Goal: Task Accomplishment & Management: Manage account settings

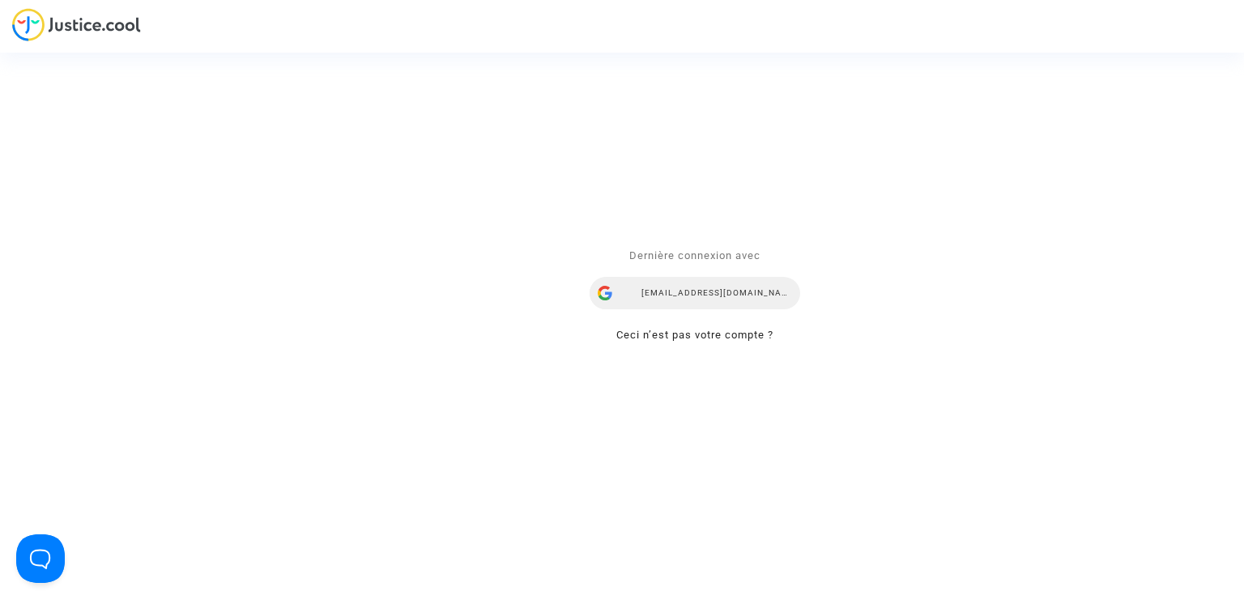
click at [667, 303] on div "mdetastes.avocat@gmail.com" at bounding box center [695, 294] width 211 height 32
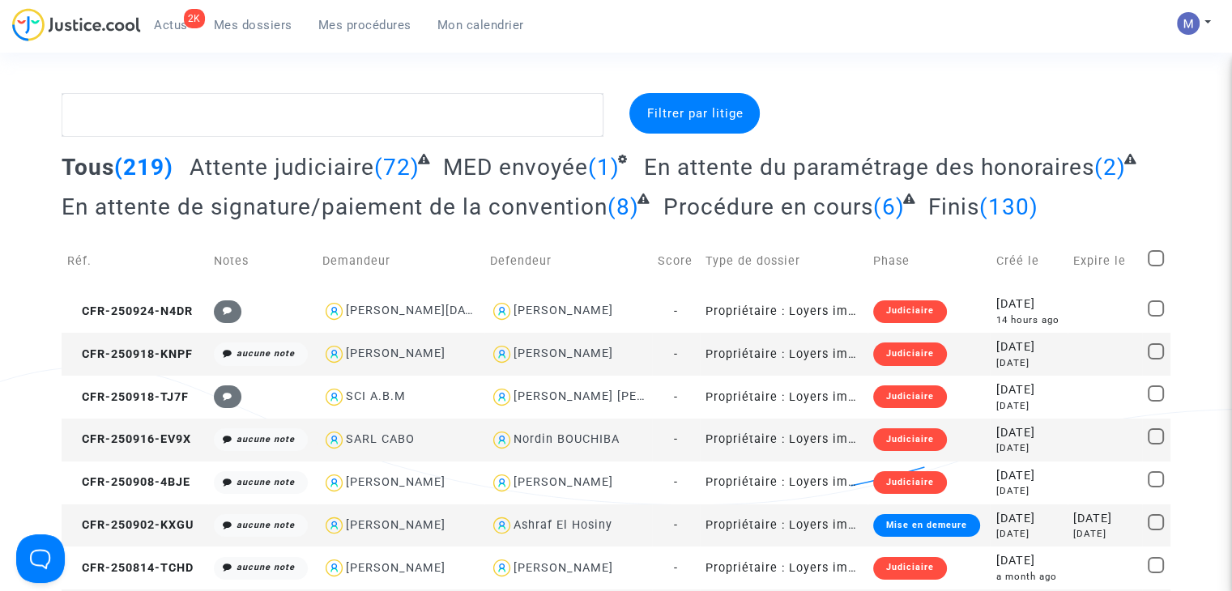
click at [292, 168] on span "Attente judiciaire" at bounding box center [282, 167] width 185 height 27
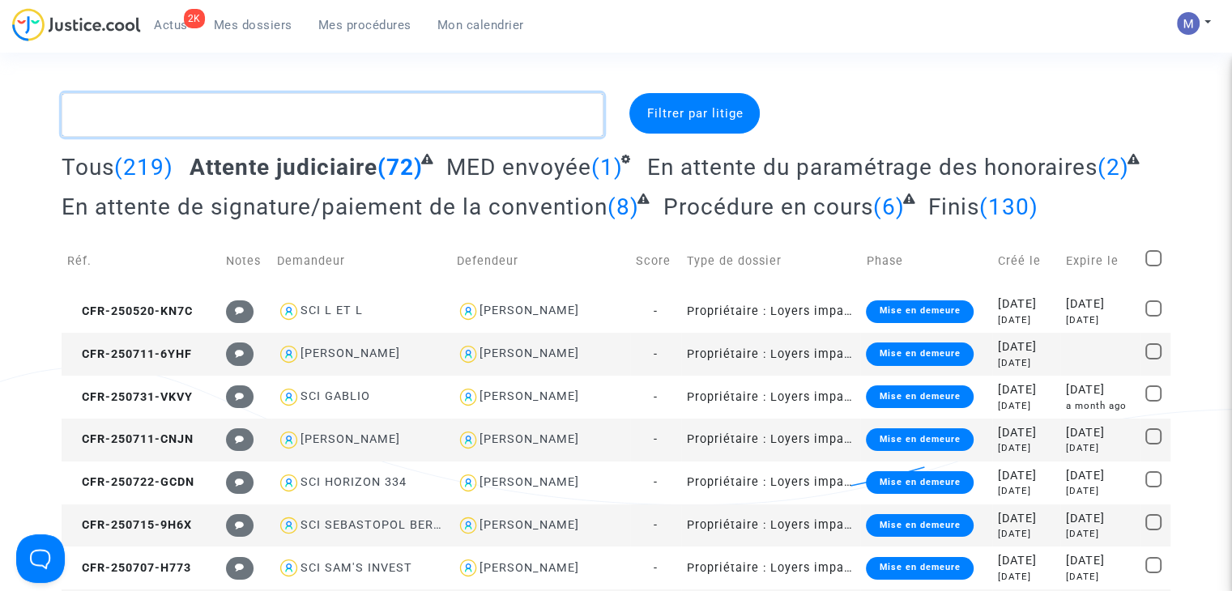
drag, startPoint x: 292, startPoint y: 130, endPoint x: 285, endPoint y: 121, distance: 12.1
click at [292, 130] on textarea at bounding box center [333, 115] width 542 height 44
paste textarea "LM INVEST"
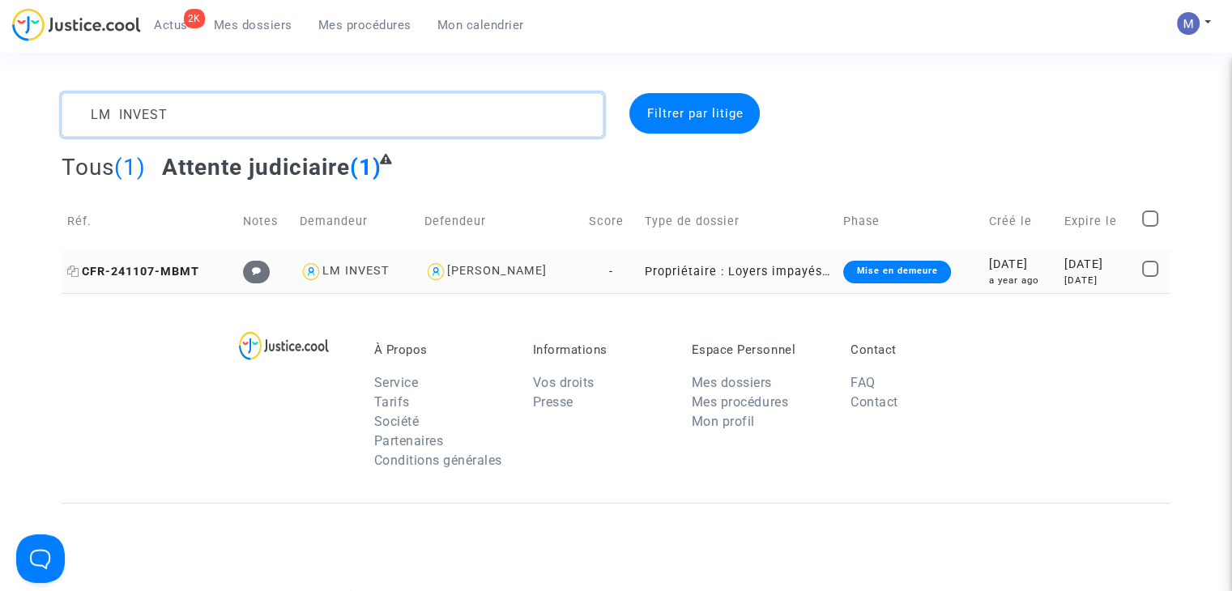
type textarea "LM INVEST"
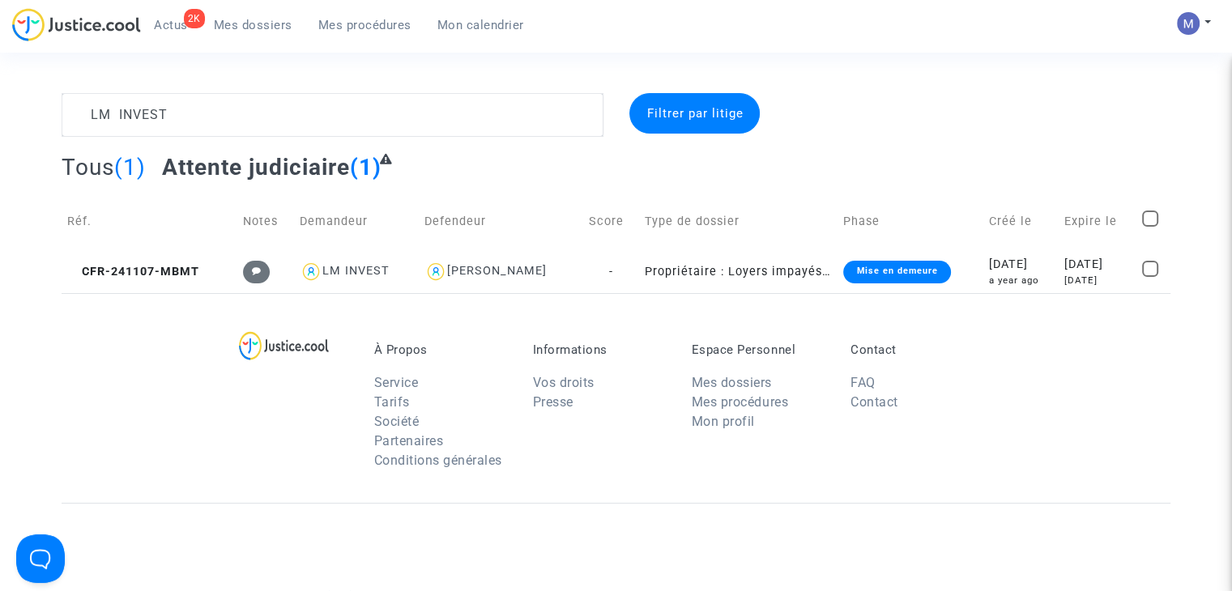
drag, startPoint x: 160, startPoint y: 270, endPoint x: 447, endPoint y: 245, distance: 288.6
click at [159, 270] on span "CFR-241107-MBMT" at bounding box center [133, 272] width 132 height 14
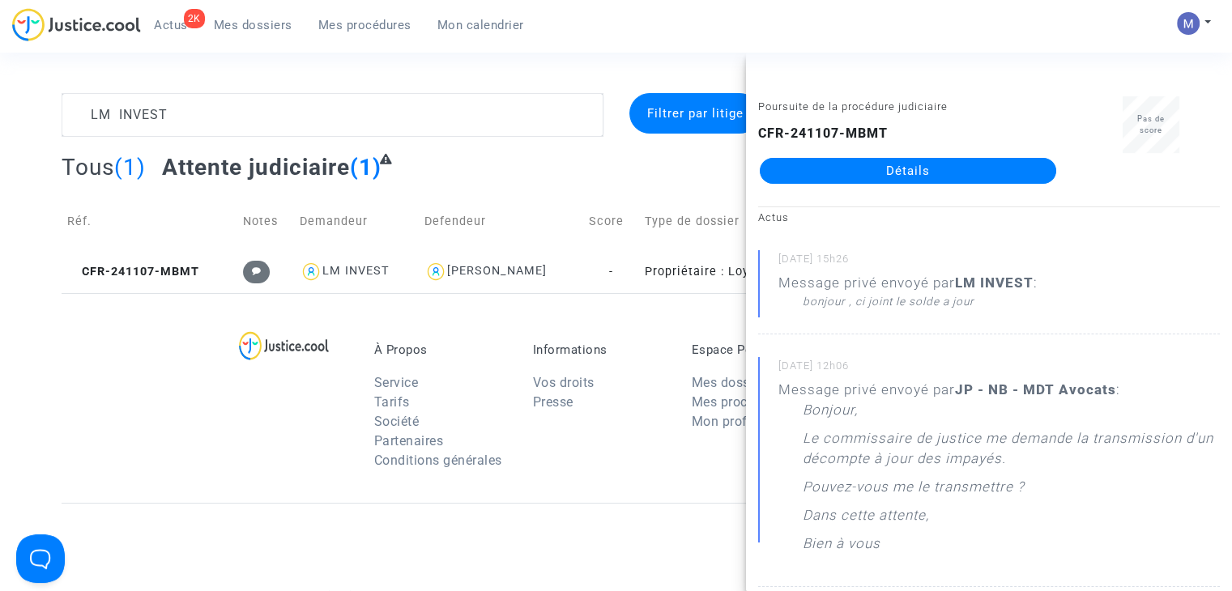
click at [919, 163] on link "Détails" at bounding box center [908, 171] width 296 height 26
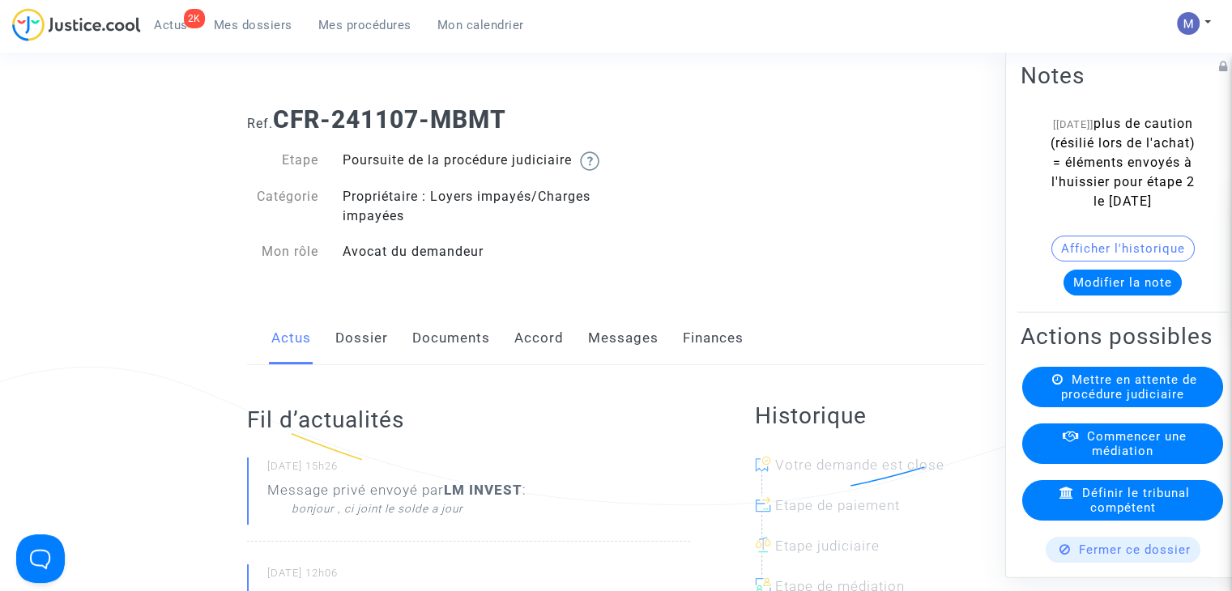
click at [1103, 296] on button "Modifier la note" at bounding box center [1122, 283] width 118 height 26
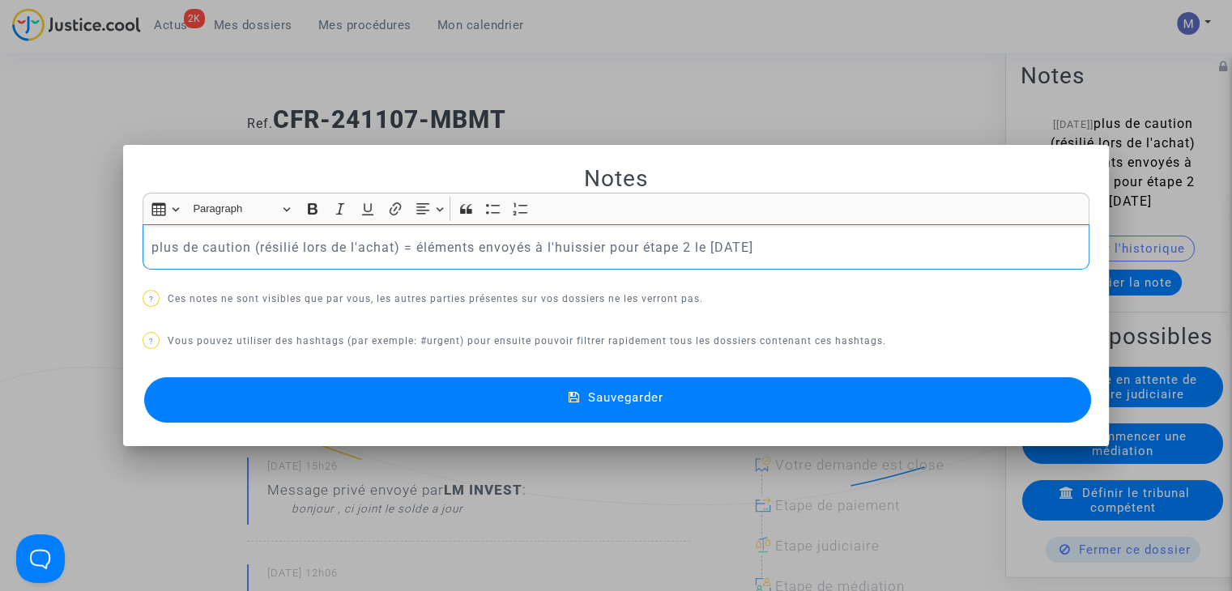
drag, startPoint x: 824, startPoint y: 247, endPoint x: 123, endPoint y: 250, distance: 700.6
click at [123, 250] on mat-dialog-container "Notes Rich Text Editor Insert table Insert table Heading Paragraph Paragraph He…" at bounding box center [616, 296] width 986 height 302
click at [471, 241] on p "commandement signifié le [DATE] (délai de 2mois)" at bounding box center [616, 247] width 930 height 20
click at [616, 388] on button "Sauvegarder" at bounding box center [617, 399] width 947 height 45
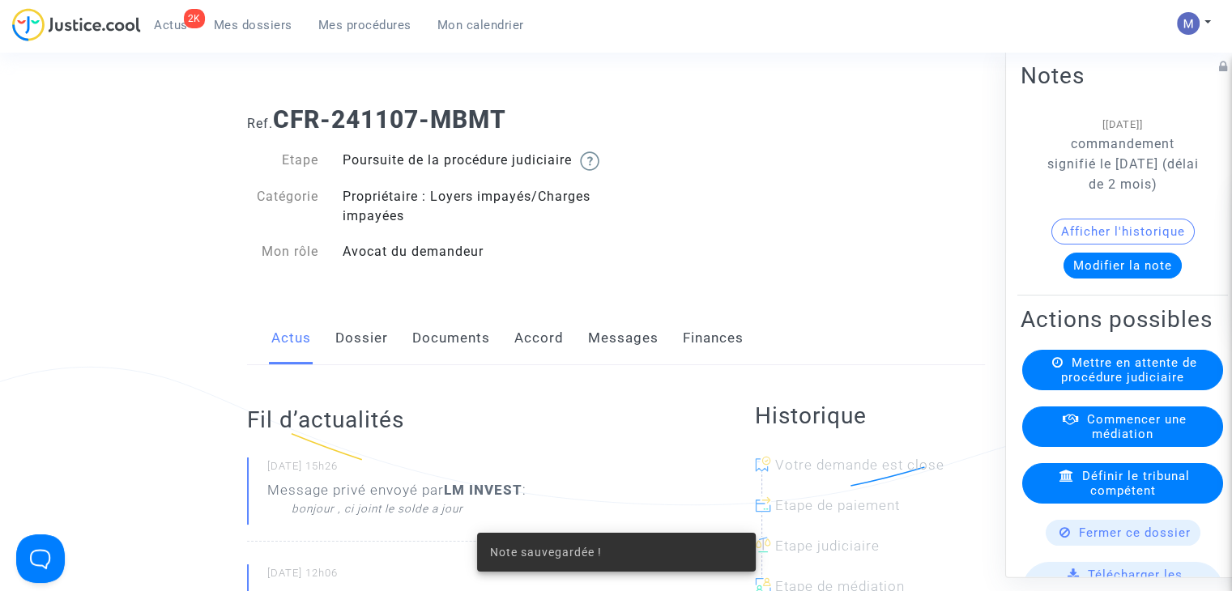
click at [469, 356] on link "Documents" at bounding box center [451, 338] width 78 height 53
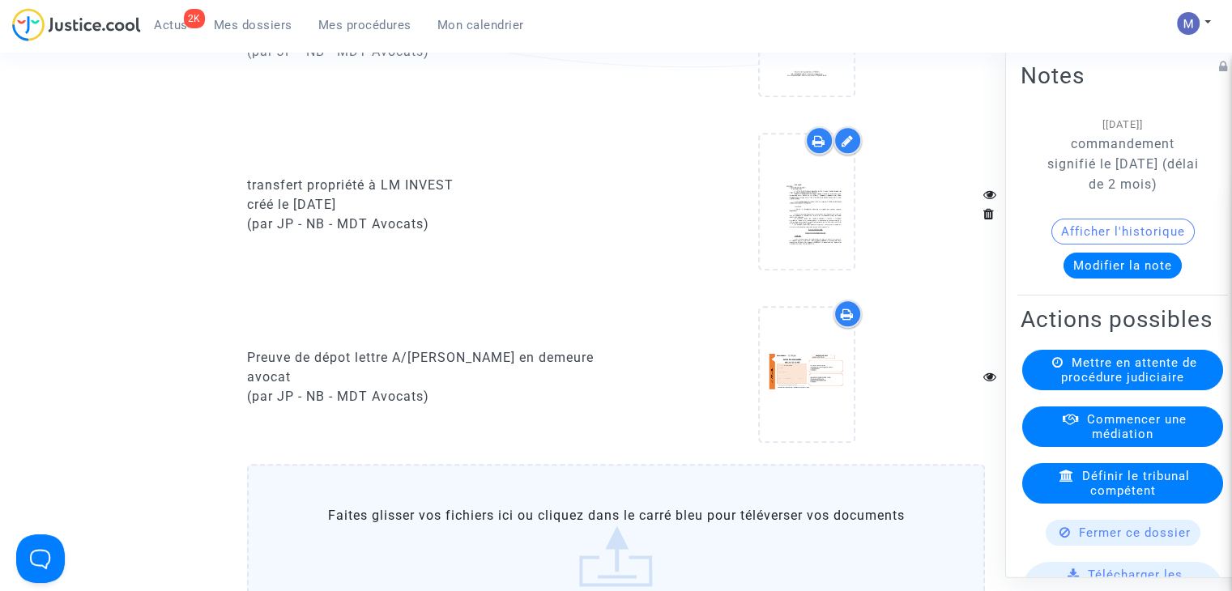
scroll to position [2025, 0]
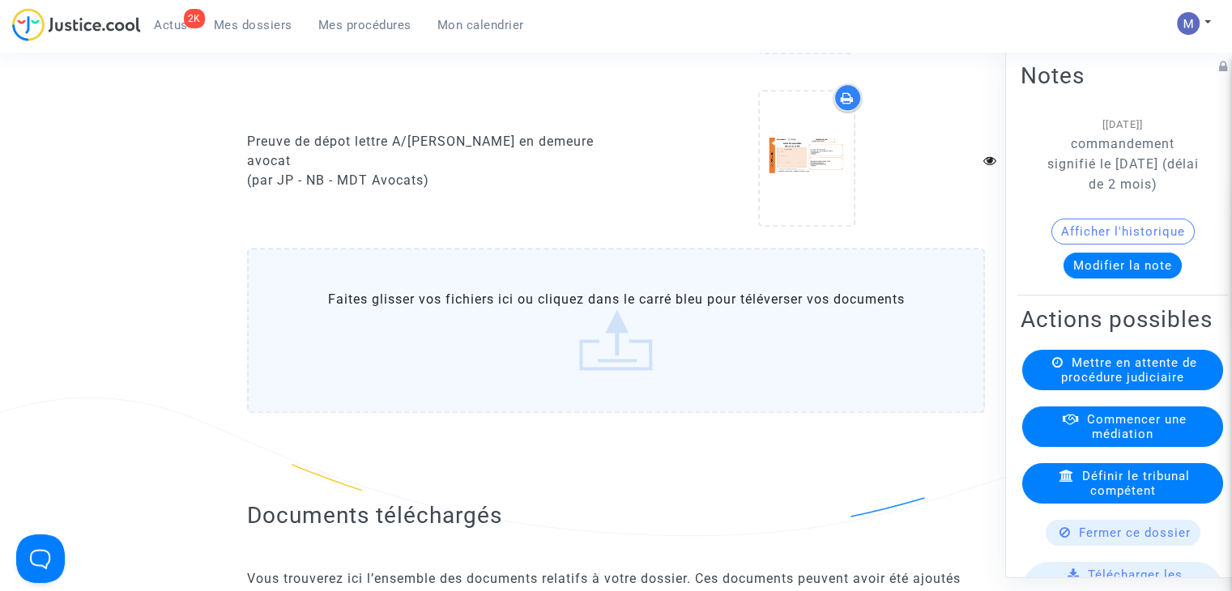
click at [604, 368] on label "Faites glisser vos fichiers ici ou cliquez dans le carré bleu pour téléverser v…" at bounding box center [616, 330] width 738 height 165
click at [0, 0] on input "Faites glisser vos fichiers ici ou cliquez dans le carré bleu pour téléverser v…" at bounding box center [0, 0] width 0 height 0
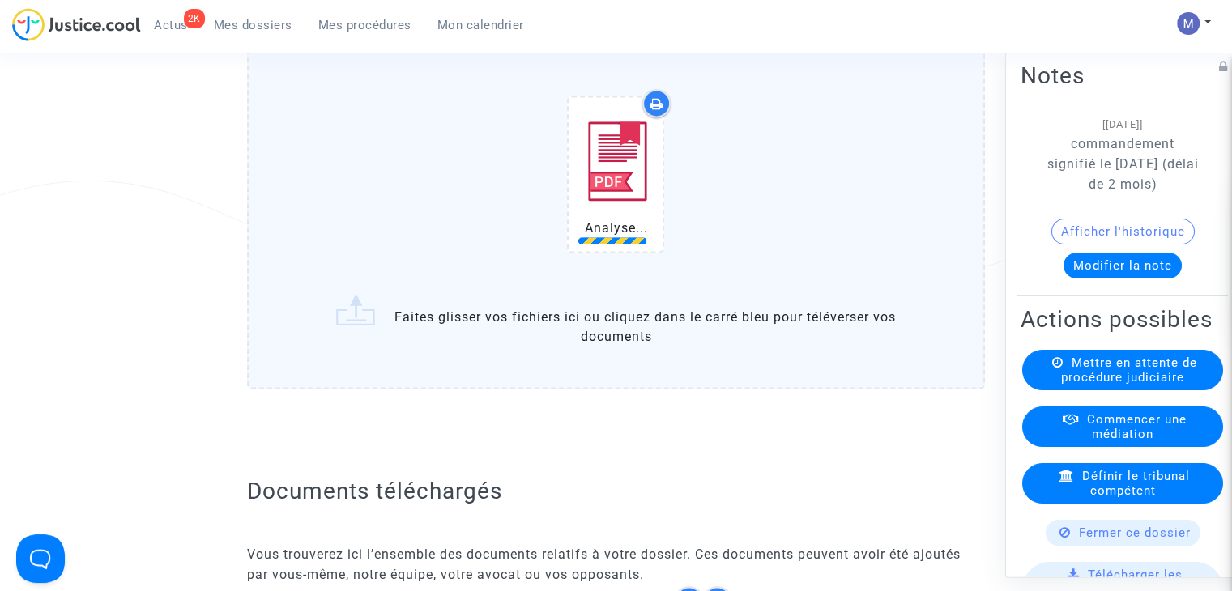
scroll to position [2268, 0]
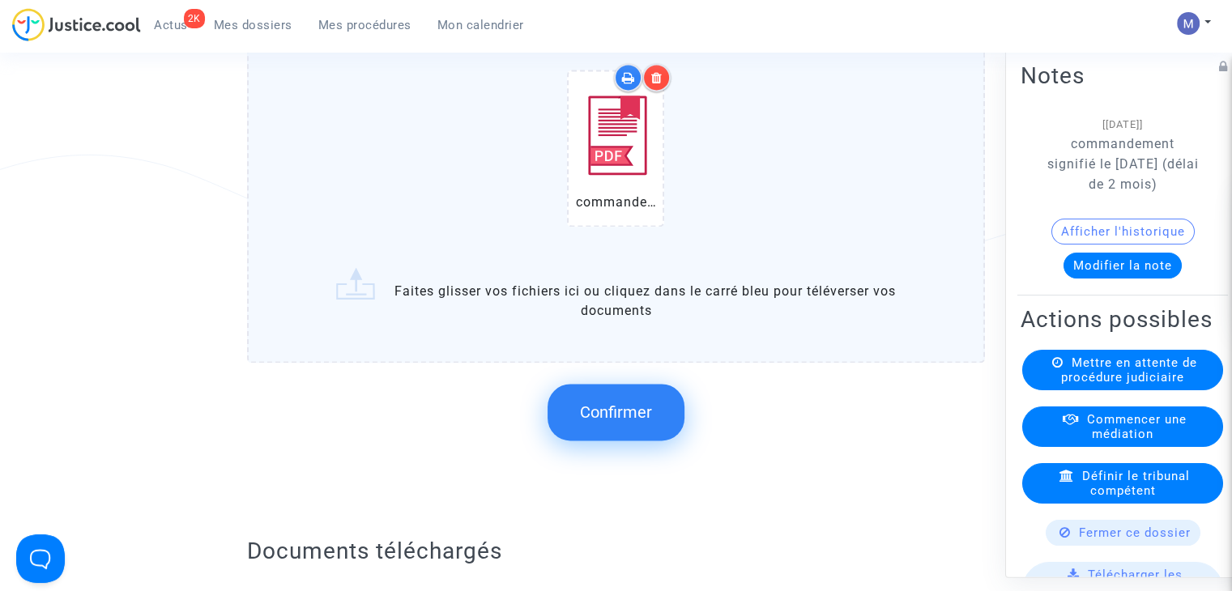
click at [616, 420] on span "Confirmer" at bounding box center [616, 412] width 72 height 19
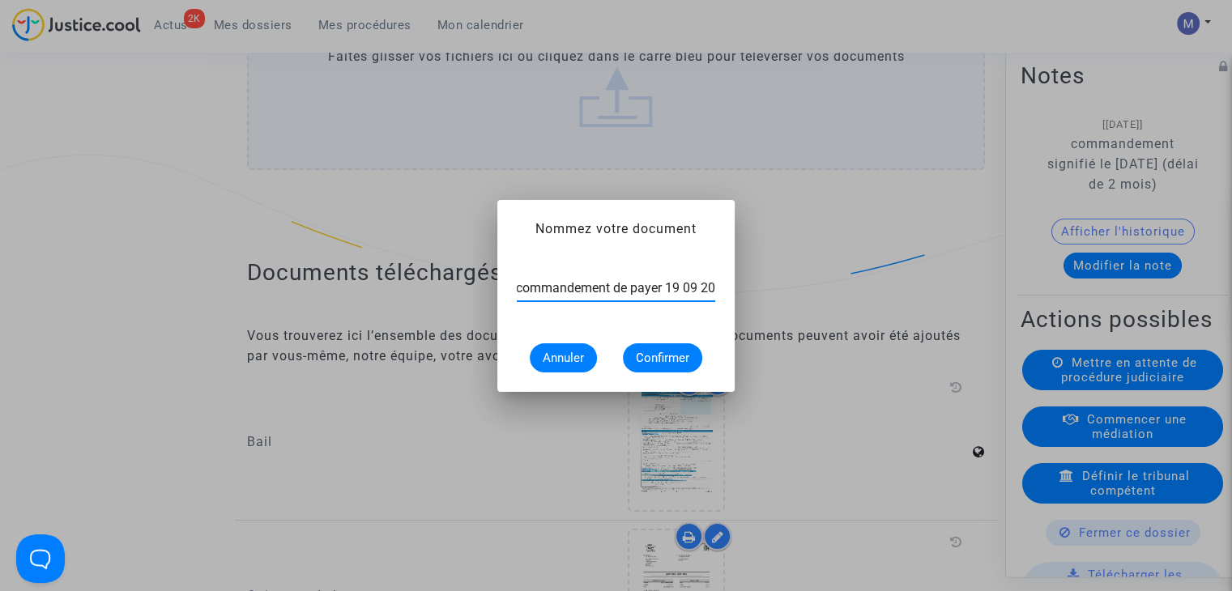
scroll to position [0, 16]
type input "commandement de payer [DATE]"
click at [646, 357] on span "Confirmer" at bounding box center [662, 358] width 53 height 15
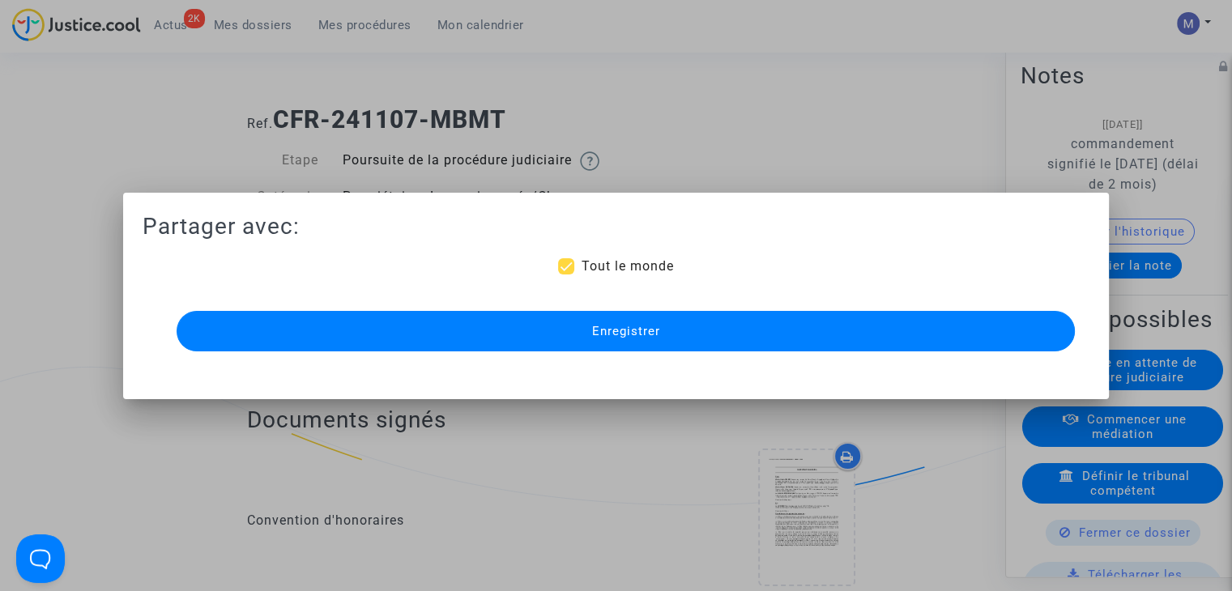
scroll to position [2268, 0]
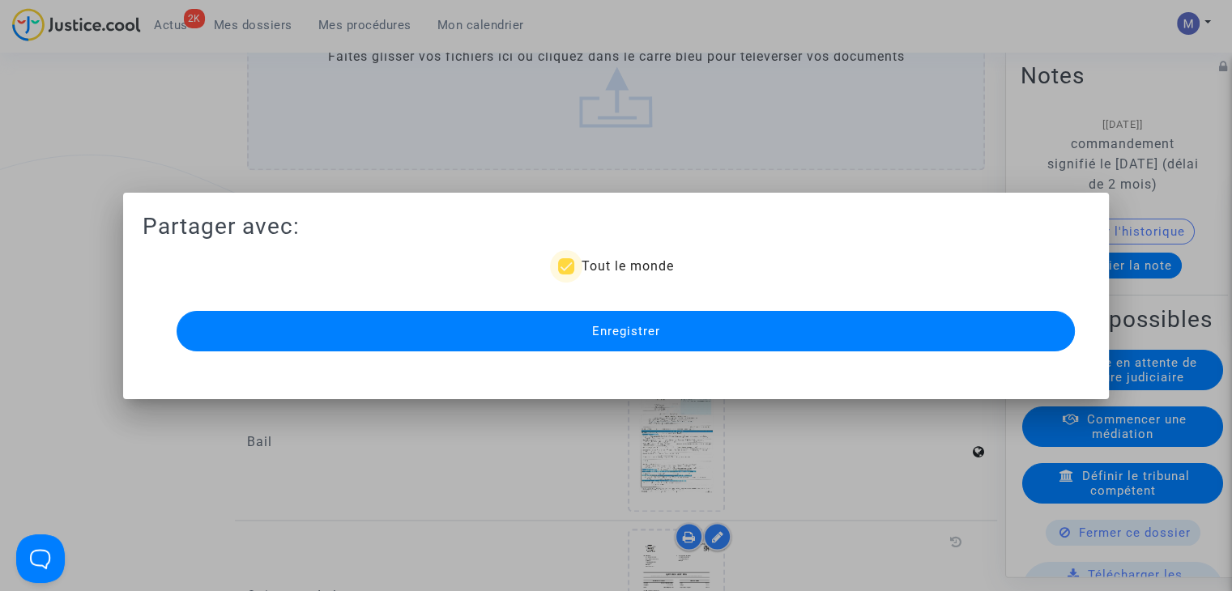
click at [607, 271] on span "Tout le monde" at bounding box center [627, 265] width 92 height 15
click at [566, 275] on input "Tout le monde" at bounding box center [565, 275] width 1 height 1
checkbox input "false"
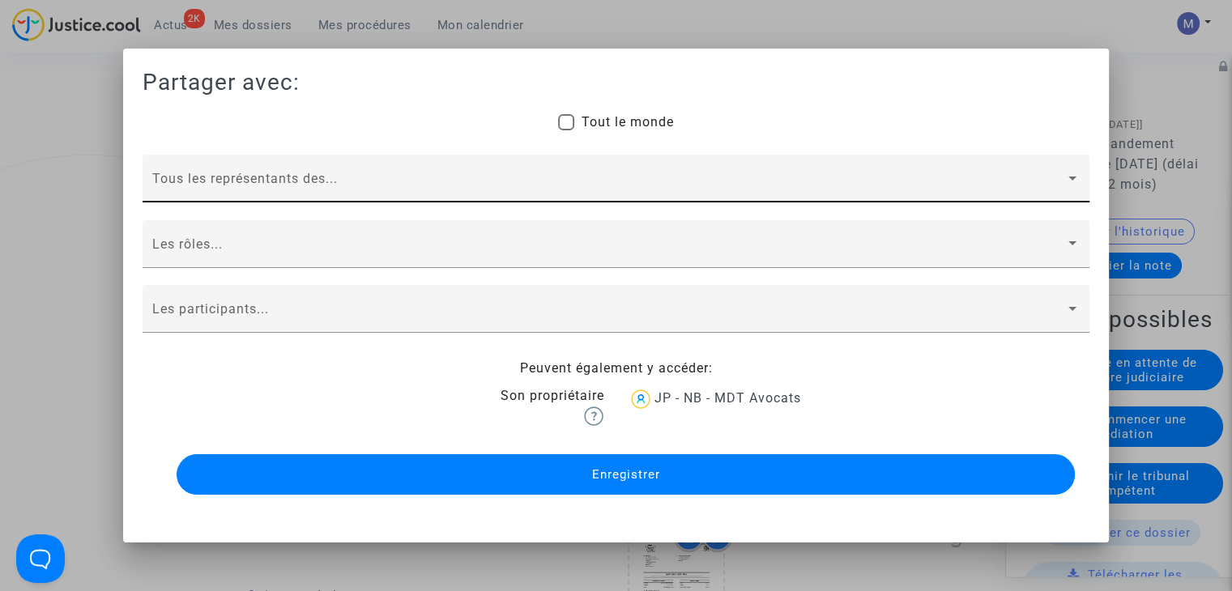
click at [258, 164] on div "Tous les représentants des..." at bounding box center [615, 183] width 927 height 38
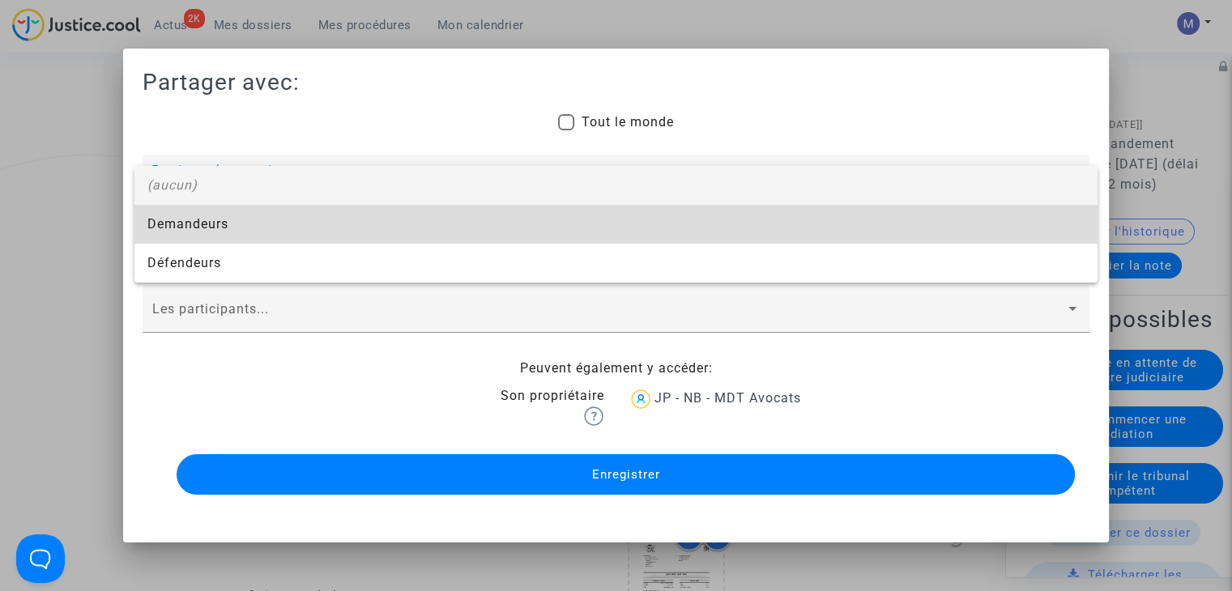
click at [222, 224] on span "Demandeurs" at bounding box center [615, 224] width 937 height 39
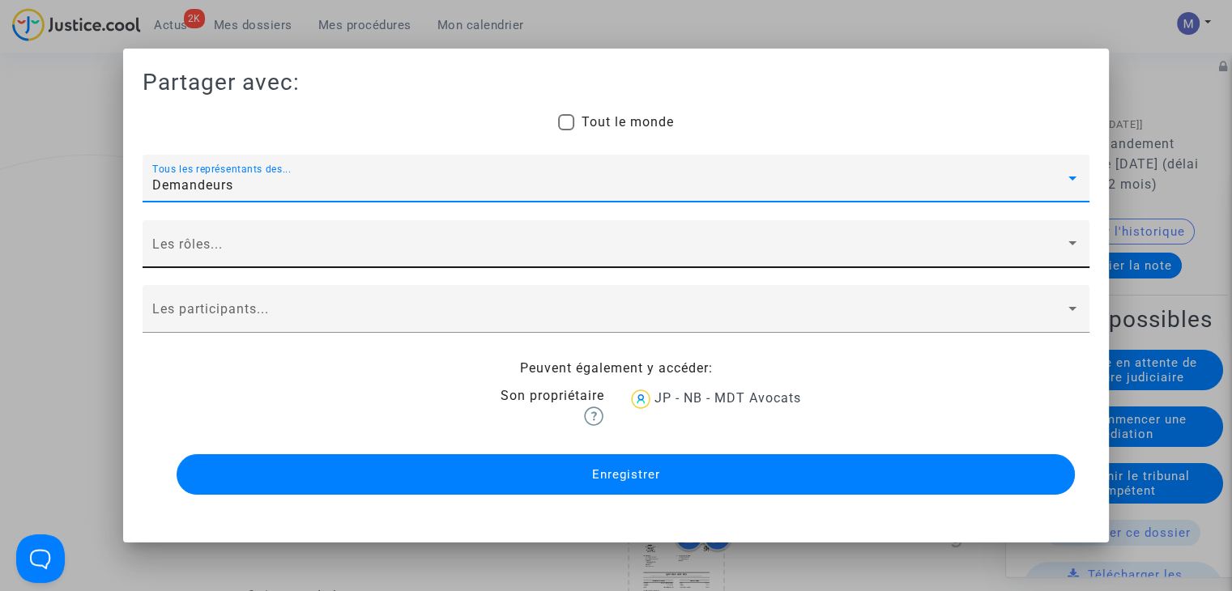
click at [205, 245] on span at bounding box center [608, 251] width 913 height 15
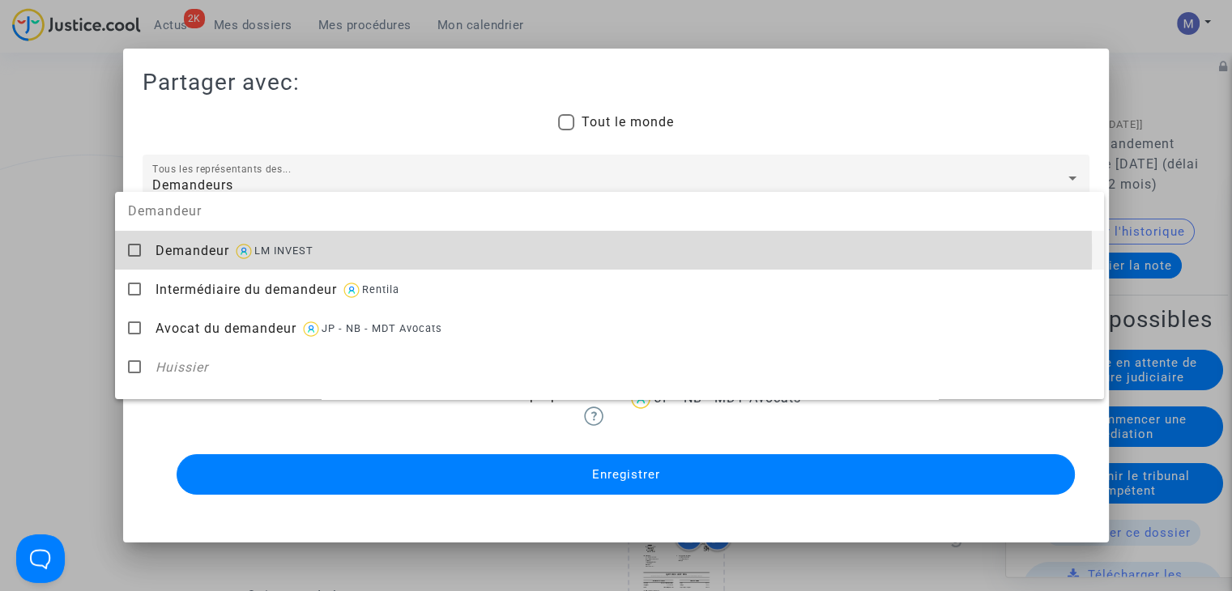
click at [205, 252] on span "Demandeur" at bounding box center [192, 250] width 74 height 15
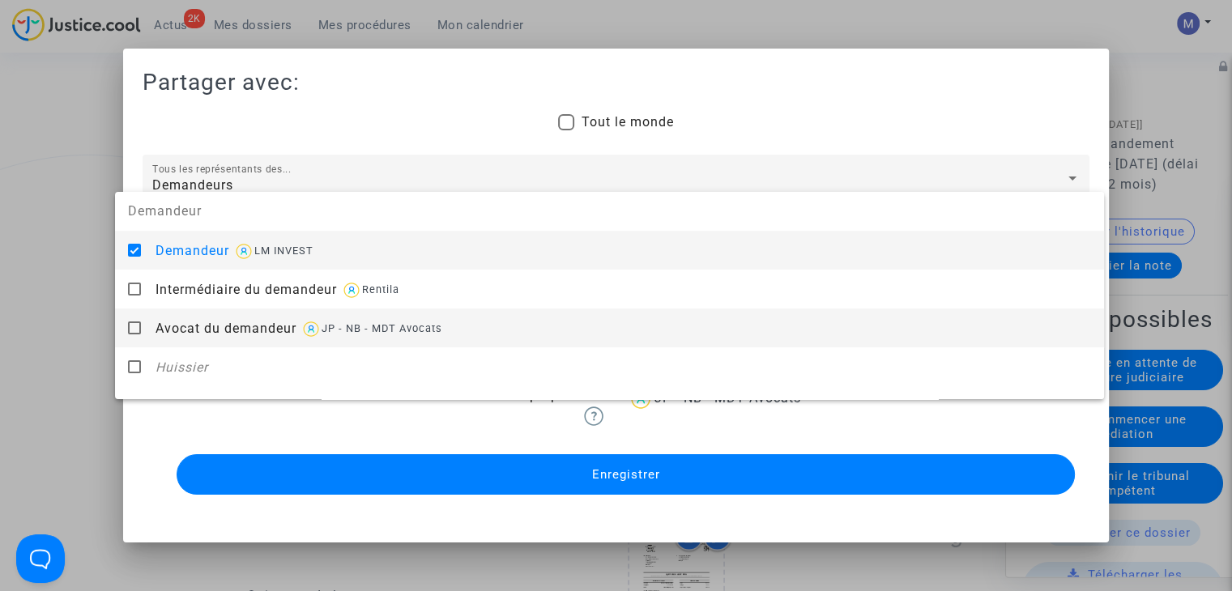
drag, startPoint x: 214, startPoint y: 334, endPoint x: 64, endPoint y: 328, distance: 150.0
click at [211, 334] on span "Avocat du demandeur" at bounding box center [225, 328] width 141 height 15
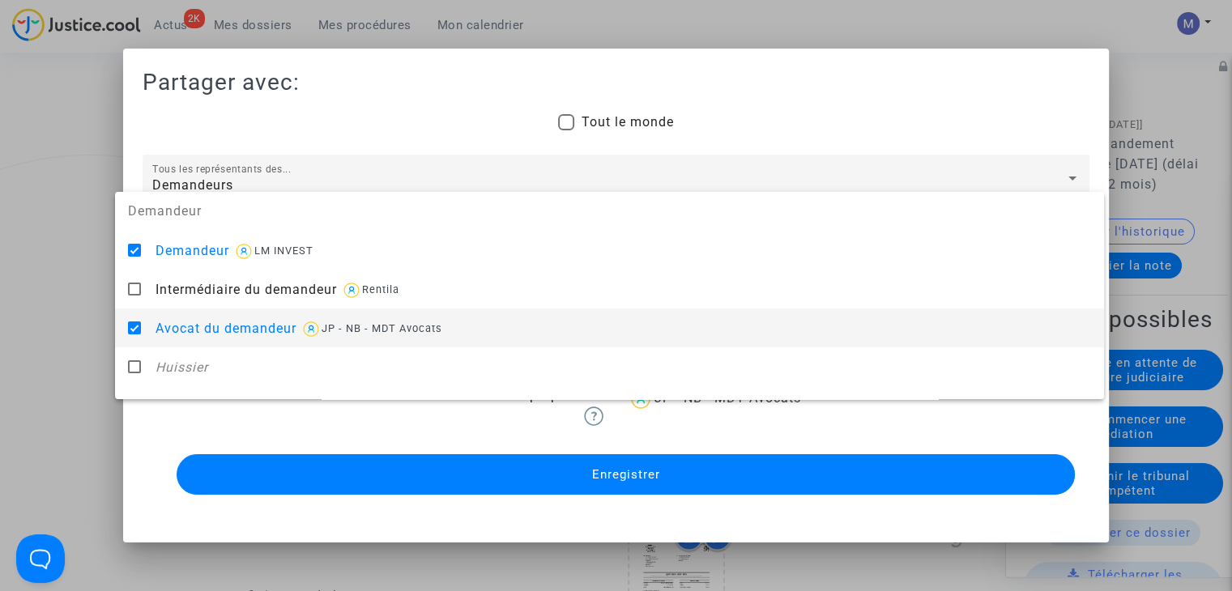
click at [58, 329] on div at bounding box center [616, 295] width 1232 height 591
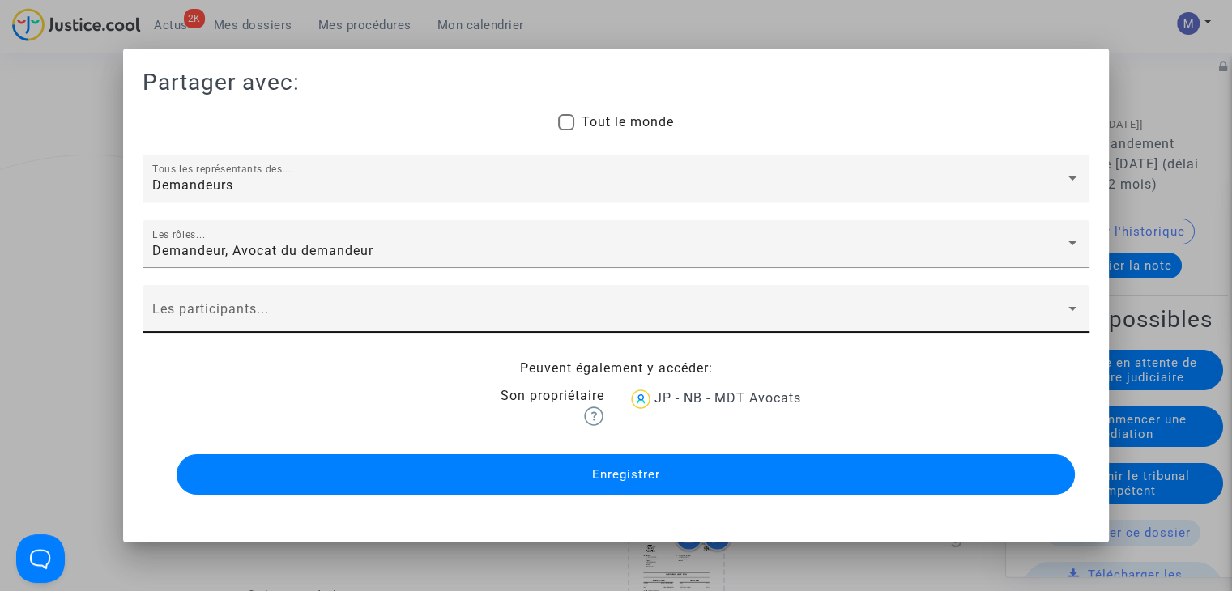
click at [194, 301] on div "Les participants..." at bounding box center [615, 314] width 927 height 38
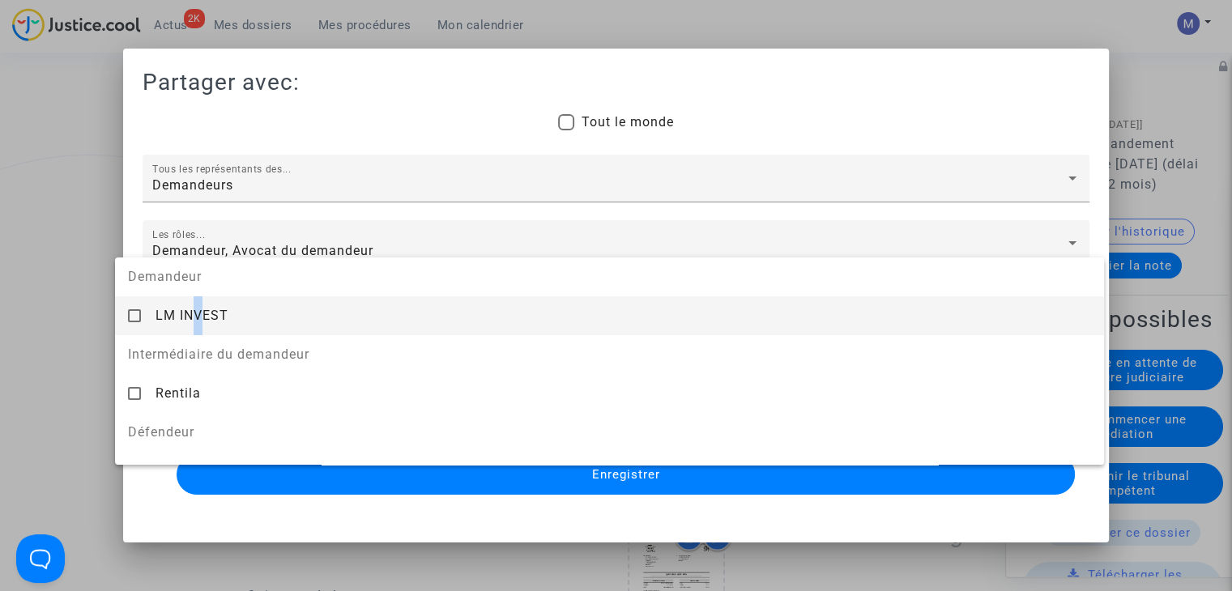
click at [198, 309] on span "LM INVEST" at bounding box center [191, 315] width 73 height 15
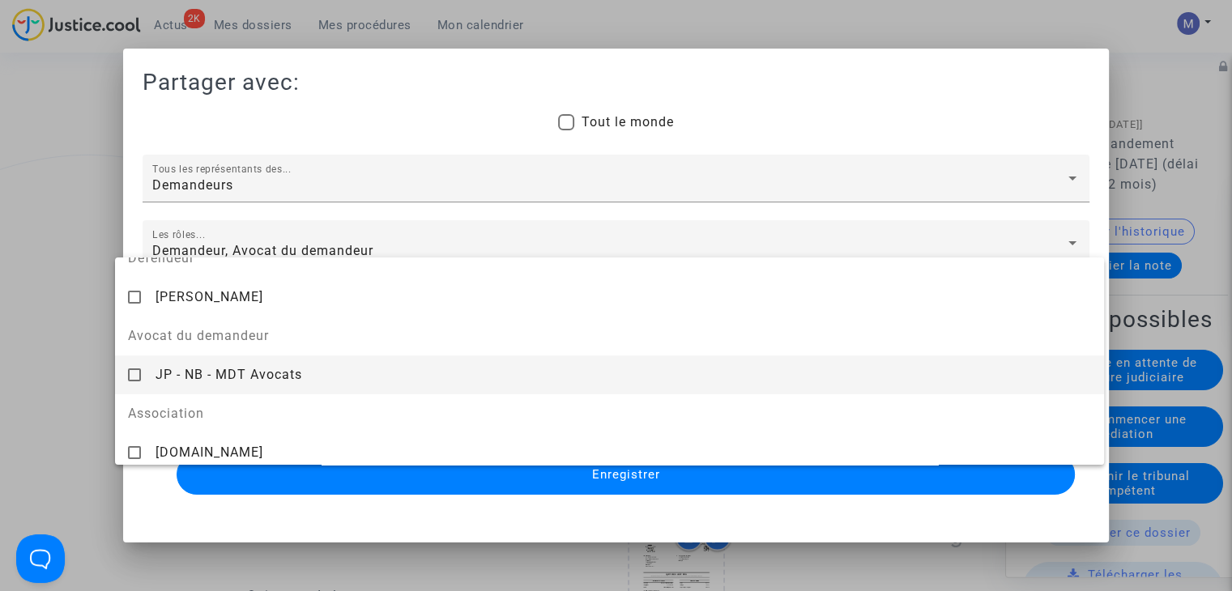
scroll to position [181, 0]
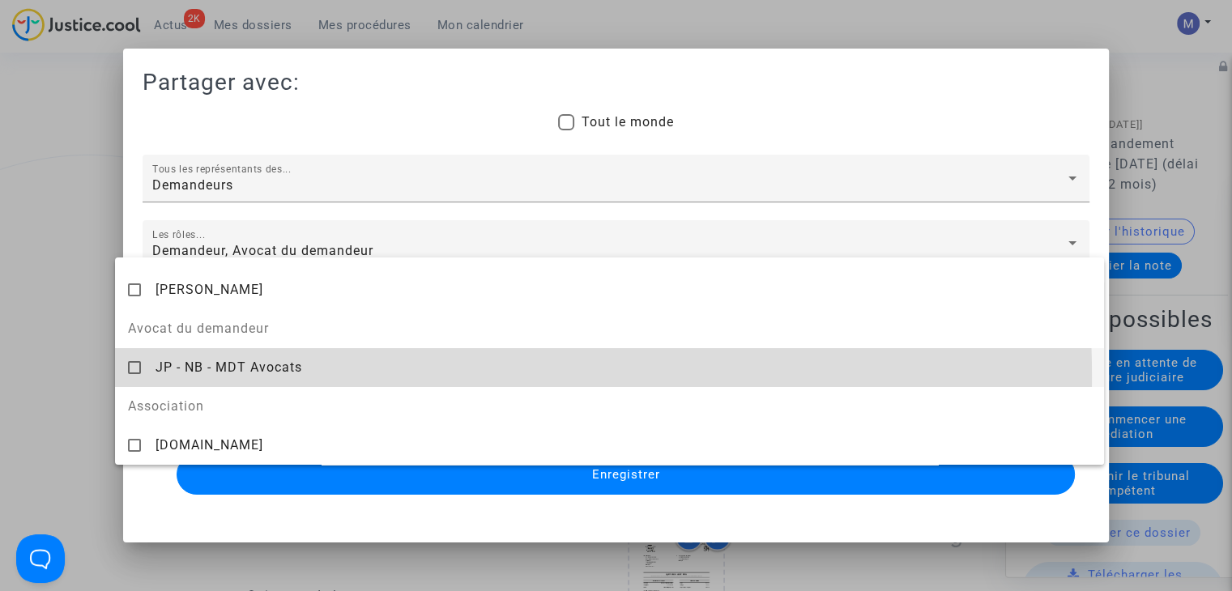
click at [214, 377] on div "JP - NB - MDT Avocats" at bounding box center [622, 367] width 935 height 40
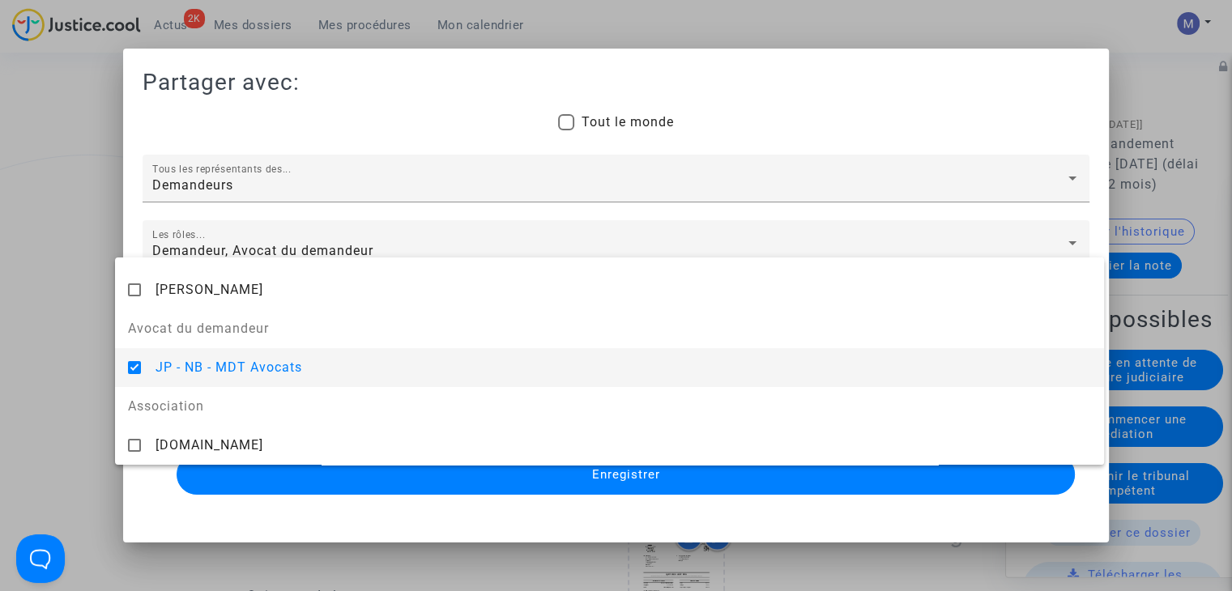
click at [44, 356] on div at bounding box center [616, 295] width 1232 height 591
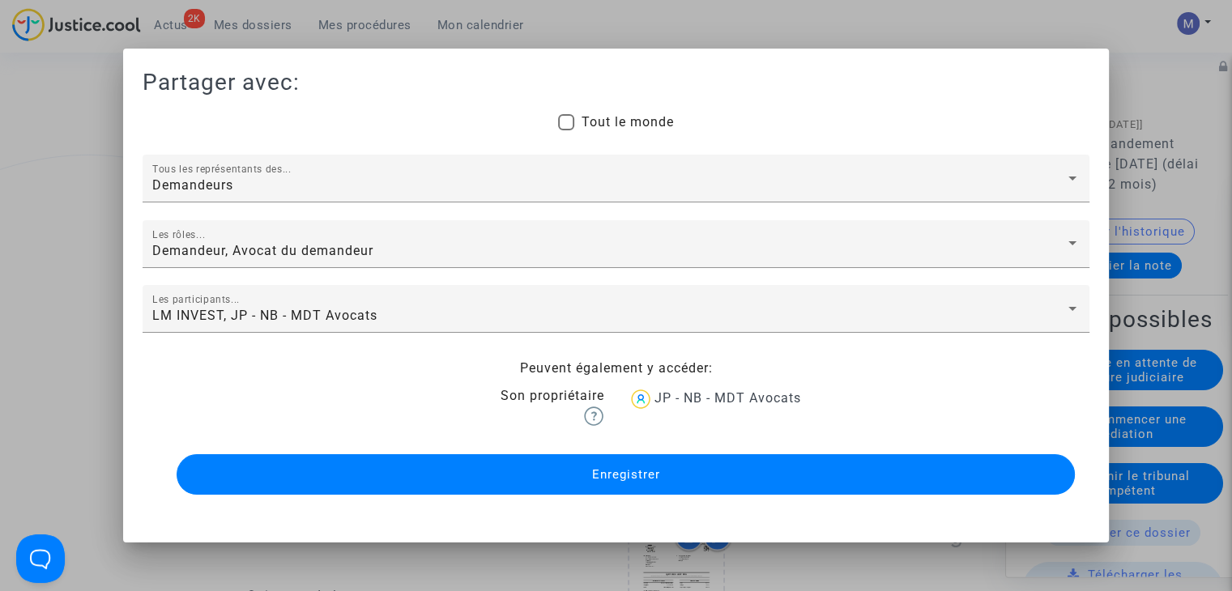
click at [603, 469] on span "Enregistrer" at bounding box center [625, 474] width 68 height 15
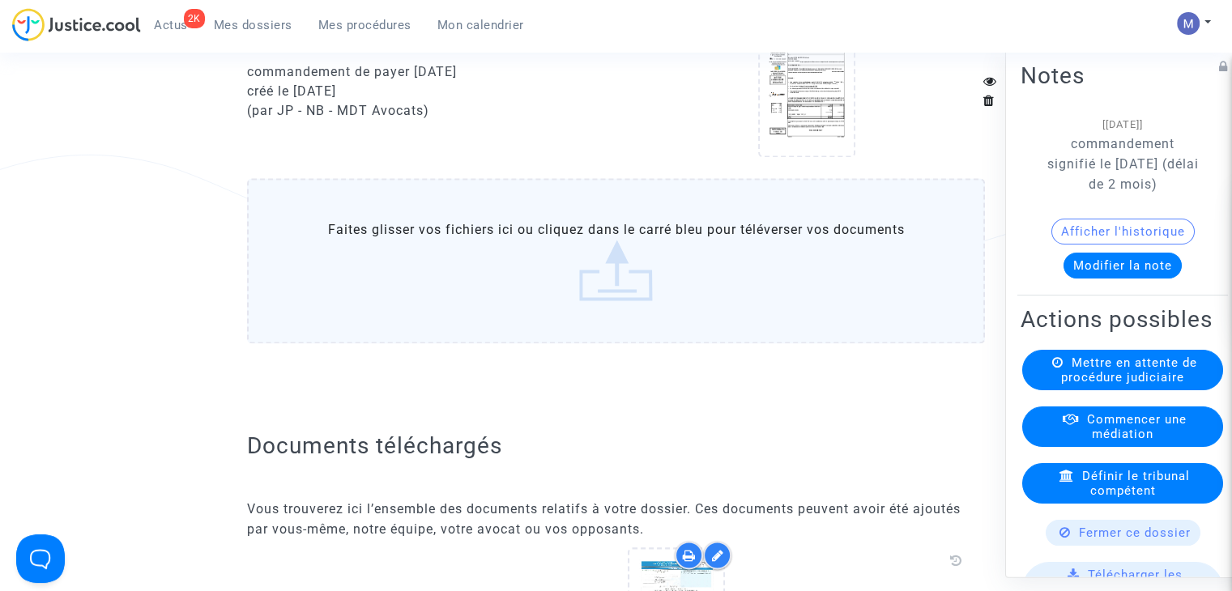
click at [607, 273] on label "Faites glisser vos fichiers ici ou cliquez dans le carré bleu pour téléverser v…" at bounding box center [616, 260] width 738 height 165
click at [0, 0] on input "Faites glisser vos fichiers ici ou cliquez dans le carré bleu pour téléverser v…" at bounding box center [0, 0] width 0 height 0
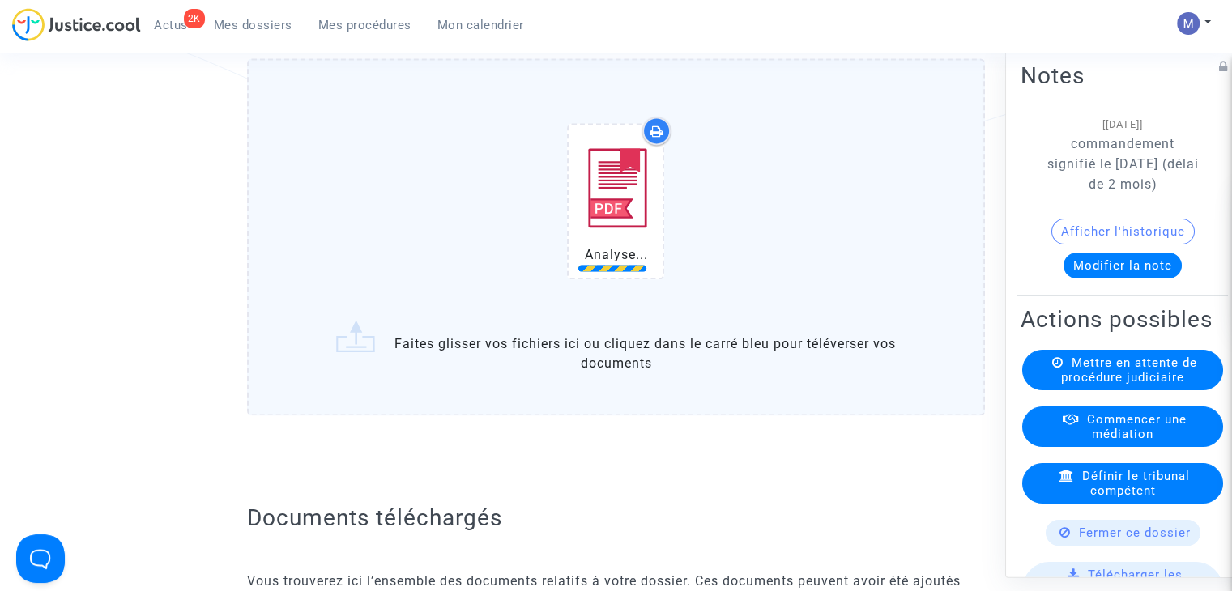
scroll to position [2430, 0]
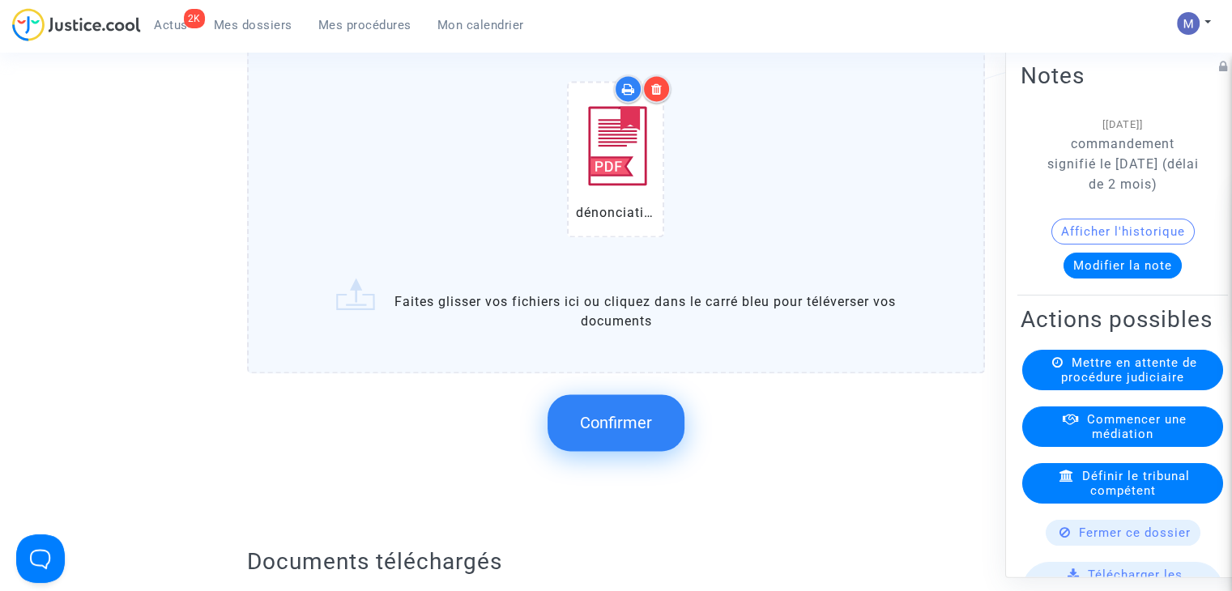
click at [613, 447] on button "Confirmer" at bounding box center [615, 422] width 137 height 57
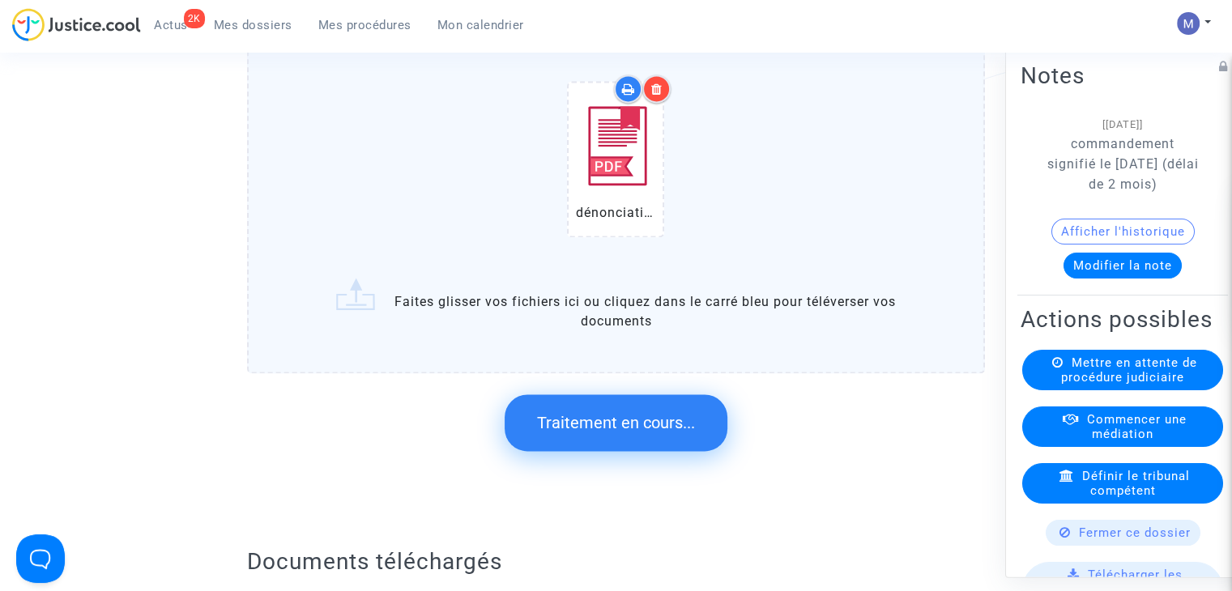
scroll to position [0, 0]
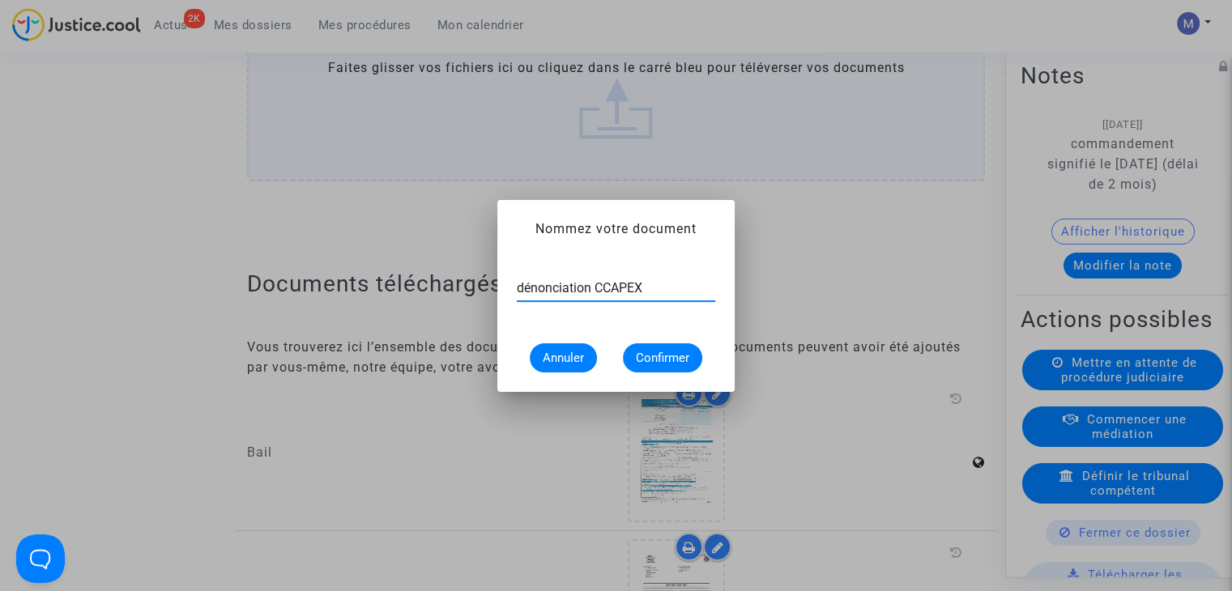
type input "dénonciation CCAPEX"
click at [654, 367] on button "Confirmer" at bounding box center [662, 357] width 79 height 29
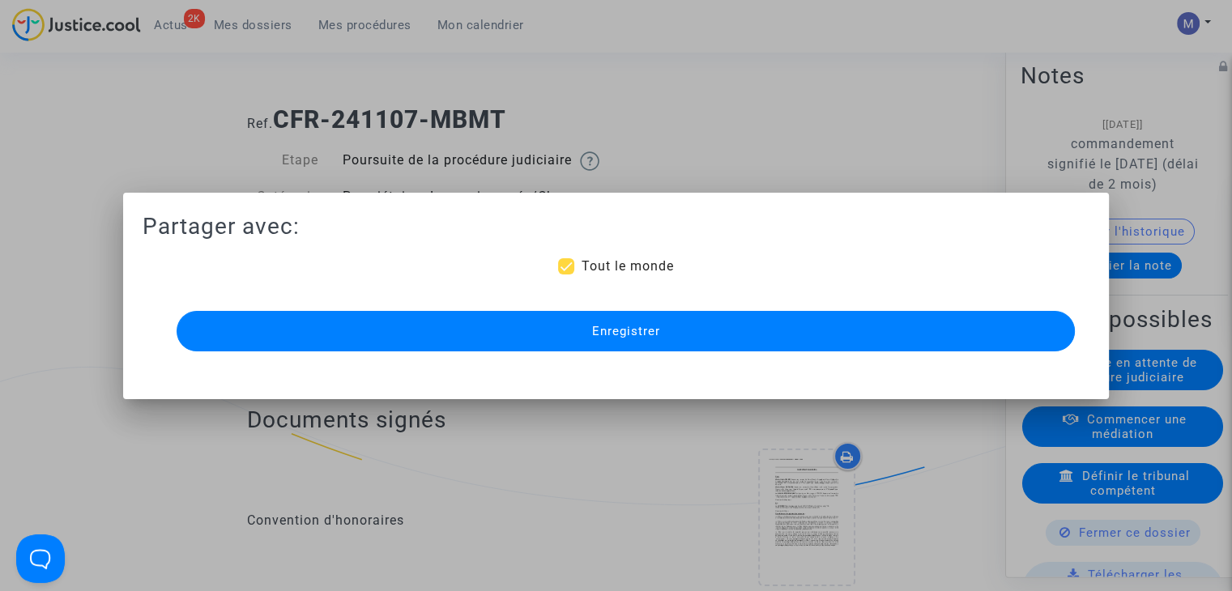
scroll to position [2430, 0]
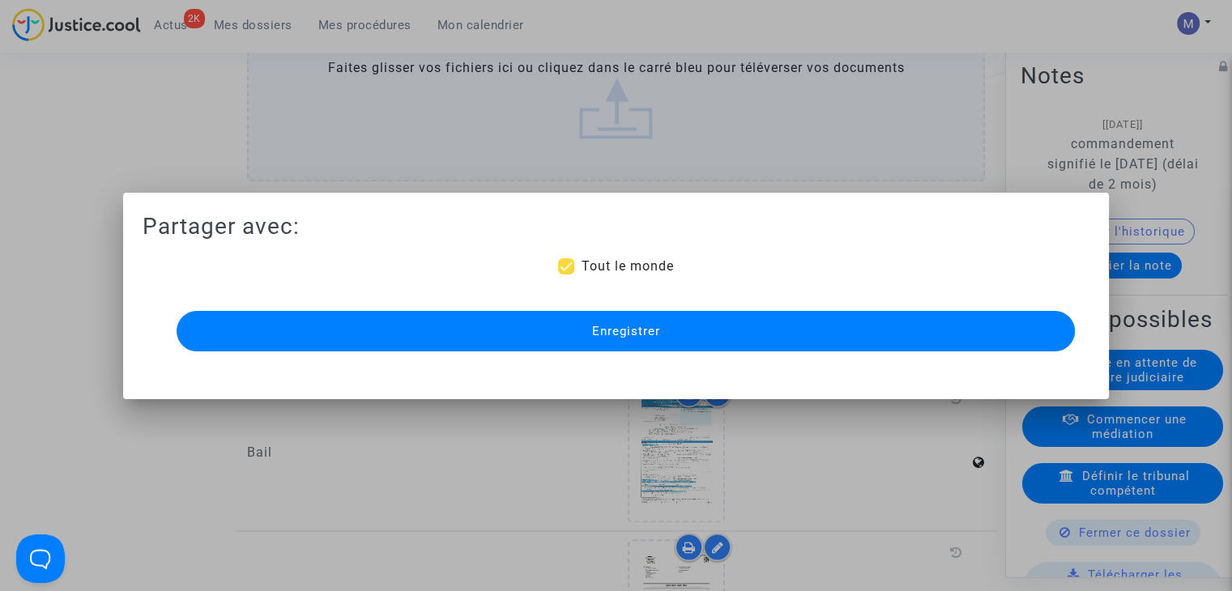
click at [592, 252] on div "Partager avec: Tout le monde Enregistrer" at bounding box center [616, 283] width 947 height 143
click at [590, 270] on span "Tout le monde" at bounding box center [627, 265] width 92 height 15
click at [566, 275] on input "Tout le monde" at bounding box center [565, 275] width 1 height 1
checkbox input "false"
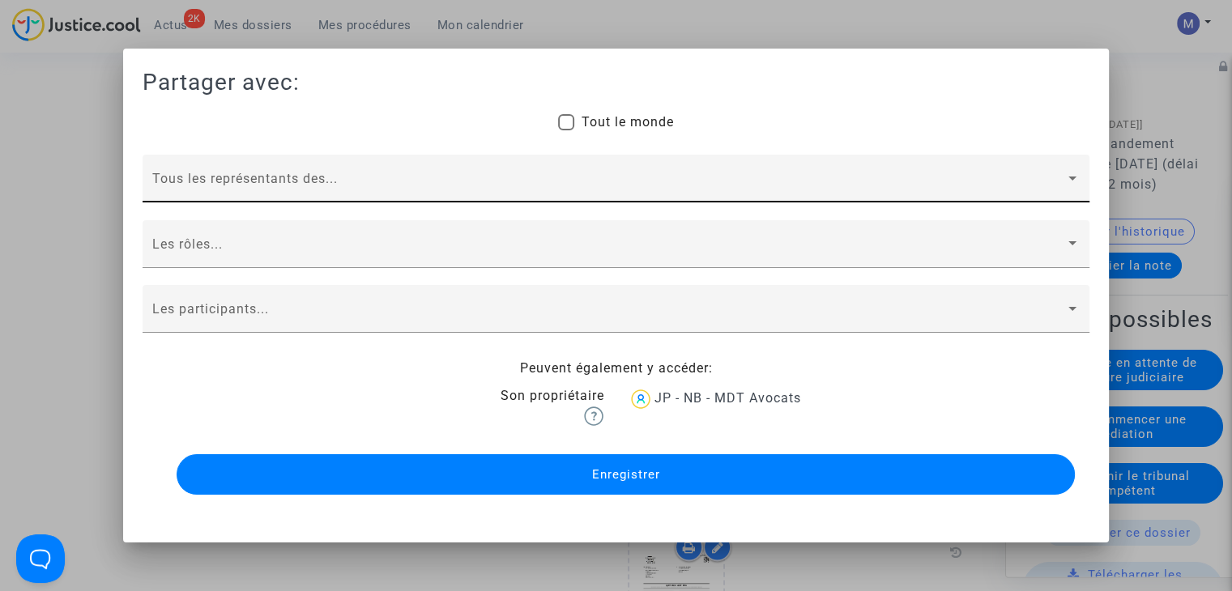
click at [268, 198] on div "Tous les représentants des..." at bounding box center [615, 183] width 927 height 38
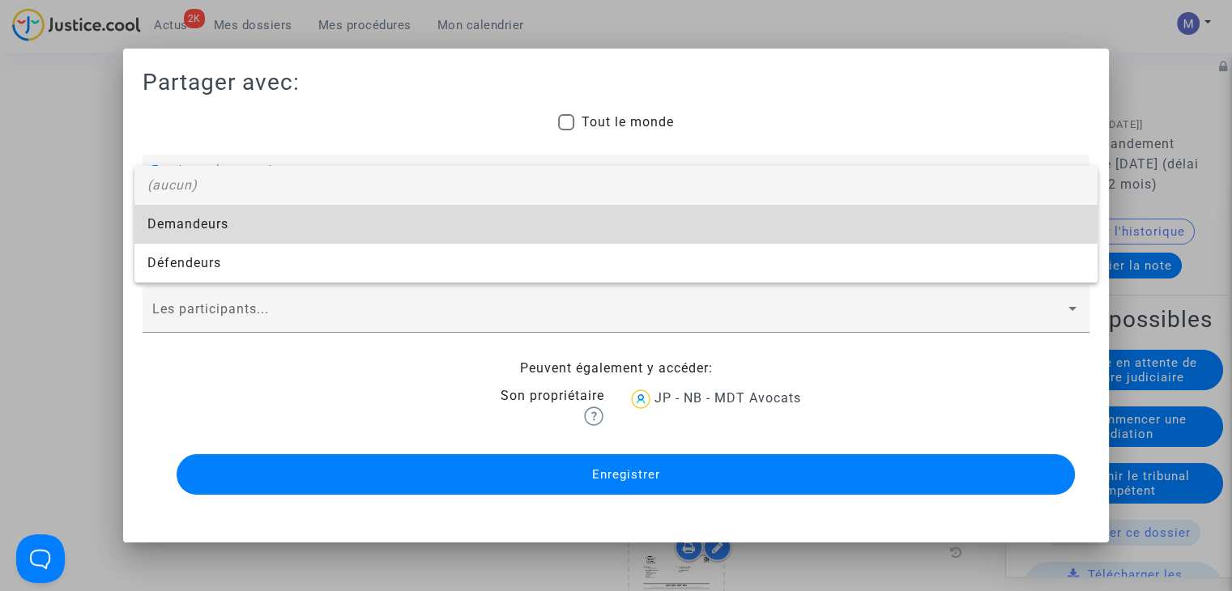
click at [233, 218] on span "Demandeurs" at bounding box center [615, 224] width 937 height 39
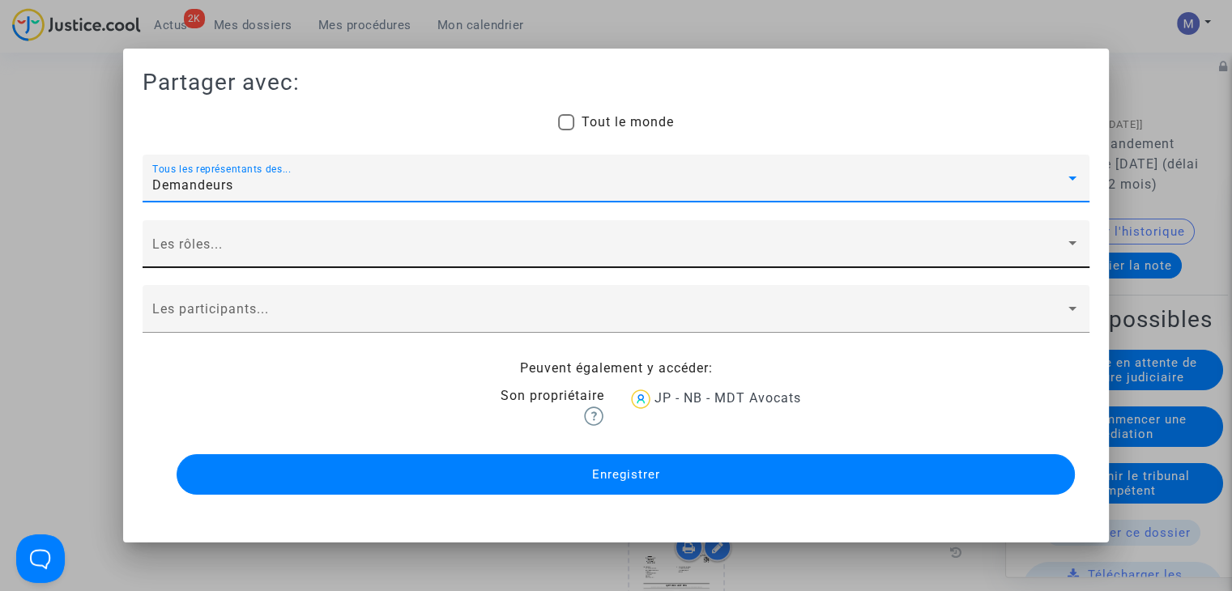
click at [207, 251] on span at bounding box center [608, 251] width 913 height 15
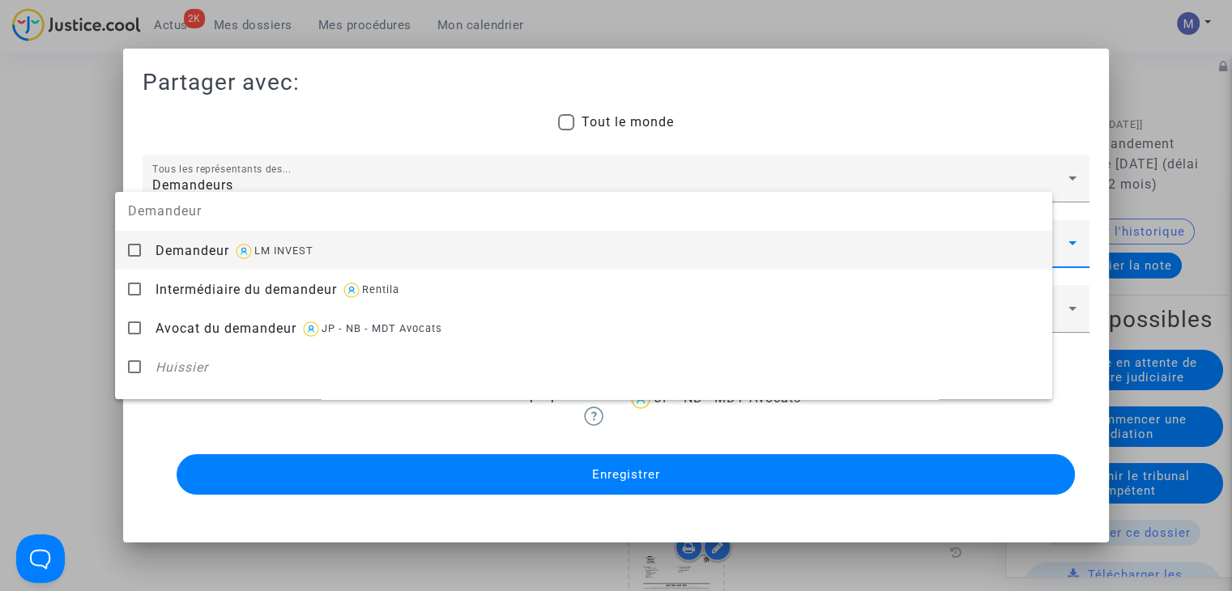
click at [206, 254] on span "Demandeur" at bounding box center [192, 250] width 74 height 15
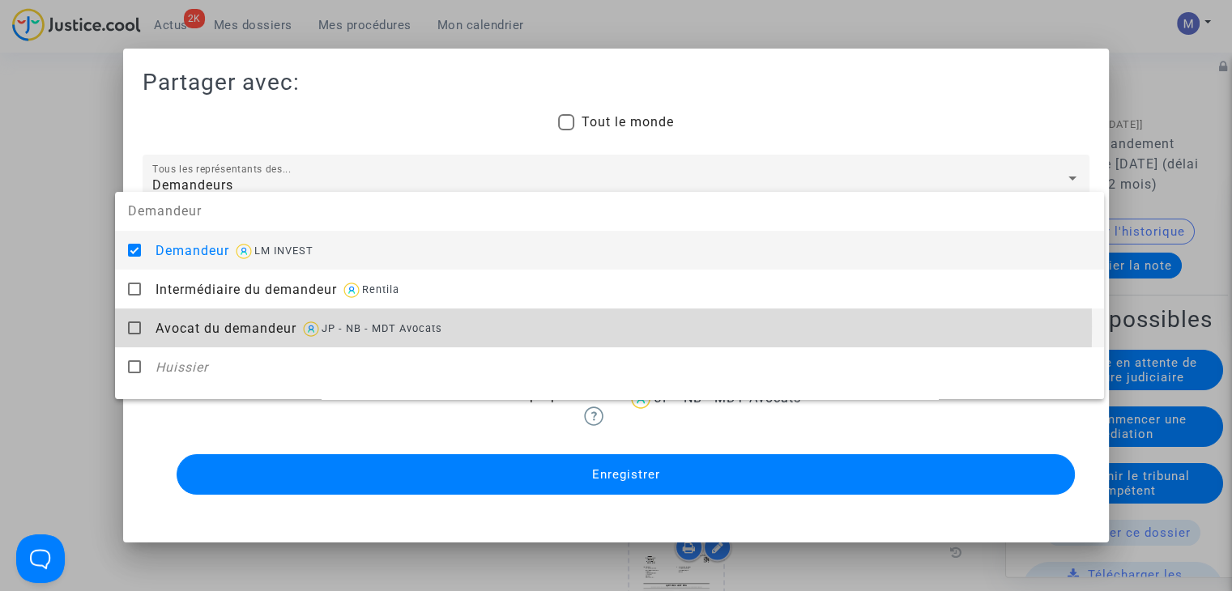
click at [220, 326] on span "Avocat du demandeur" at bounding box center [225, 328] width 141 height 15
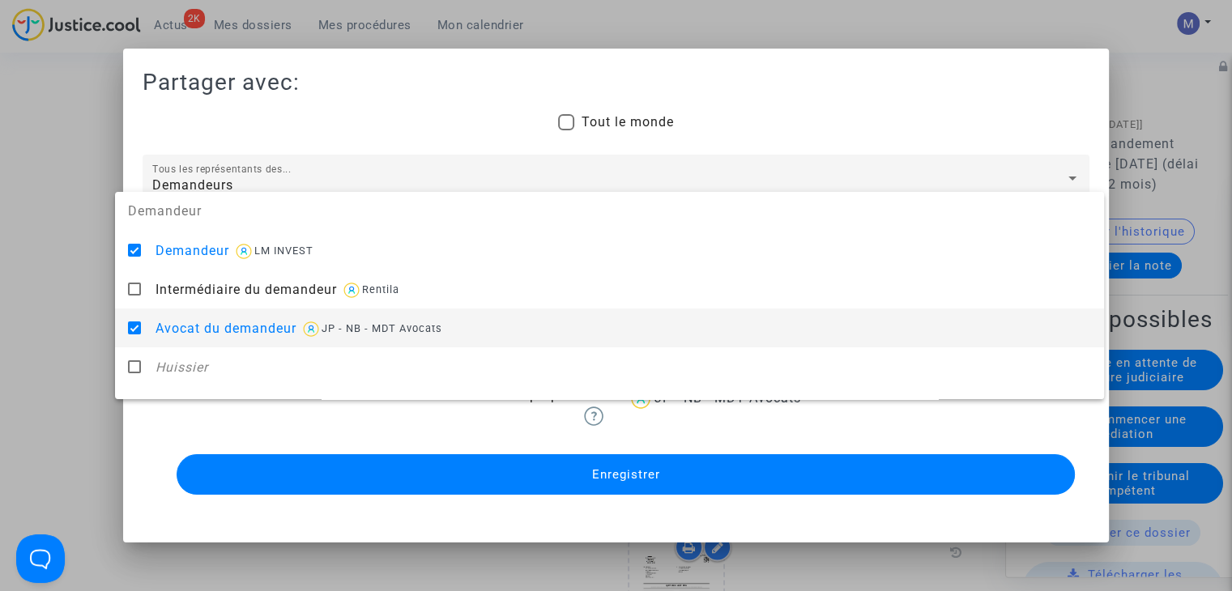
click at [81, 330] on div at bounding box center [616, 295] width 1232 height 591
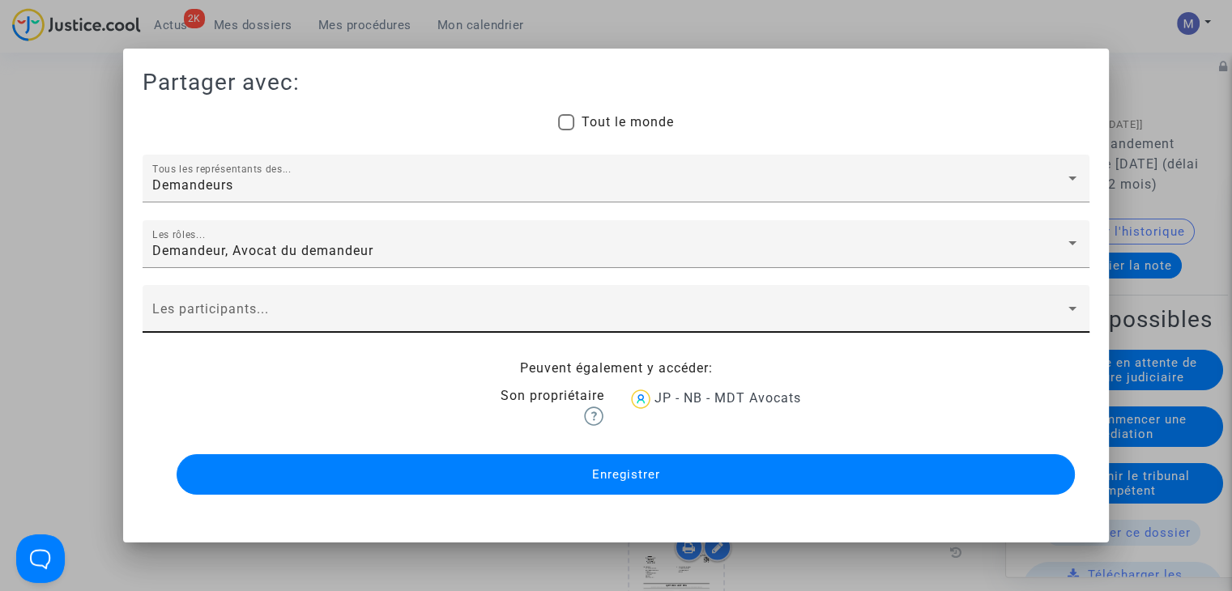
click at [198, 321] on span at bounding box center [608, 316] width 913 height 15
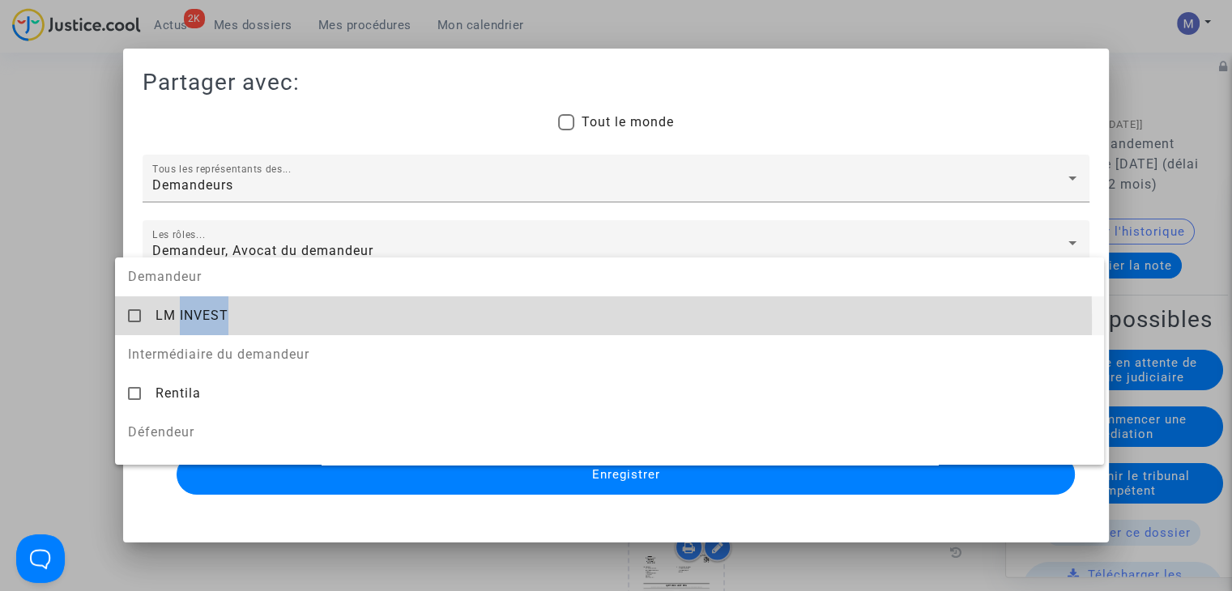
click at [198, 322] on span "LM INVEST" at bounding box center [191, 315] width 73 height 15
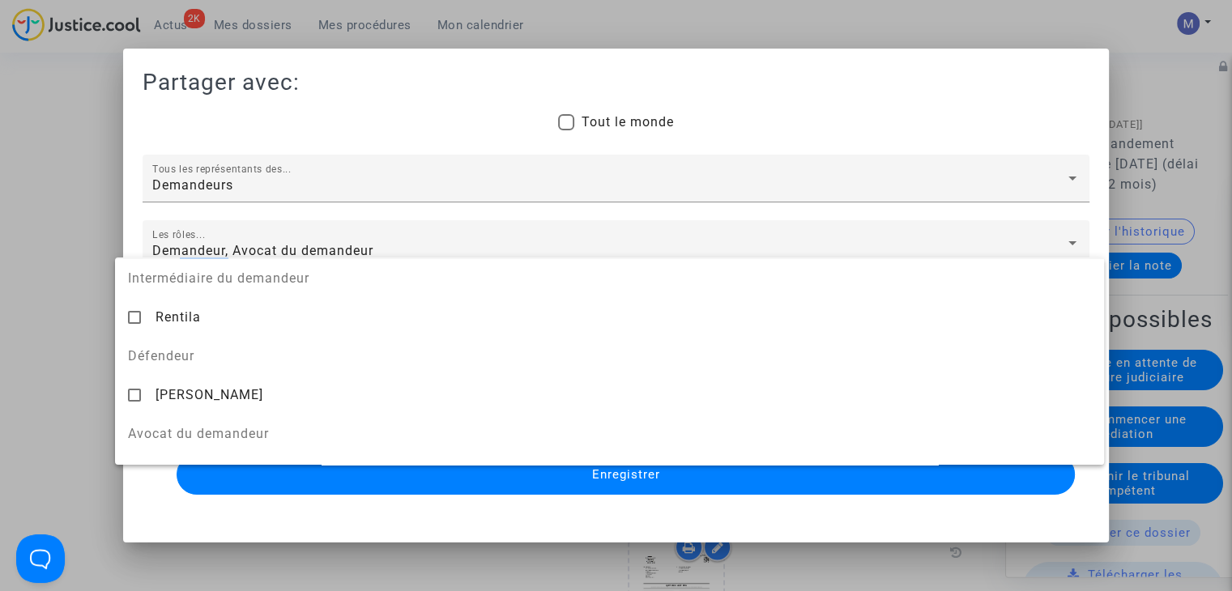
scroll to position [162, 0]
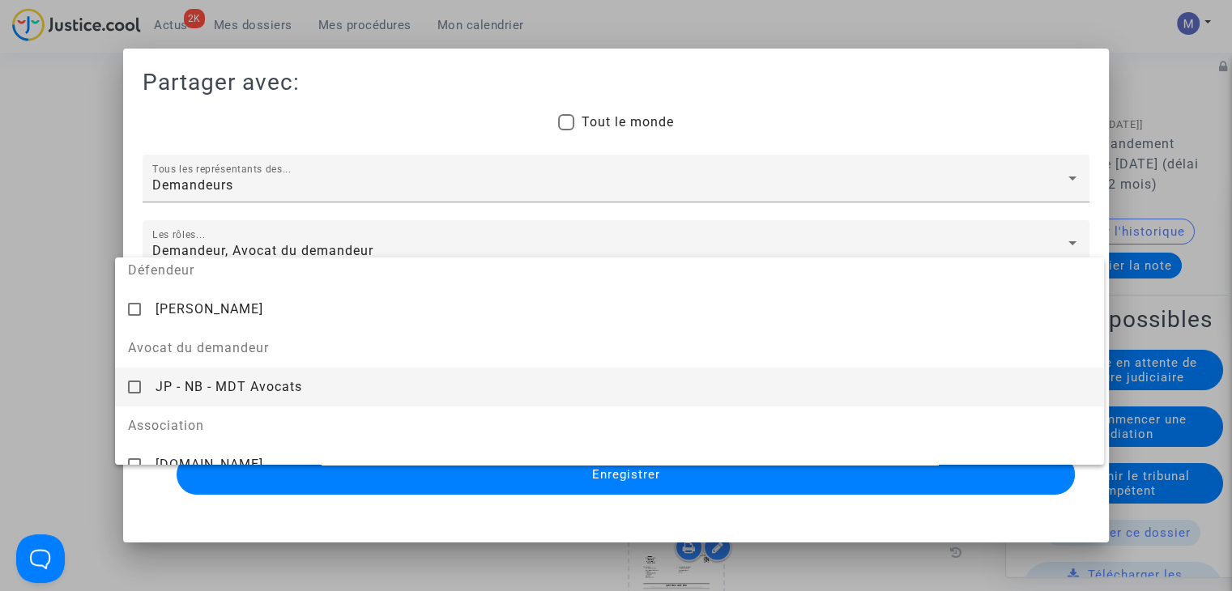
click at [195, 379] on span "JP - NB - MDT Avocats" at bounding box center [228, 386] width 147 height 15
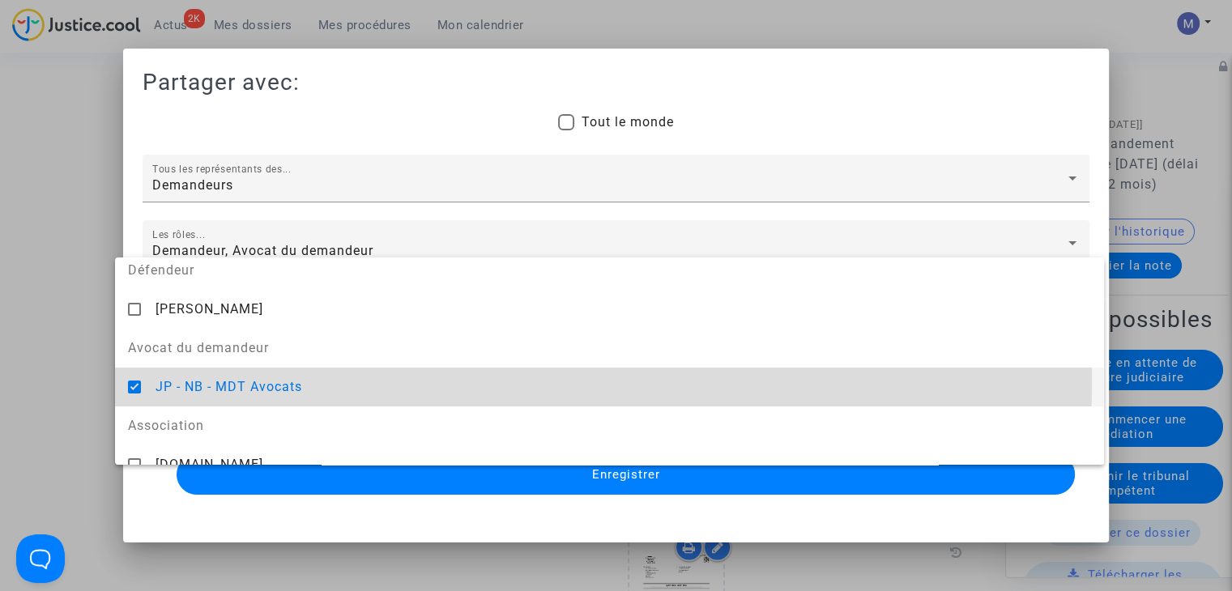
click at [58, 370] on div at bounding box center [616, 295] width 1232 height 591
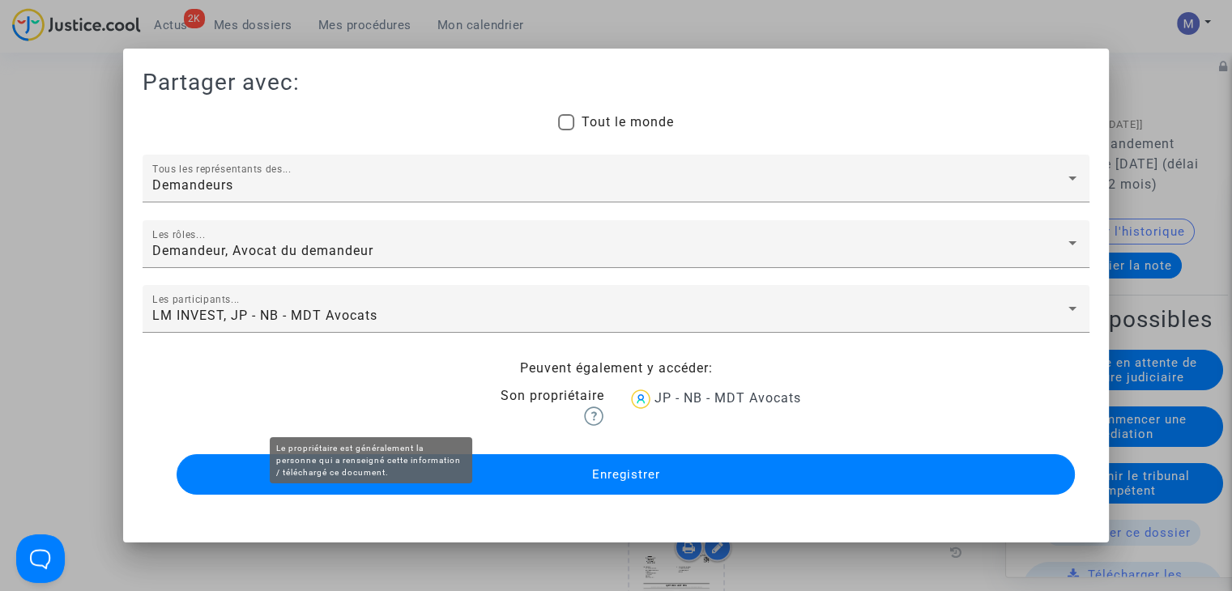
click at [449, 428] on div "Partager avec: Tout le monde Demandeurs Tous les représentants des... [PERSON_N…" at bounding box center [616, 283] width 947 height 430
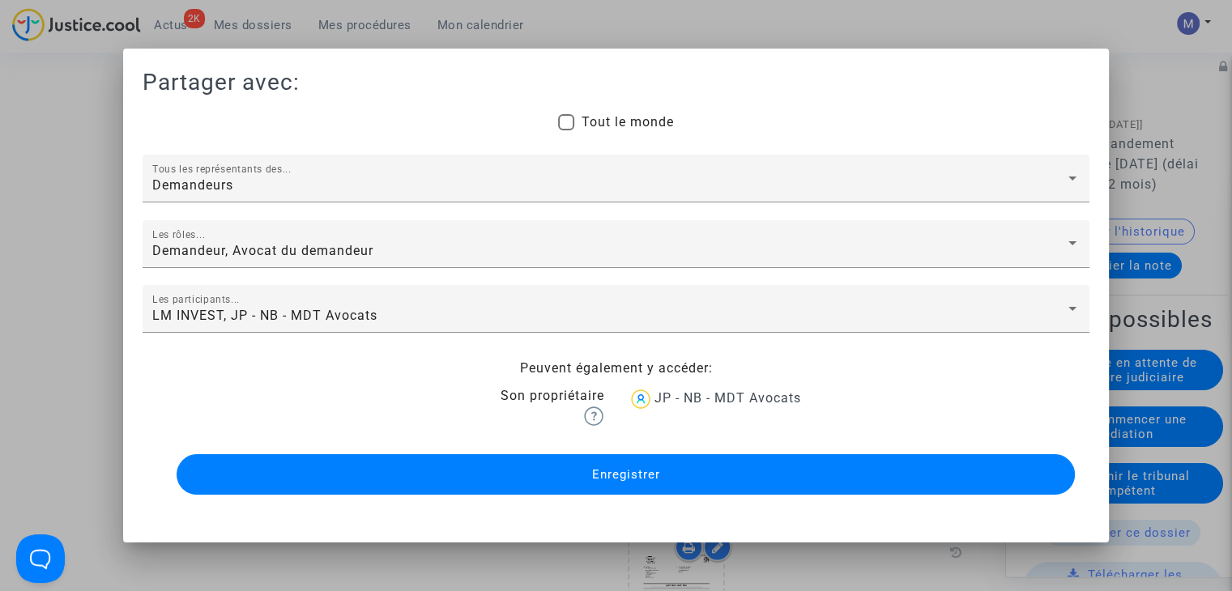
click at [460, 482] on button "Enregistrer" at bounding box center [626, 474] width 898 height 40
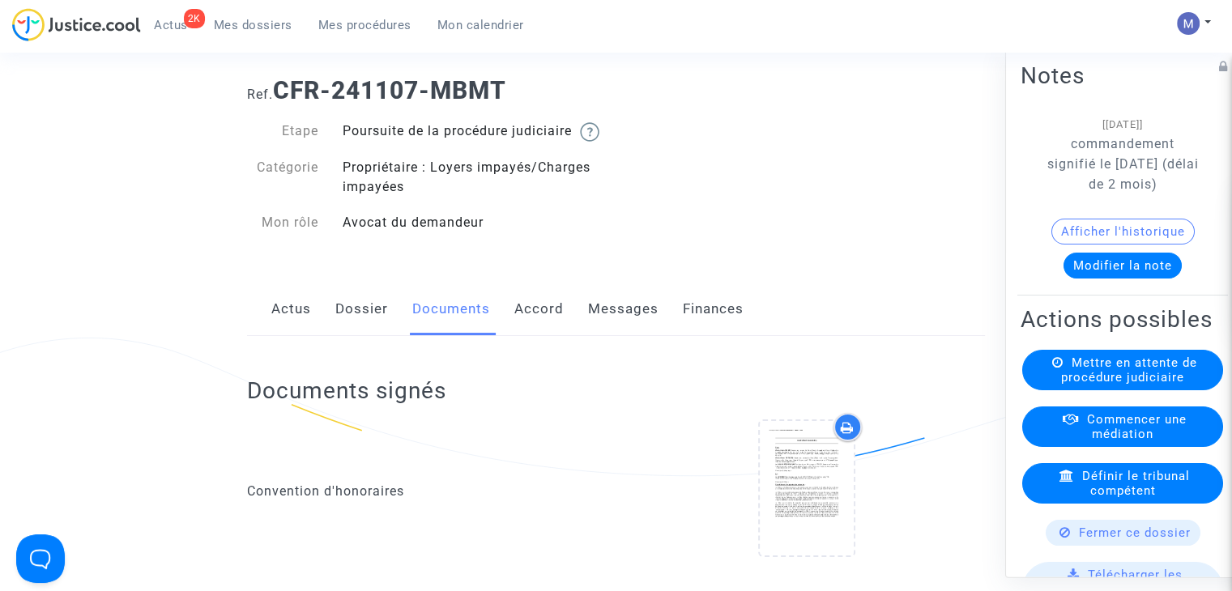
scroll to position [0, 0]
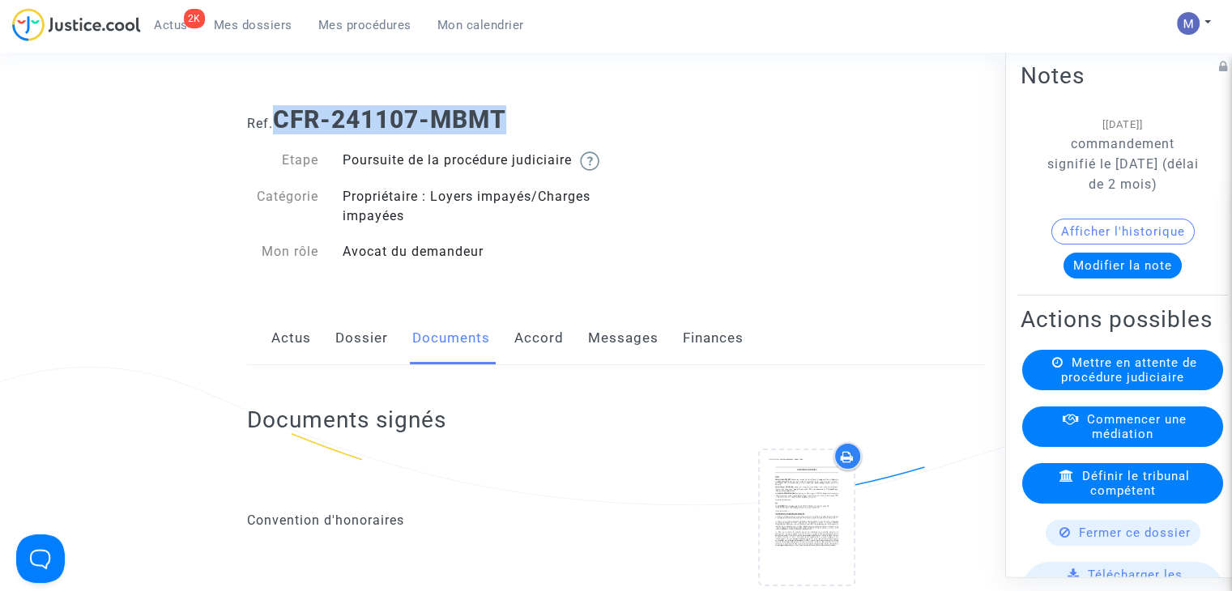
drag, startPoint x: 522, startPoint y: 124, endPoint x: 284, endPoint y: 125, distance: 237.3
click at [284, 125] on h1 "Ref. CFR-241107-MBMT" at bounding box center [616, 119] width 738 height 29
copy b "CFR-241107-MBMT"
click at [344, 359] on link "Dossier" at bounding box center [361, 338] width 53 height 53
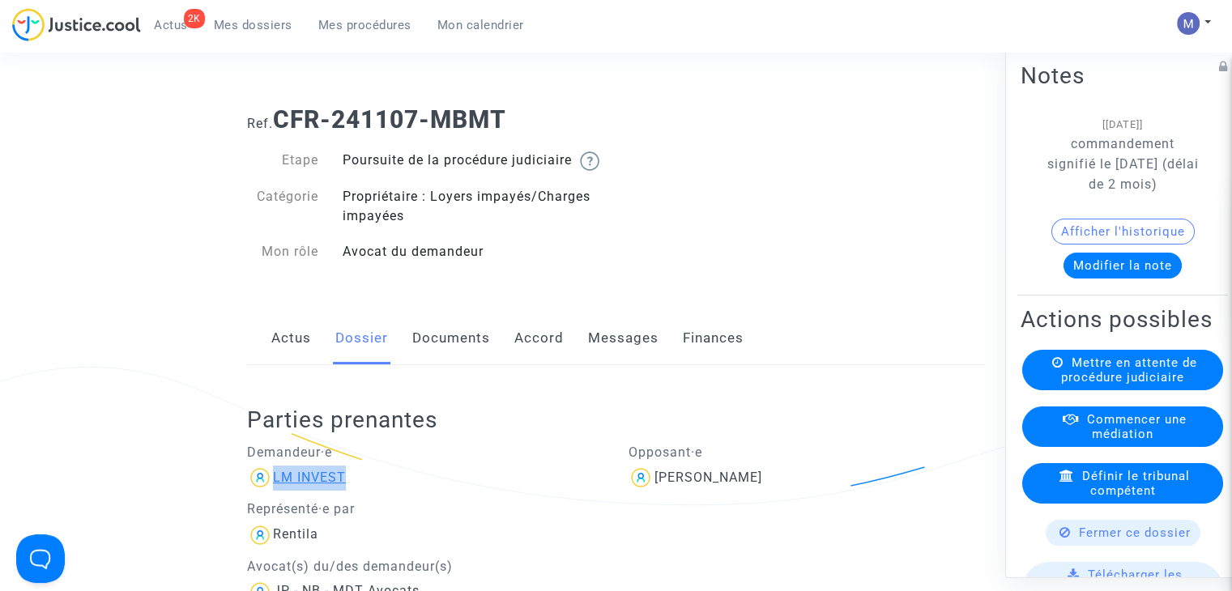
drag, startPoint x: 355, startPoint y: 495, endPoint x: 275, endPoint y: 500, distance: 79.5
click at [275, 491] on div "LM INVEST" at bounding box center [425, 478] width 357 height 26
copy div "LM INVEST"
drag, startPoint x: 786, startPoint y: 501, endPoint x: 654, endPoint y: 509, distance: 133.1
click at [654, 491] on div "[PERSON_NAME]" at bounding box center [806, 478] width 357 height 26
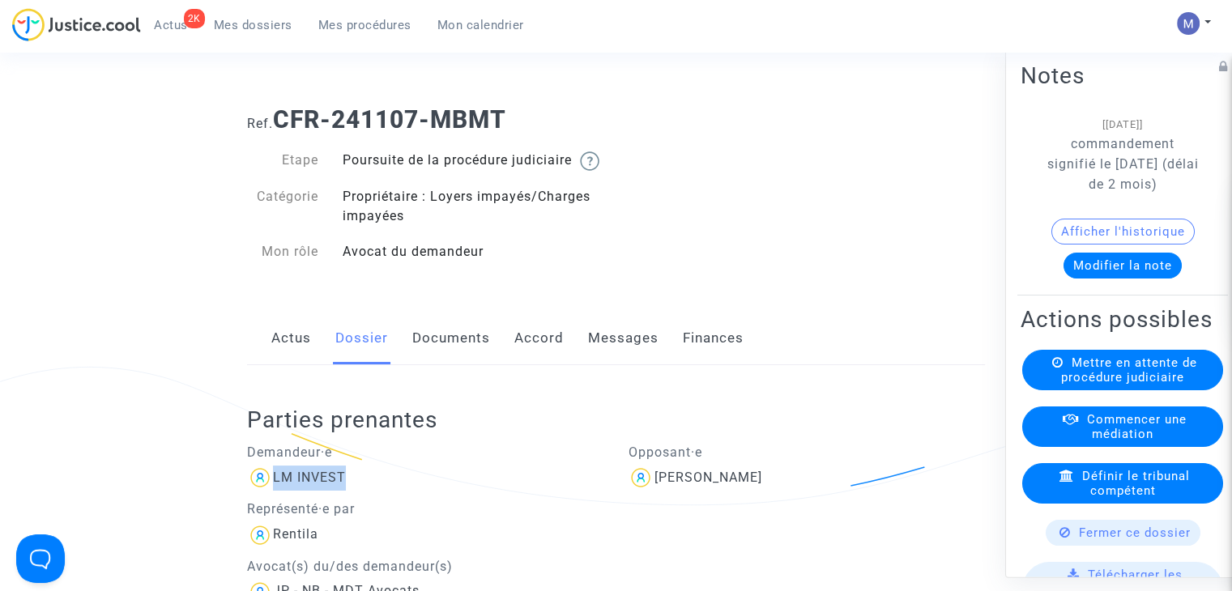
copy div "[PERSON_NAME]"
click at [238, 26] on span "Mes dossiers" at bounding box center [253, 25] width 79 height 15
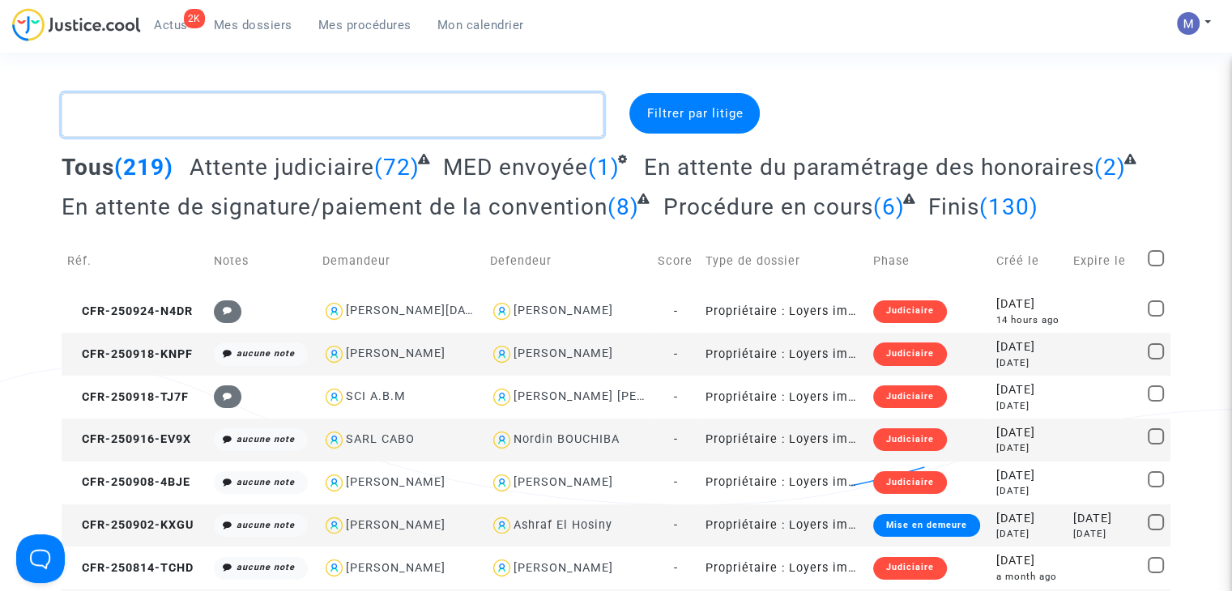
click at [199, 109] on textarea at bounding box center [333, 115] width 542 height 44
paste textarea "[PERSON_NAME] INVEST"
drag, startPoint x: 210, startPoint y: 119, endPoint x: 138, endPoint y: 113, distance: 71.6
click at [138, 113] on textarea at bounding box center [333, 115] width 542 height 44
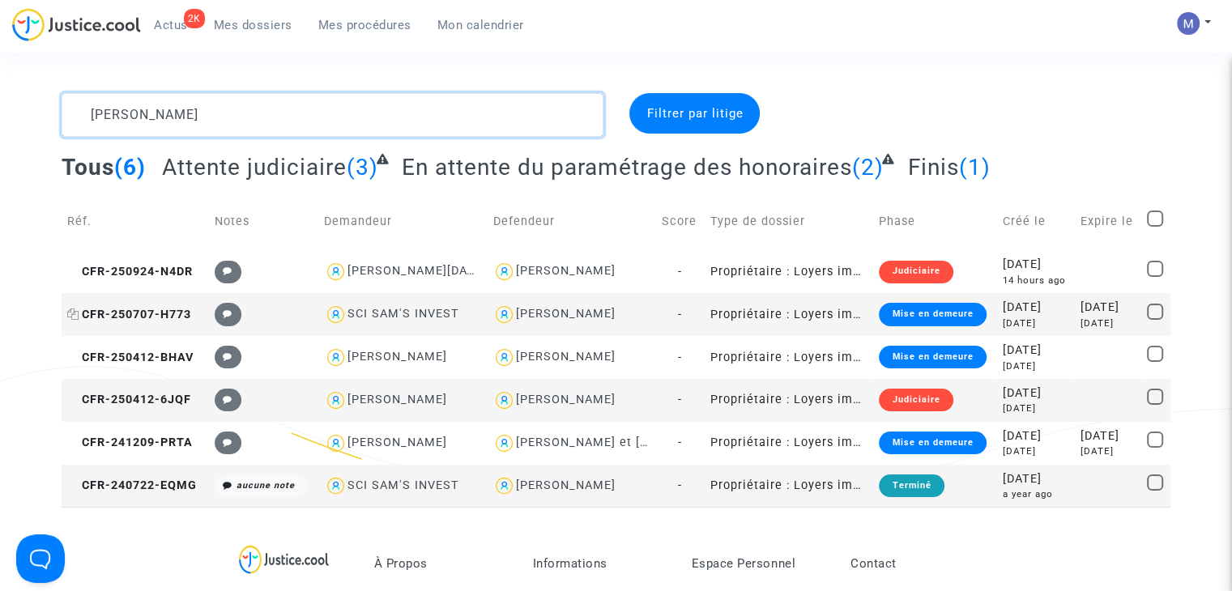
type textarea "[PERSON_NAME]"
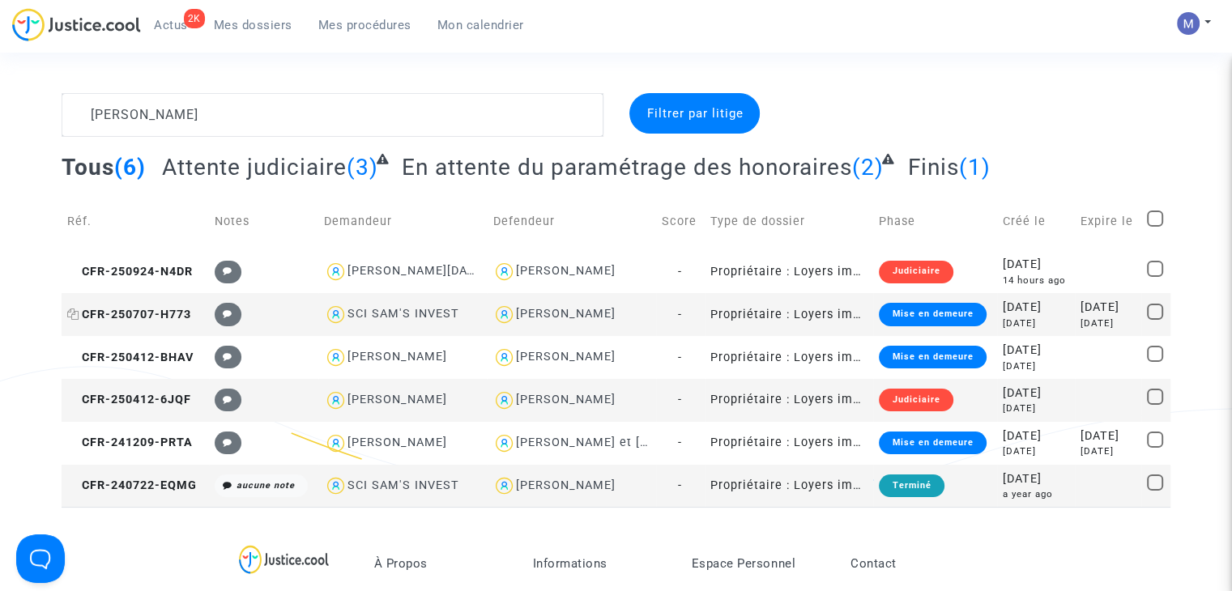
click at [106, 315] on span "CFR-250707-H773" at bounding box center [129, 315] width 124 height 14
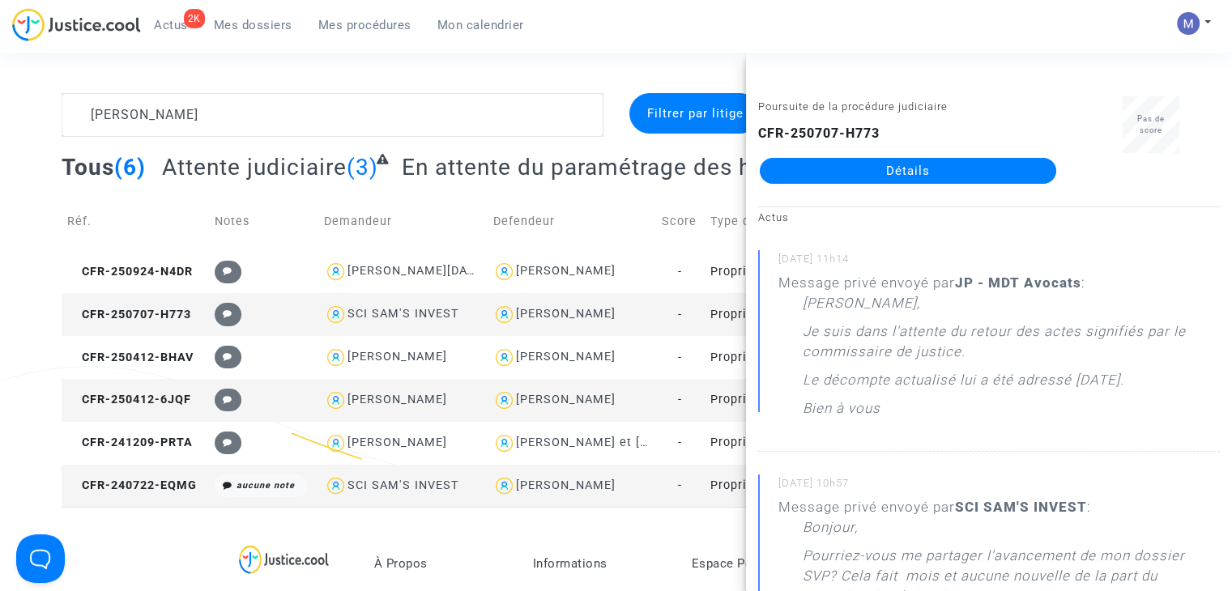
click at [891, 164] on link "Détails" at bounding box center [908, 171] width 296 height 26
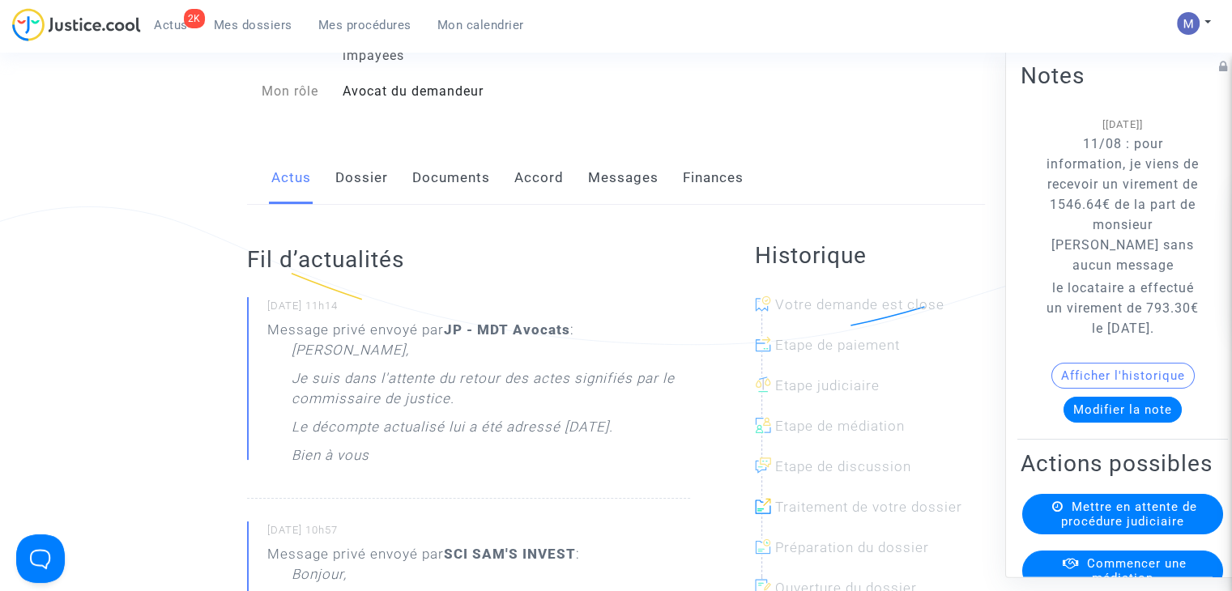
scroll to position [162, 0]
click at [248, 23] on span "Mes dossiers" at bounding box center [253, 25] width 79 height 15
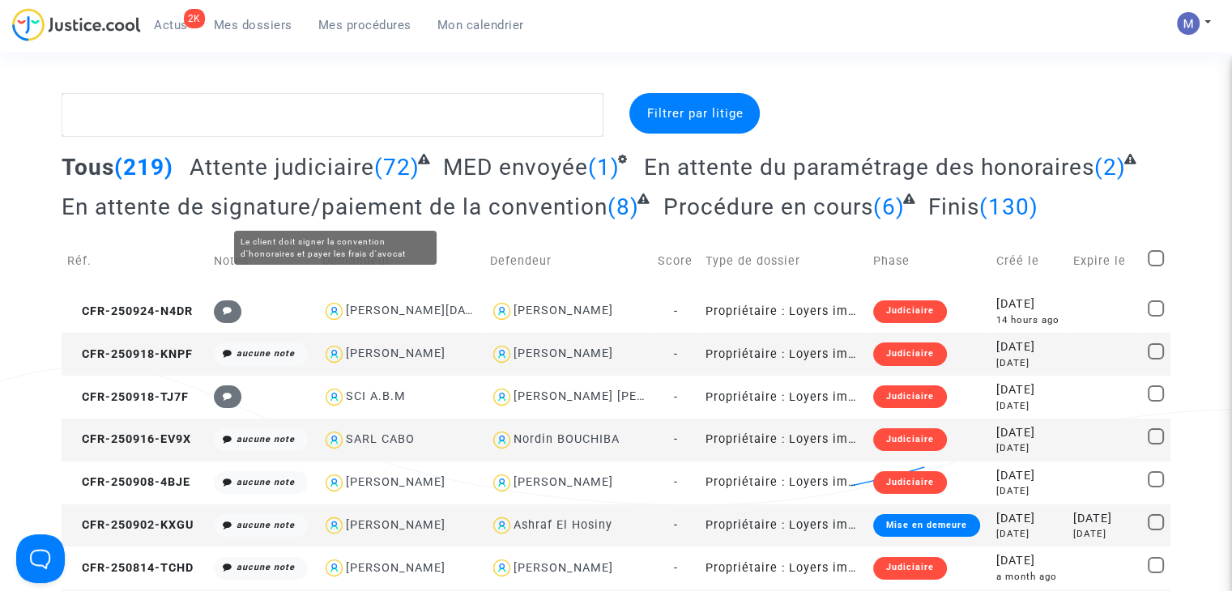
click at [287, 170] on span "Attente judiciaire" at bounding box center [282, 167] width 185 height 27
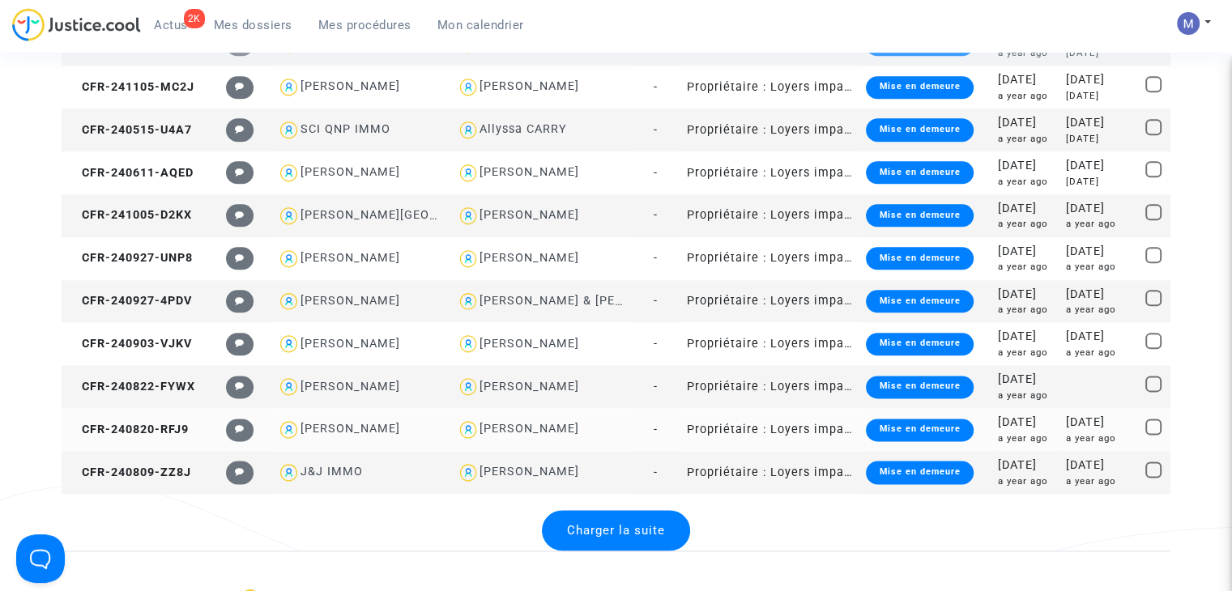
scroll to position [1975, 0]
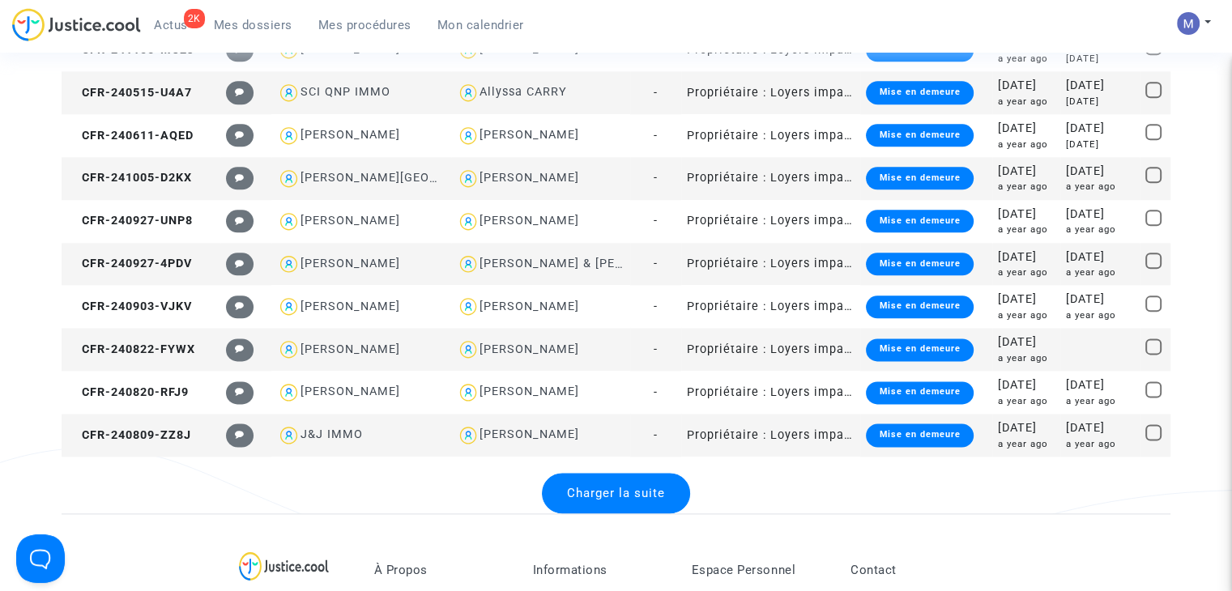
click at [627, 496] on span "Charger la suite" at bounding box center [616, 493] width 98 height 15
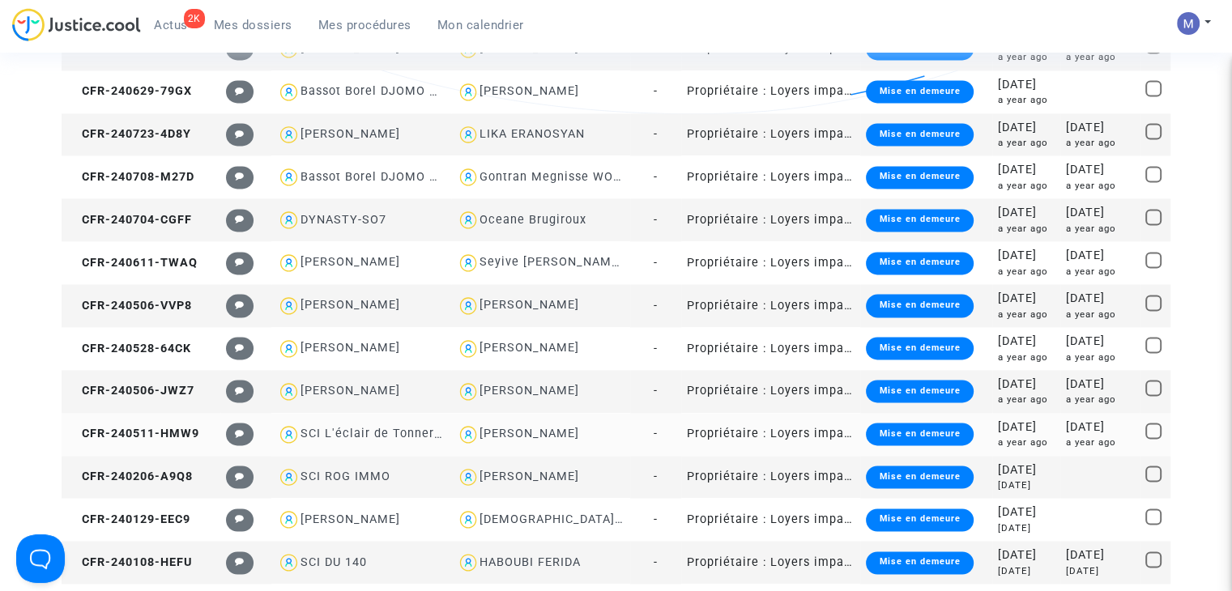
scroll to position [2460, 0]
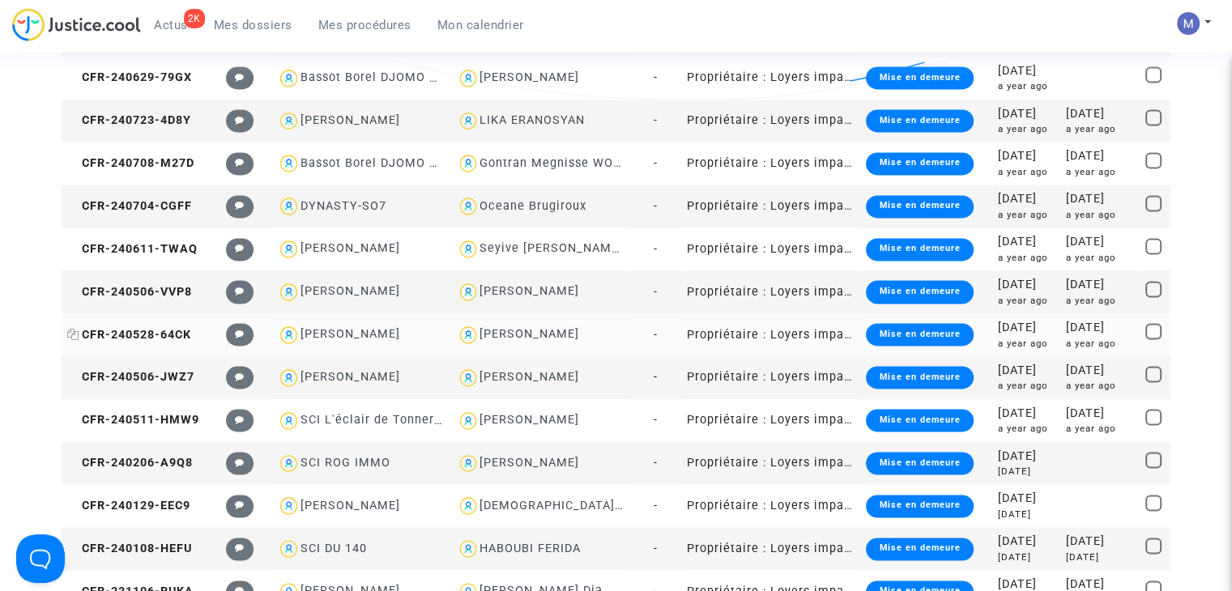
click at [123, 330] on span "CFR-240528-64CK" at bounding box center [129, 335] width 124 height 14
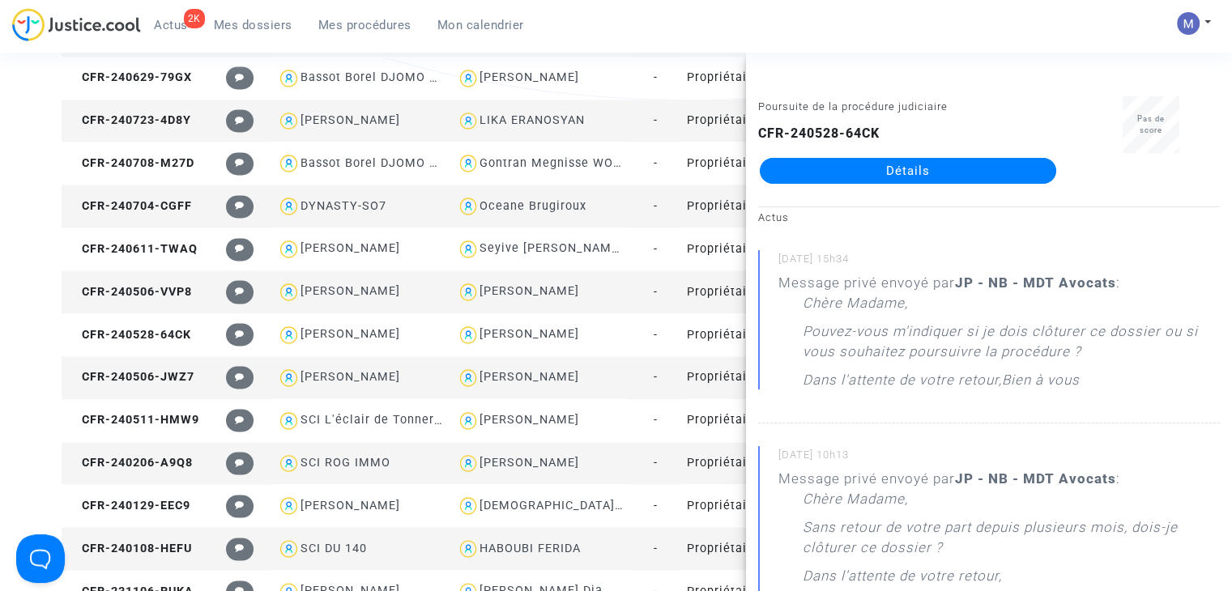
drag, startPoint x: 883, startPoint y: 168, endPoint x: 917, endPoint y: 182, distance: 37.0
click at [883, 167] on link "Détails" at bounding box center [908, 171] width 296 height 26
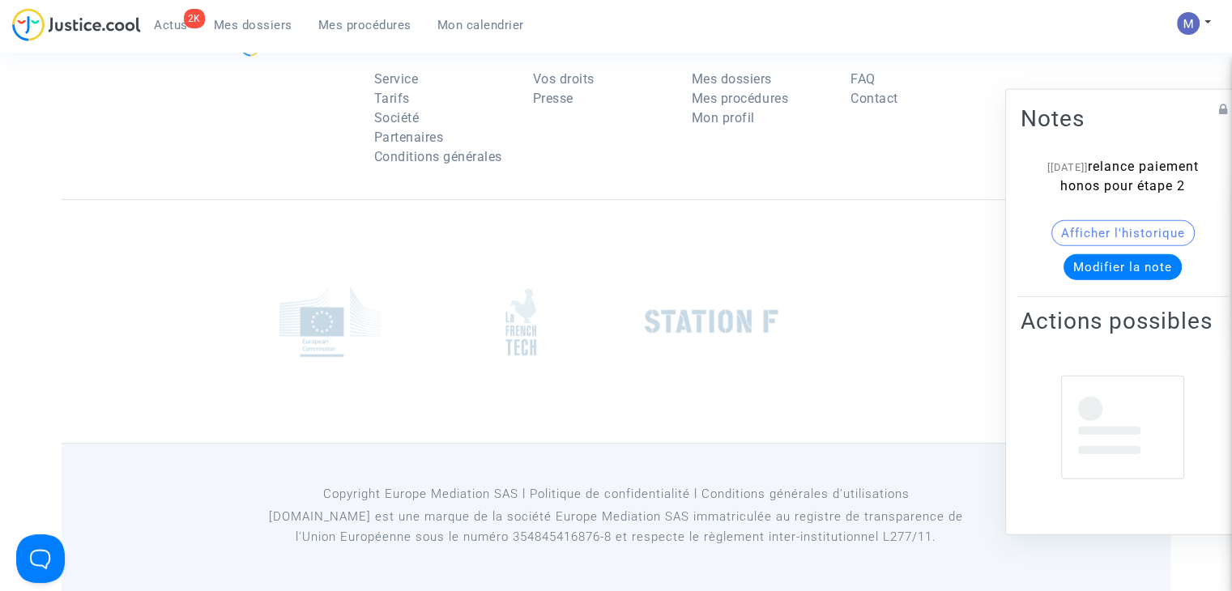
scroll to position [2162, 0]
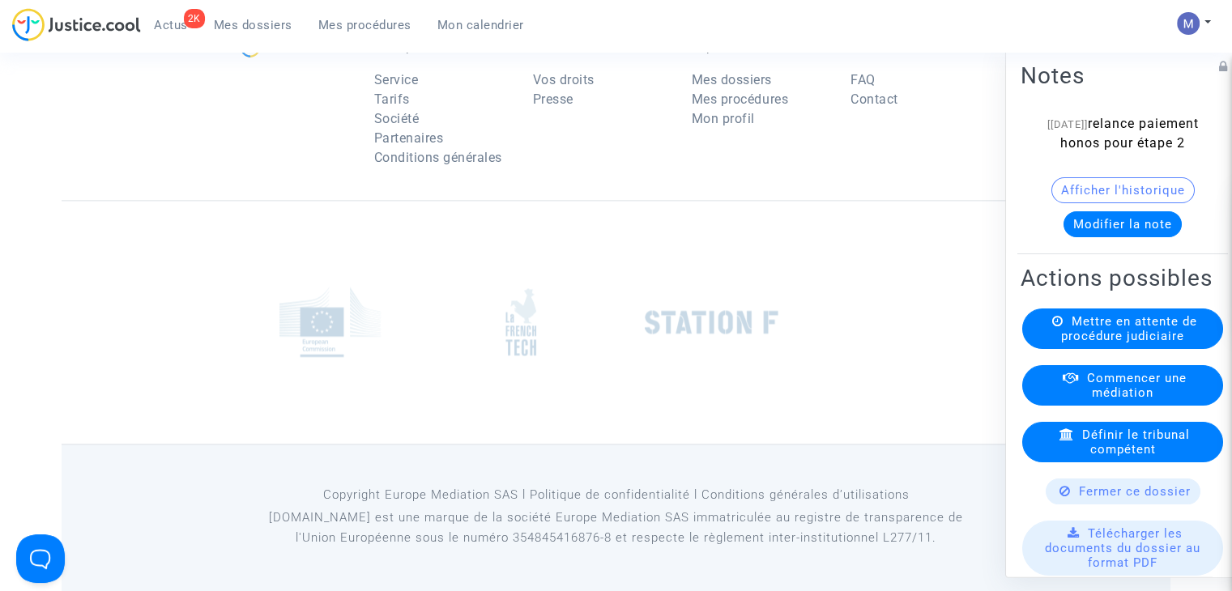
click at [1127, 499] on span "Fermer ce dossier" at bounding box center [1135, 491] width 112 height 15
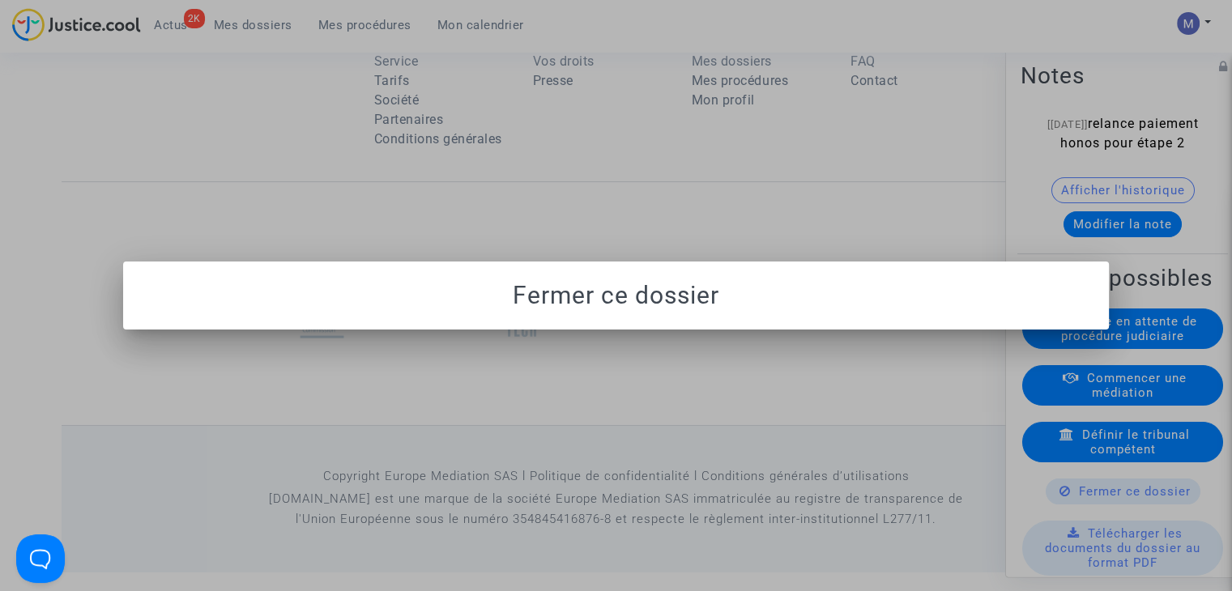
scroll to position [0, 0]
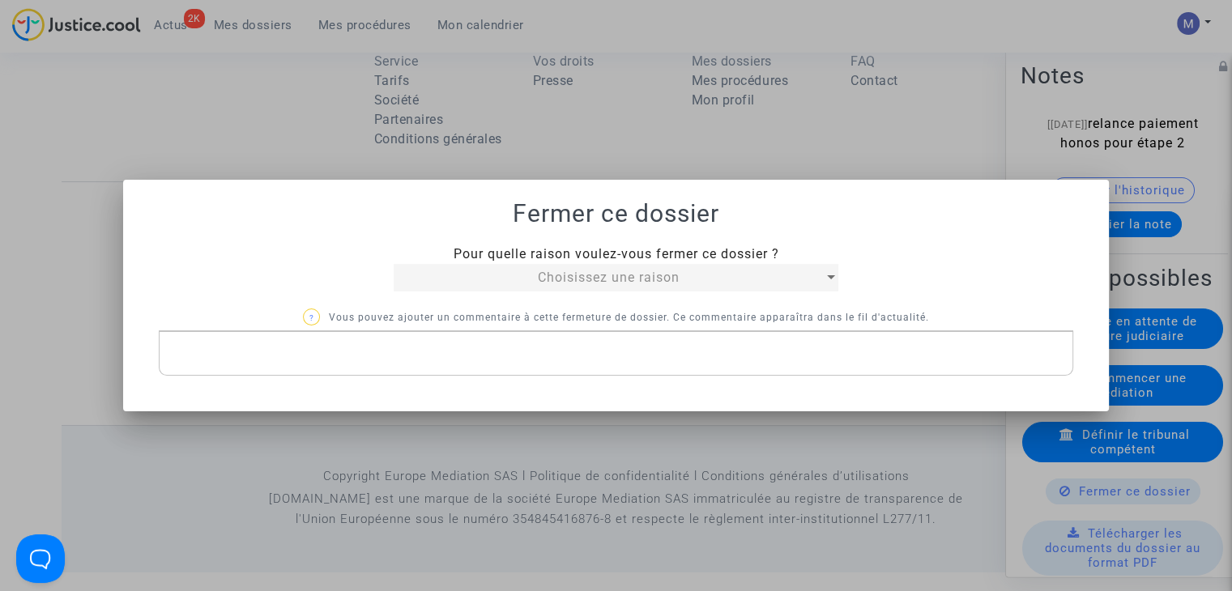
click at [781, 277] on div "Choisissez une raison" at bounding box center [609, 277] width 430 height 19
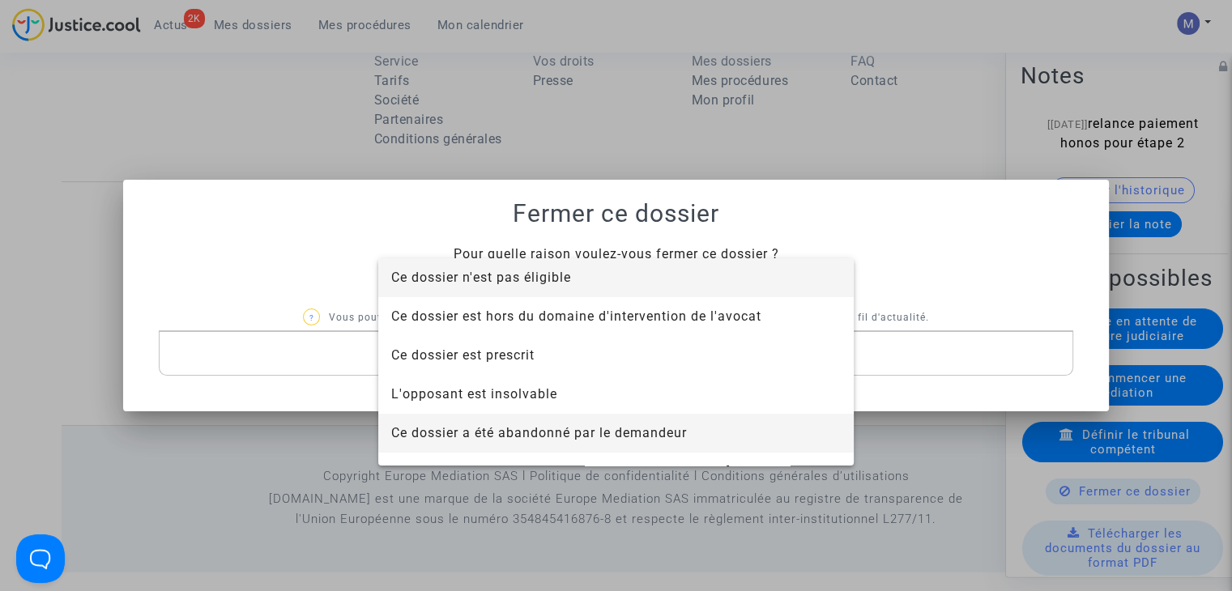
click at [606, 425] on span "Ce dossier a été abandonné par le demandeur" at bounding box center [539, 432] width 296 height 15
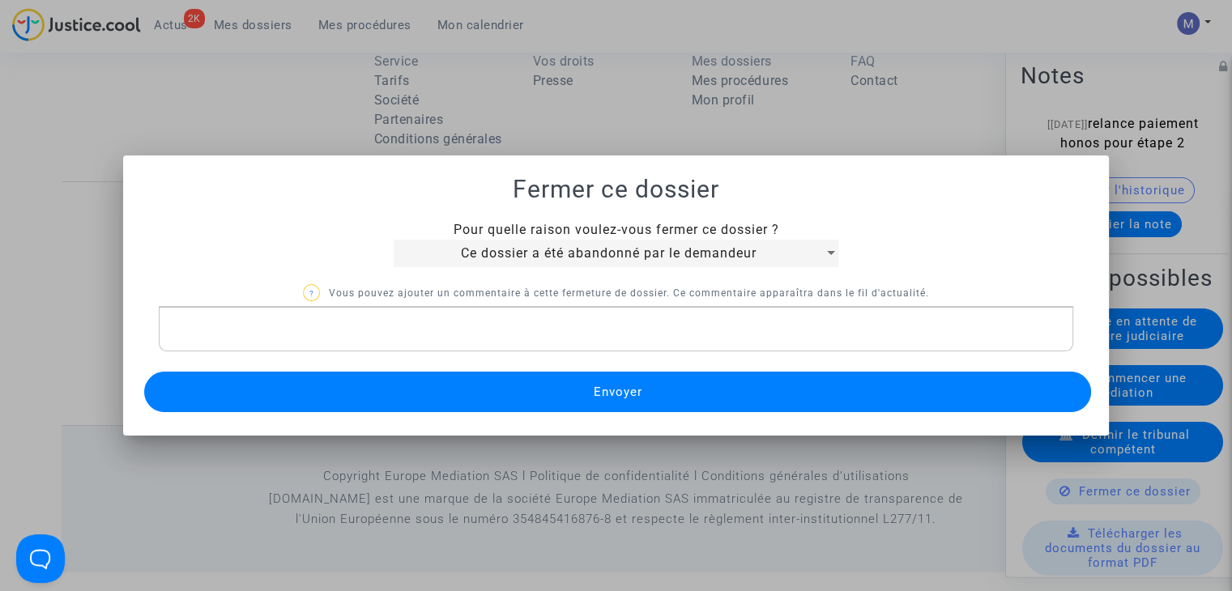
click at [641, 389] on span "Envoyer" at bounding box center [617, 392] width 49 height 15
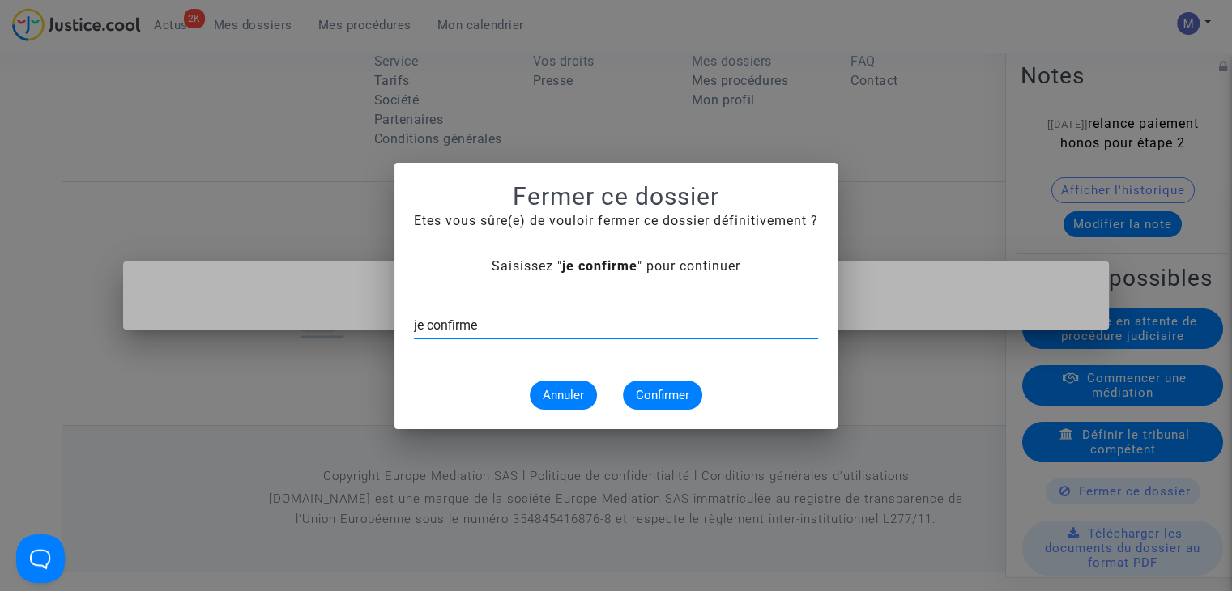
type input "je confirme"
click at [656, 404] on button "Confirmer" at bounding box center [662, 395] width 79 height 29
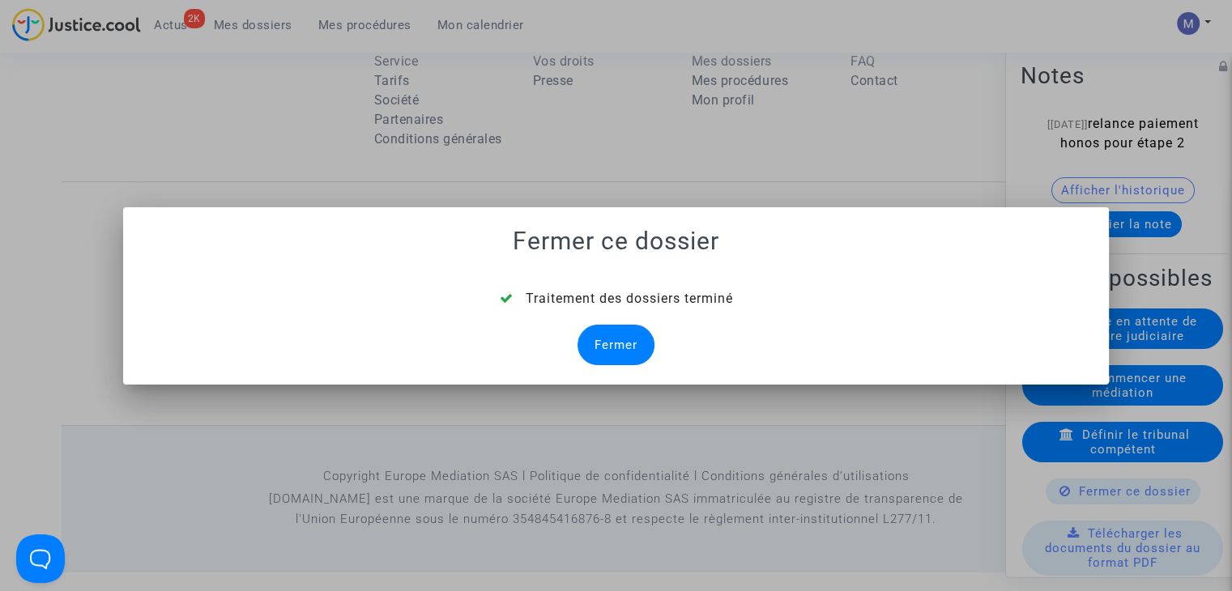
click at [616, 347] on div "Fermer" at bounding box center [615, 345] width 77 height 40
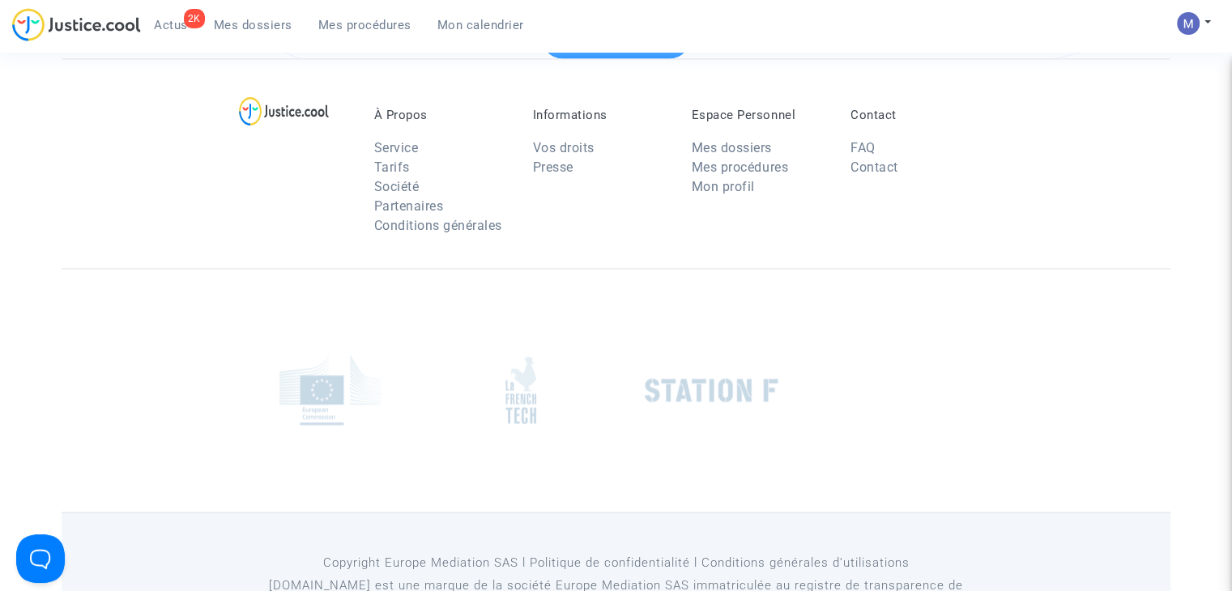
scroll to position [2093, 0]
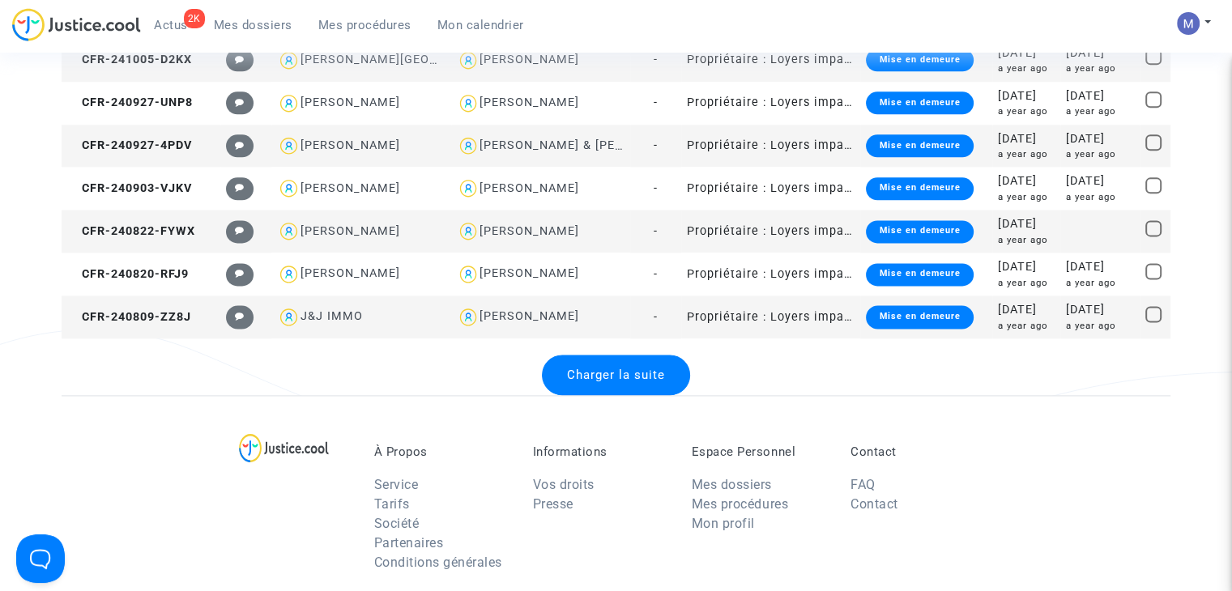
click at [596, 381] on span "Charger la suite" at bounding box center [616, 375] width 98 height 15
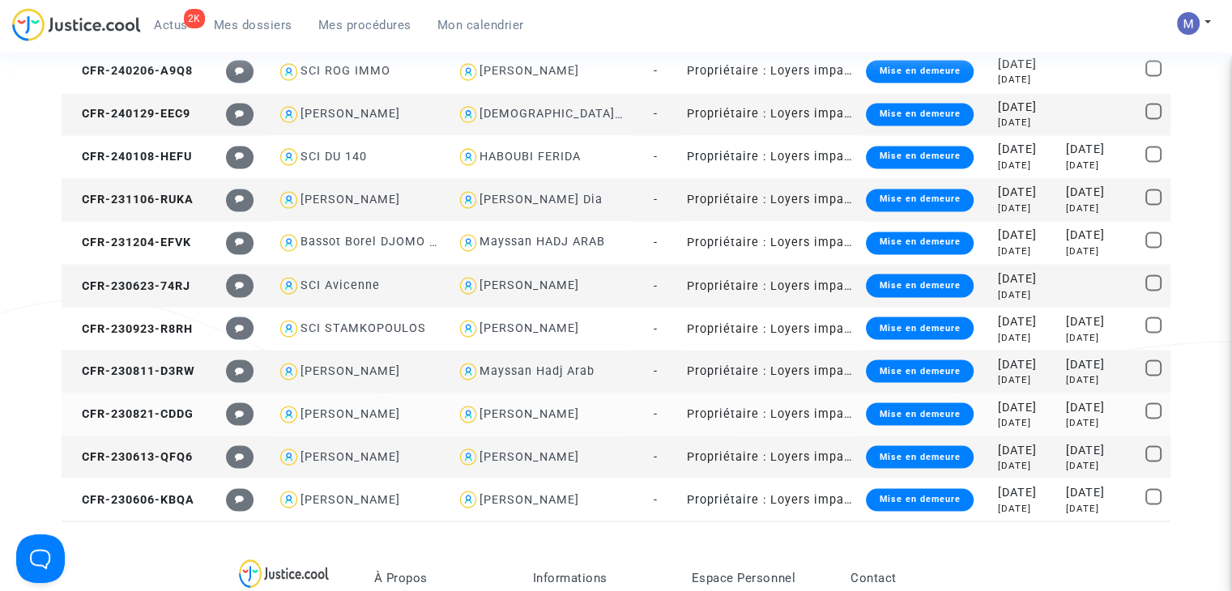
scroll to position [2773, 0]
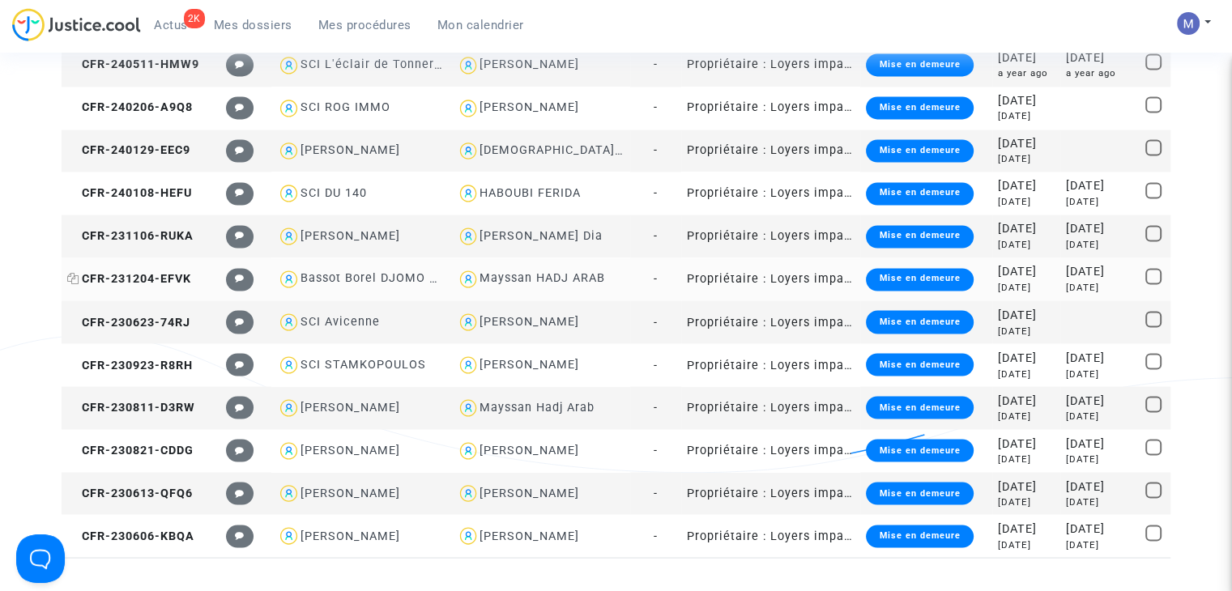
click at [180, 282] on span "CFR-231204-EFVK" at bounding box center [129, 279] width 124 height 14
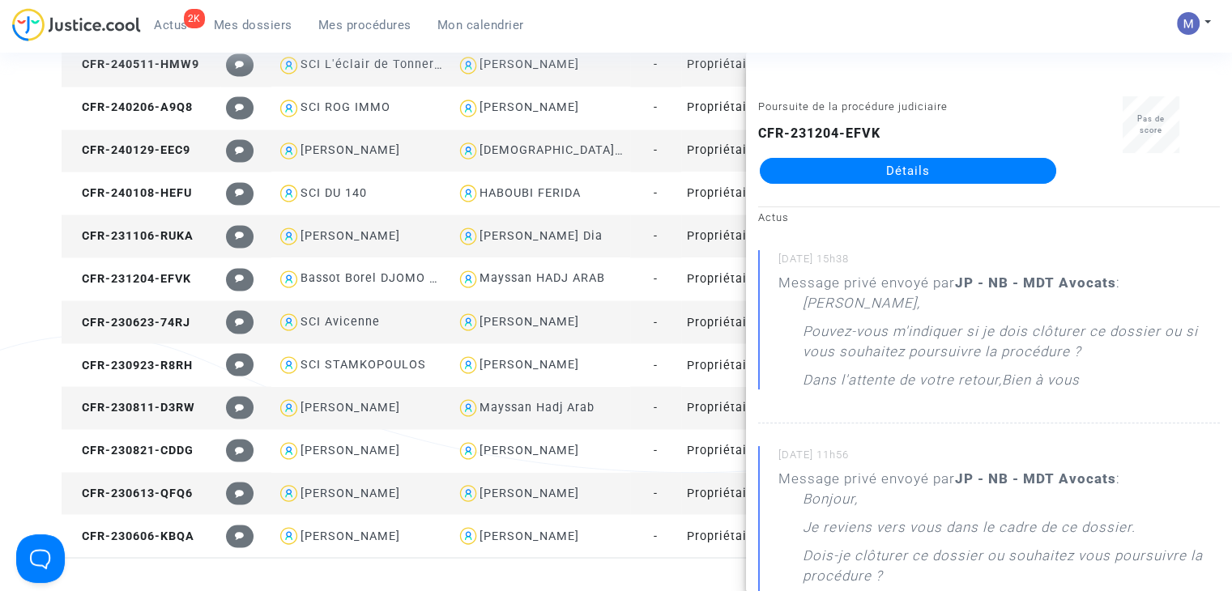
click at [923, 166] on link "Détails" at bounding box center [908, 171] width 296 height 26
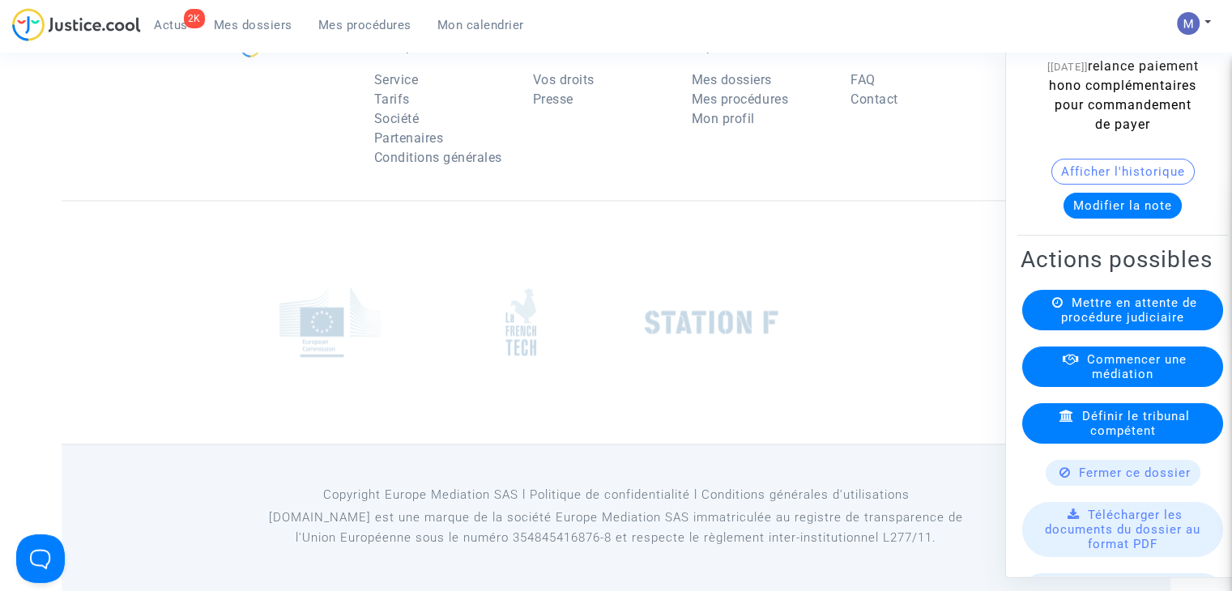
scroll to position [81, 0]
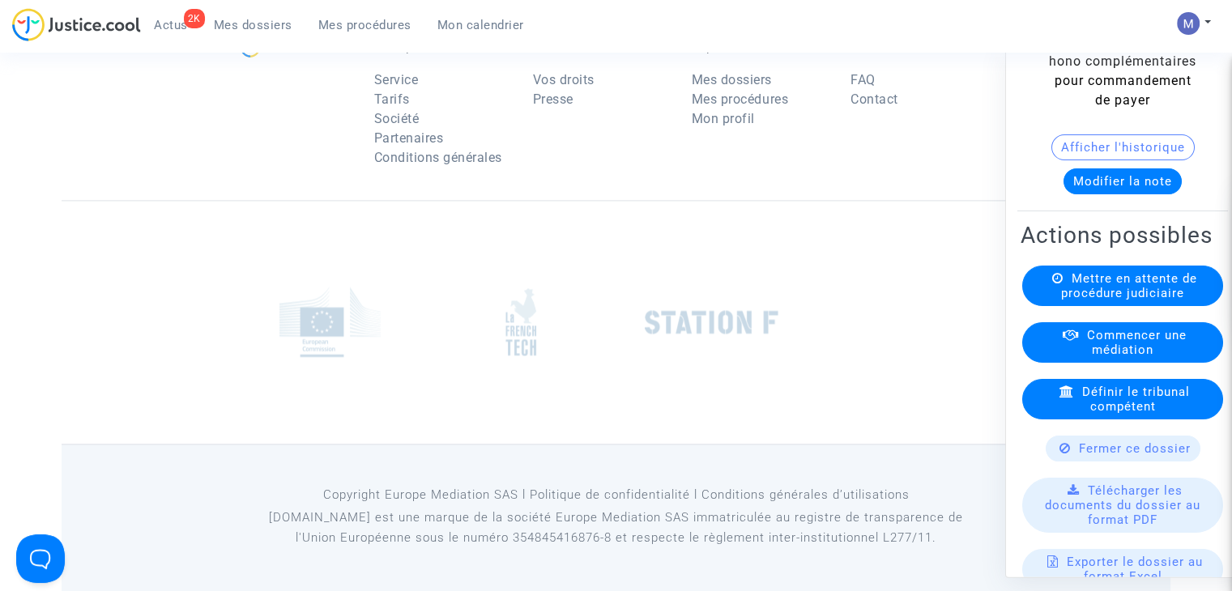
click at [1121, 462] on div "Fermer ce dossier" at bounding box center [1123, 450] width 155 height 26
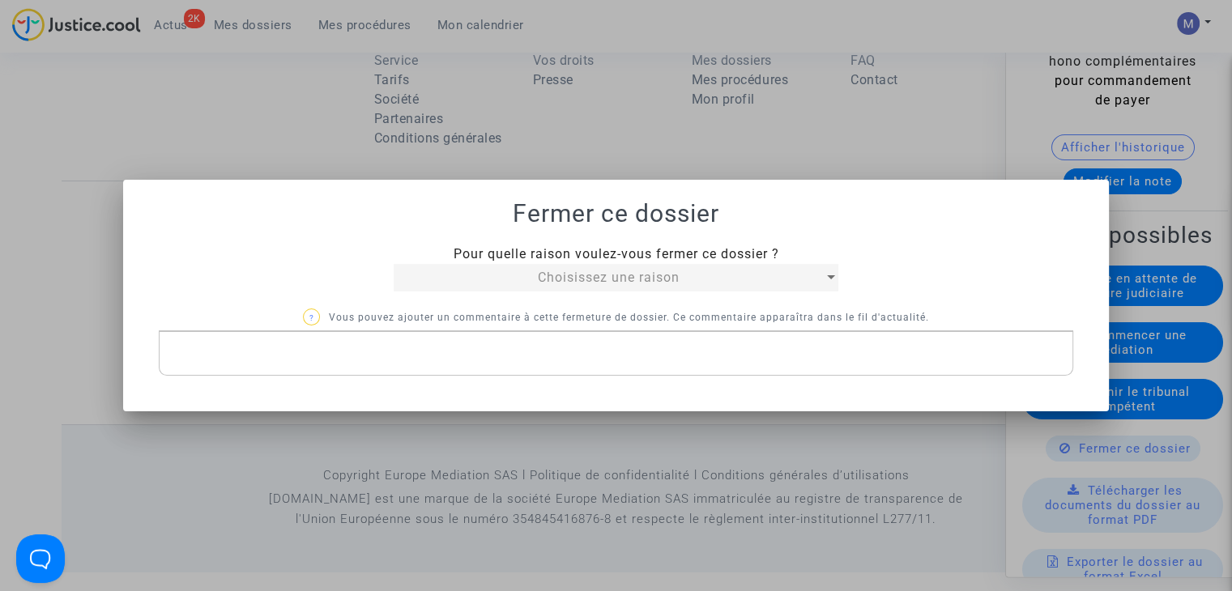
scroll to position [0, 0]
click at [671, 282] on span "Choisissez une raison" at bounding box center [609, 277] width 142 height 15
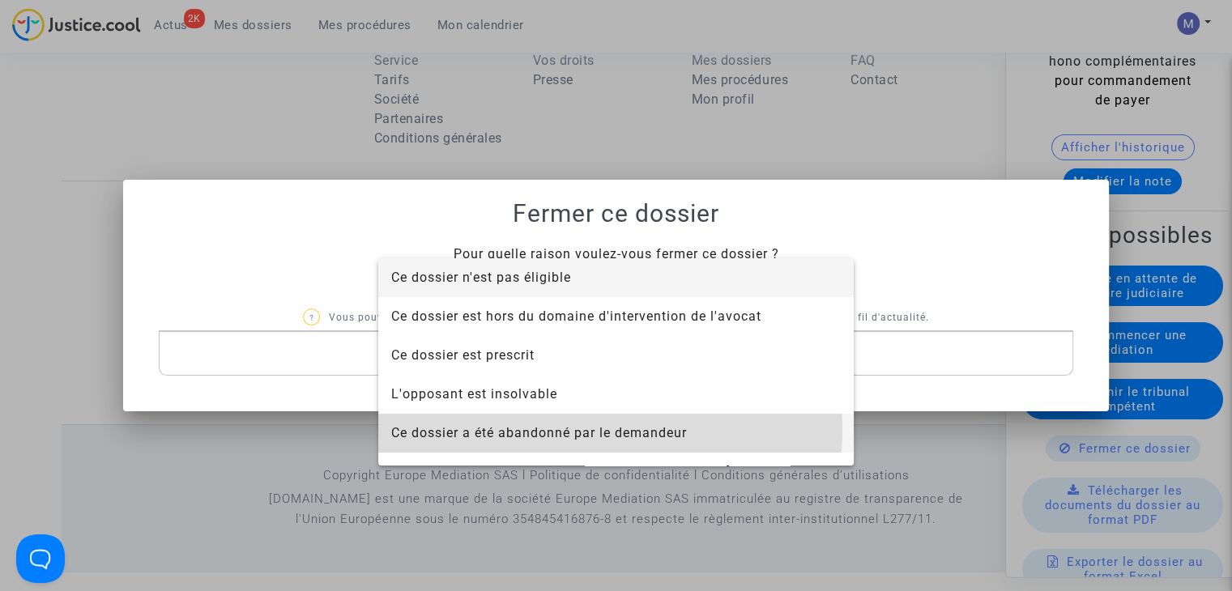
click at [588, 430] on span "Ce dossier a été abandonné par le demandeur" at bounding box center [539, 432] width 296 height 15
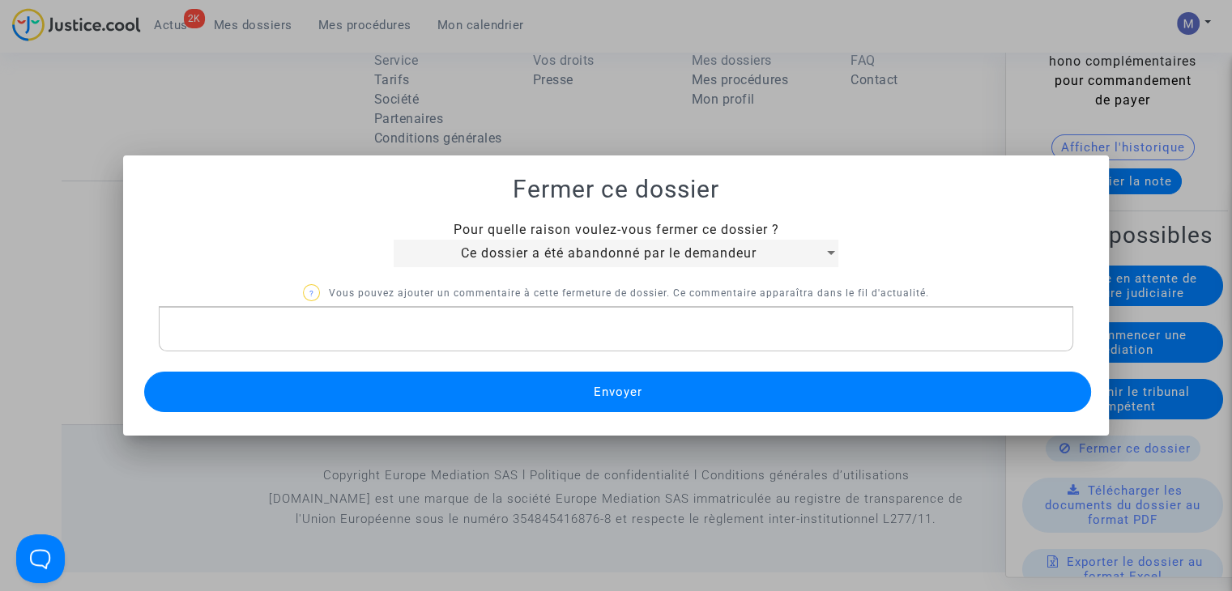
click at [551, 402] on button "Envoyer" at bounding box center [617, 392] width 947 height 40
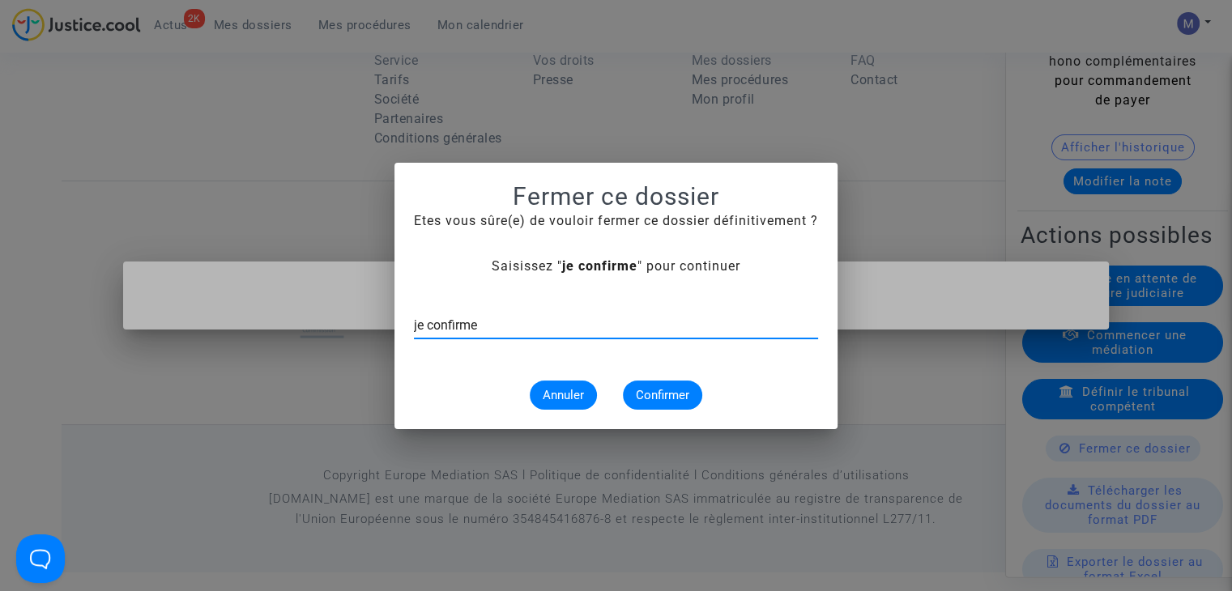
type input "je confirme"
click at [671, 395] on span "Confirmer" at bounding box center [662, 395] width 53 height 15
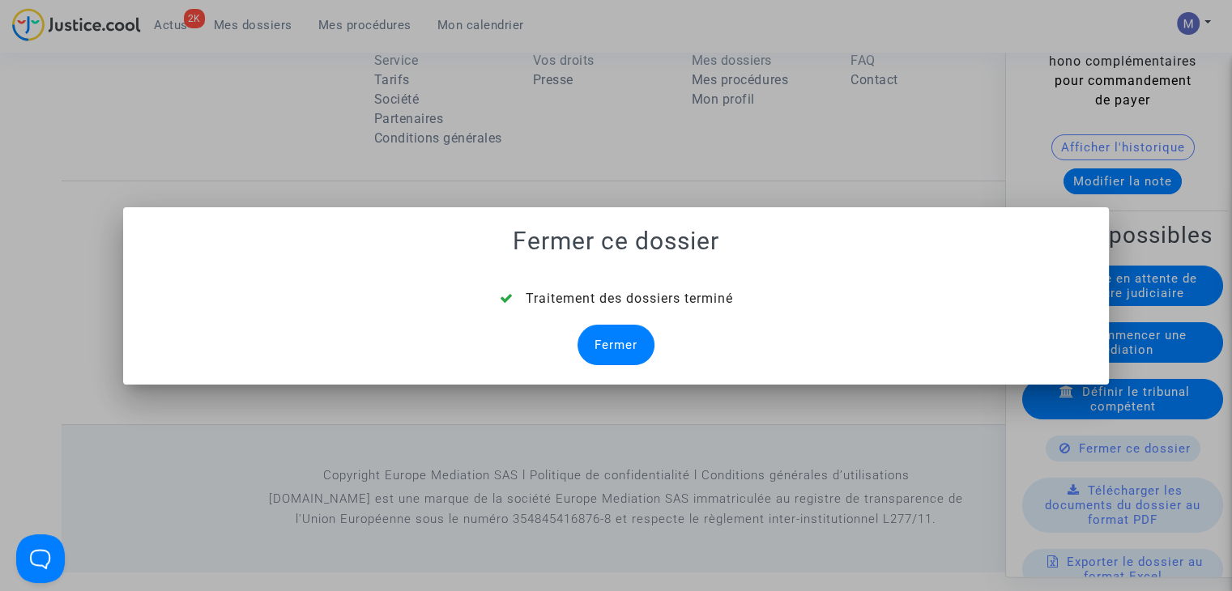
click at [605, 341] on div "Fermer" at bounding box center [615, 345] width 77 height 40
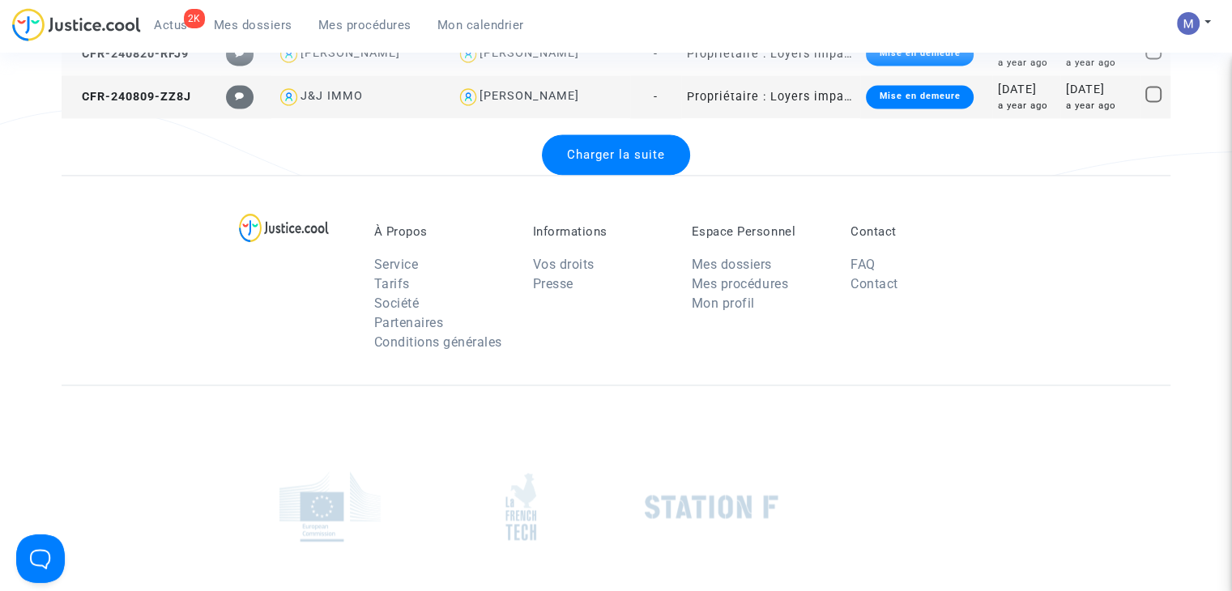
scroll to position [2093, 0]
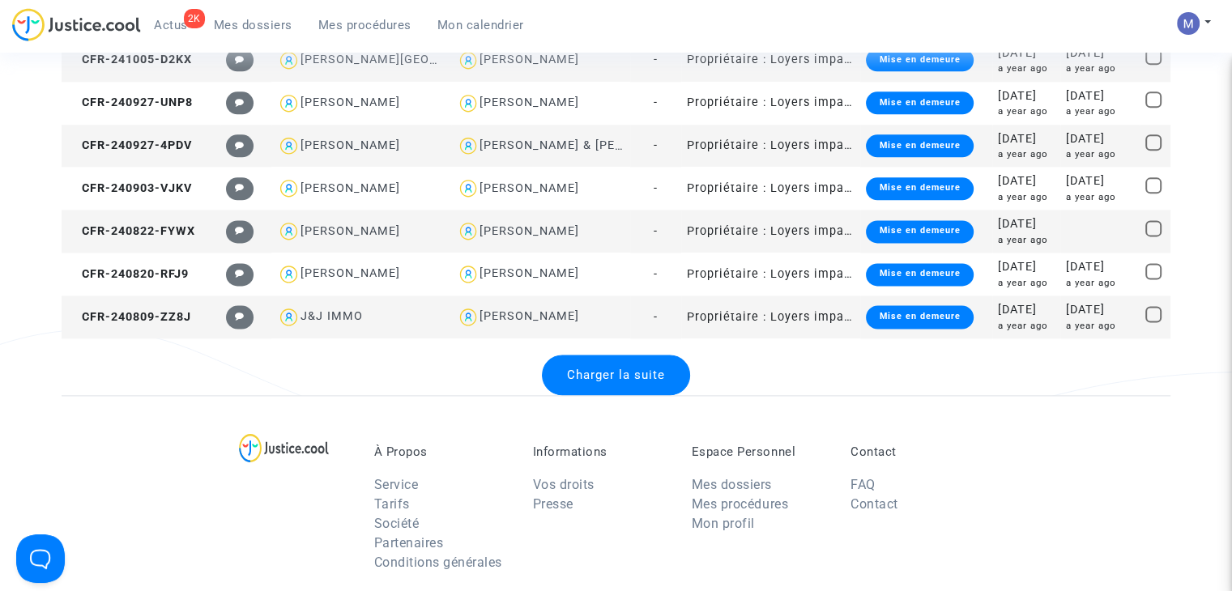
click at [620, 386] on div "Charger la suite" at bounding box center [616, 375] width 148 height 40
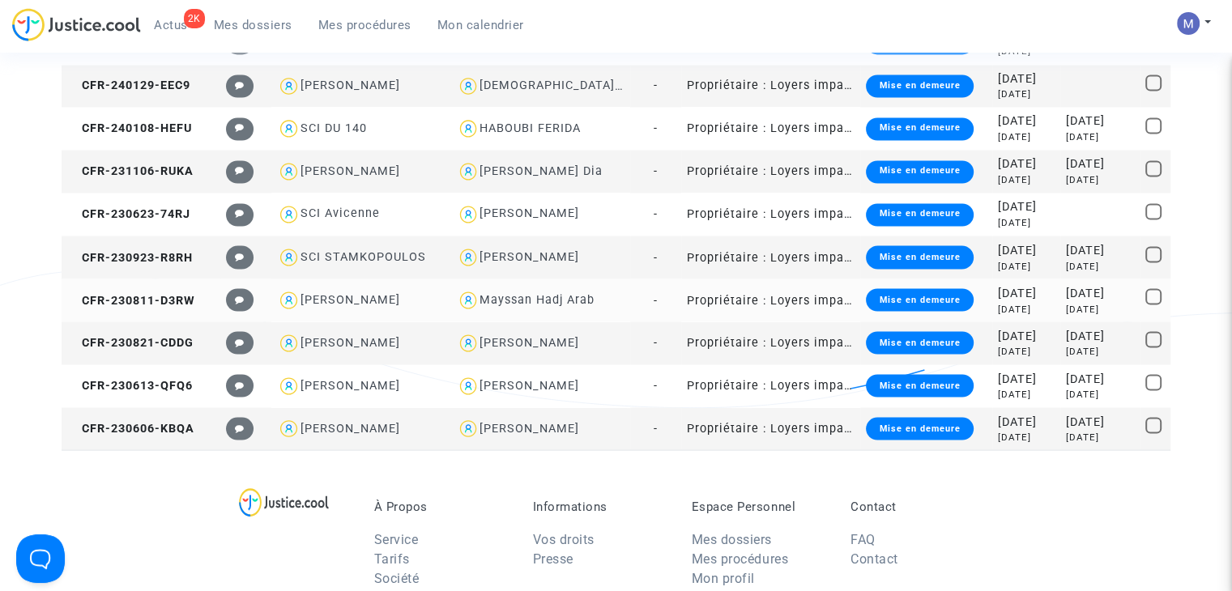
scroll to position [2676, 0]
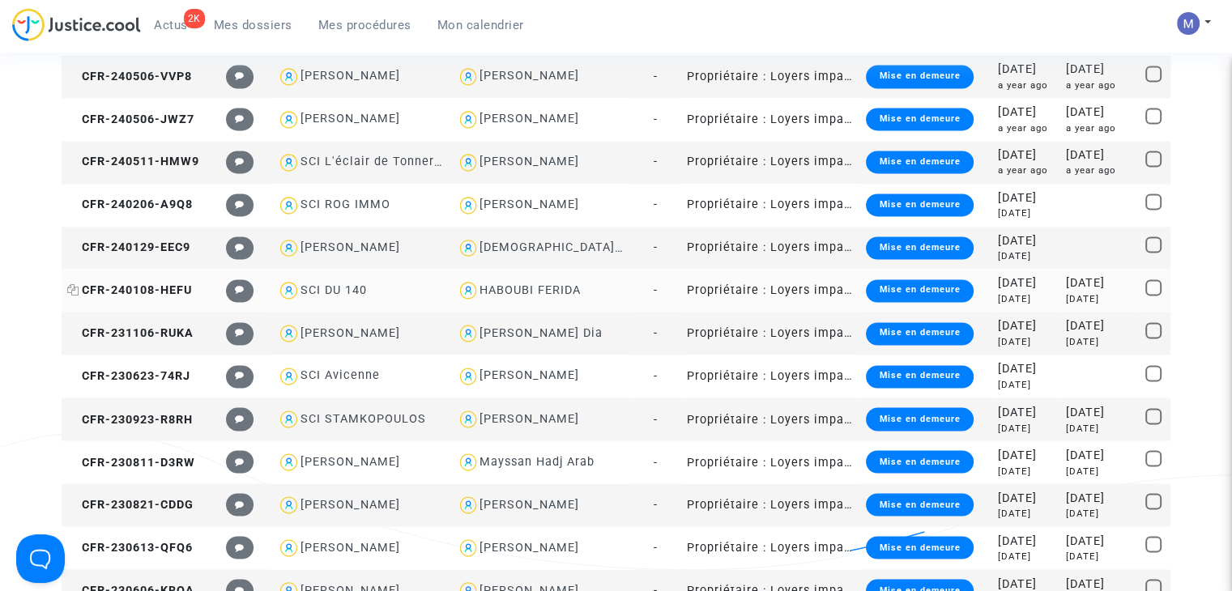
click at [181, 289] on span "CFR-240108-HEFU" at bounding box center [129, 290] width 125 height 14
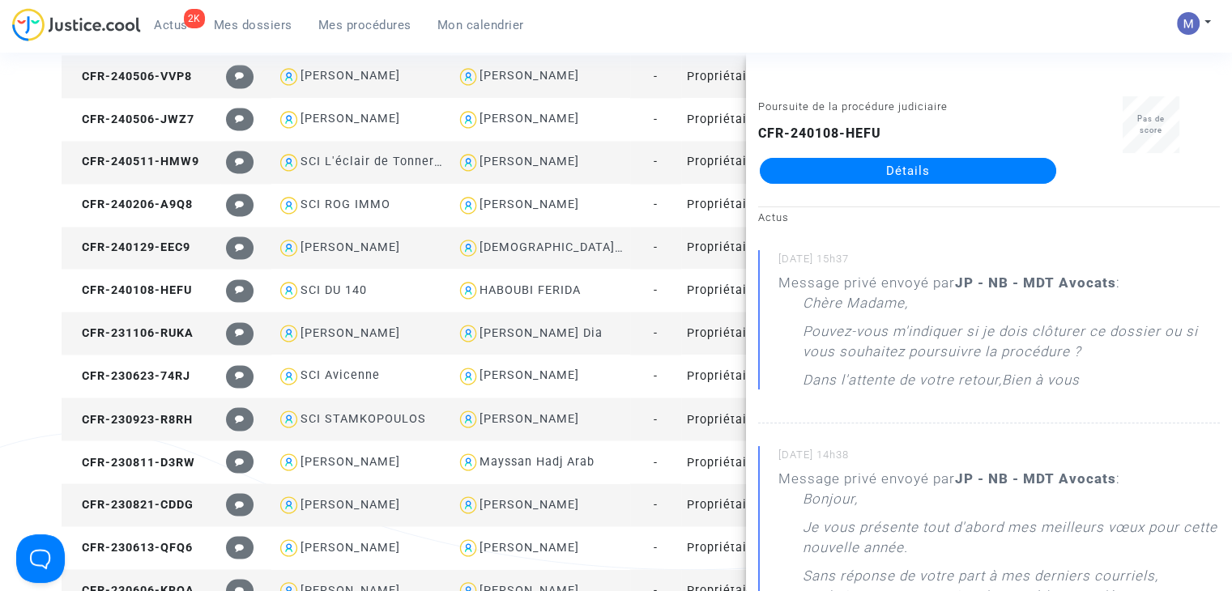
drag, startPoint x: 905, startPoint y: 159, endPoint x: 917, endPoint y: 164, distance: 12.7
click at [905, 158] on link "Détails" at bounding box center [908, 171] width 296 height 26
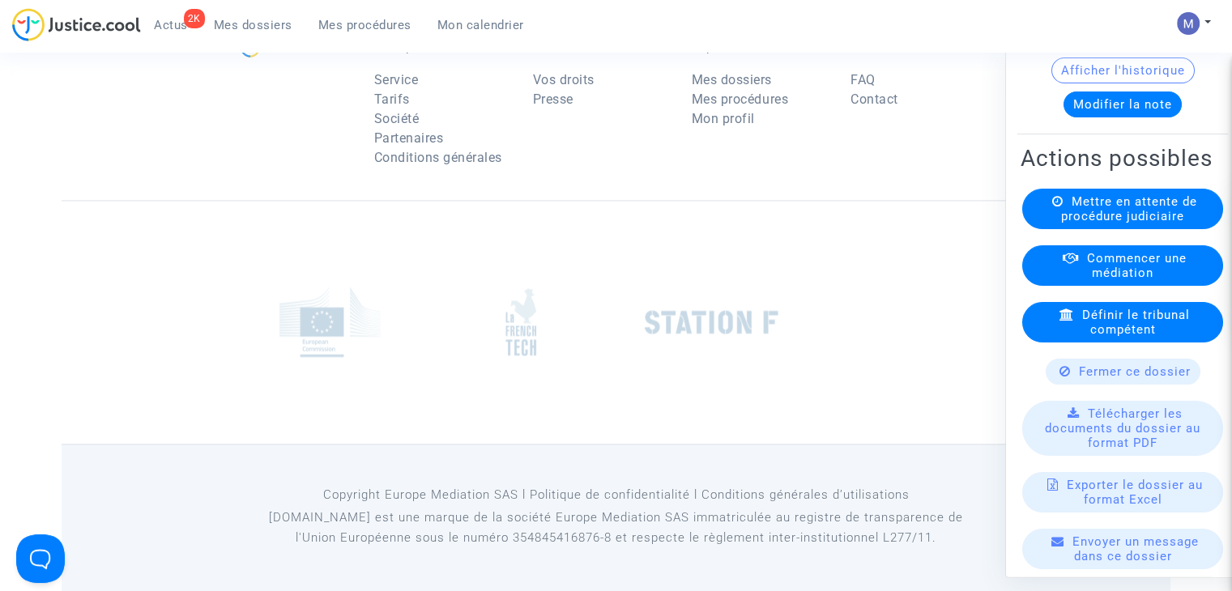
scroll to position [162, 0]
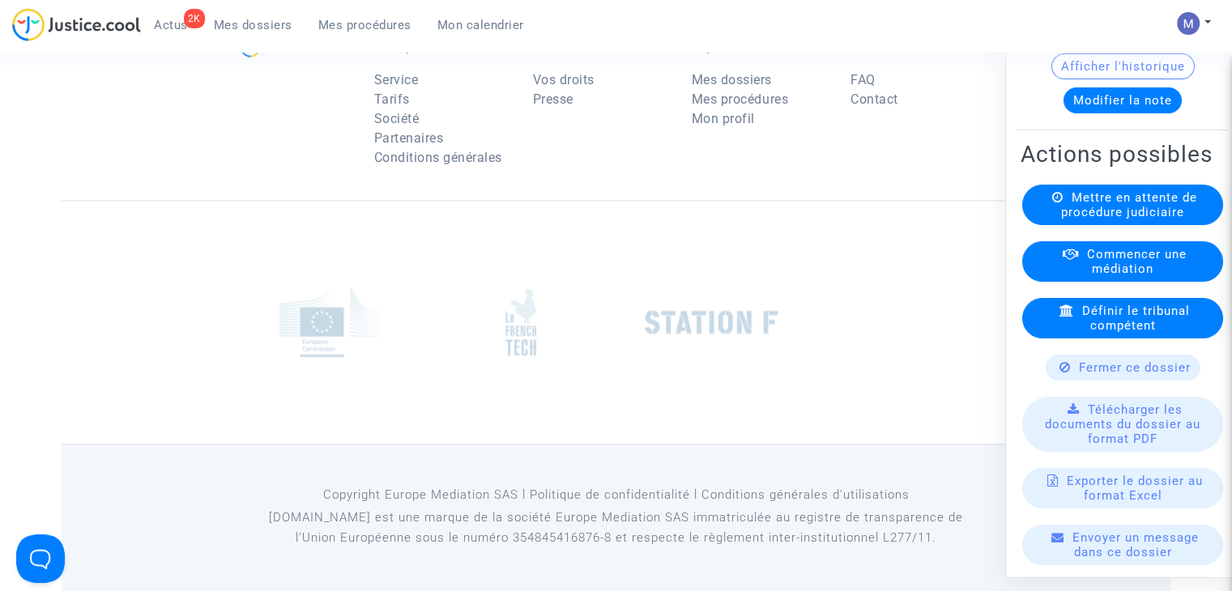
click at [1111, 376] on span "Fermer ce dossier" at bounding box center [1135, 368] width 112 height 15
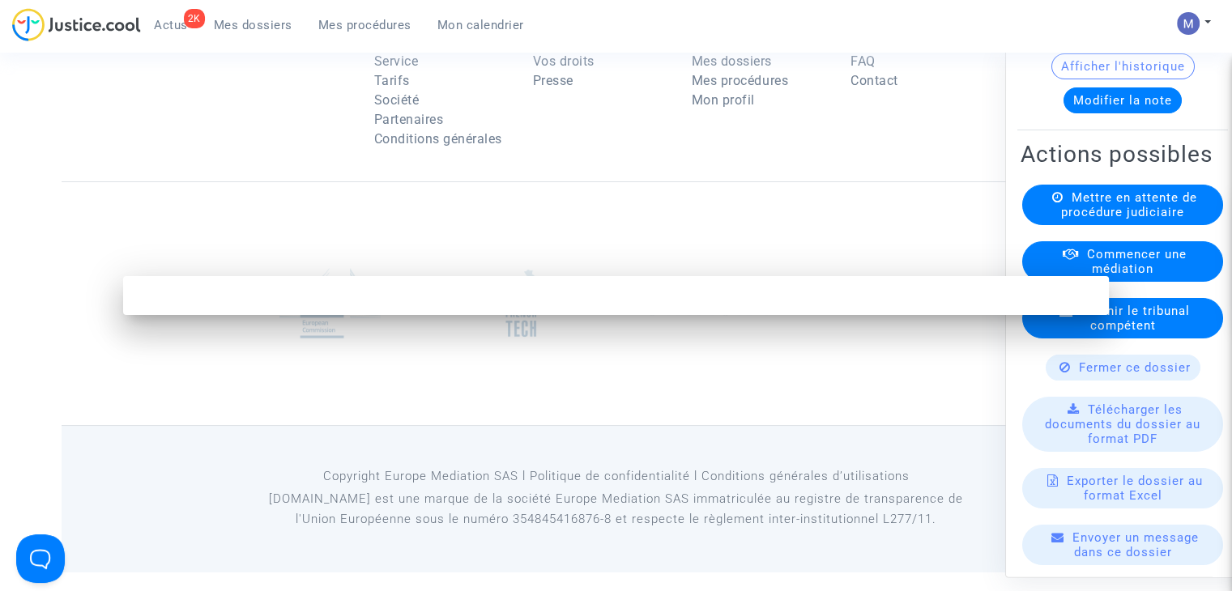
scroll to position [0, 0]
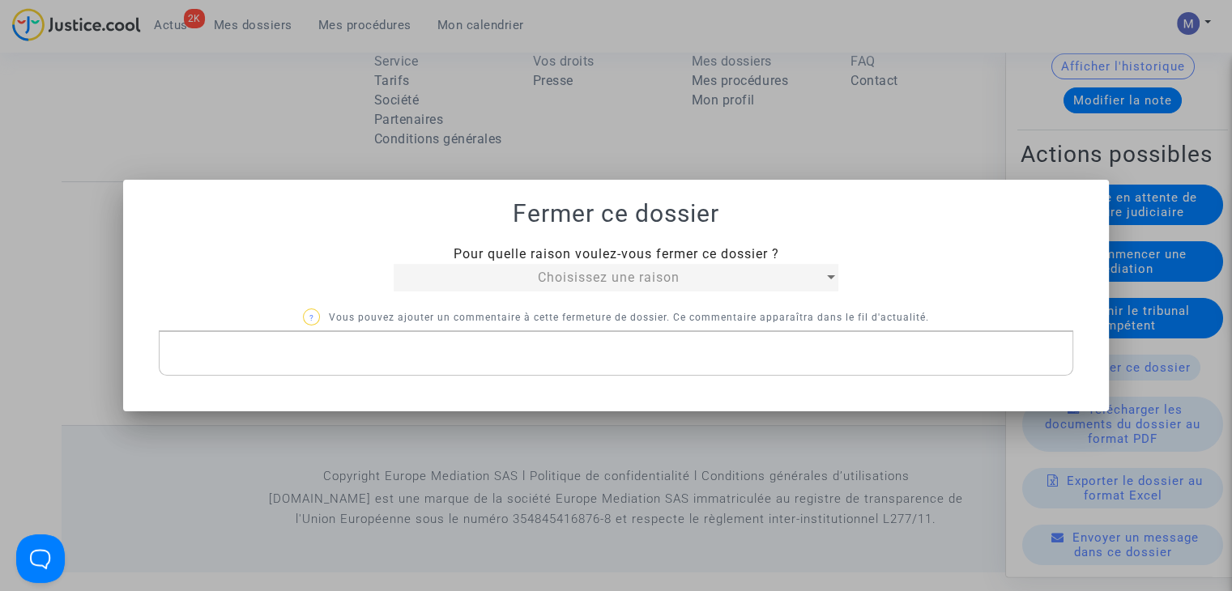
click at [660, 274] on span "Choisissez une raison" at bounding box center [609, 277] width 142 height 15
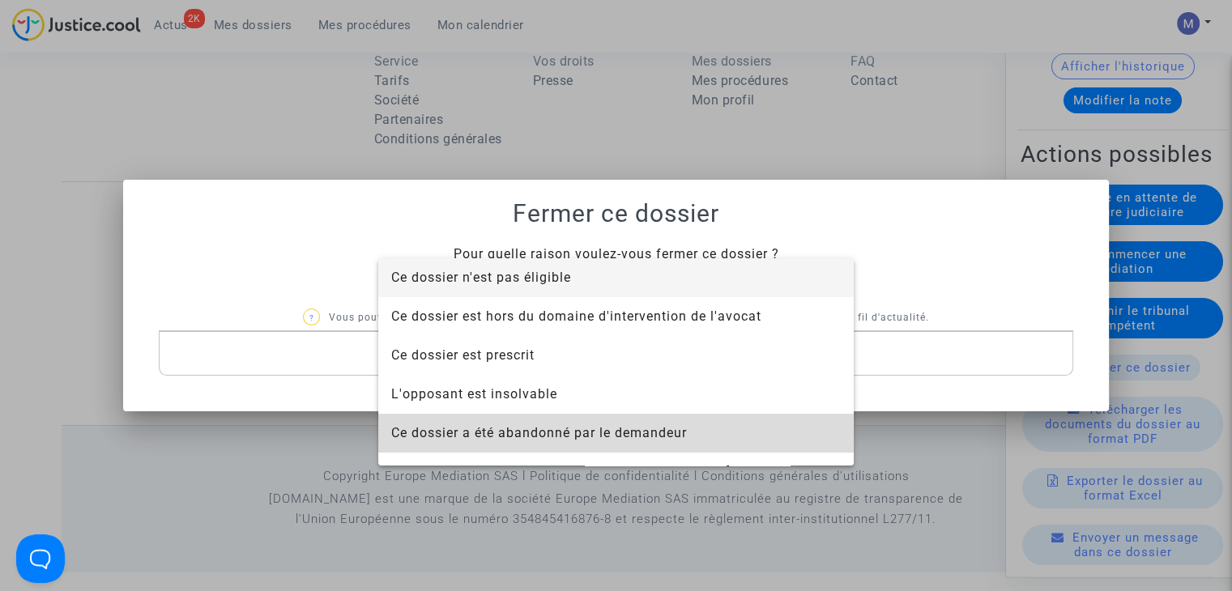
click at [622, 427] on span "Ce dossier a été abandonné par le demandeur" at bounding box center [539, 432] width 296 height 15
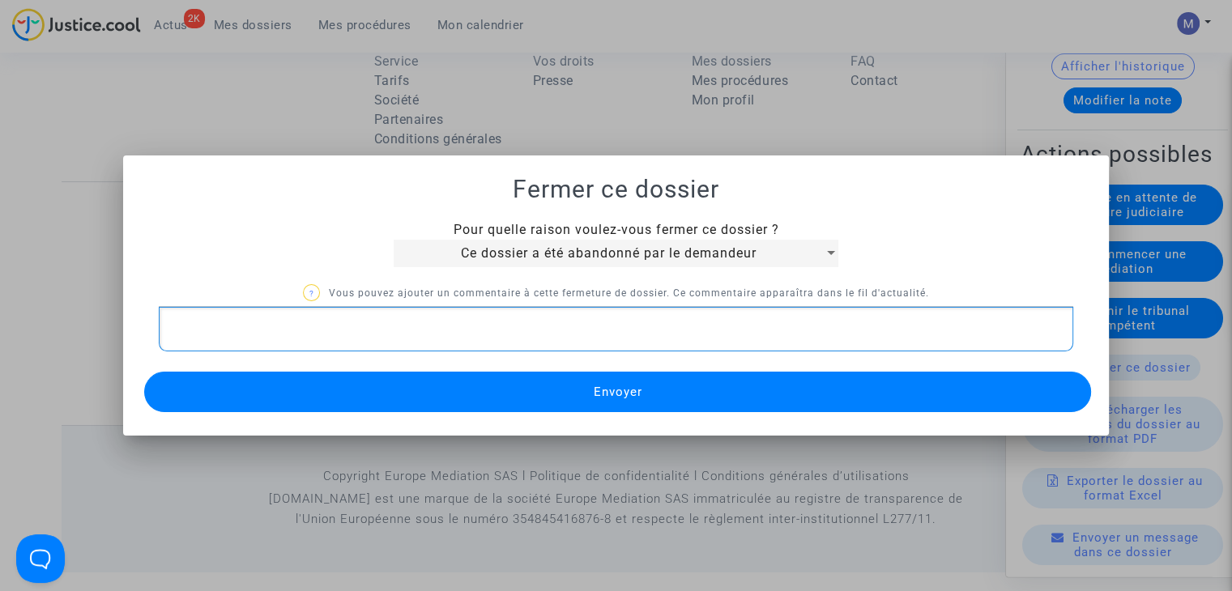
click at [535, 334] on p "Rich Text Editor, main" at bounding box center [616, 329] width 897 height 20
click at [639, 392] on span "Envoyer" at bounding box center [617, 392] width 49 height 15
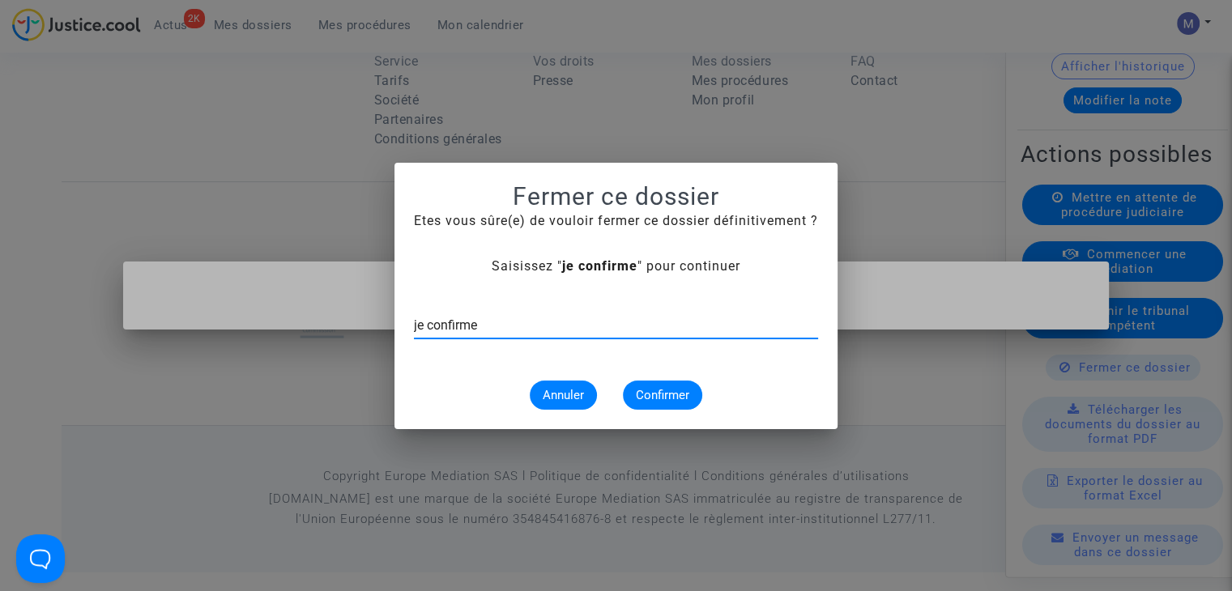
type input "je confirme"
click at [643, 389] on span "Confirmer" at bounding box center [662, 395] width 53 height 15
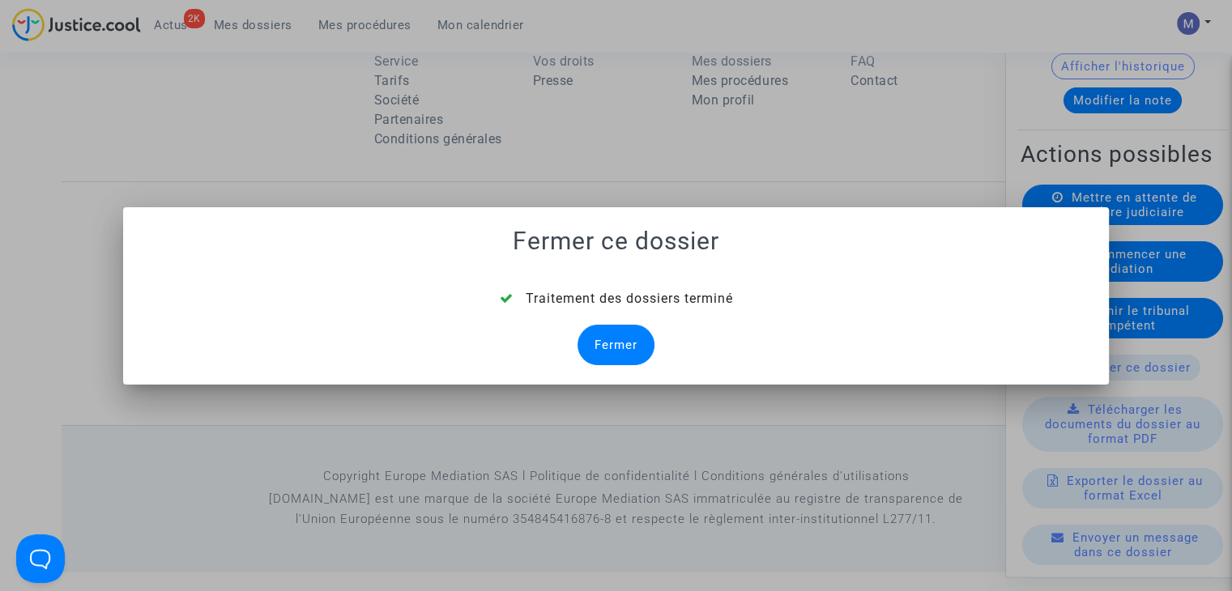
drag, startPoint x: 635, startPoint y: 354, endPoint x: 621, endPoint y: 346, distance: 16.0
click at [628, 351] on div "Fermer" at bounding box center [615, 345] width 77 height 40
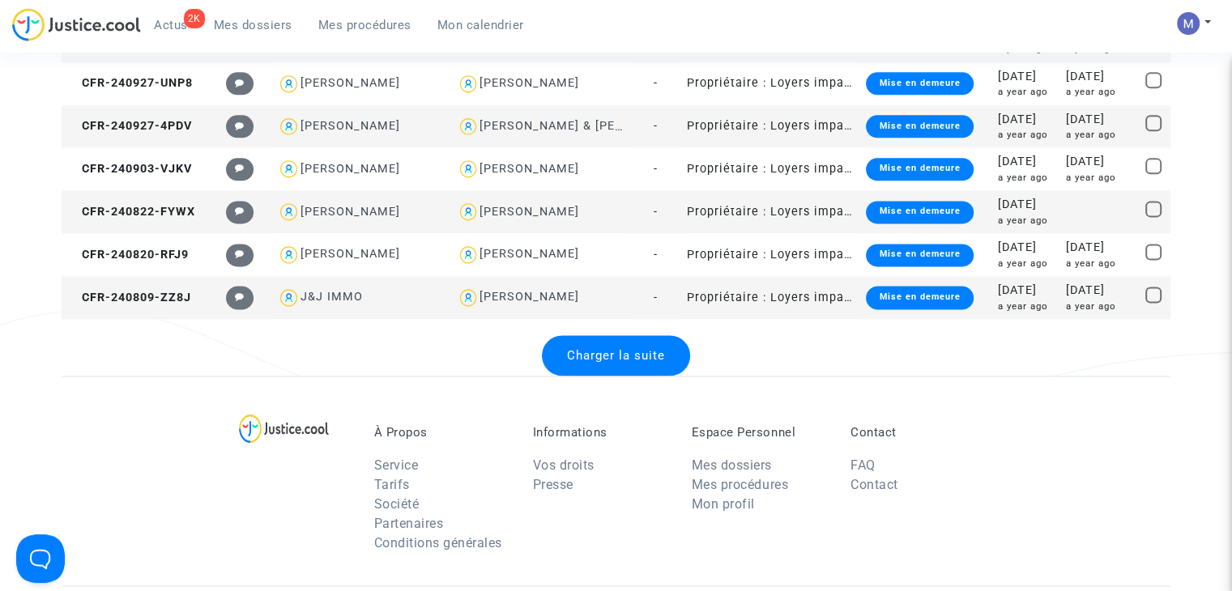
scroll to position [2093, 0]
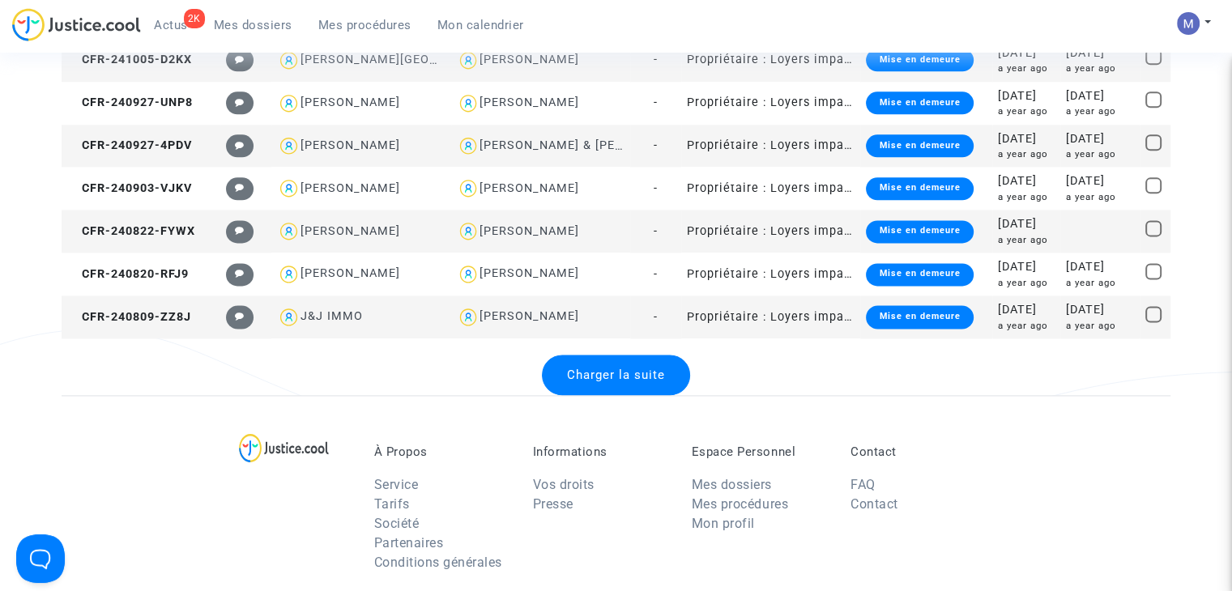
click at [590, 377] on span "Charger la suite" at bounding box center [616, 375] width 98 height 15
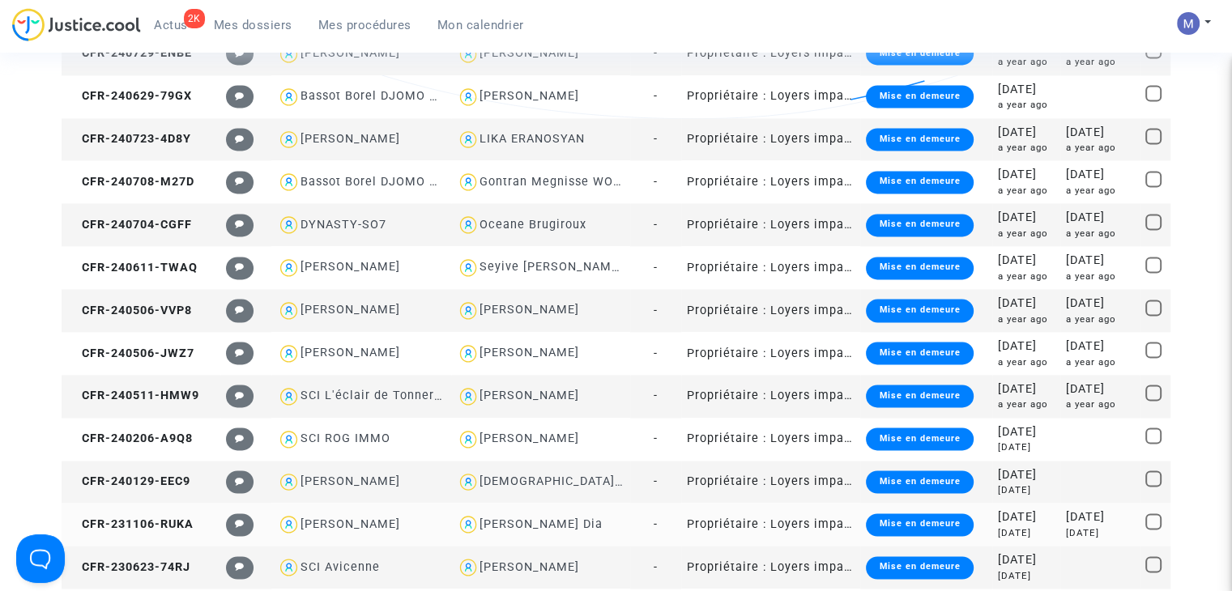
scroll to position [2579, 0]
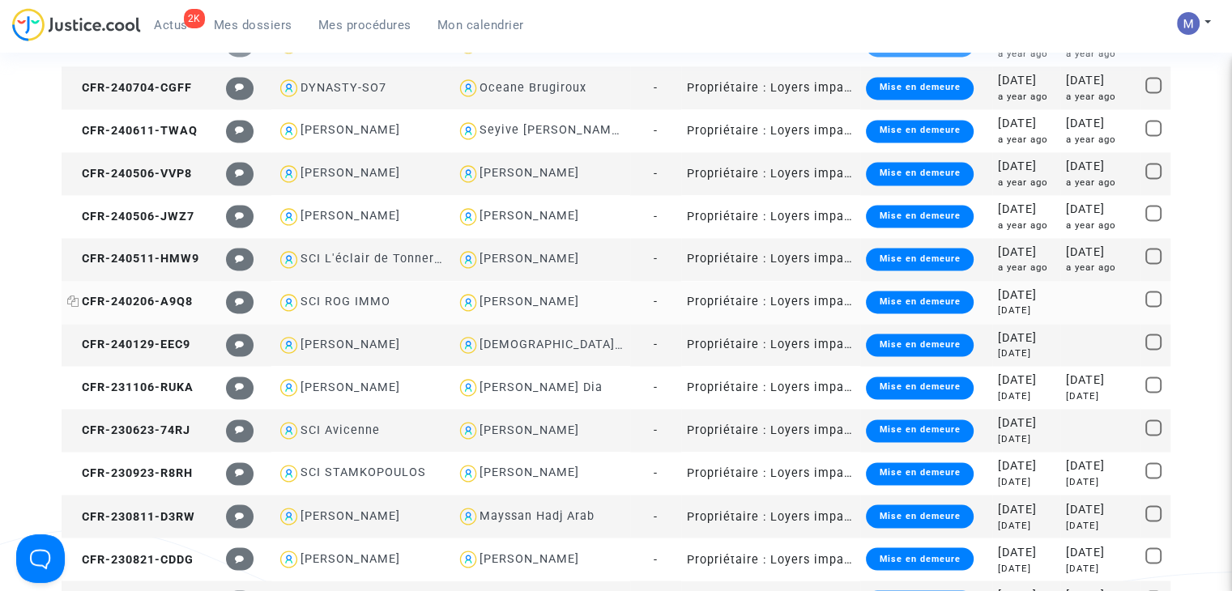
click at [168, 297] on span "CFR-240206-A9Q8" at bounding box center [130, 302] width 126 height 14
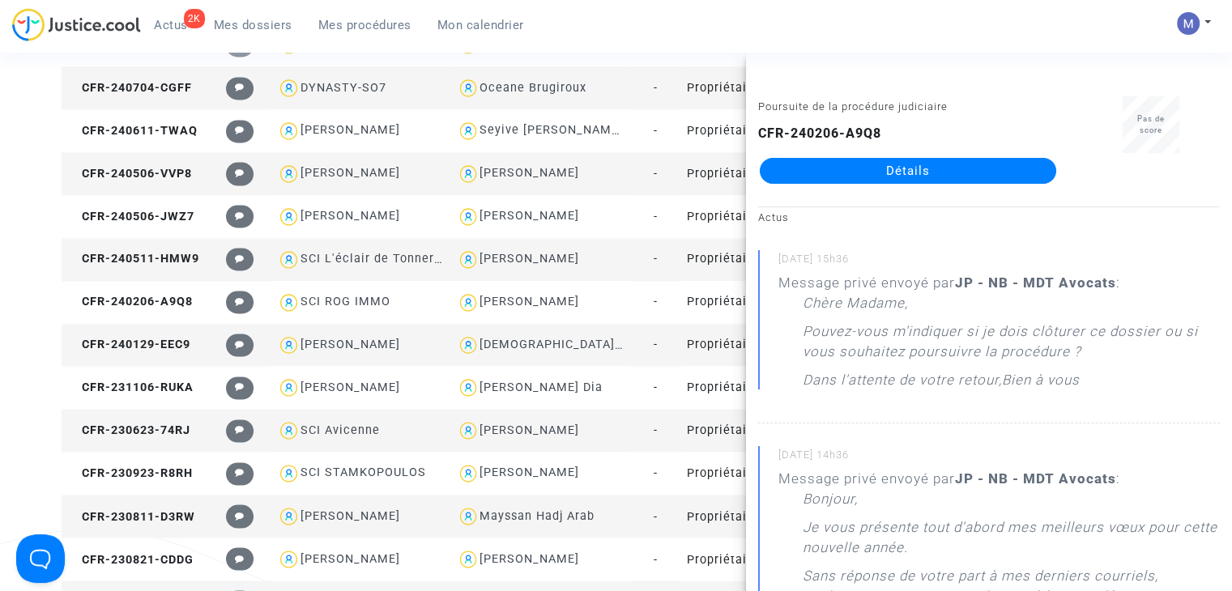
click at [940, 165] on link "Détails" at bounding box center [908, 171] width 296 height 26
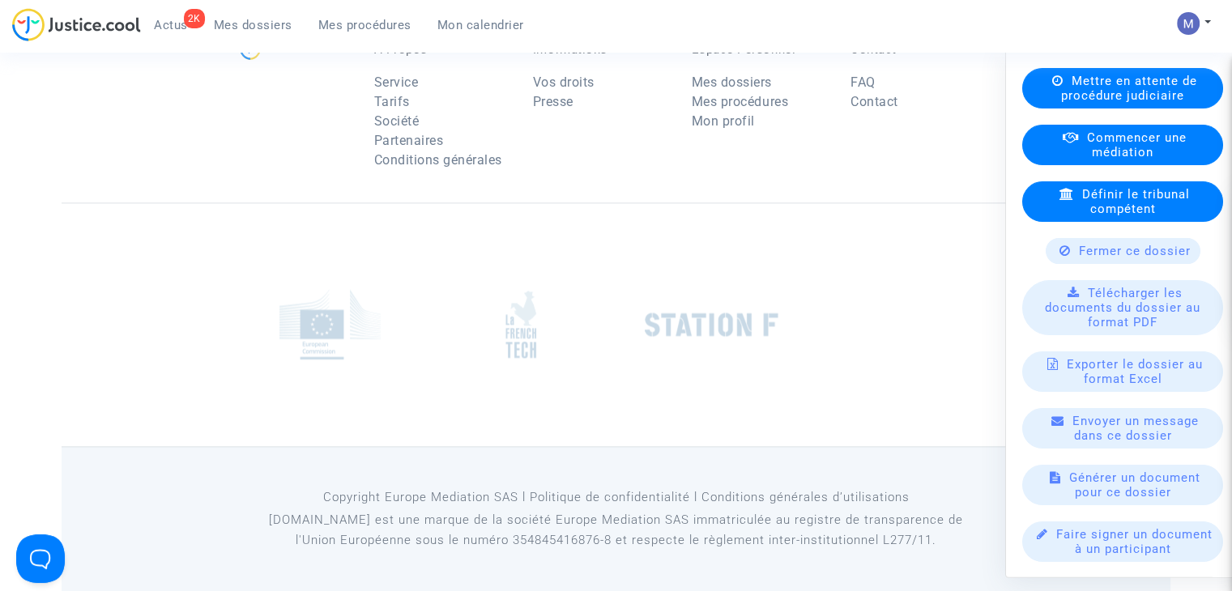
scroll to position [264, 0]
click at [1131, 257] on span "Fermer ce dossier" at bounding box center [1135, 252] width 112 height 15
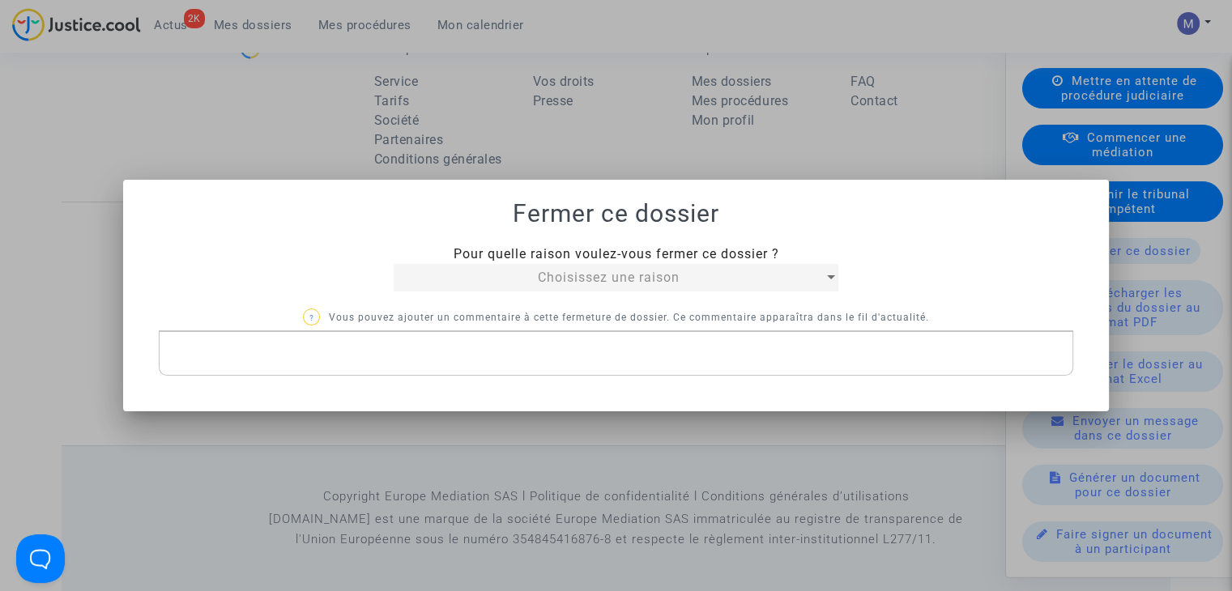
scroll to position [0, 0]
click at [638, 282] on span "Choisissez une raison" at bounding box center [609, 277] width 142 height 15
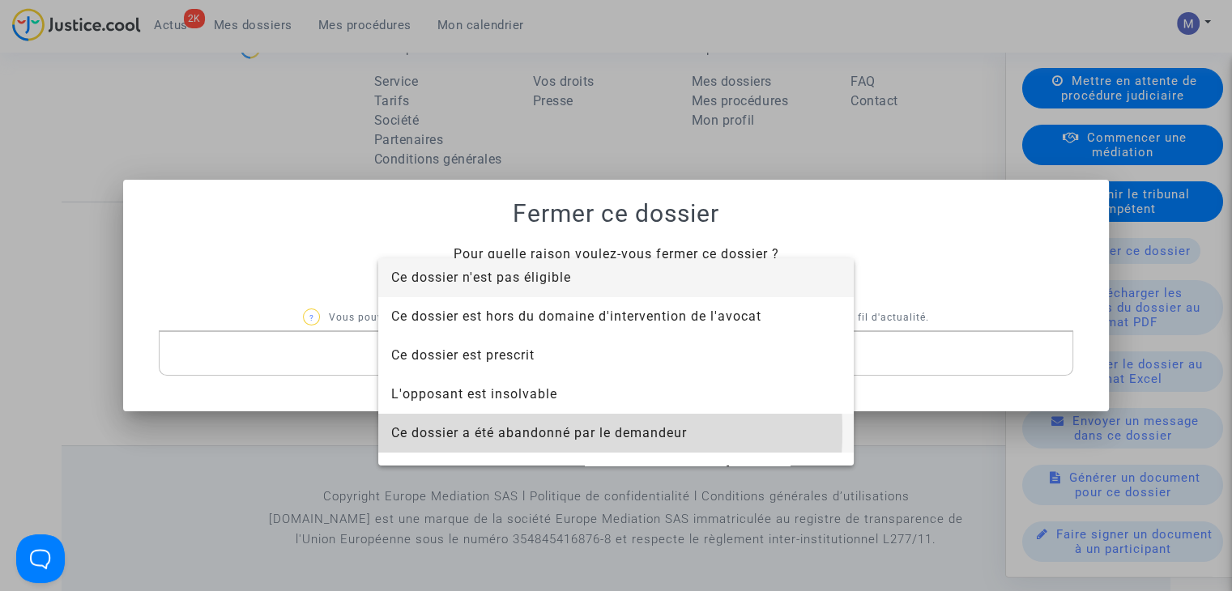
click at [535, 432] on span "Ce dossier a été abandonné par le demandeur" at bounding box center [539, 432] width 296 height 15
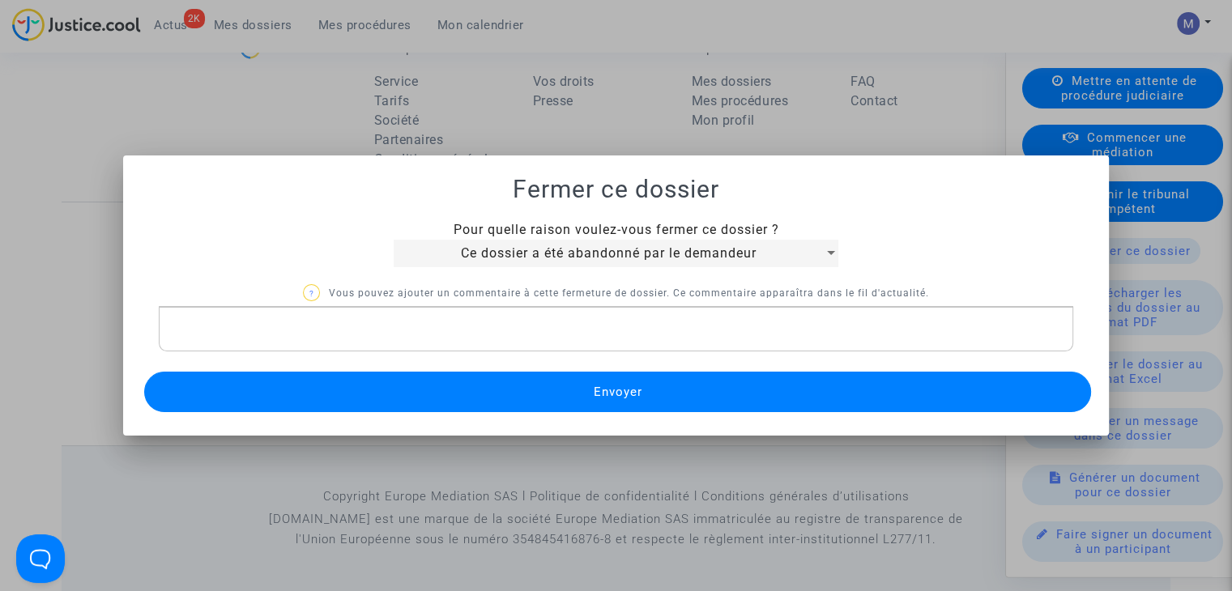
click at [578, 393] on button "Envoyer" at bounding box center [617, 392] width 947 height 40
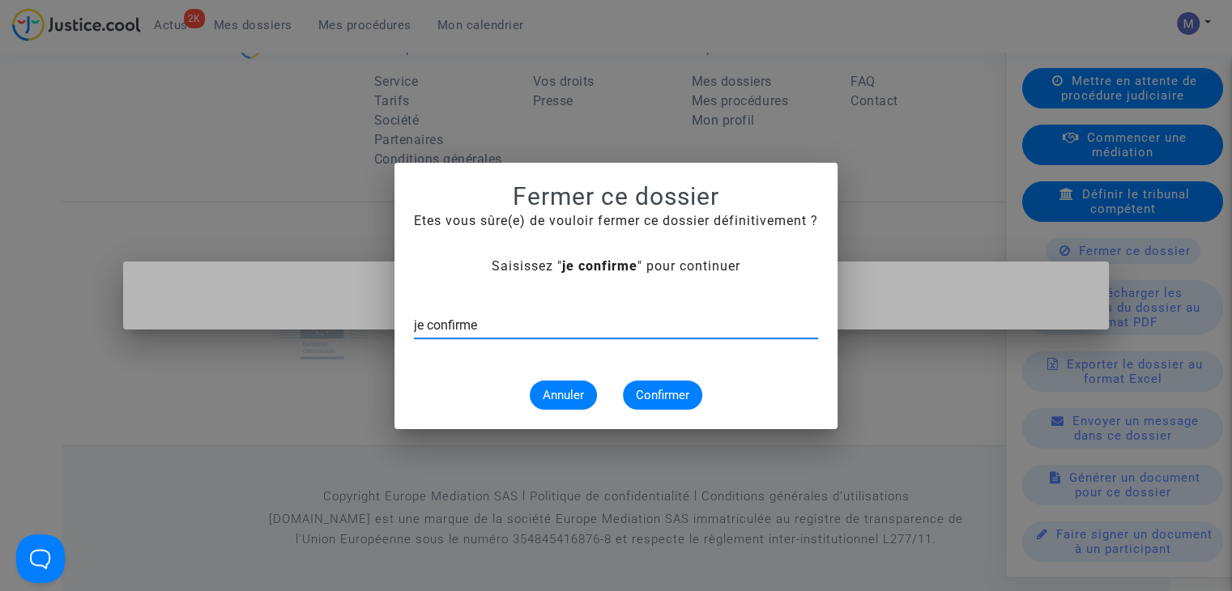
type input "je confirme"
click at [673, 407] on button "Confirmer" at bounding box center [662, 395] width 79 height 29
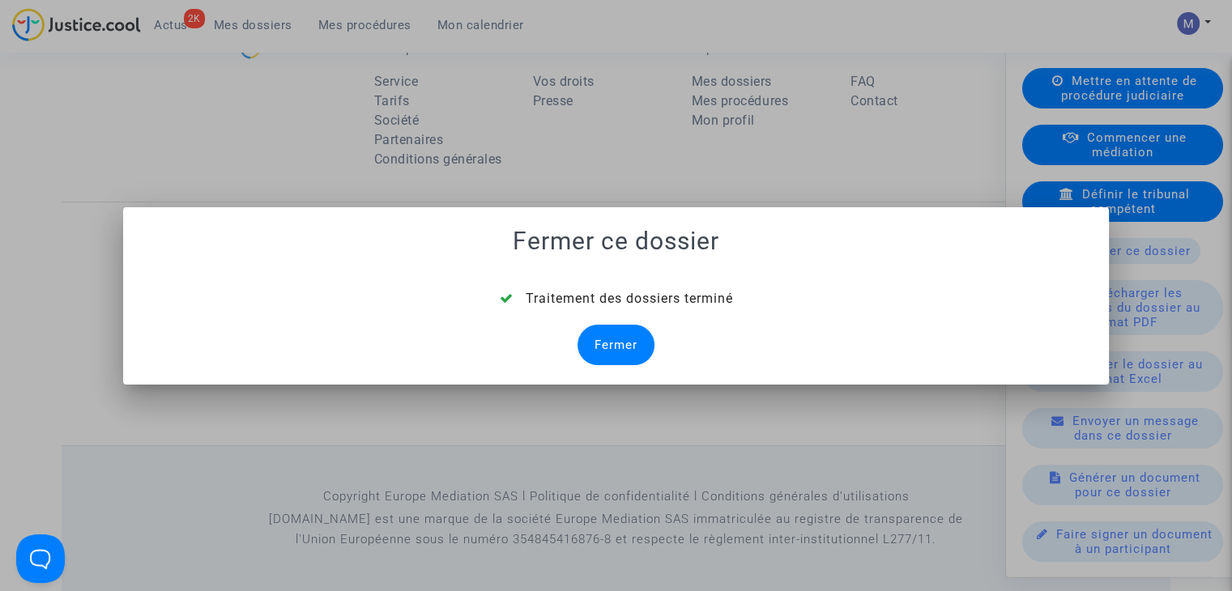
click at [623, 345] on div "Fermer" at bounding box center [615, 345] width 77 height 40
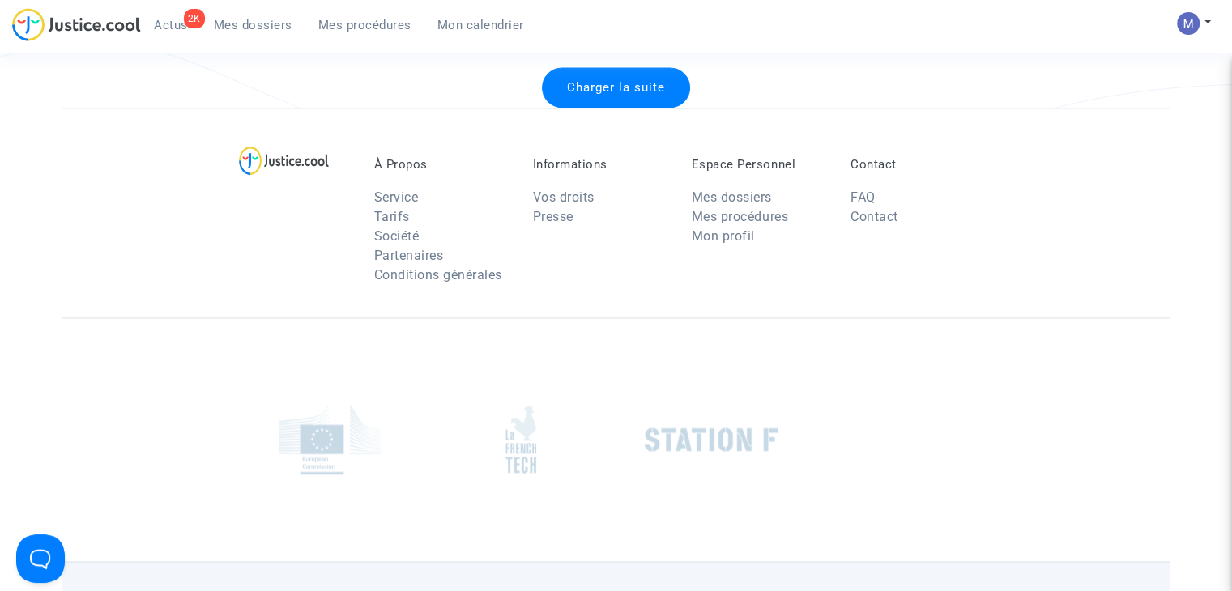
scroll to position [2012, 0]
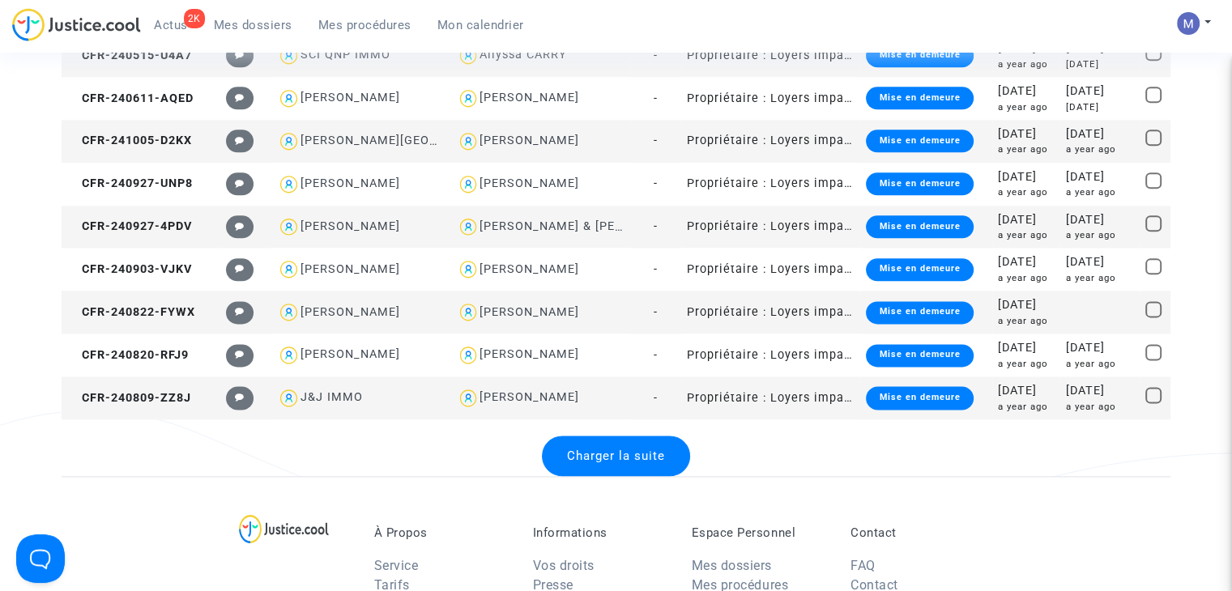
click at [628, 449] on span "Charger la suite" at bounding box center [616, 456] width 98 height 15
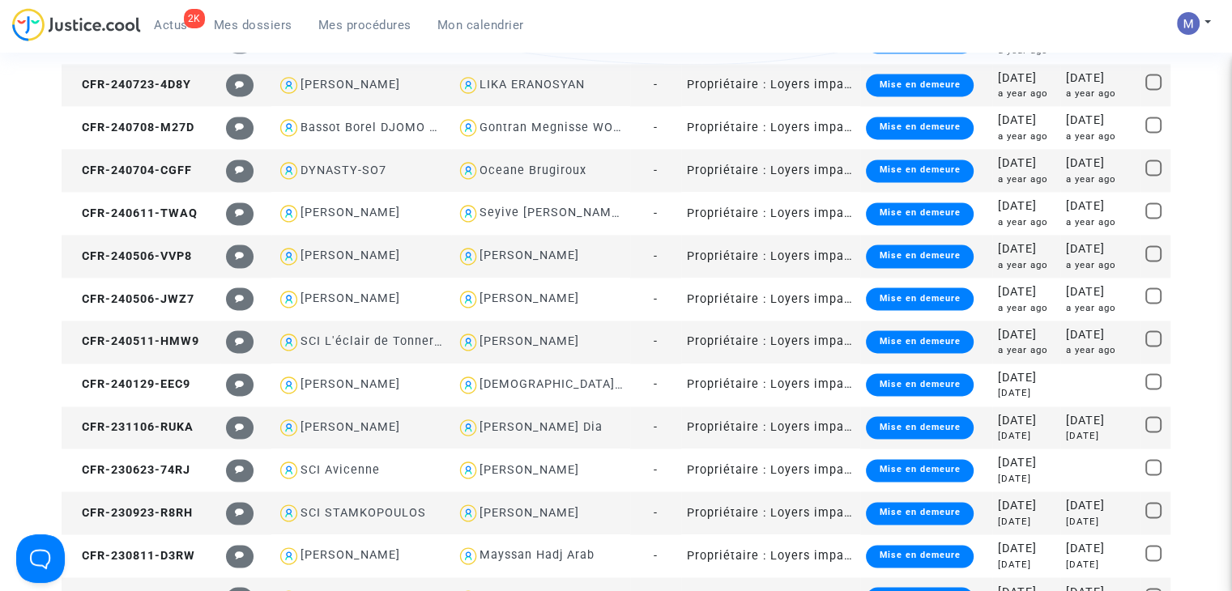
scroll to position [2498, 0]
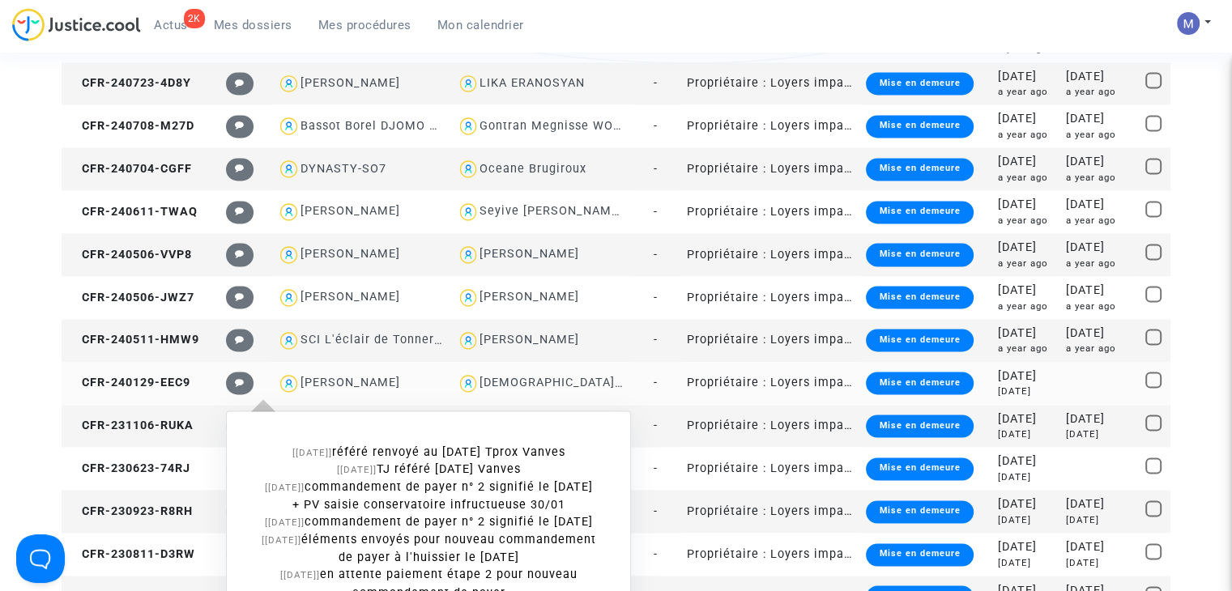
click at [236, 383] on icon at bounding box center [240, 383] width 10 height 9
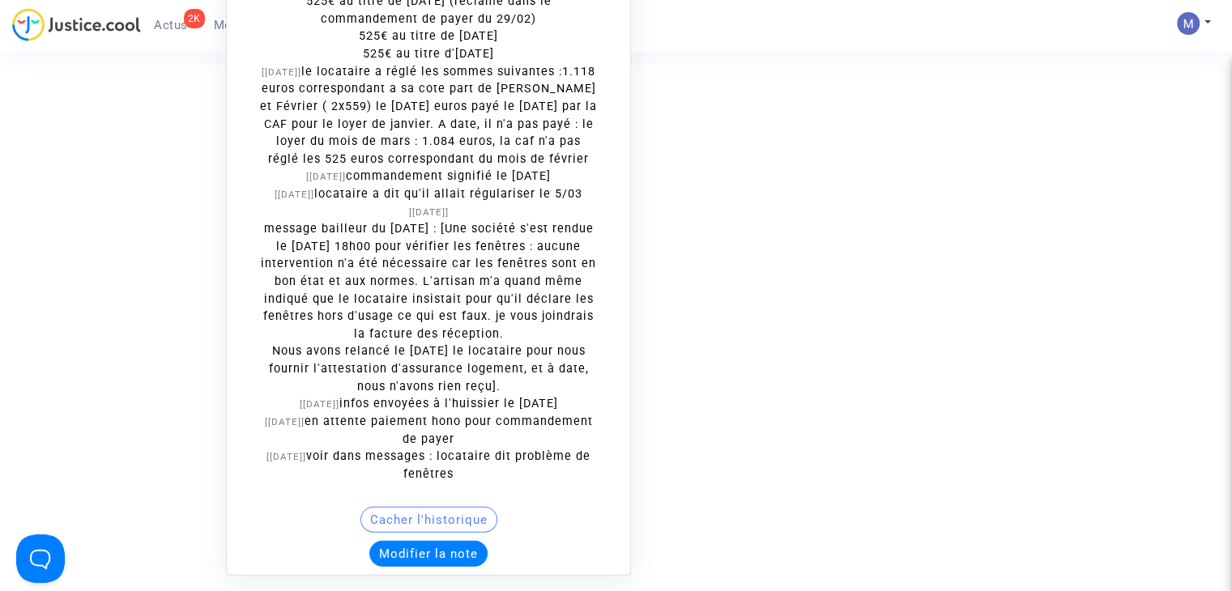
scroll to position [3212, 0]
click at [424, 552] on button "Modifier la note" at bounding box center [428, 553] width 118 height 26
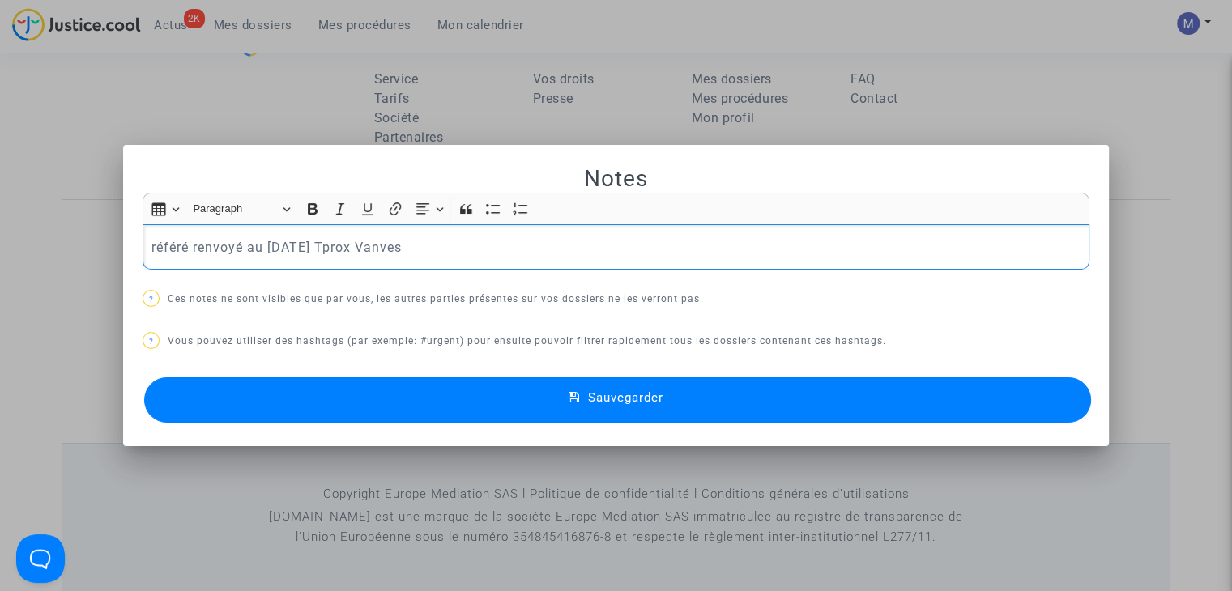
scroll to position [0, 0]
drag, startPoint x: 447, startPoint y: 234, endPoint x: 112, endPoint y: 245, distance: 335.5
click at [112, 244] on div "Notes Rich Text Editor Insert table Insert table Heading Paragraph Paragraph He…" at bounding box center [616, 295] width 1232 height 591
click at [551, 397] on button "Sauvegarder" at bounding box center [617, 399] width 947 height 45
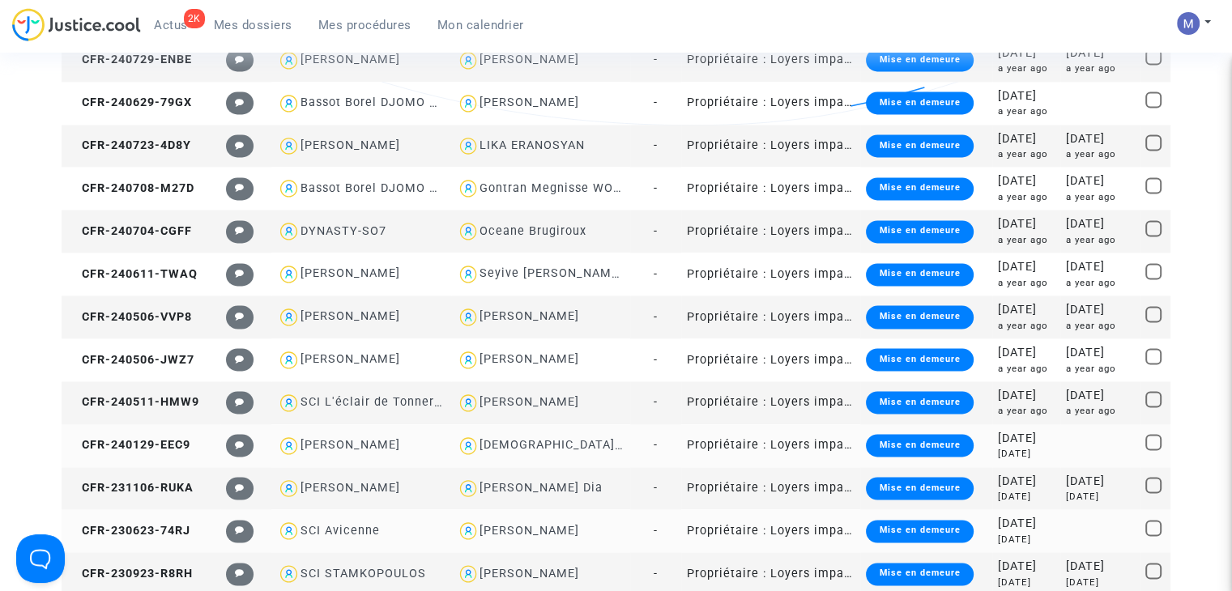
scroll to position [2402, 0]
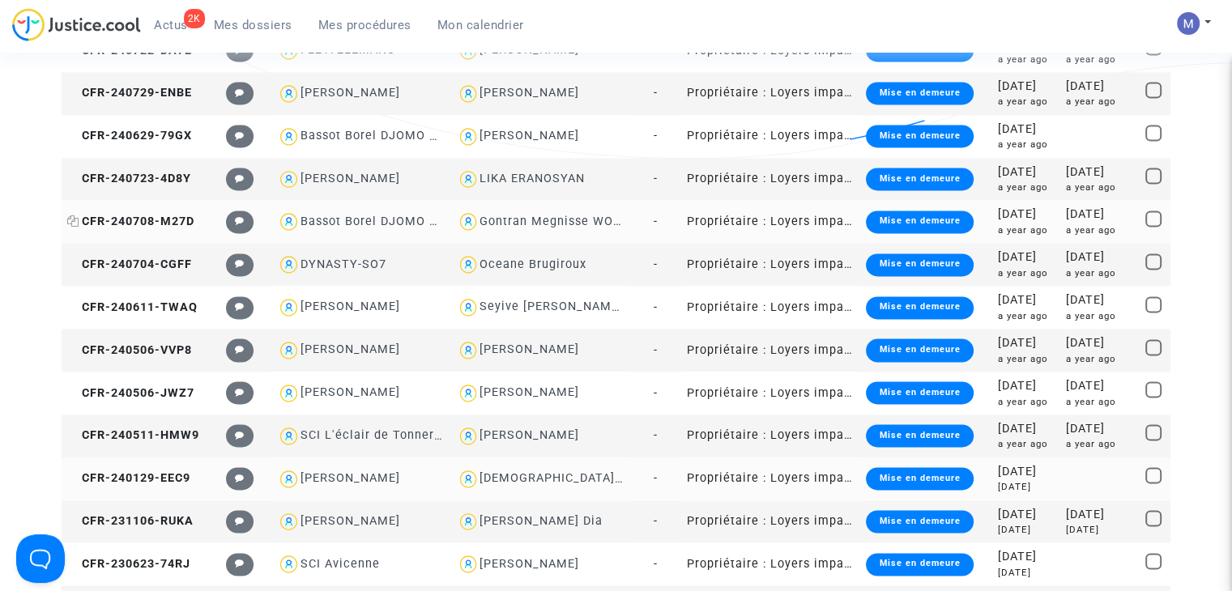
click at [175, 221] on span "CFR-240708-M27D" at bounding box center [130, 222] width 127 height 14
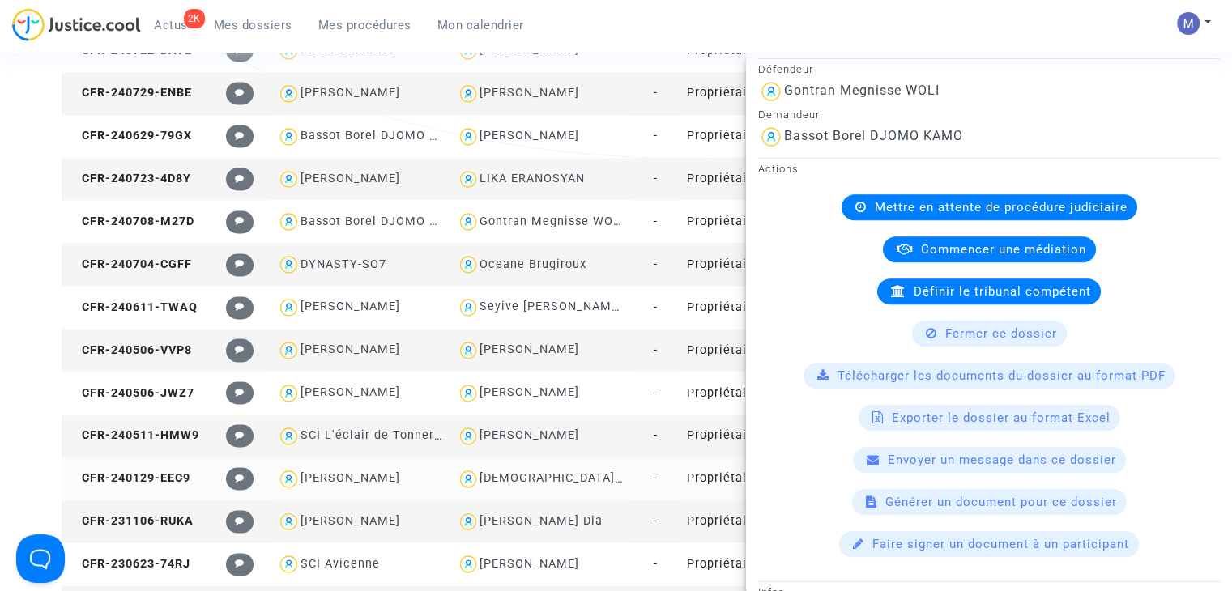
scroll to position [648, 0]
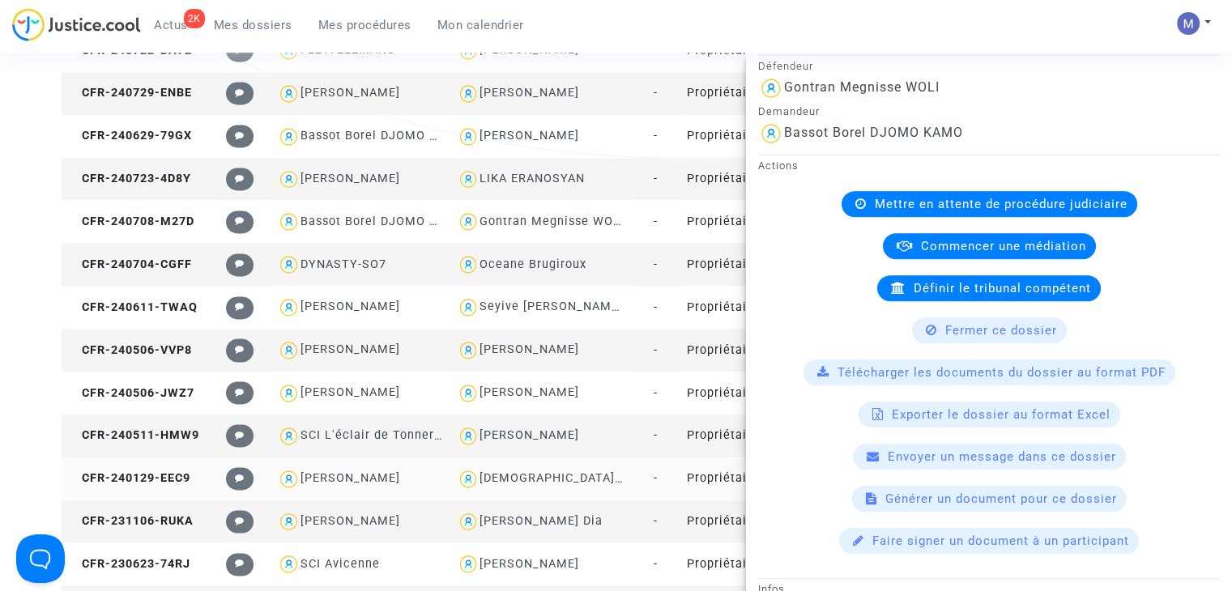
click at [985, 313] on available-action-list "Mettre en attente de procédure judiciaire Commencer une médiation Définir le tr…" at bounding box center [989, 372] width 462 height 363
click at [980, 325] on span "Fermer ce dossier" at bounding box center [1001, 330] width 112 height 15
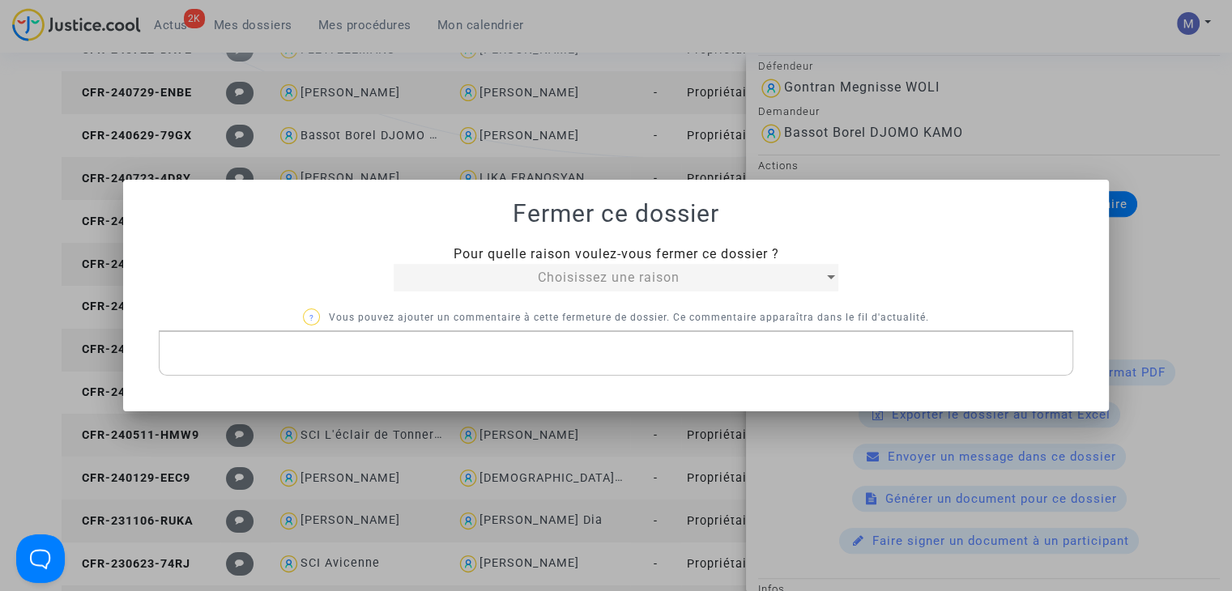
scroll to position [0, 0]
click at [657, 279] on span "Choisissez une raison" at bounding box center [609, 277] width 142 height 15
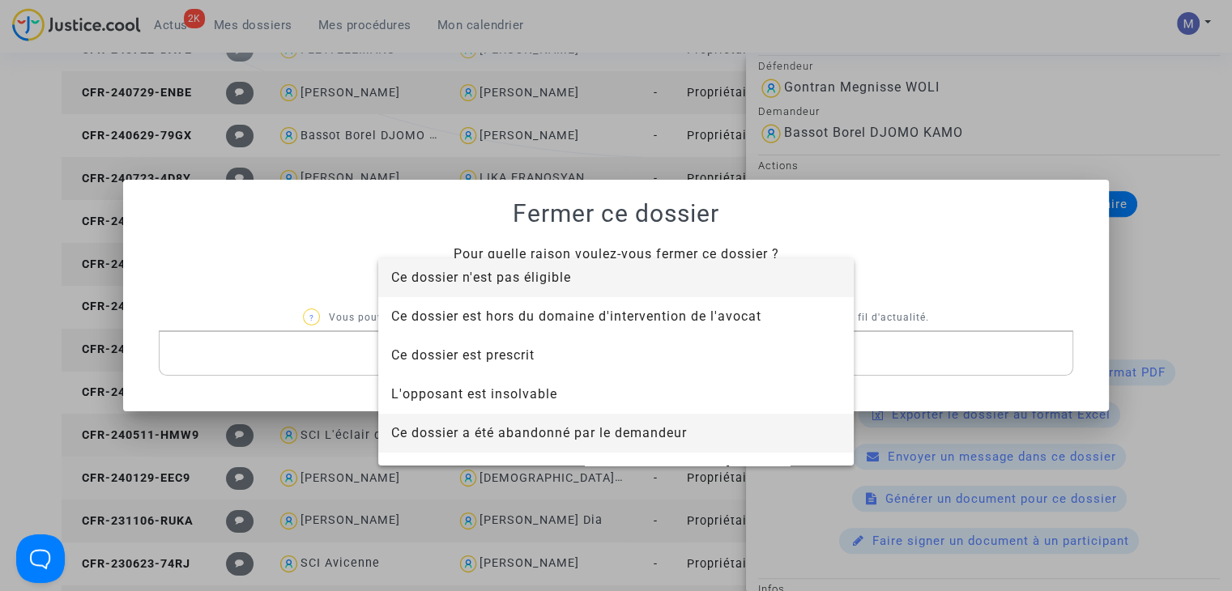
click at [607, 428] on span "Ce dossier a été abandonné par le demandeur" at bounding box center [539, 432] width 296 height 15
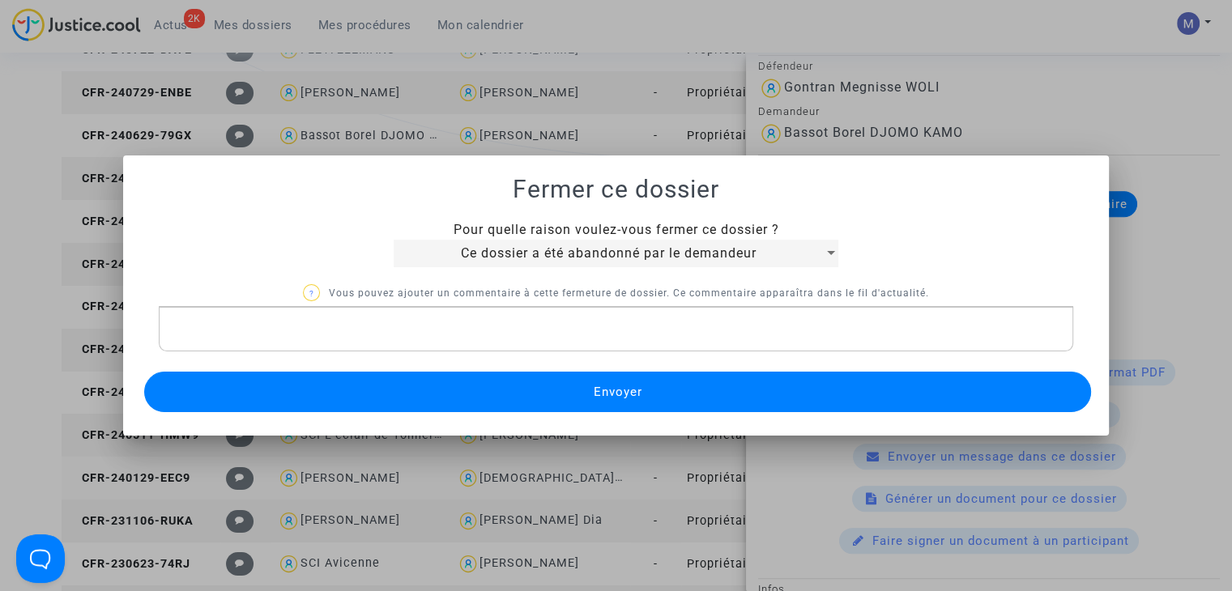
click at [563, 395] on button "Envoyer" at bounding box center [617, 392] width 947 height 40
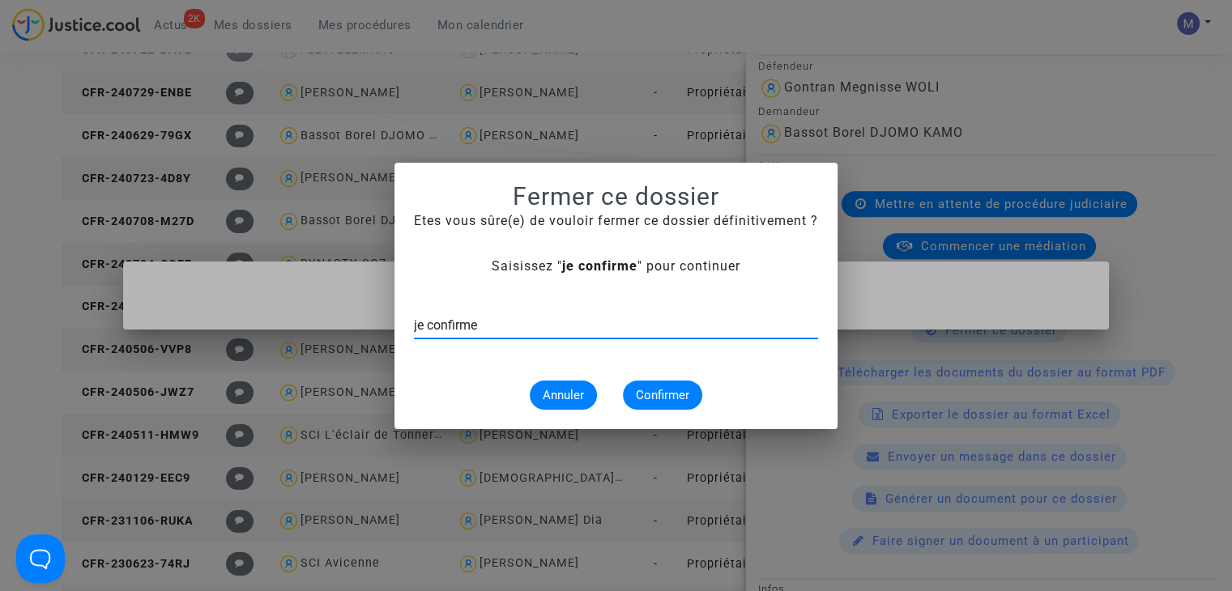
type input "je confirme"
click at [677, 390] on span "Confirmer" at bounding box center [662, 395] width 53 height 15
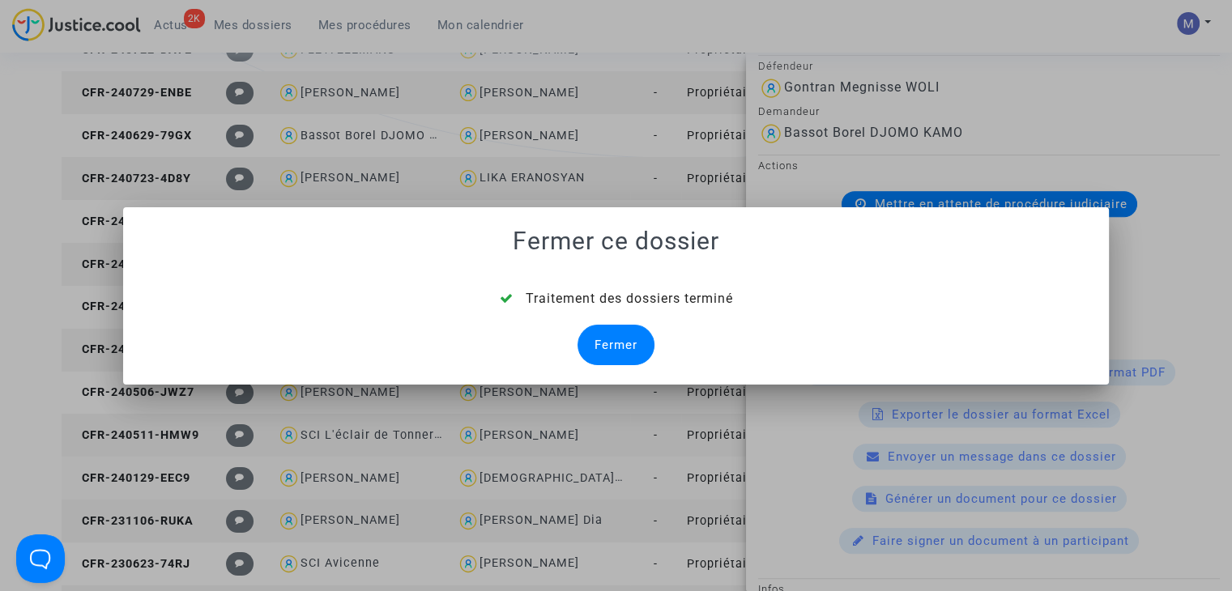
click at [597, 329] on div "Fermer" at bounding box center [615, 345] width 77 height 40
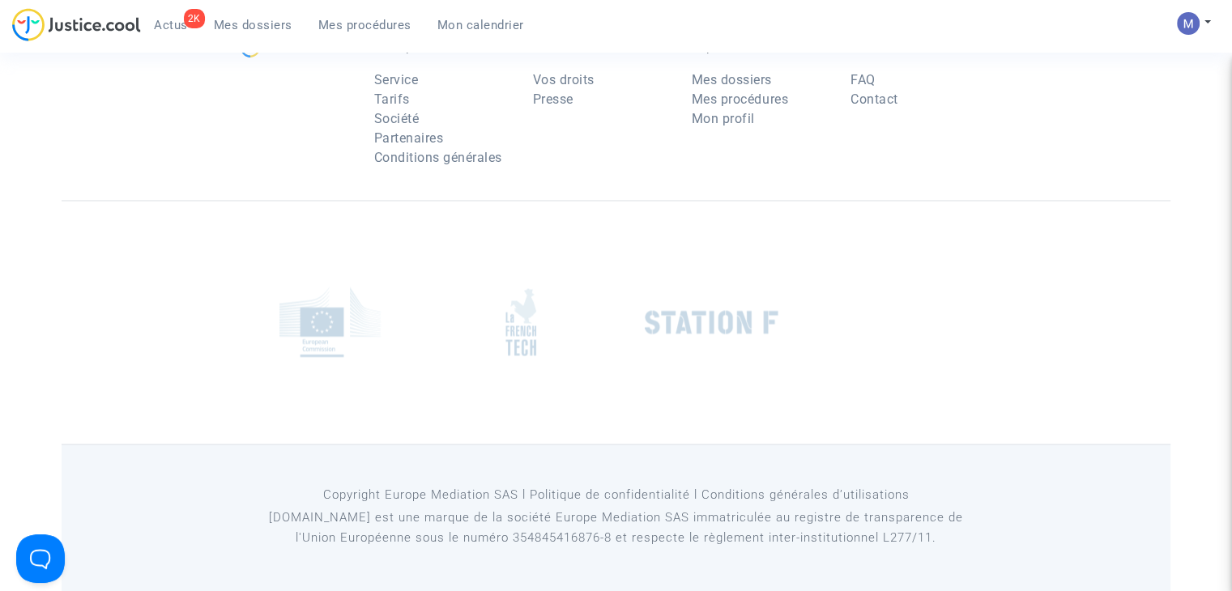
scroll to position [2174, 0]
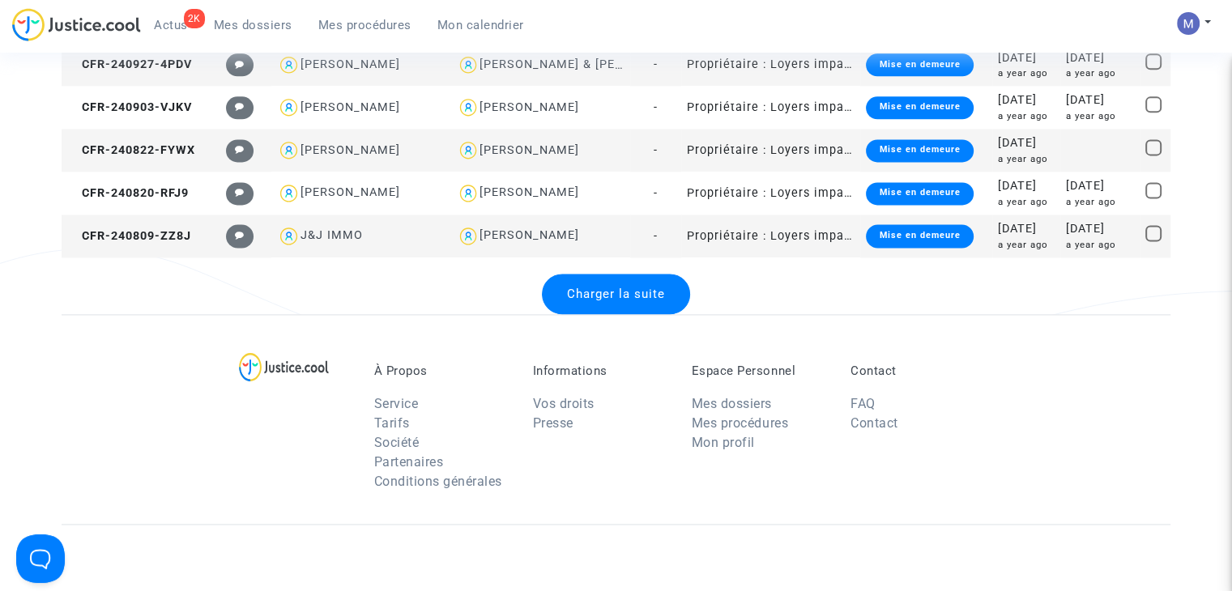
click at [604, 302] on div "Charger la suite" at bounding box center [616, 294] width 148 height 40
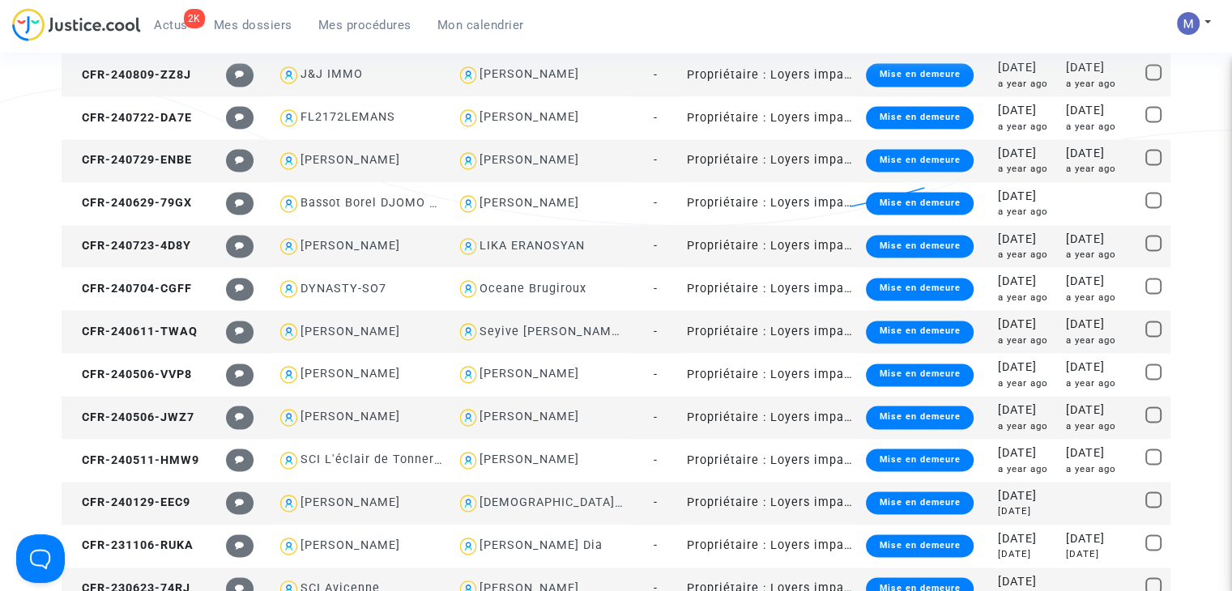
scroll to position [2336, 0]
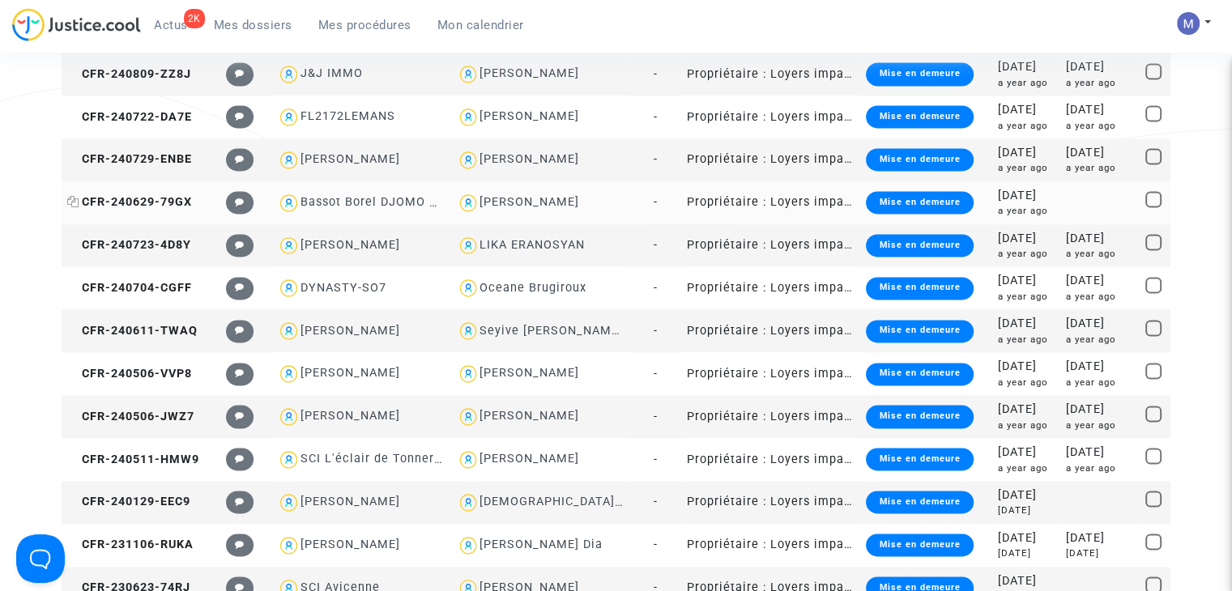
click at [176, 200] on span "CFR-240629-79GX" at bounding box center [129, 202] width 125 height 14
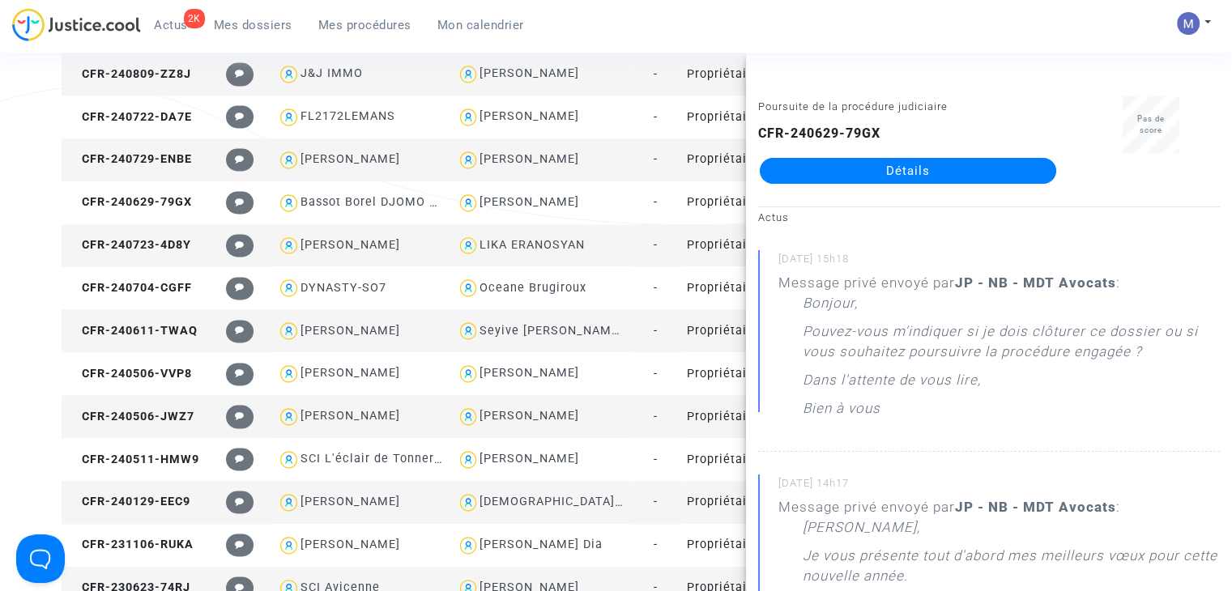
click at [897, 173] on link "Détails" at bounding box center [908, 171] width 296 height 26
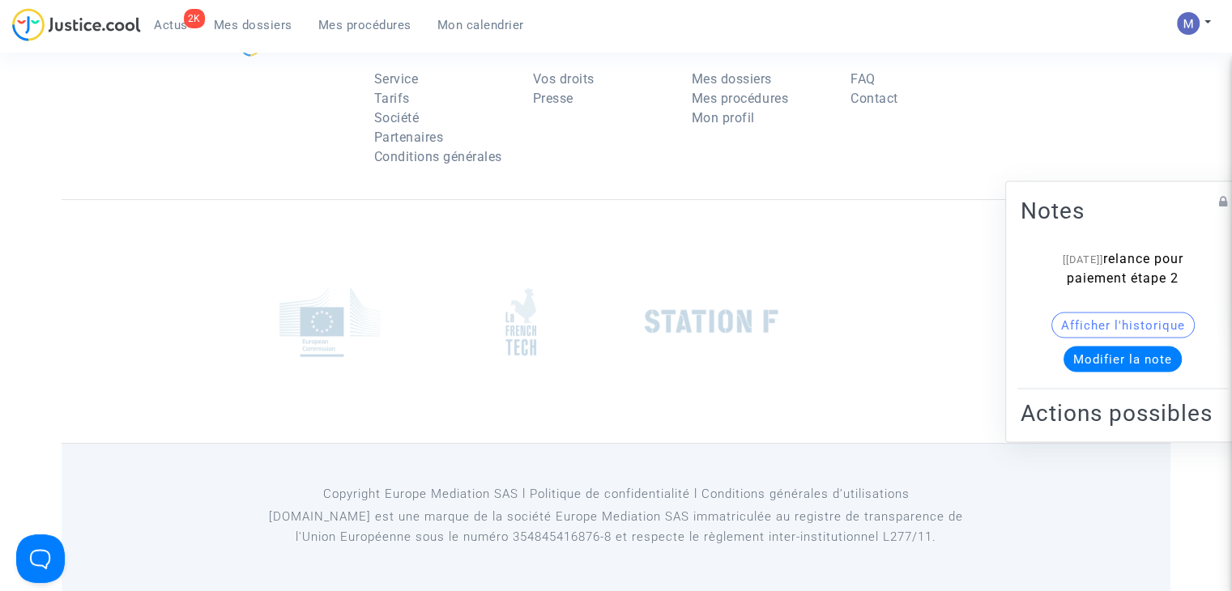
scroll to position [2336, 0]
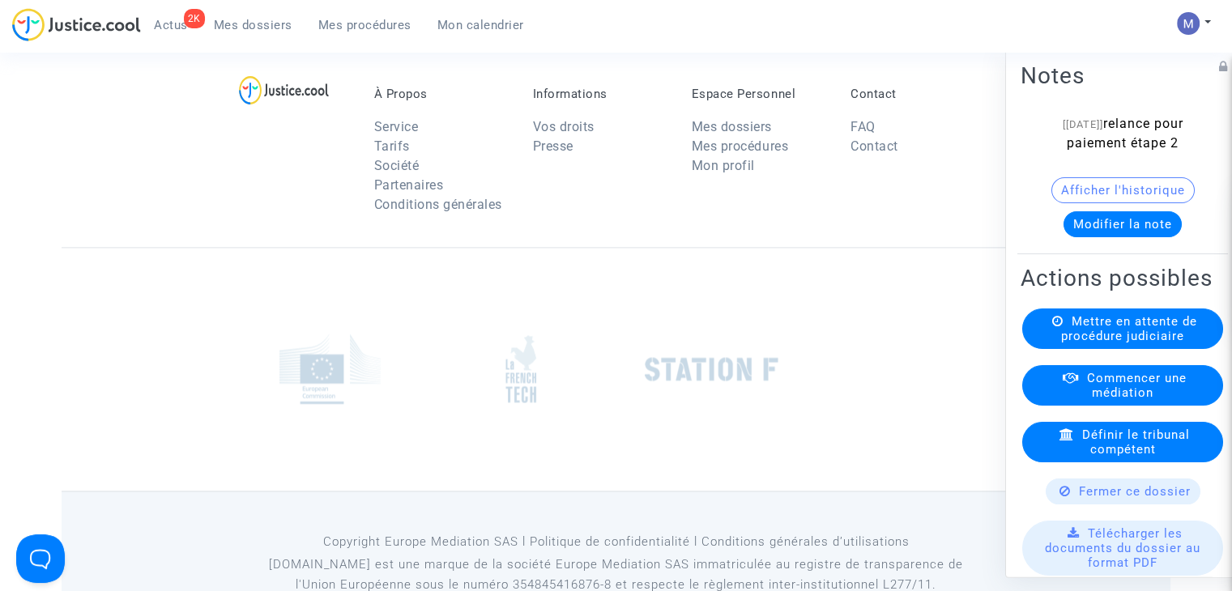
click at [1121, 499] on span "Fermer ce dossier" at bounding box center [1135, 491] width 112 height 15
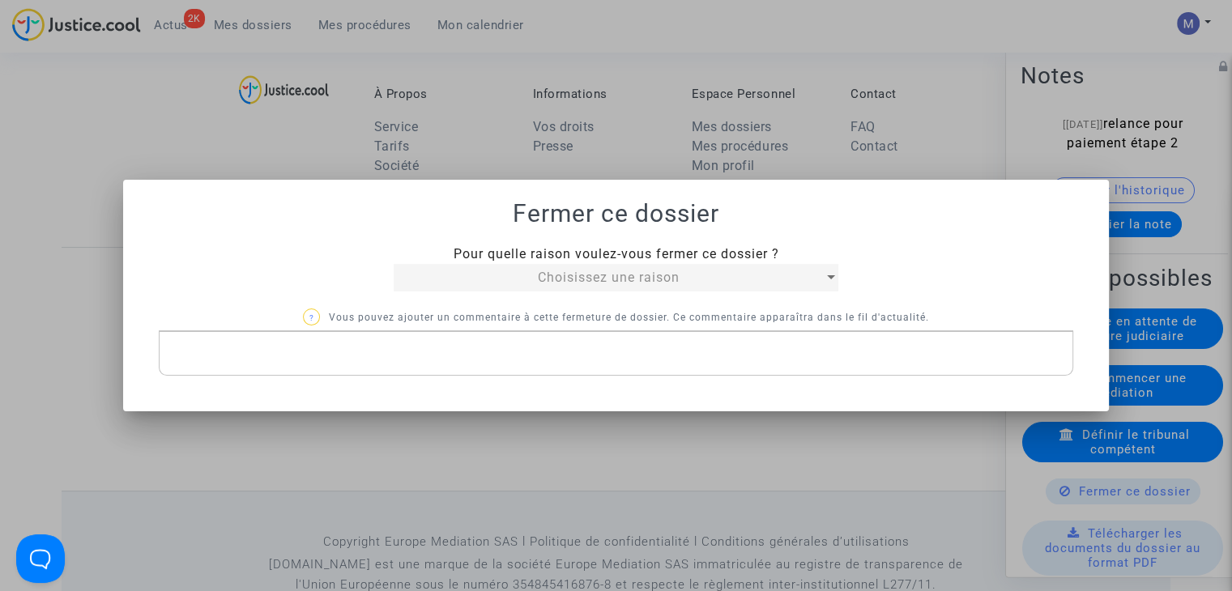
scroll to position [0, 0]
click at [653, 282] on span "Choisissez une raison" at bounding box center [609, 277] width 142 height 15
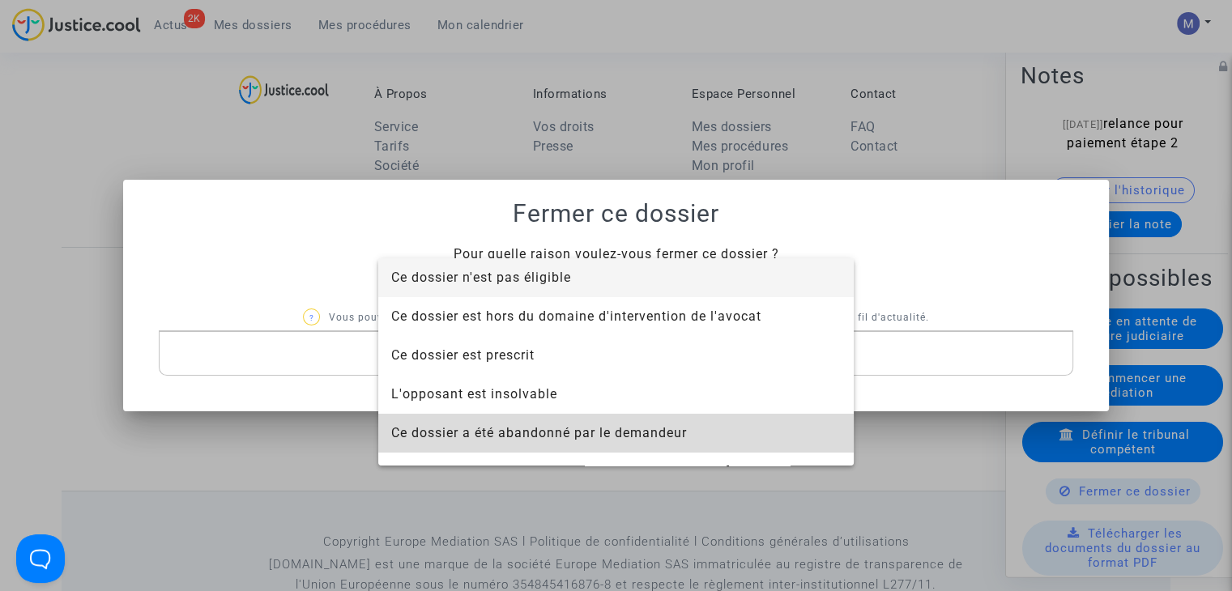
click at [628, 431] on span "Ce dossier a été abandonné par le demandeur" at bounding box center [539, 432] width 296 height 15
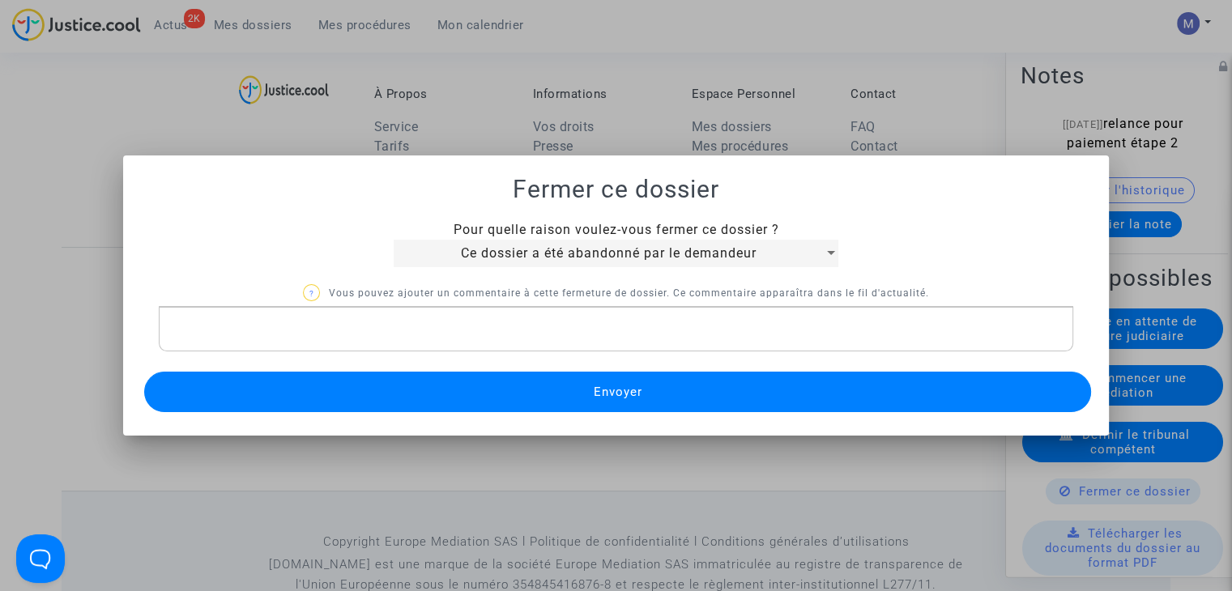
click at [541, 390] on button "Envoyer" at bounding box center [617, 392] width 947 height 40
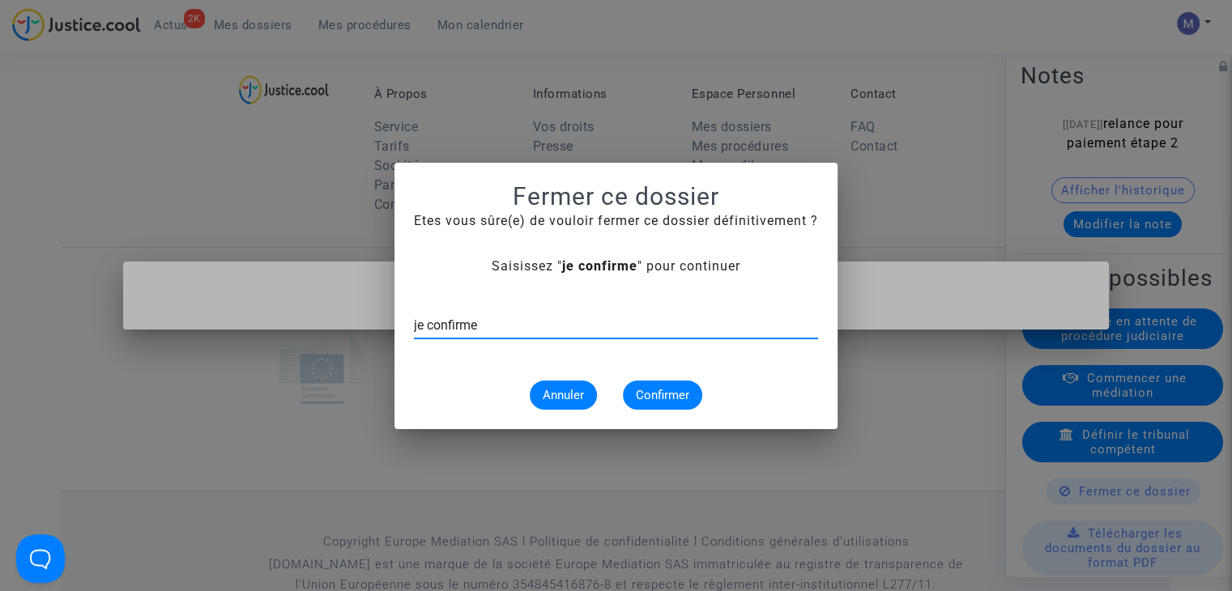
type input "je confirme"
click at [645, 385] on button "Confirmer" at bounding box center [662, 395] width 79 height 29
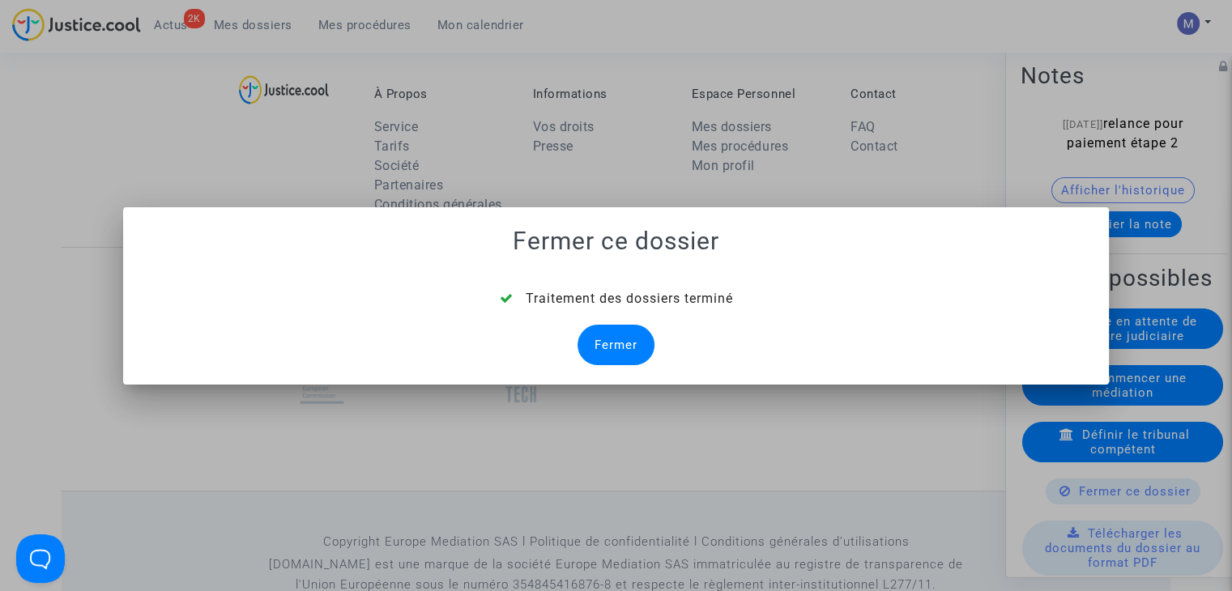
click at [600, 350] on div "Fermer" at bounding box center [615, 345] width 77 height 40
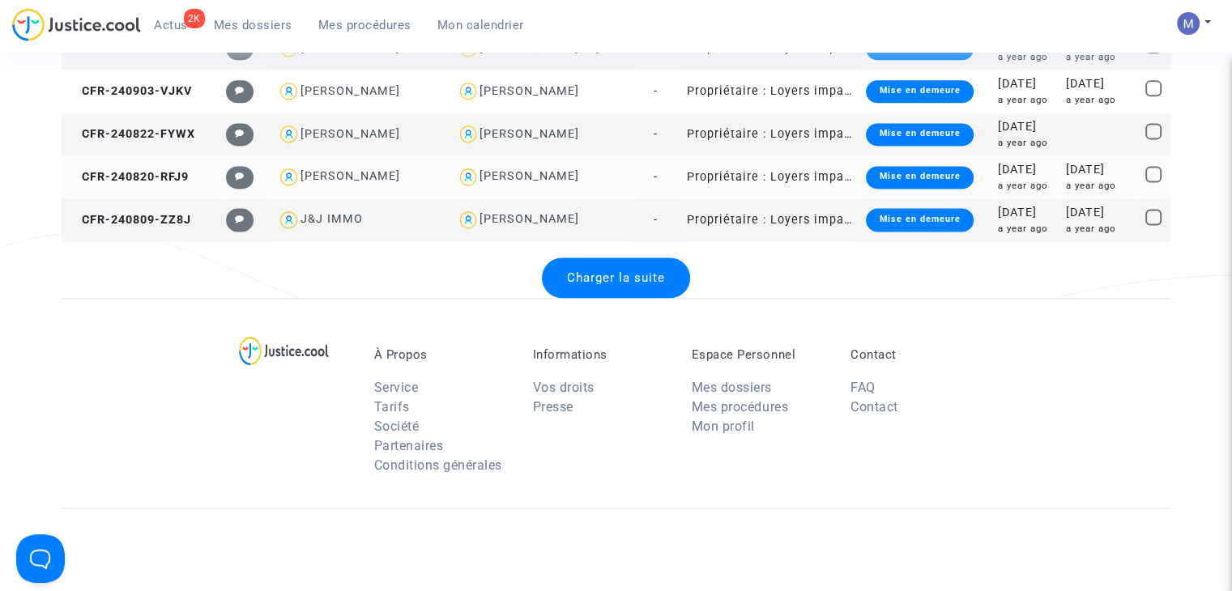
scroll to position [2093, 0]
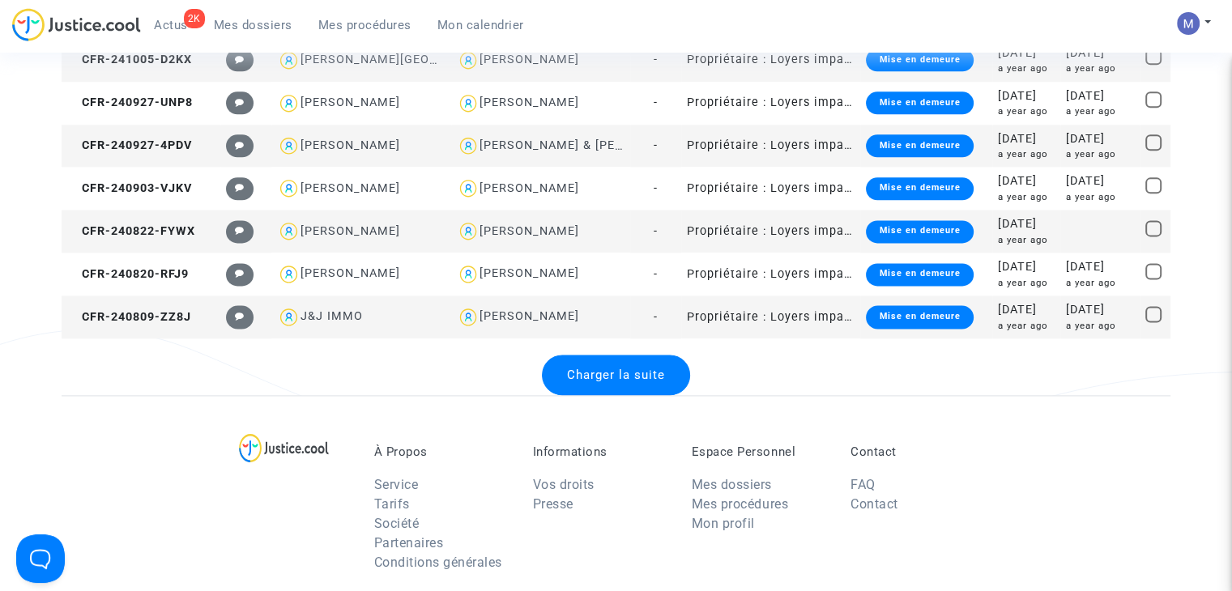
click at [576, 393] on div "Charger la suite" at bounding box center [616, 375] width 148 height 40
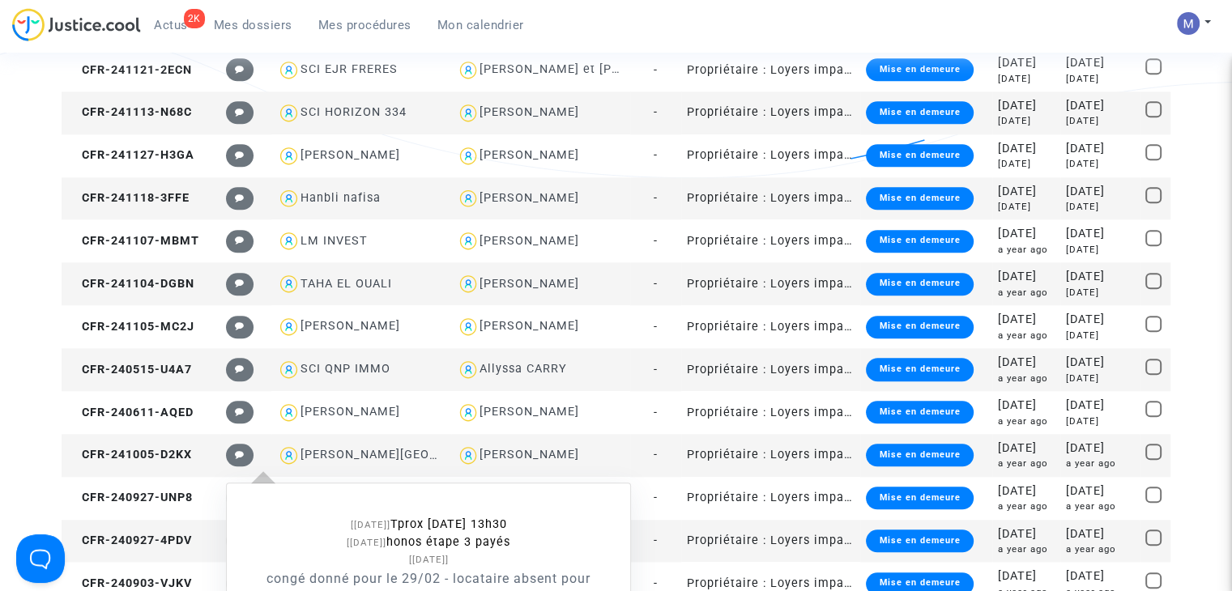
scroll to position [1688, 0]
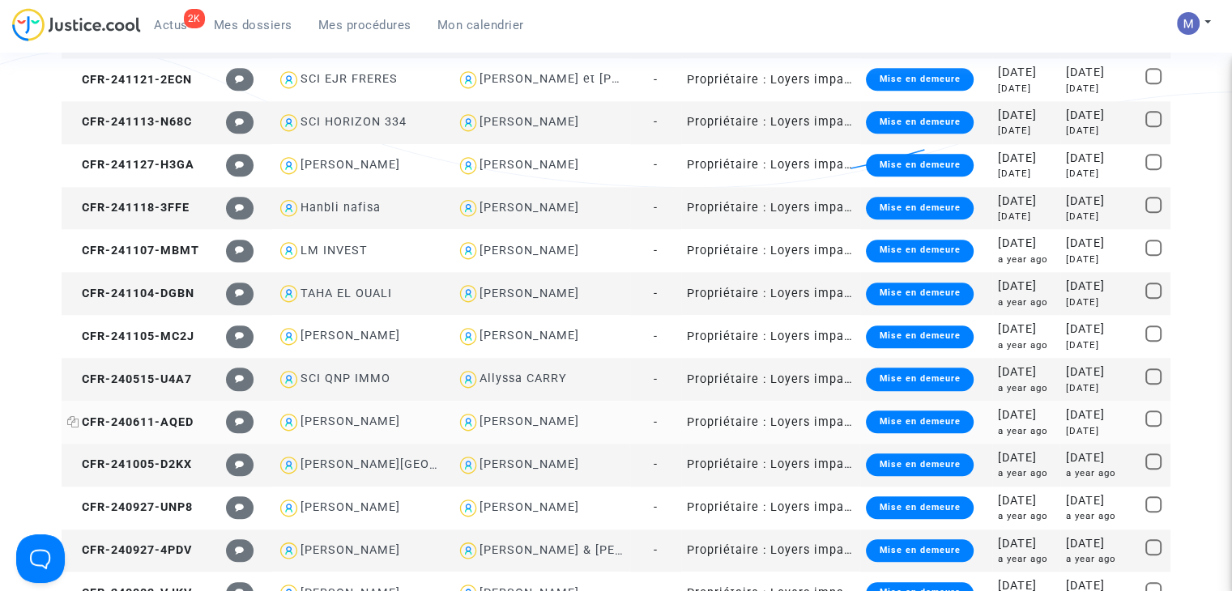
click at [181, 419] on span "CFR-240611-AQED" at bounding box center [130, 422] width 126 height 14
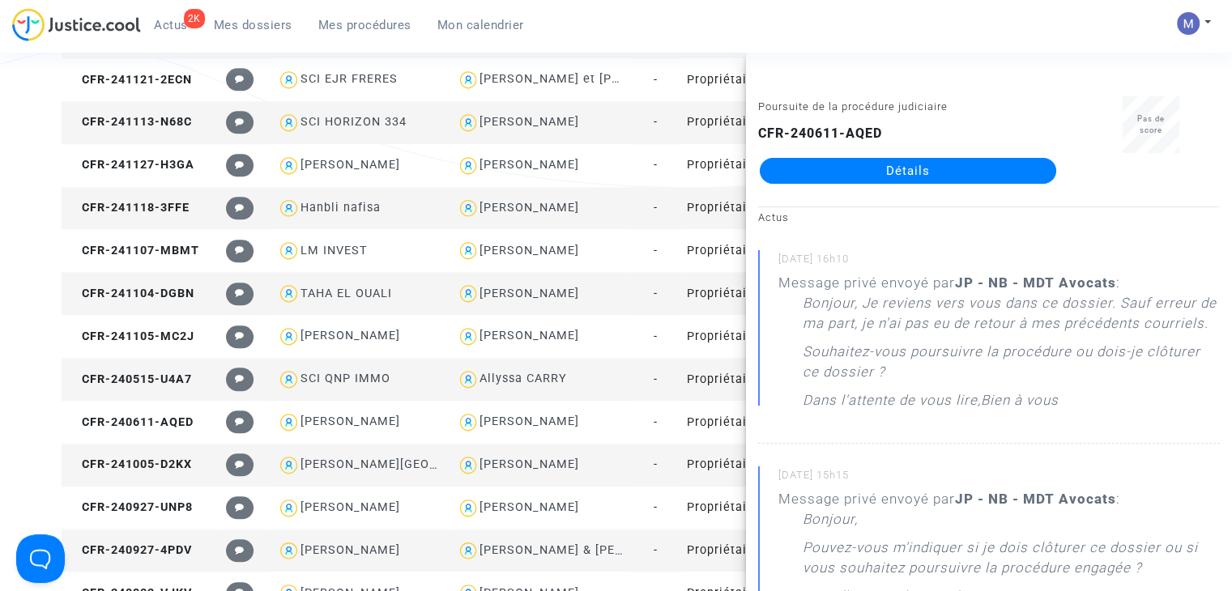
click at [868, 168] on link "Détails" at bounding box center [908, 171] width 296 height 26
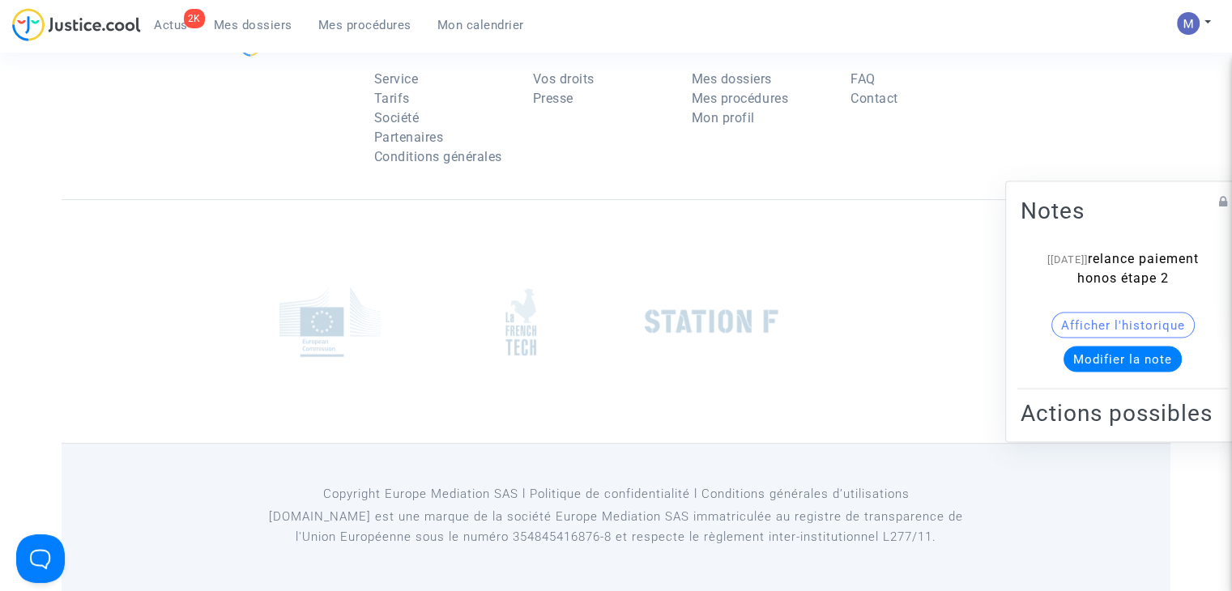
scroll to position [1688, 0]
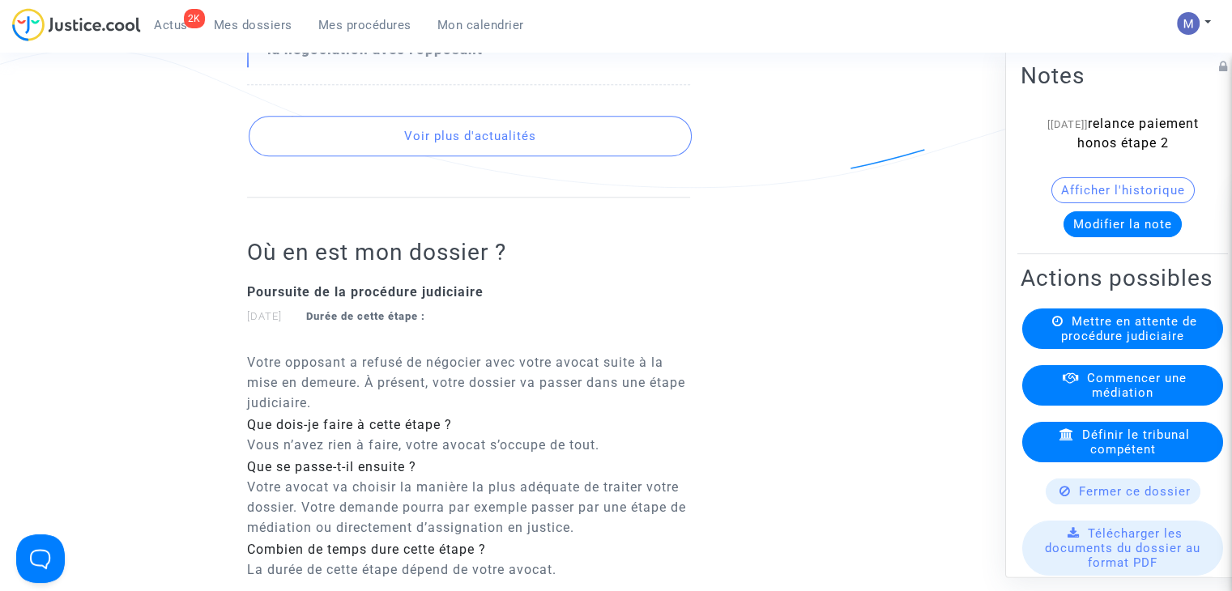
click at [1095, 499] on span "Fermer ce dossier" at bounding box center [1135, 491] width 112 height 15
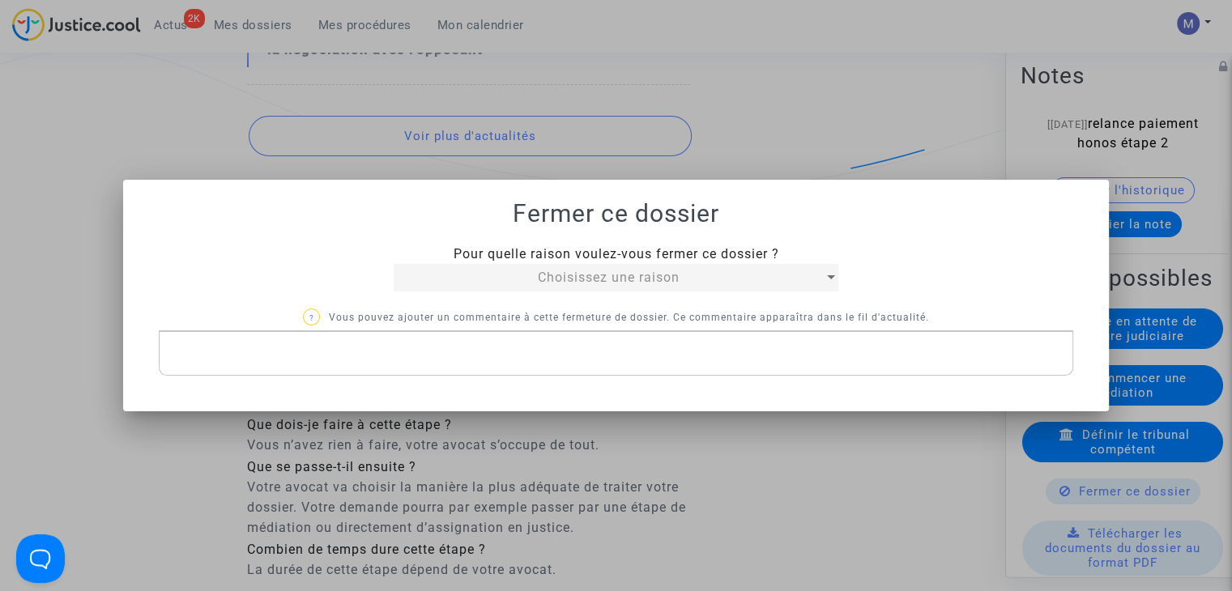
scroll to position [0, 0]
click at [654, 272] on span "Choisissez une raison" at bounding box center [609, 277] width 142 height 15
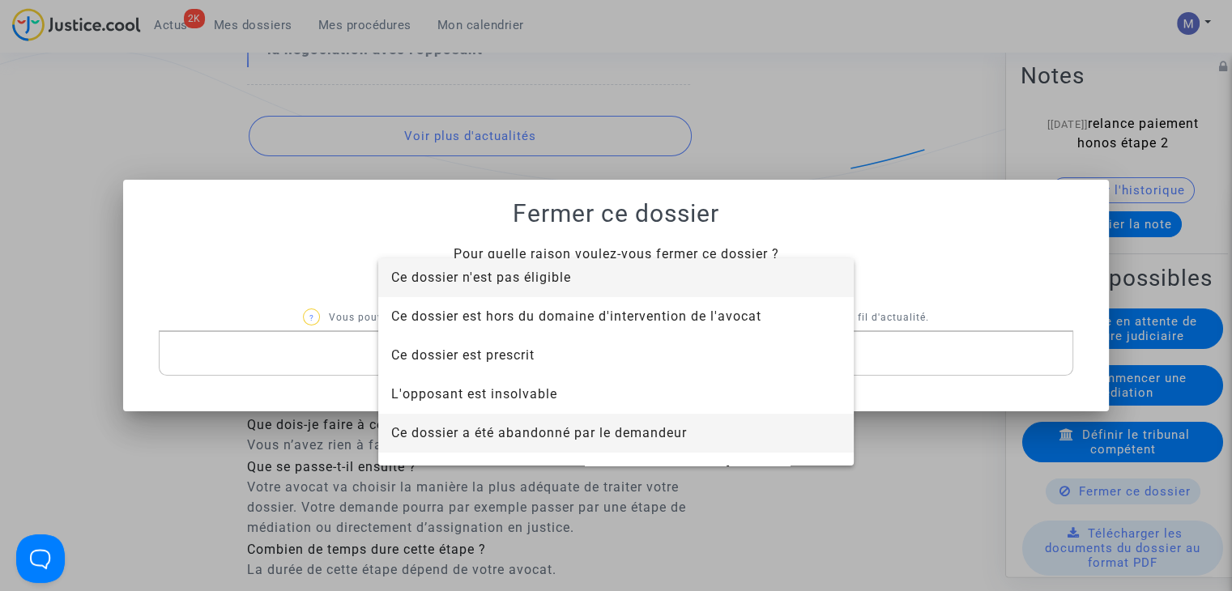
click at [616, 435] on span "Ce dossier a été abandonné par le demandeur" at bounding box center [539, 432] width 296 height 15
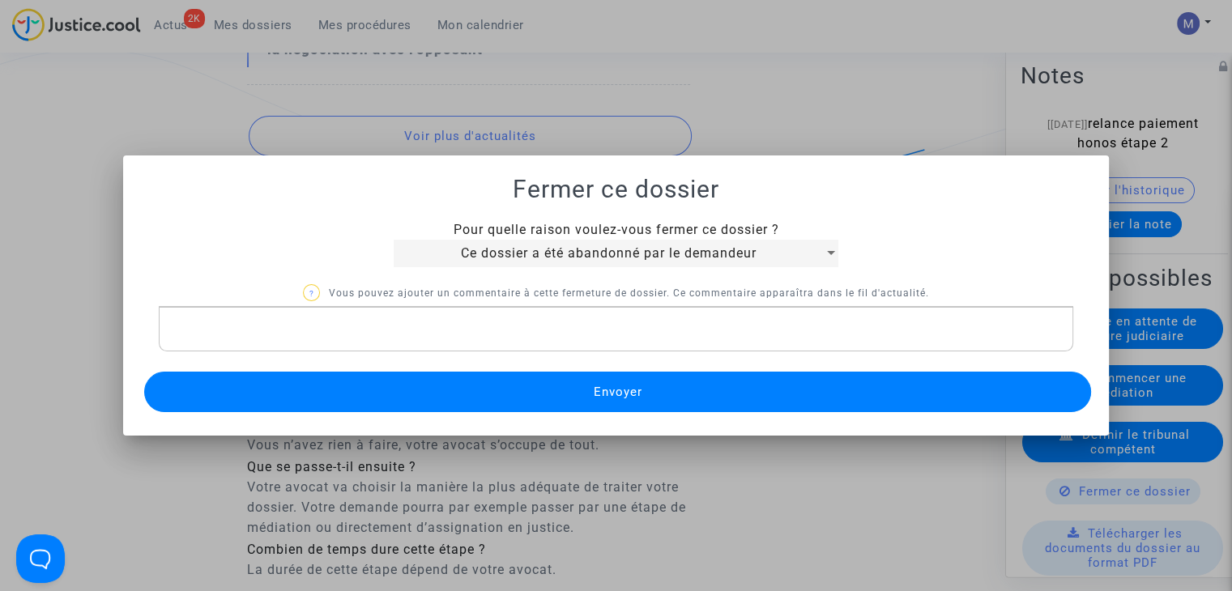
click at [570, 393] on button "Envoyer" at bounding box center [617, 392] width 947 height 40
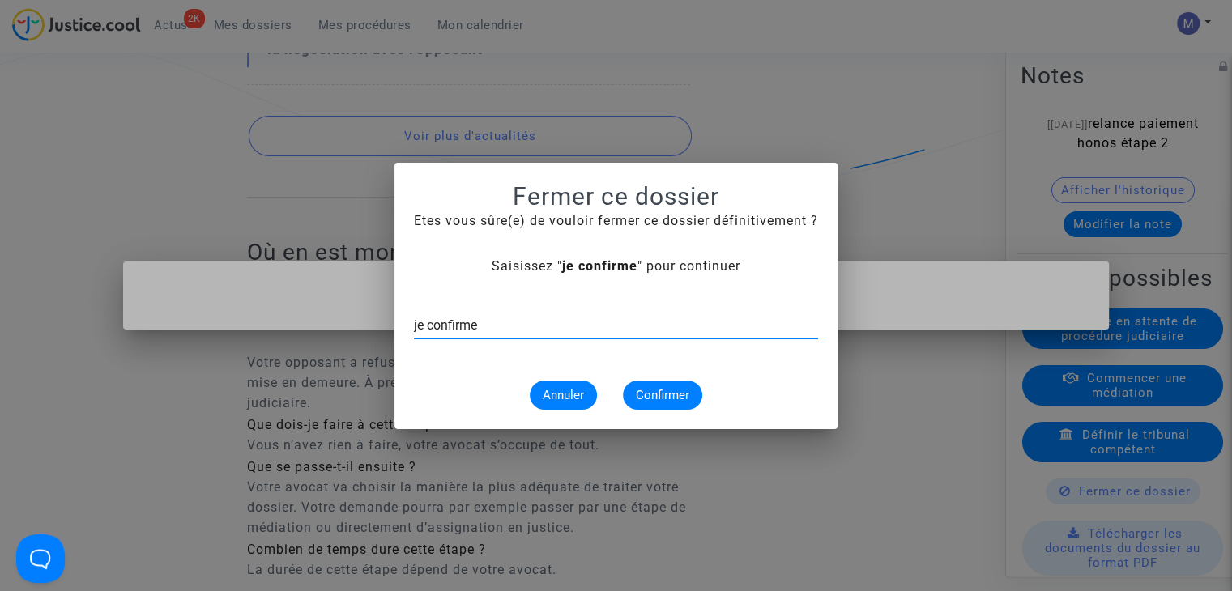
type input "je confirme"
click at [644, 391] on span "Confirmer" at bounding box center [662, 395] width 53 height 15
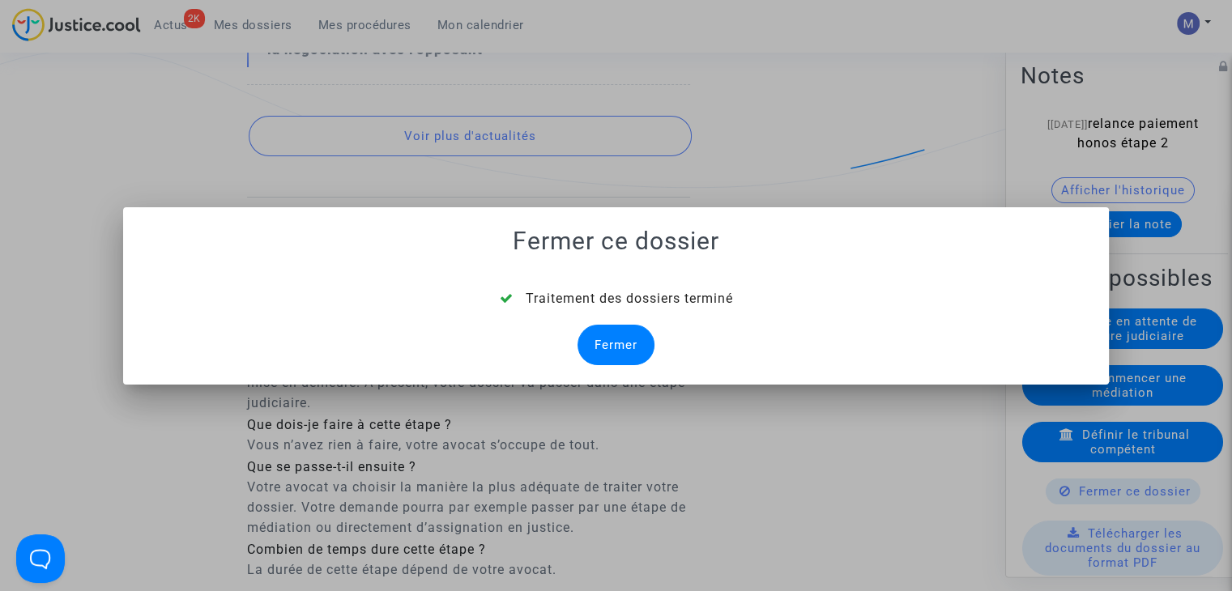
drag, startPoint x: 619, startPoint y: 346, endPoint x: 592, endPoint y: 339, distance: 27.7
click at [617, 346] on div "Fermer" at bounding box center [615, 345] width 77 height 40
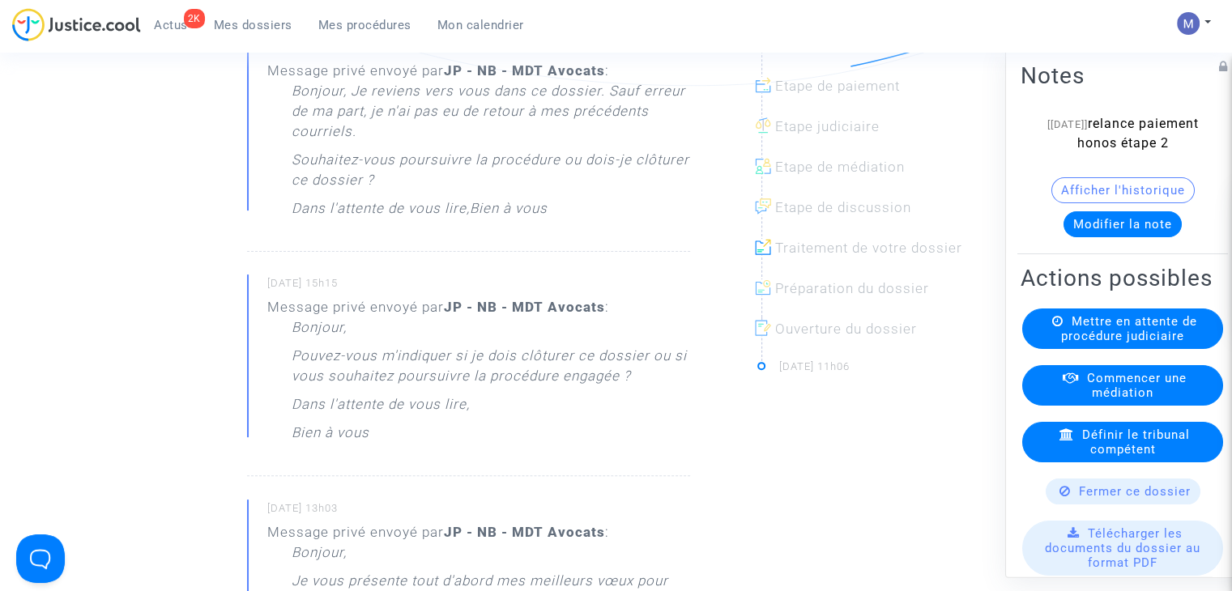
scroll to position [1688, 0]
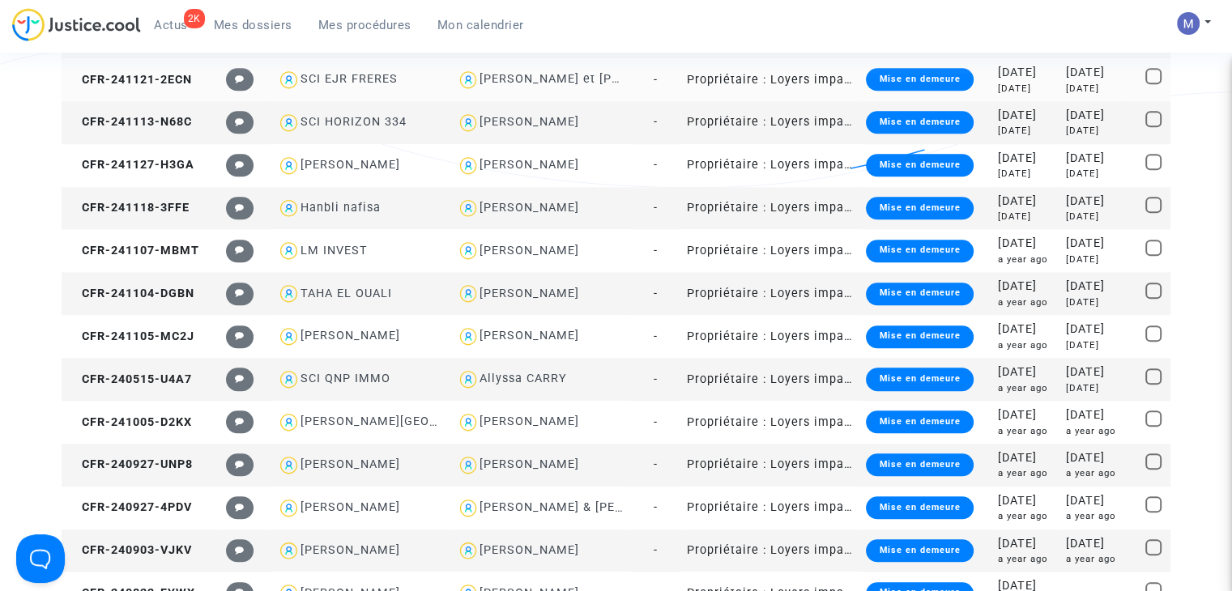
scroll to position [1607, 0]
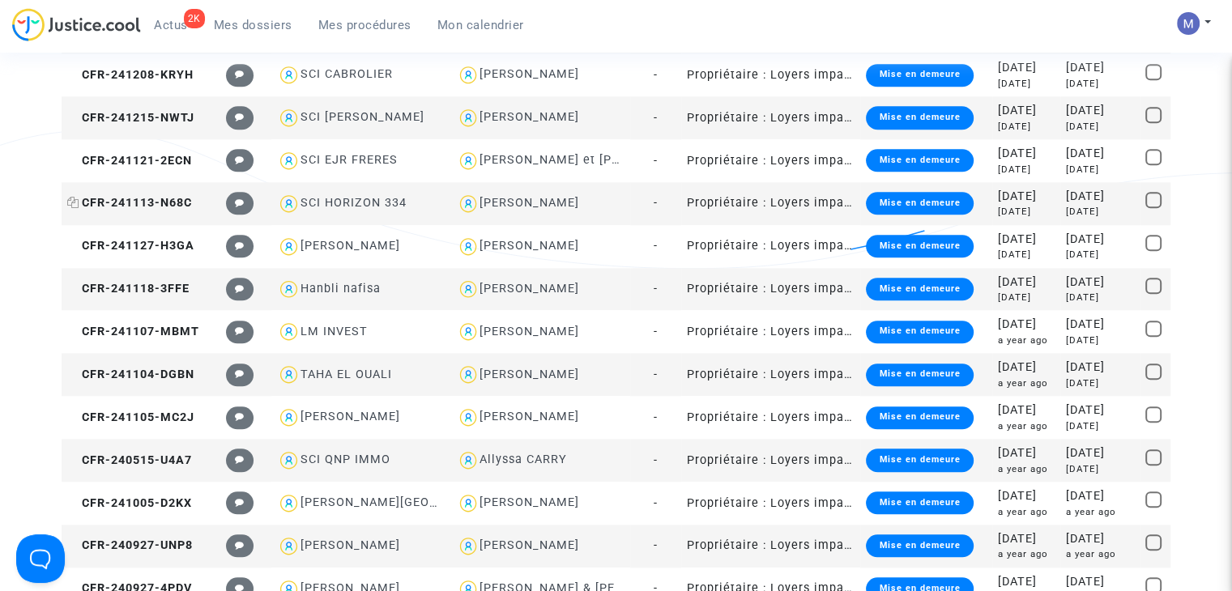
click at [174, 201] on span "CFR-241113-N68C" at bounding box center [129, 203] width 125 height 14
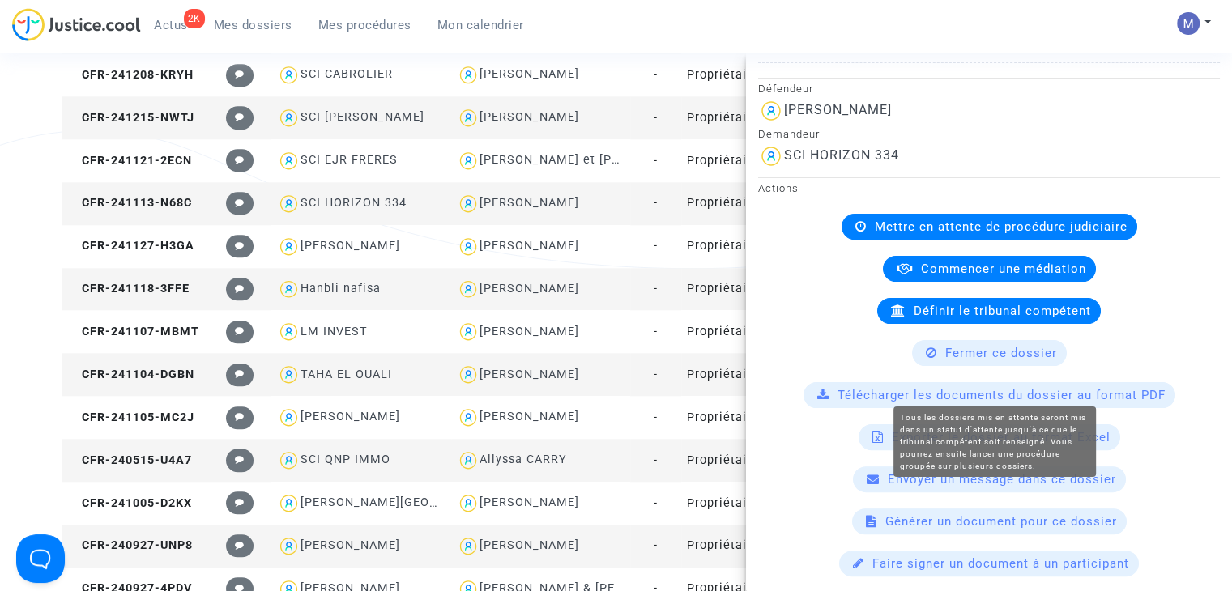
scroll to position [405, 0]
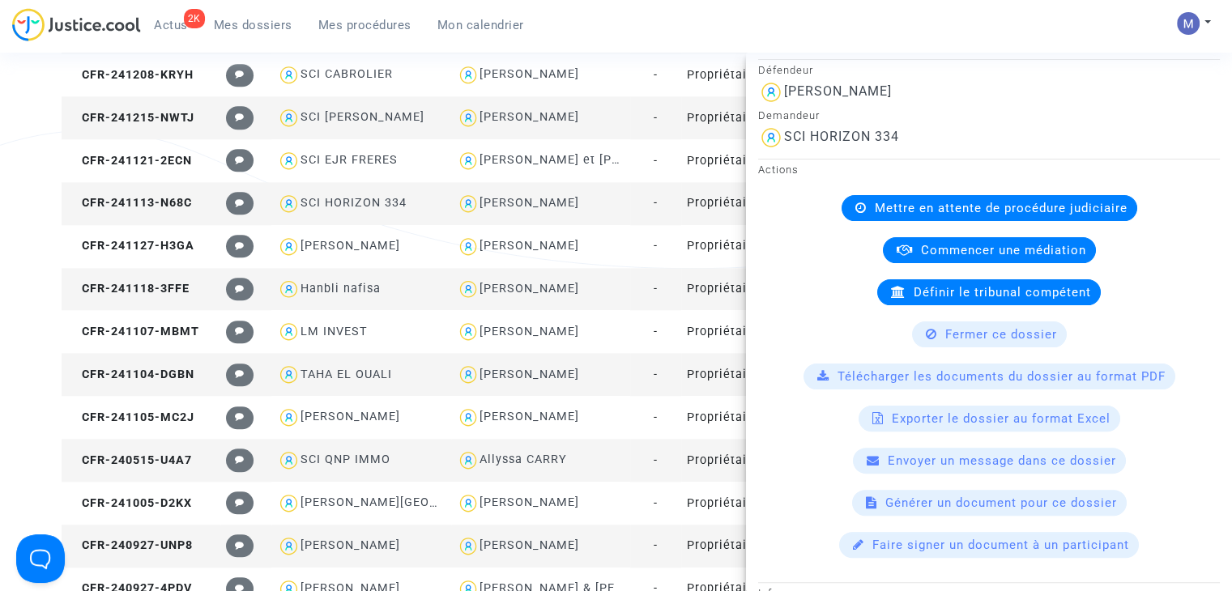
click at [983, 333] on span "Fermer ce dossier" at bounding box center [1001, 334] width 112 height 15
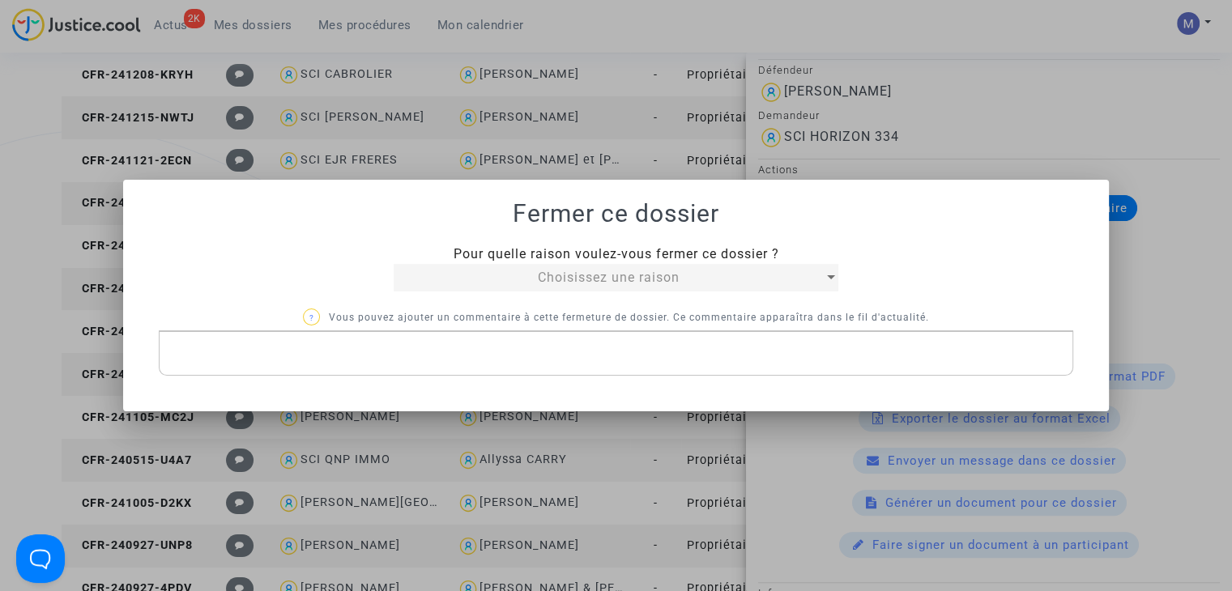
scroll to position [0, 0]
click at [664, 270] on span "Choisissez une raison" at bounding box center [609, 277] width 142 height 15
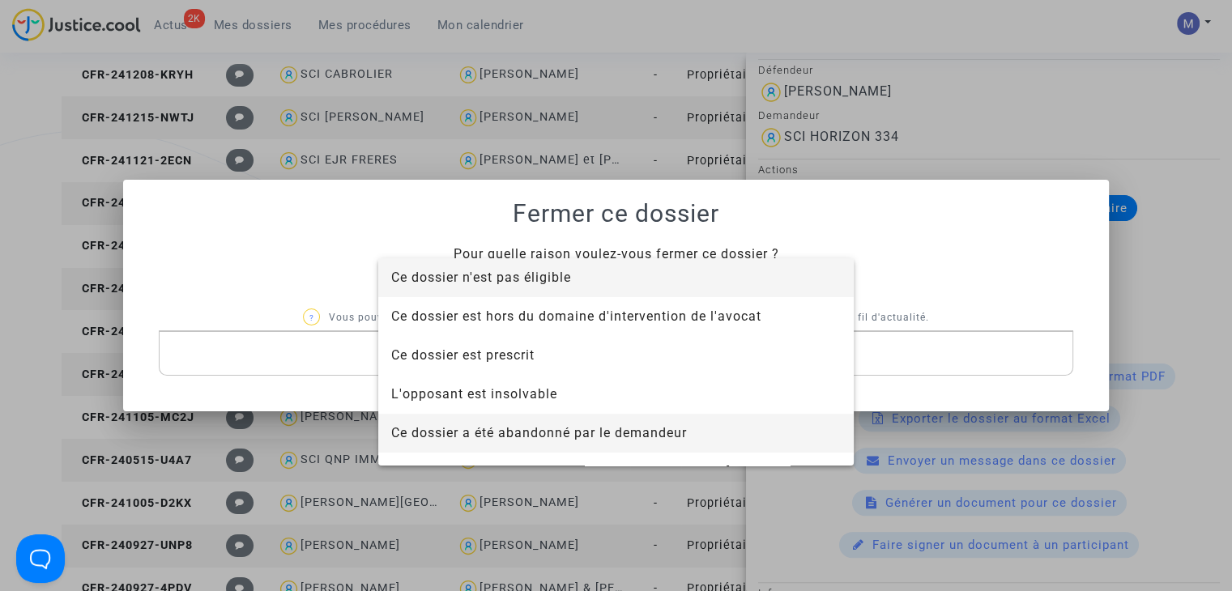
click at [598, 431] on span "Ce dossier a été abandonné par le demandeur" at bounding box center [539, 432] width 296 height 15
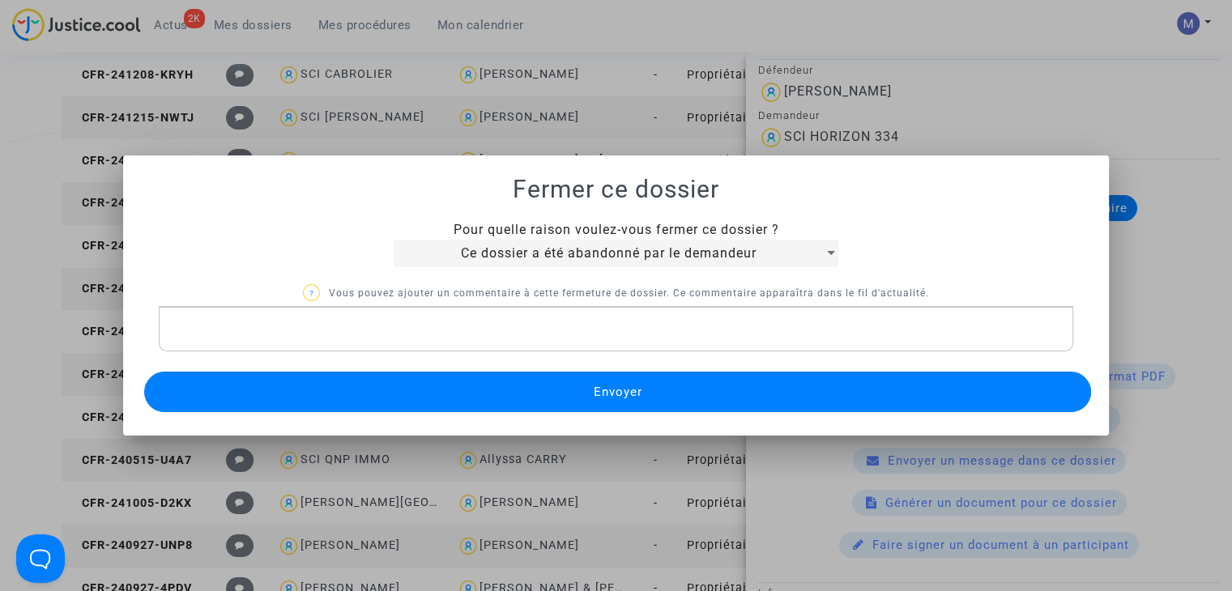
click at [538, 394] on button "Envoyer" at bounding box center [617, 392] width 947 height 40
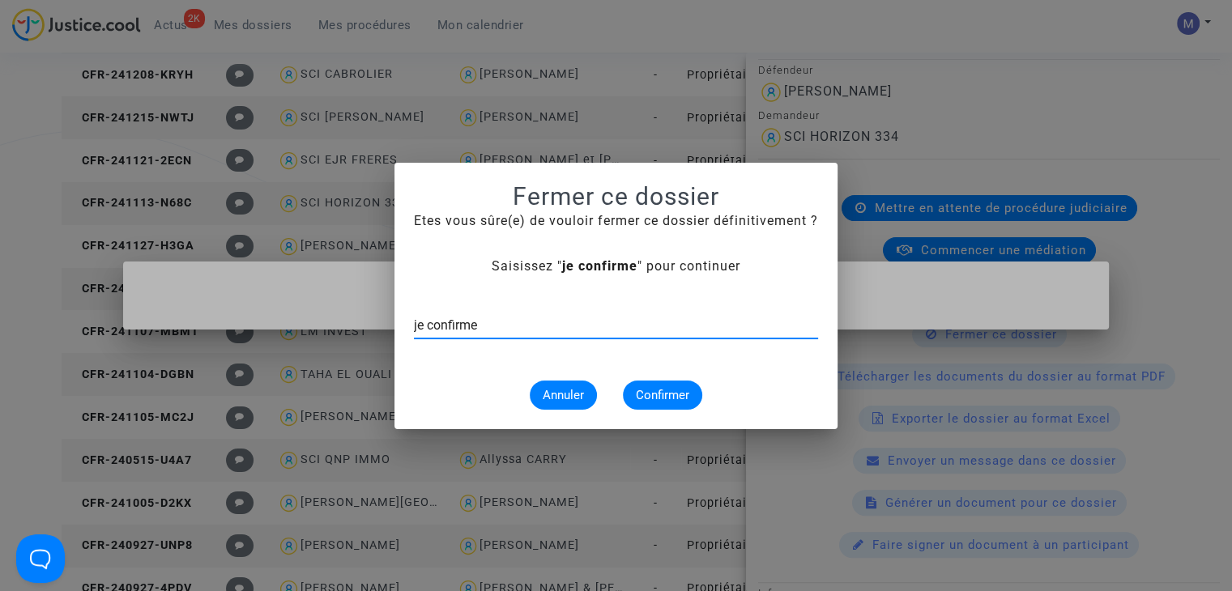
type input "je confirme"
click at [654, 383] on button "Confirmer" at bounding box center [662, 395] width 79 height 29
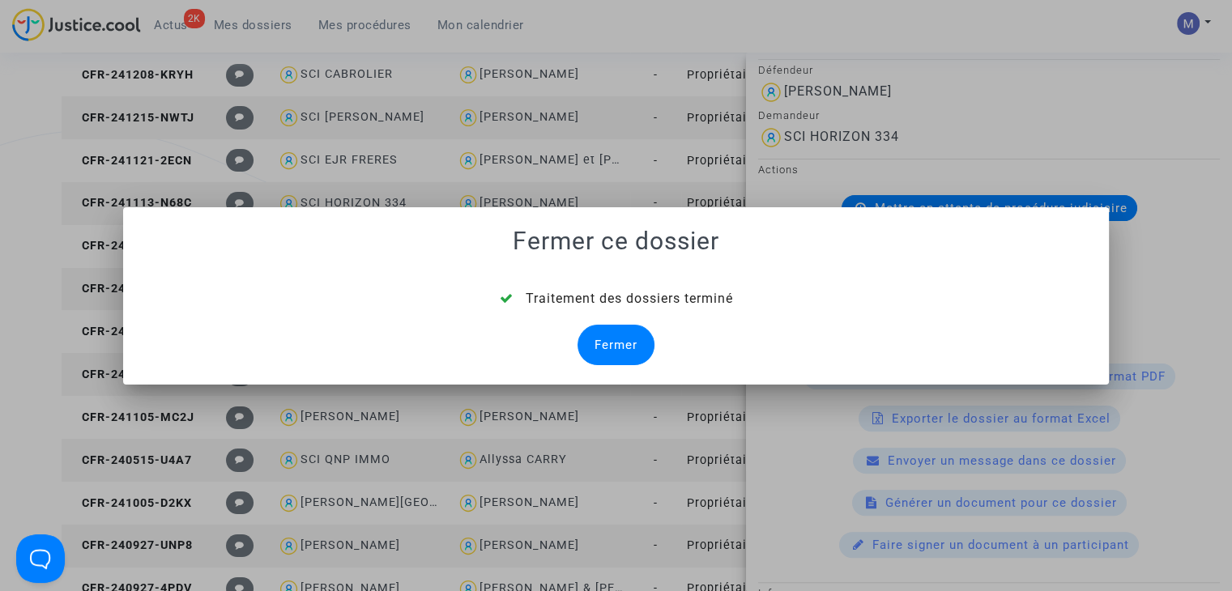
click at [620, 343] on div "Fermer" at bounding box center [615, 345] width 77 height 40
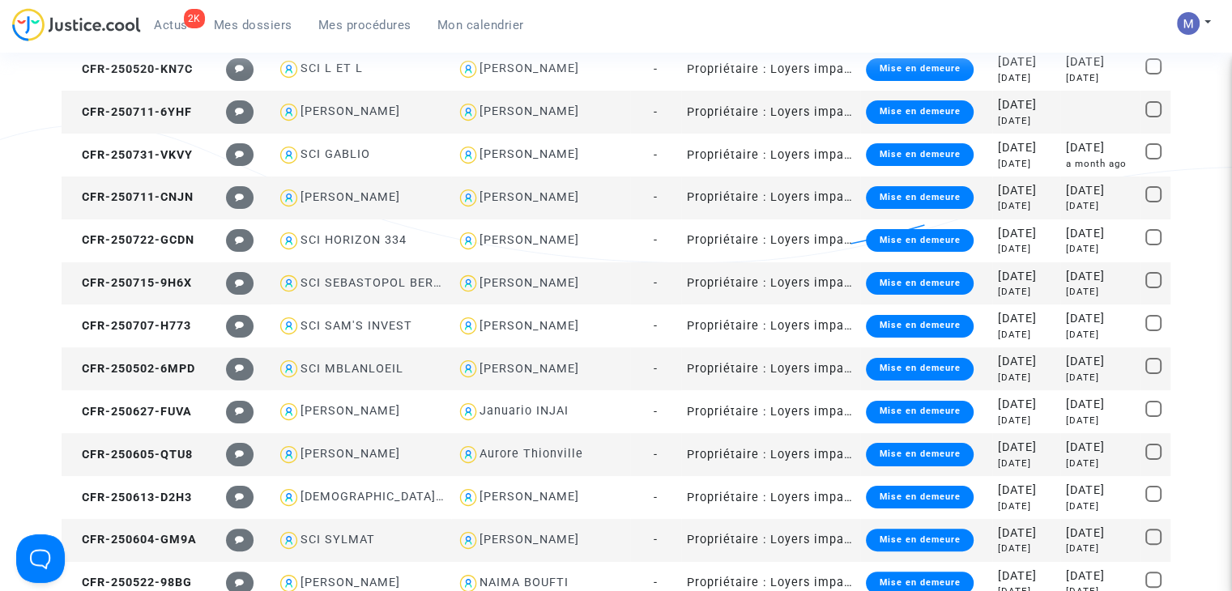
scroll to position [2498, 0]
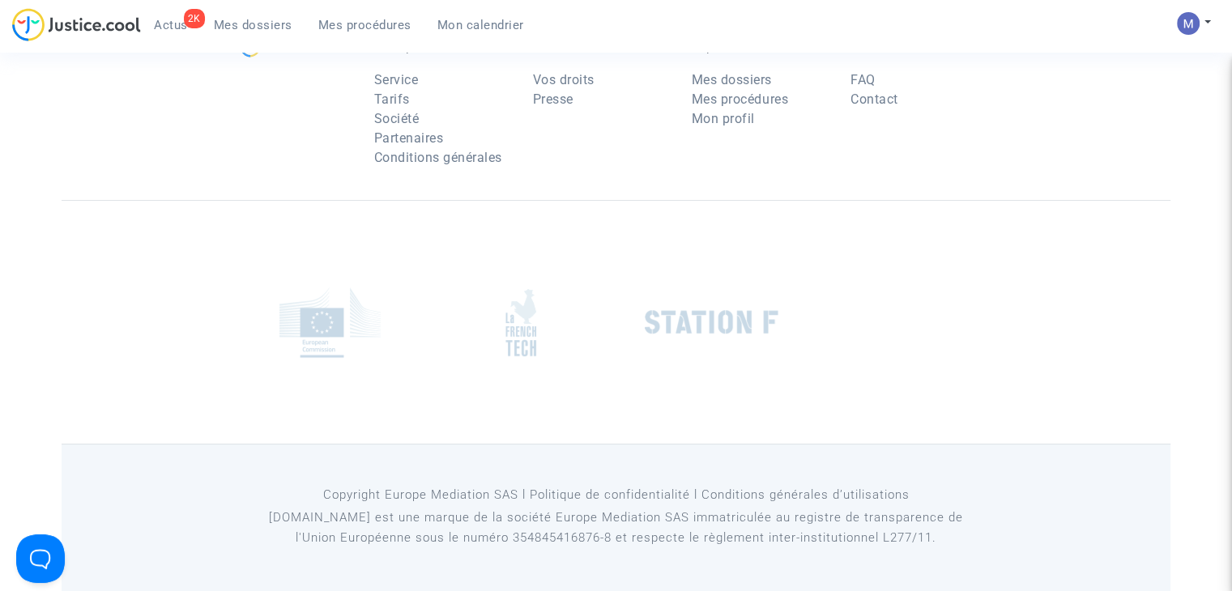
scroll to position [162, 0]
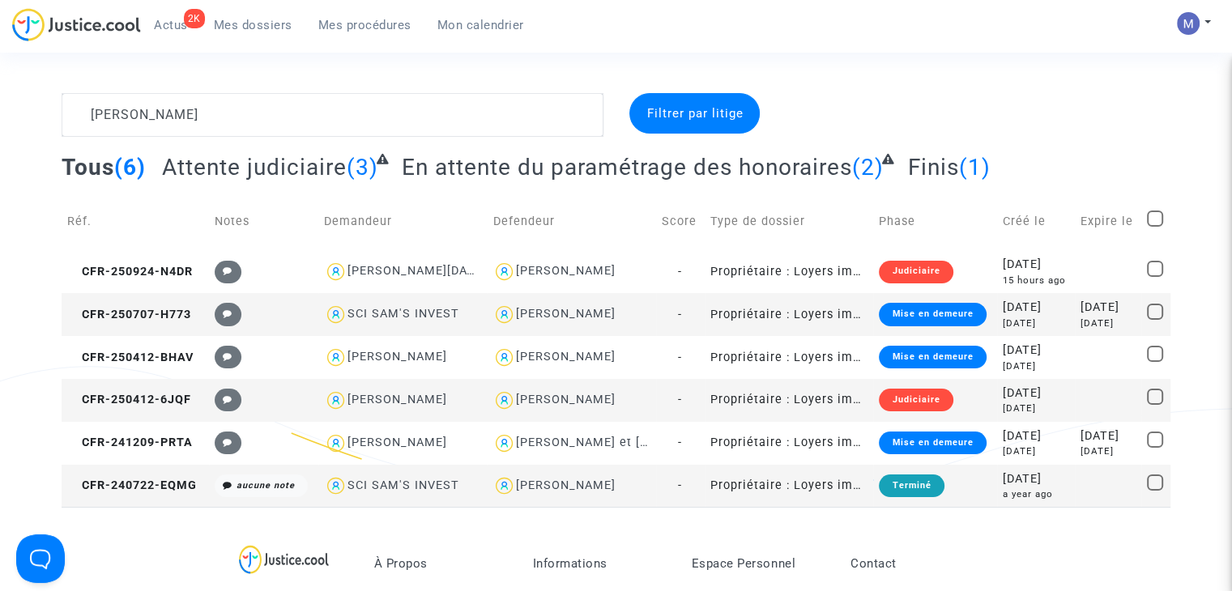
click at [237, 24] on span "Mes dossiers" at bounding box center [253, 25] width 79 height 15
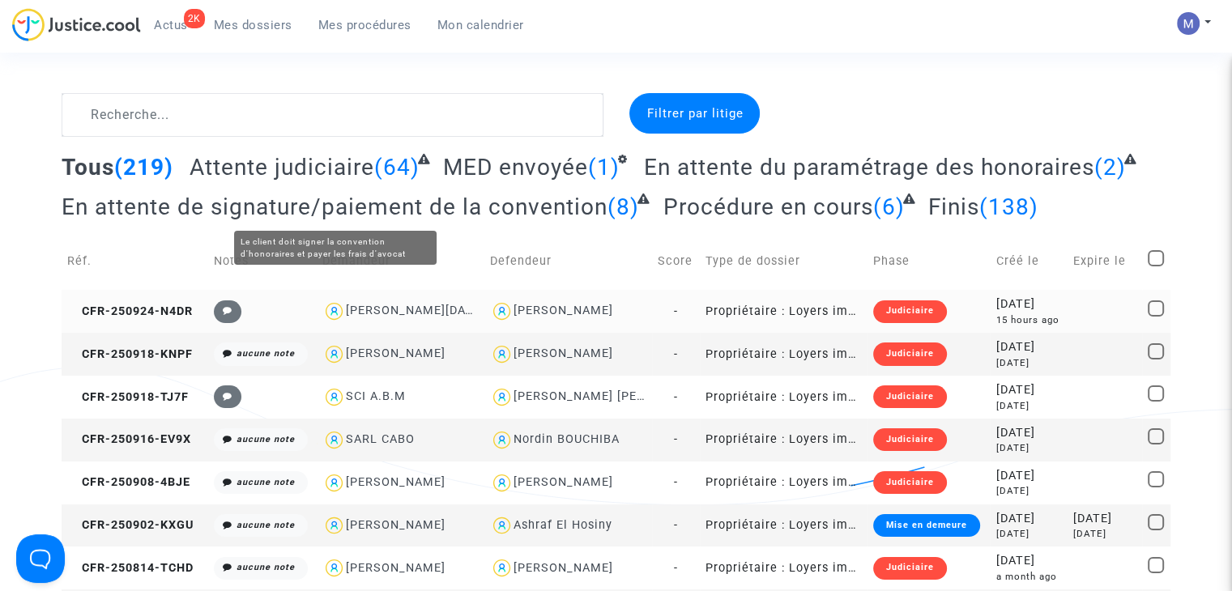
scroll to position [42, 0]
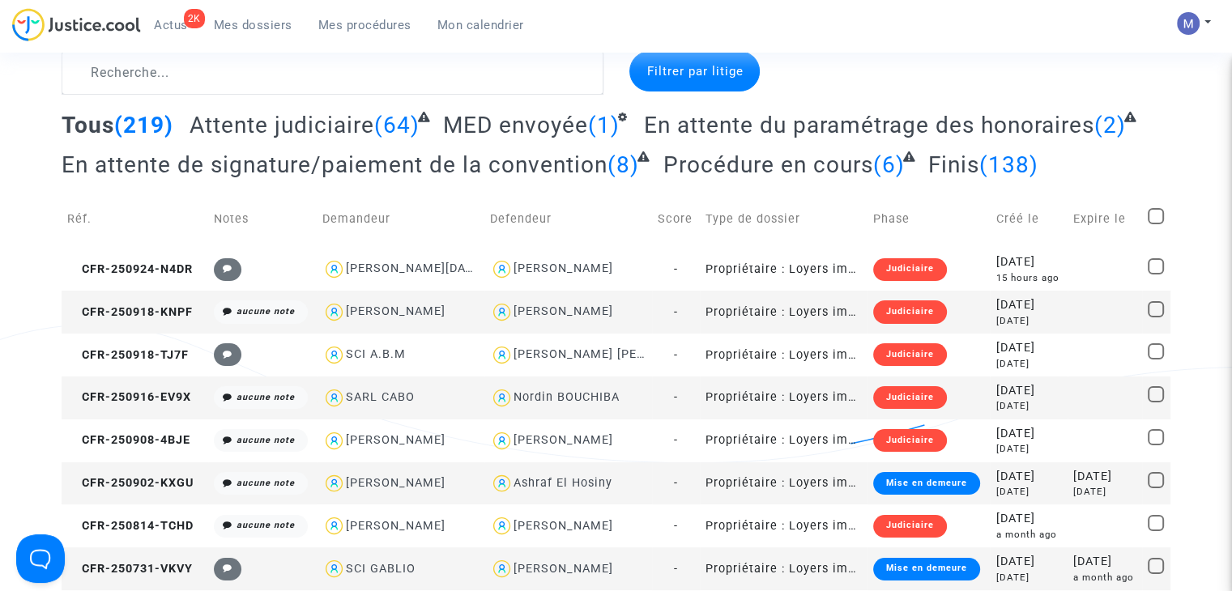
click at [308, 112] on span "Attente judiciaire" at bounding box center [282, 125] width 185 height 27
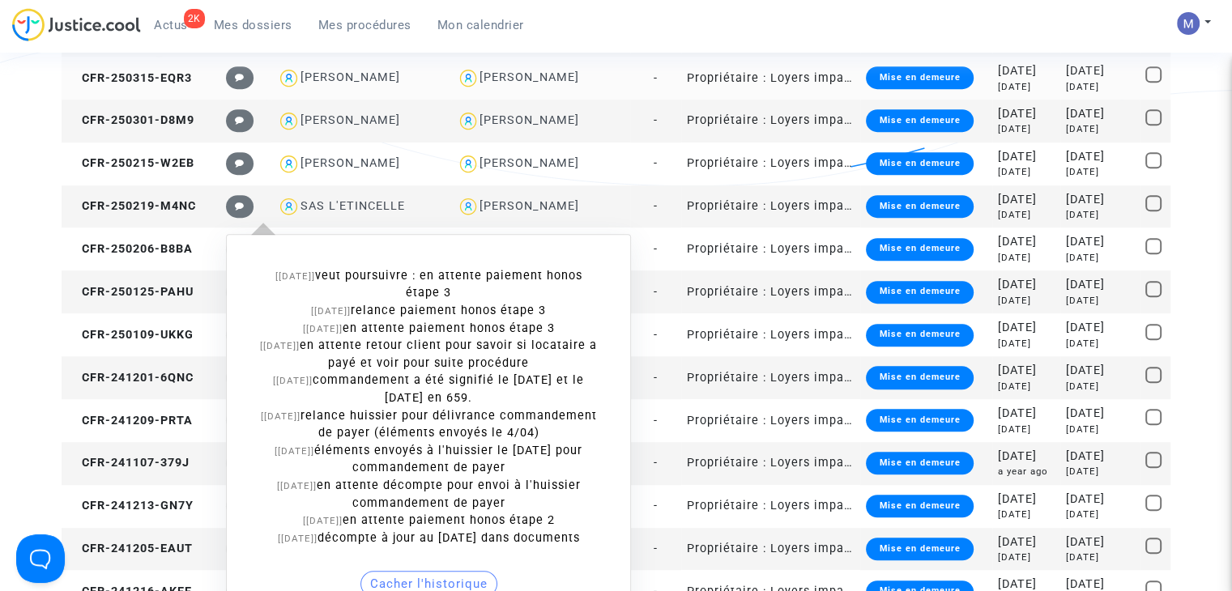
scroll to position [972, 0]
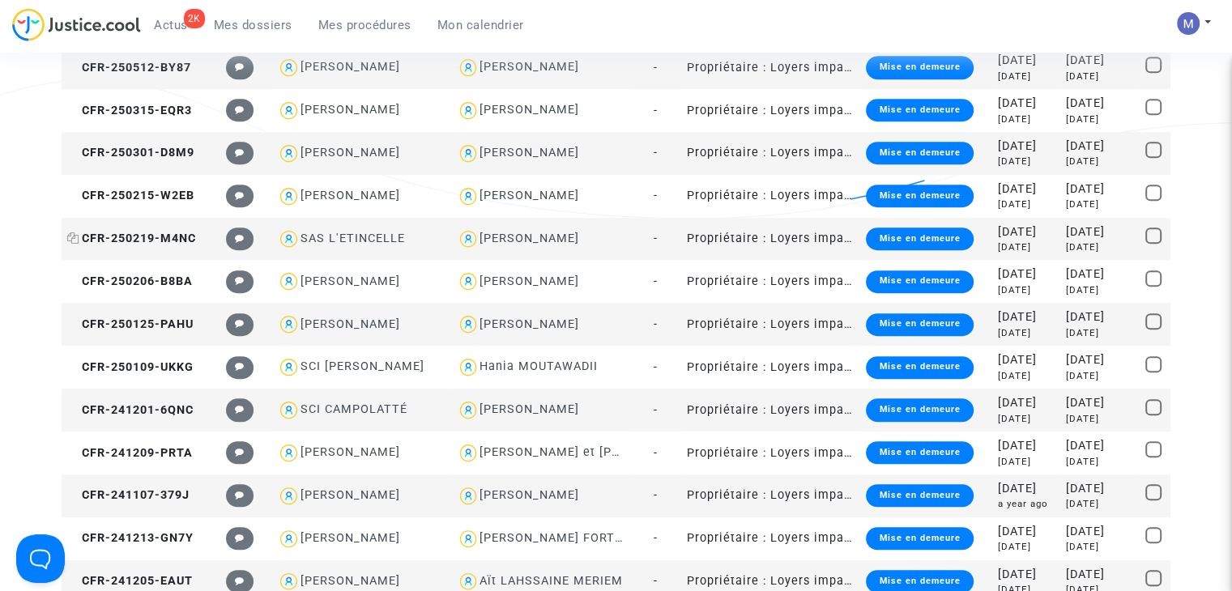
click at [182, 236] on span "CFR-250219-M4NC" at bounding box center [131, 239] width 129 height 14
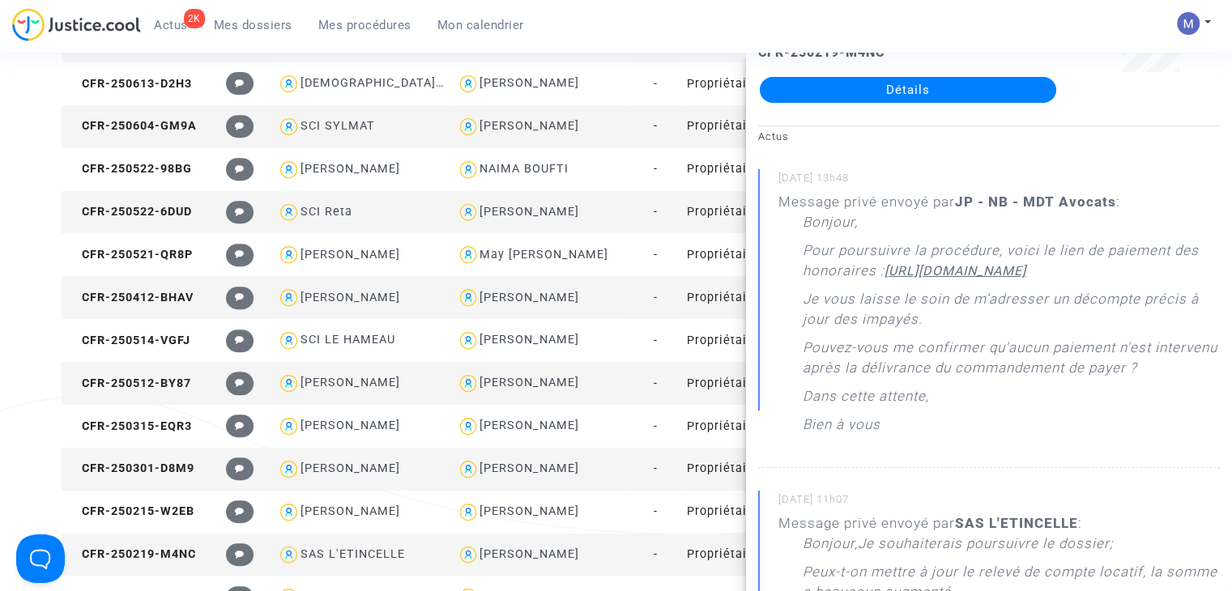
scroll to position [648, 0]
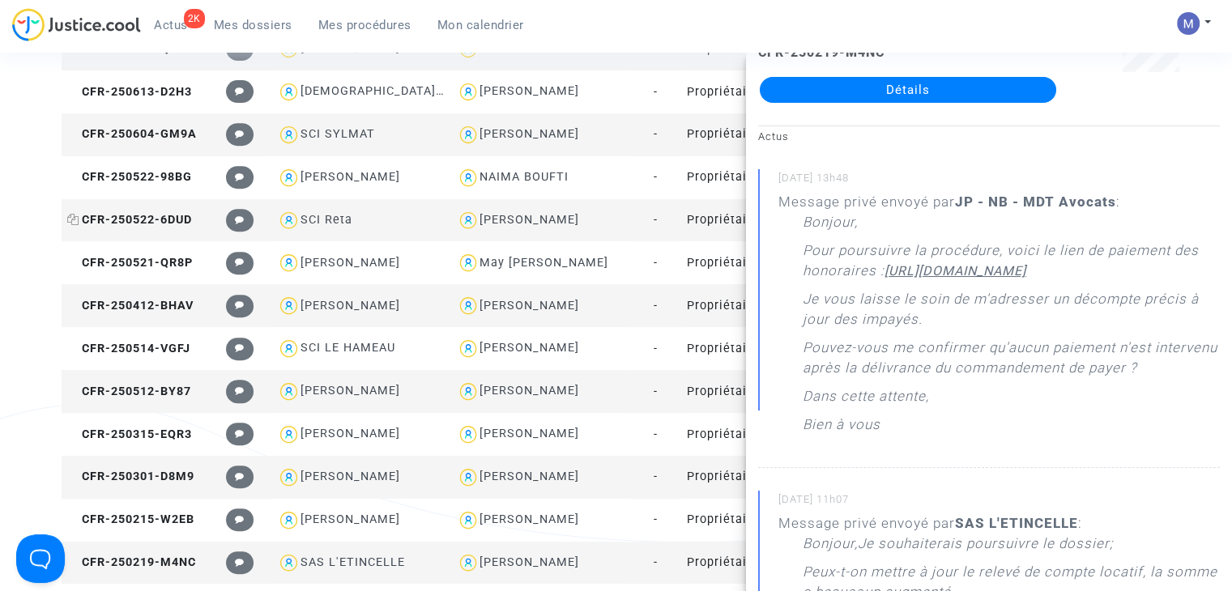
click at [170, 224] on span "CFR-250522-6DUD" at bounding box center [129, 220] width 125 height 14
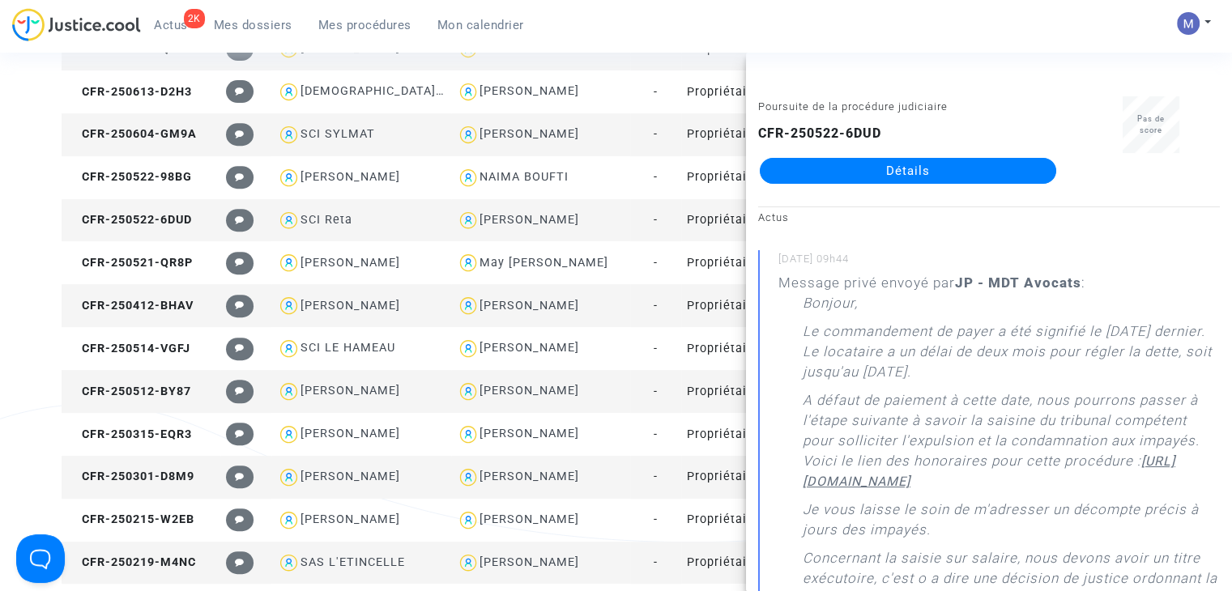
click at [892, 173] on link "Détails" at bounding box center [908, 171] width 296 height 26
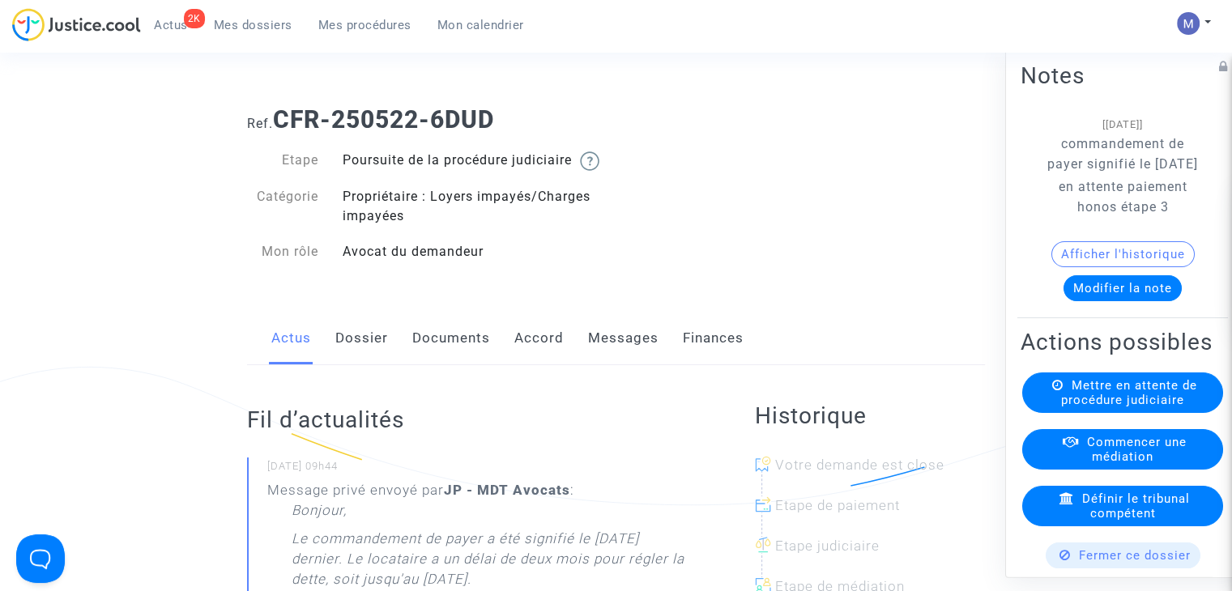
click at [608, 356] on link "Messages" at bounding box center [623, 338] width 70 height 53
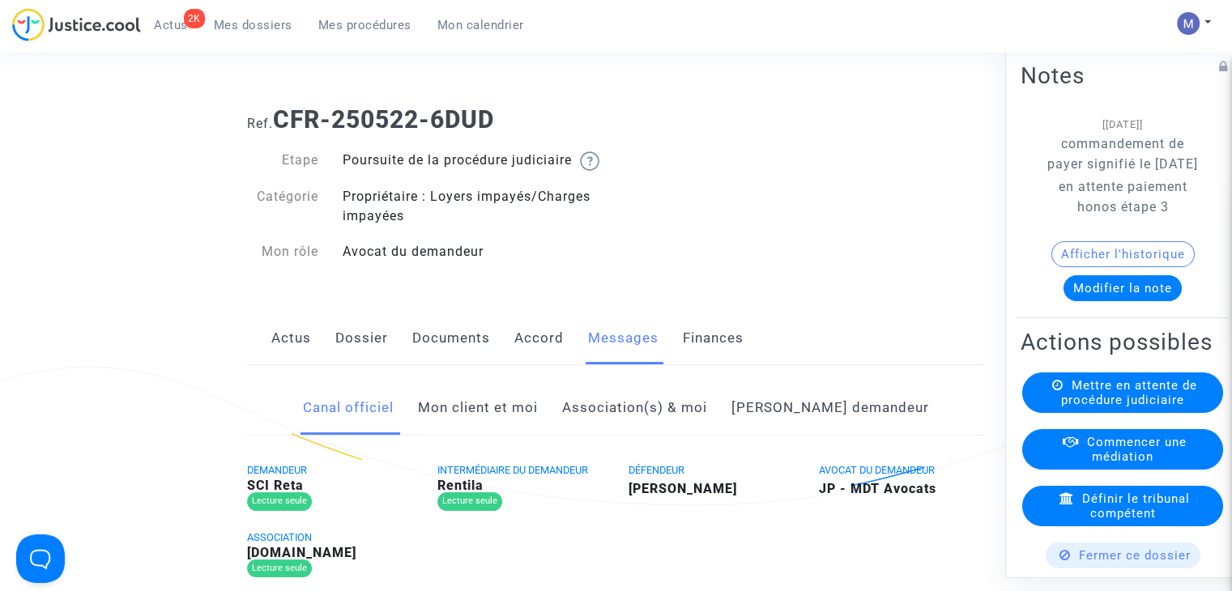
click at [513, 435] on link "Mon client et moi" at bounding box center [478, 407] width 120 height 53
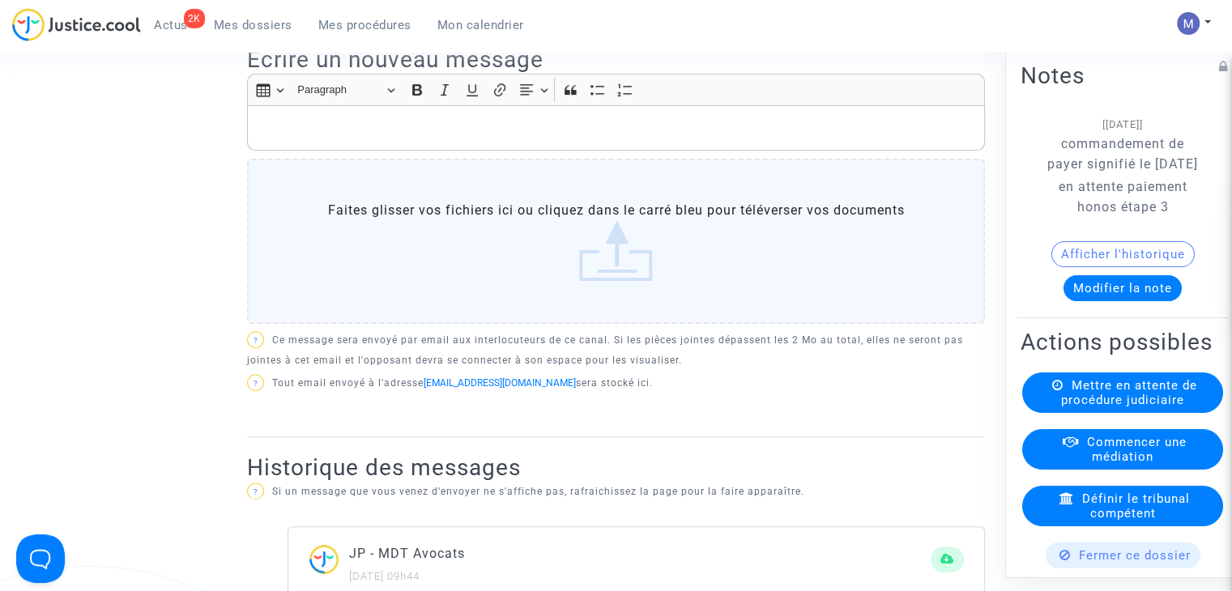
scroll to position [486, 0]
click at [271, 134] on div "Rich Text Editor, main" at bounding box center [616, 127] width 738 height 45
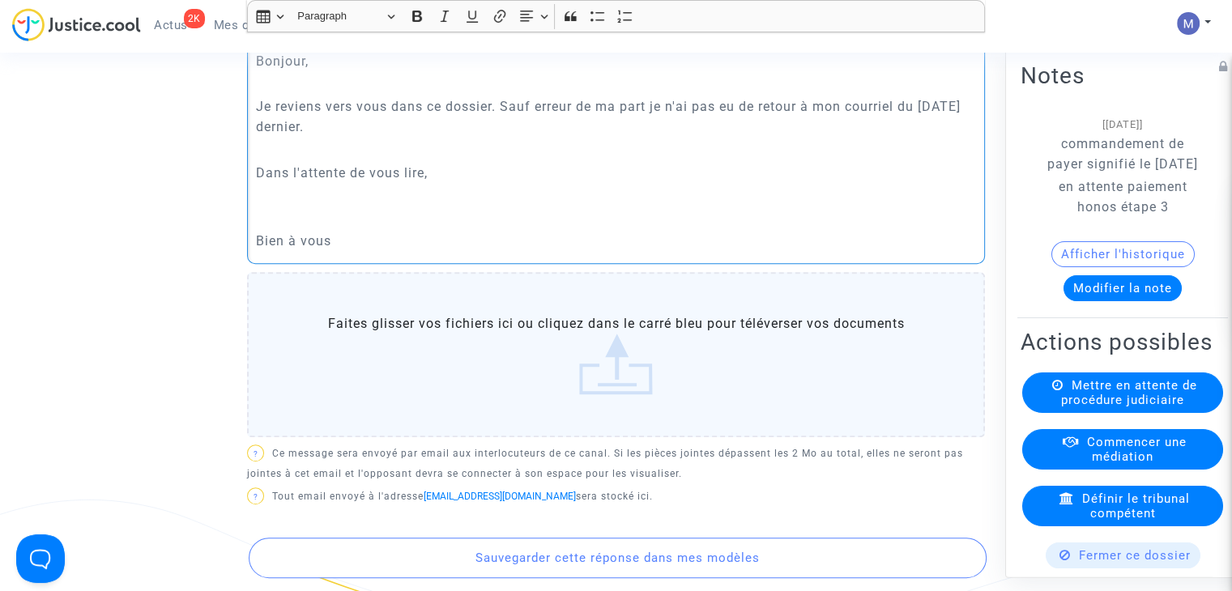
scroll to position [729, 0]
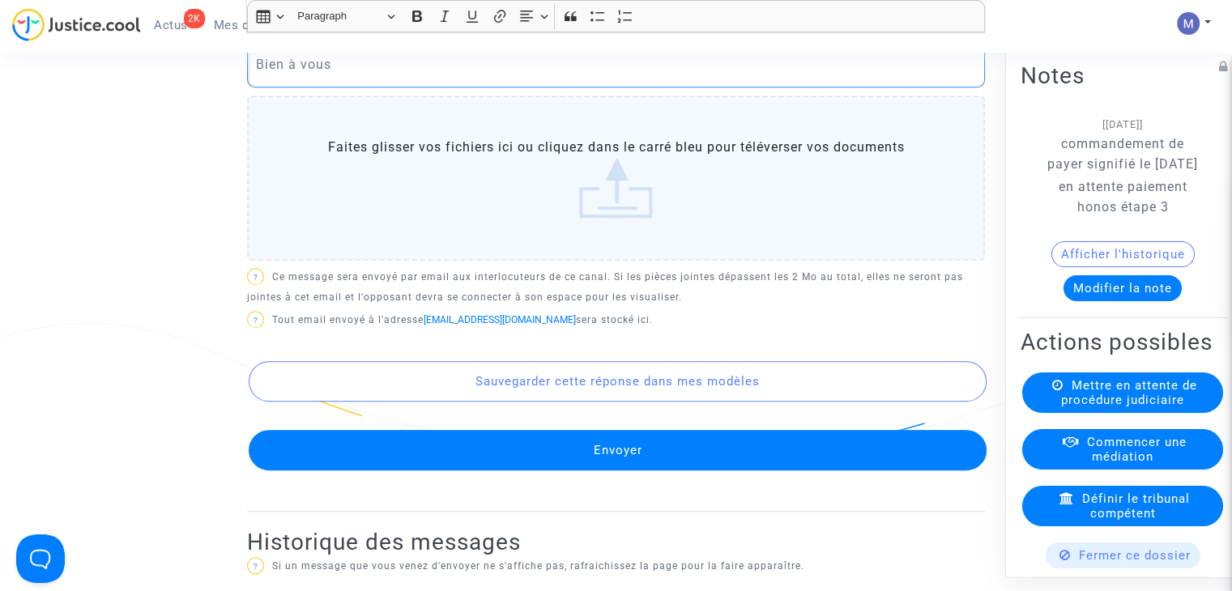
click at [597, 464] on button "Envoyer" at bounding box center [618, 450] width 738 height 40
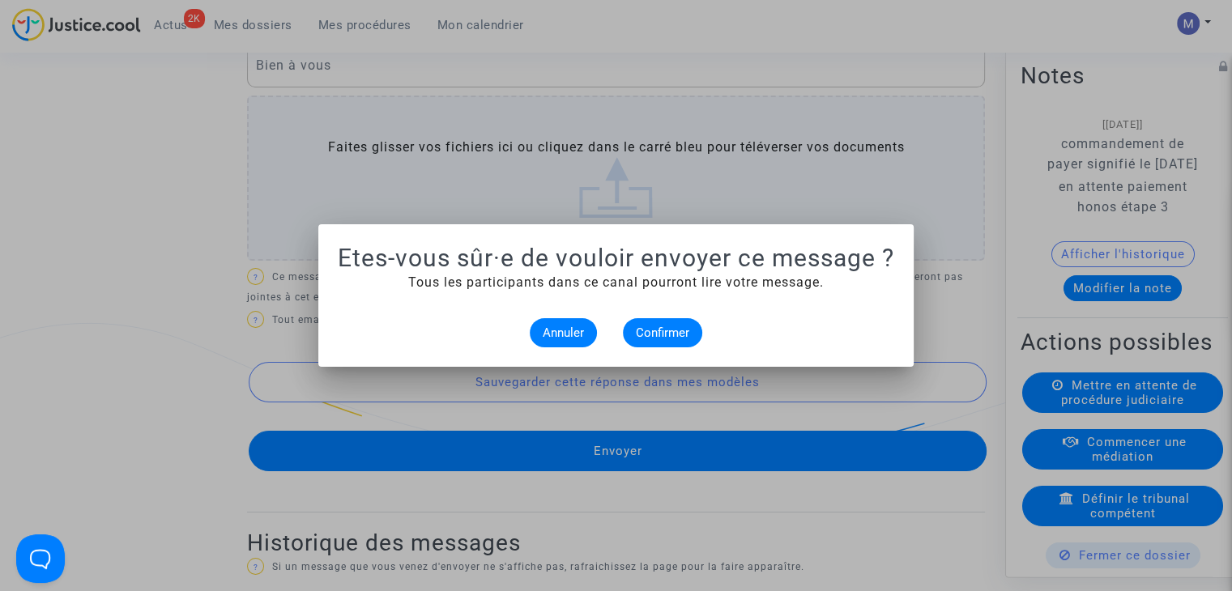
scroll to position [0, 0]
click at [662, 343] on button "Confirmer" at bounding box center [662, 332] width 79 height 29
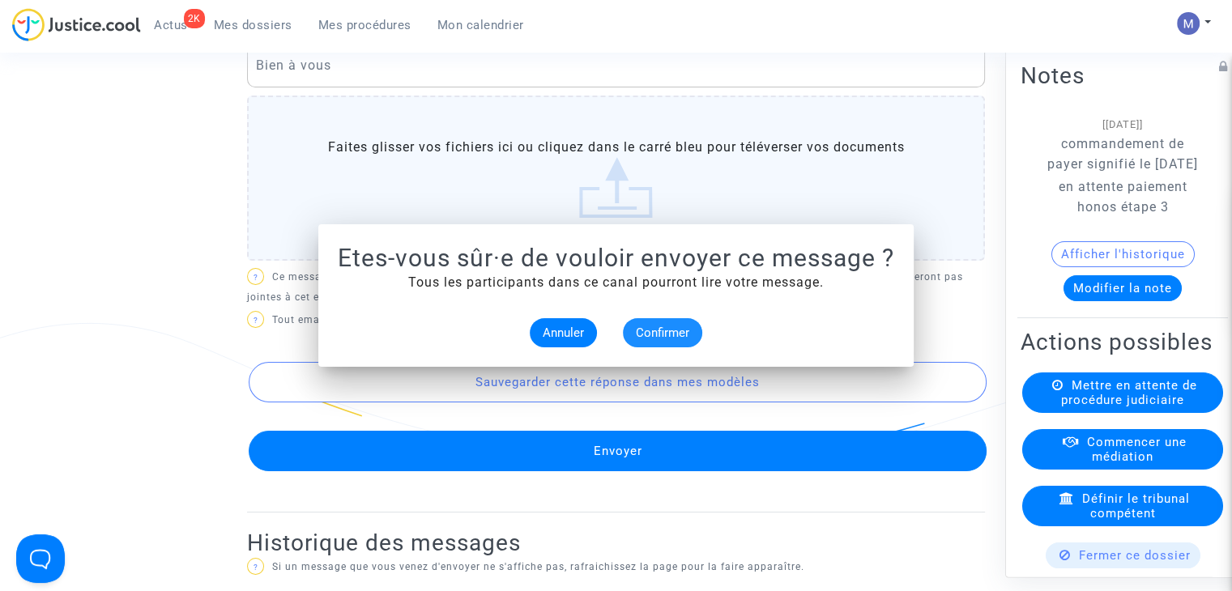
scroll to position [729, 0]
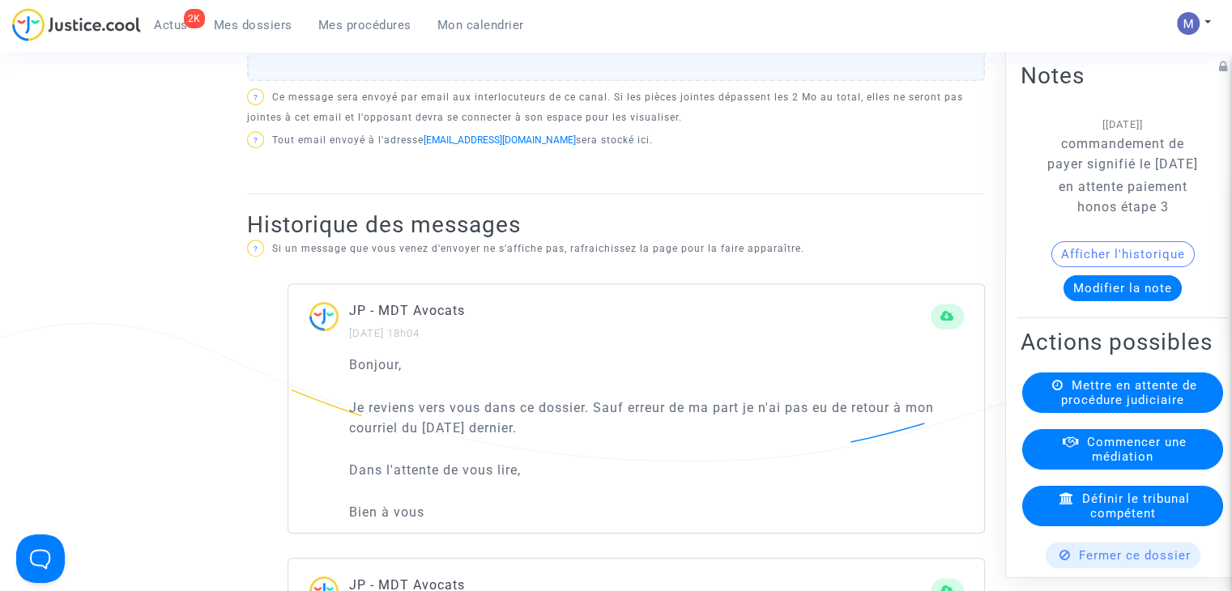
click at [1085, 301] on button "Modifier la note" at bounding box center [1122, 288] width 118 height 26
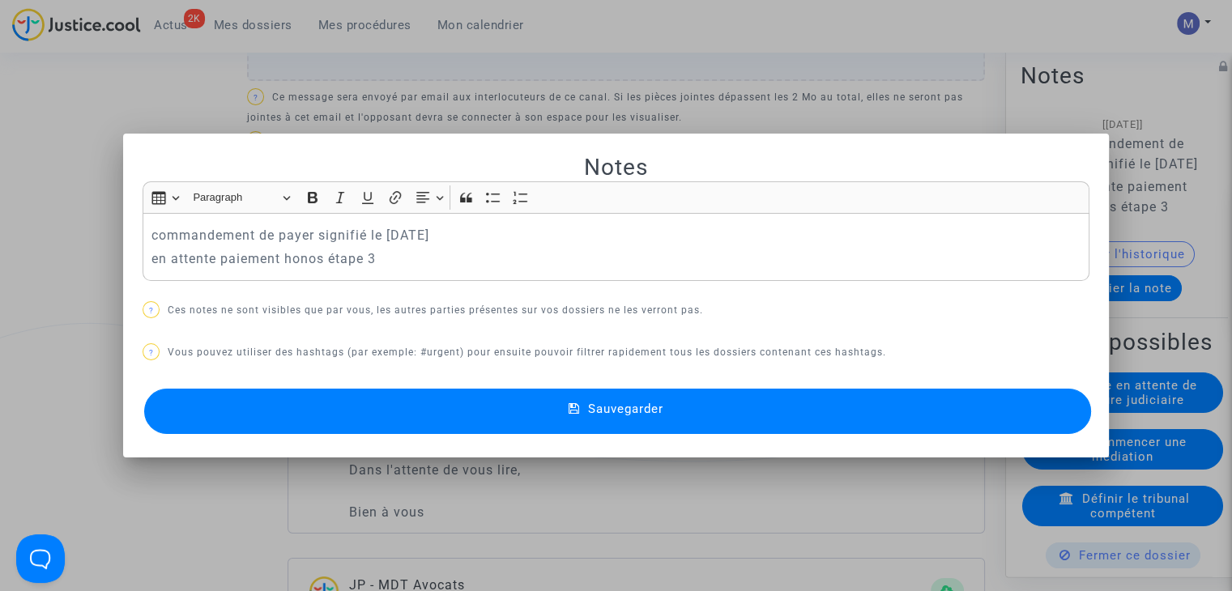
scroll to position [0, 0]
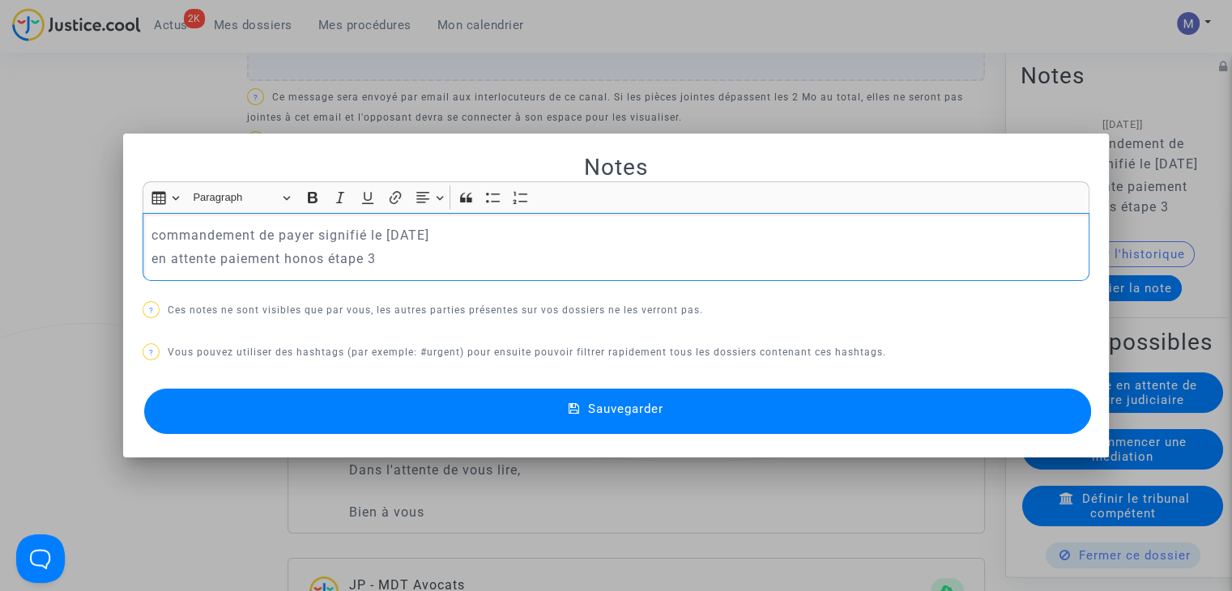
drag, startPoint x: 277, startPoint y: 260, endPoint x: 143, endPoint y: 221, distance: 139.9
click at [143, 221] on div "commandement de payer signifié le [DATE] en attente paiement honos étape 3" at bounding box center [616, 247] width 947 height 68
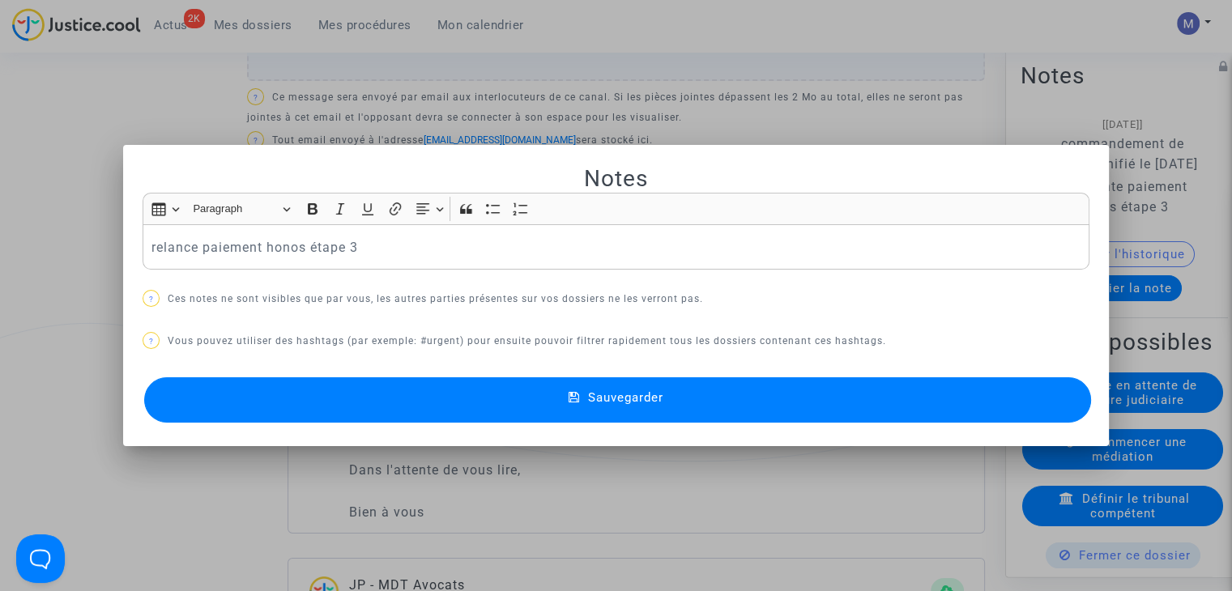
click at [661, 404] on button "Sauvegarder" at bounding box center [617, 399] width 947 height 45
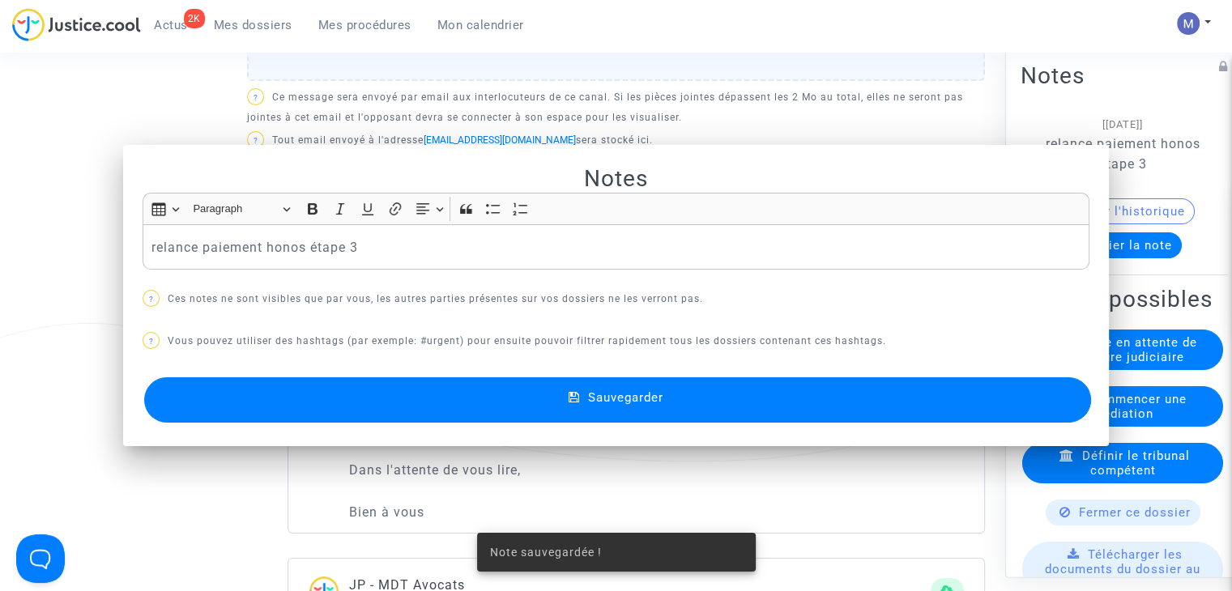
scroll to position [729, 0]
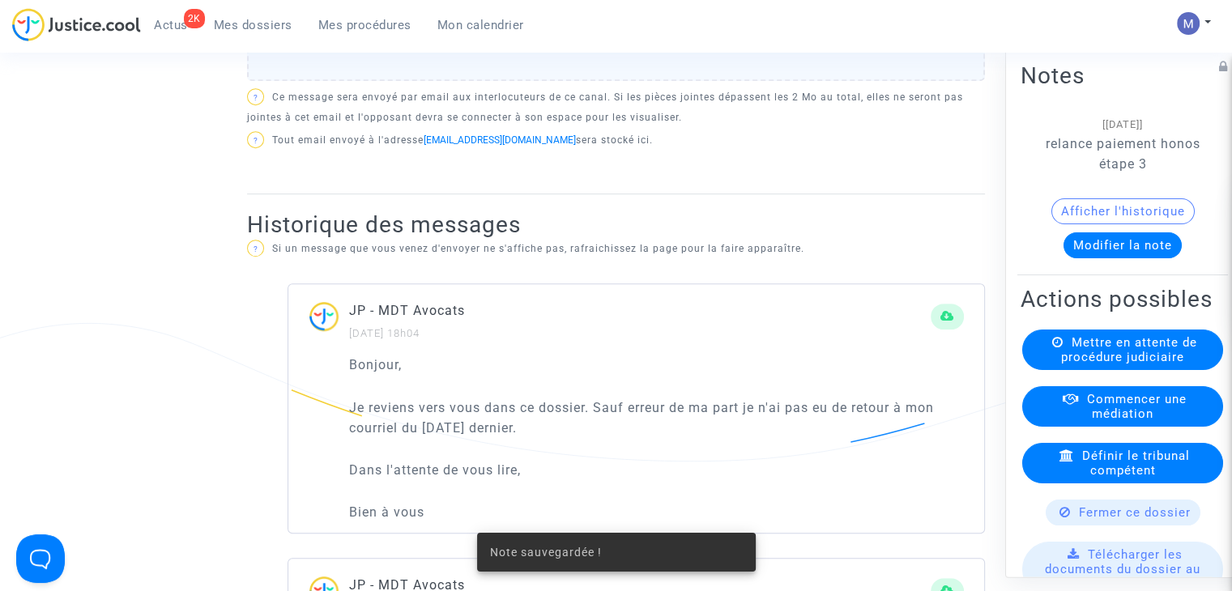
click at [247, 20] on span "Mes dossiers" at bounding box center [253, 25] width 79 height 15
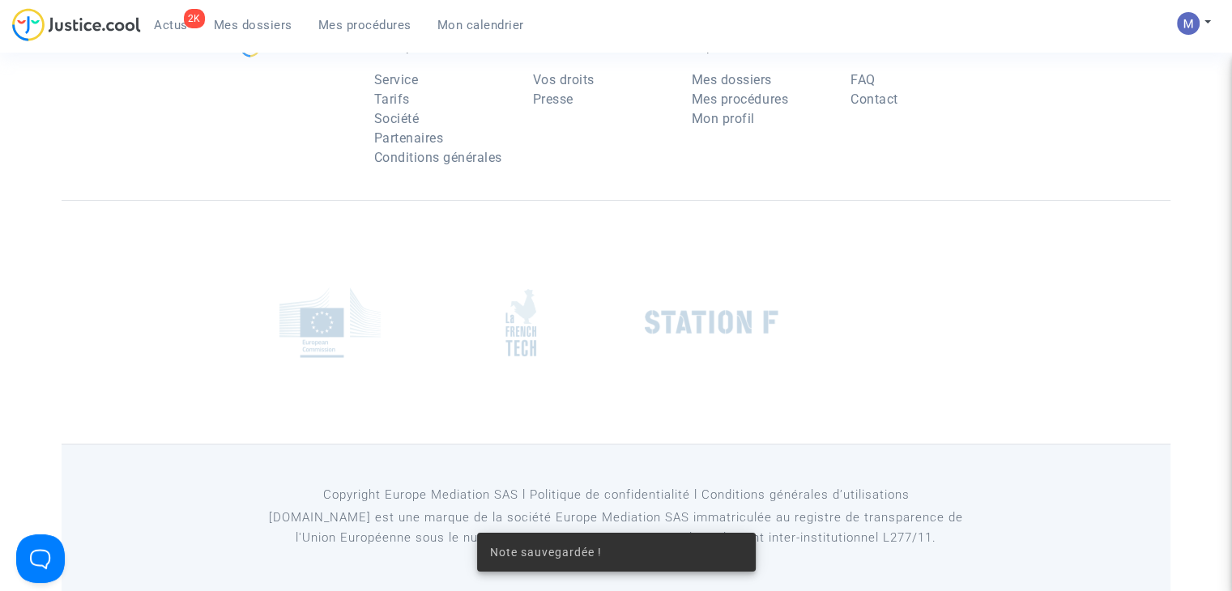
scroll to position [162, 0]
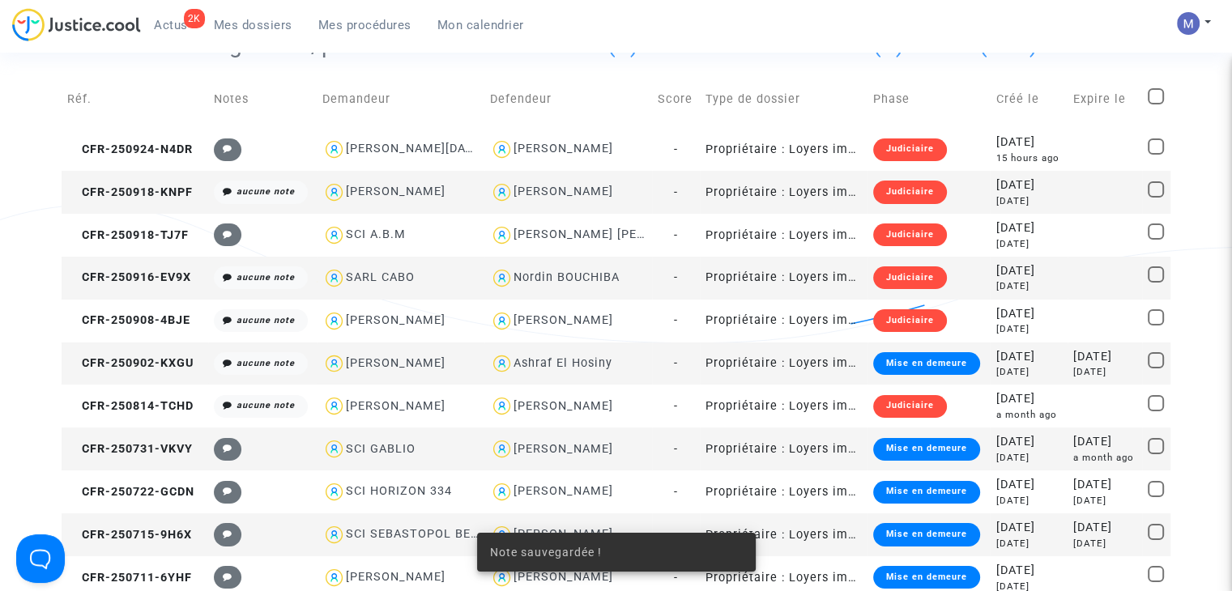
scroll to position [729, 0]
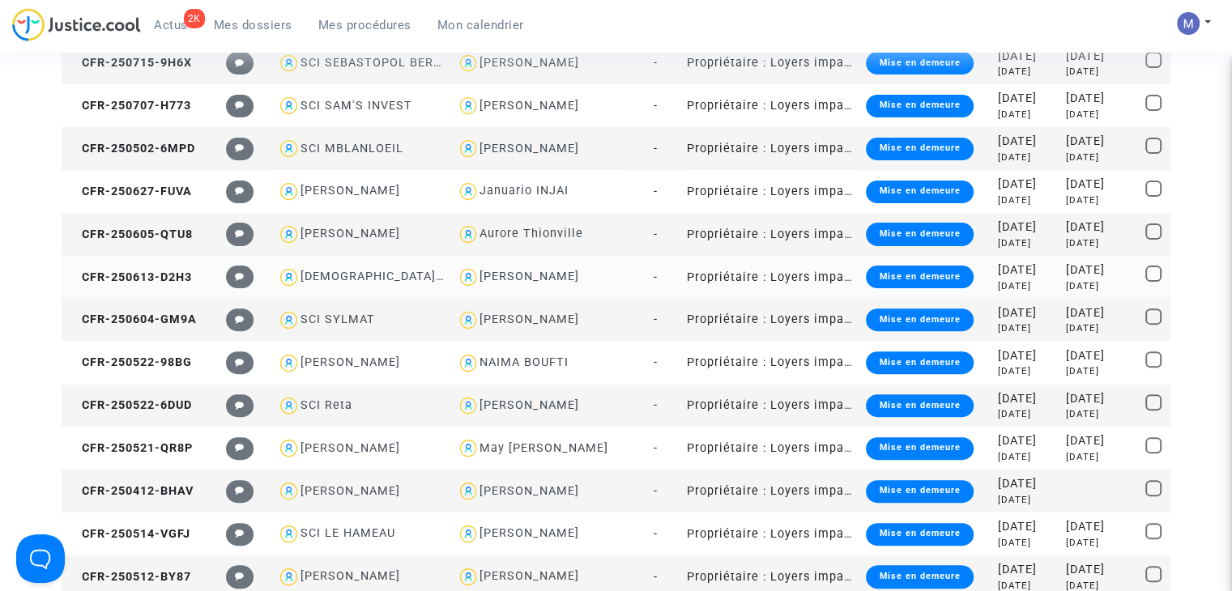
scroll to position [486, 0]
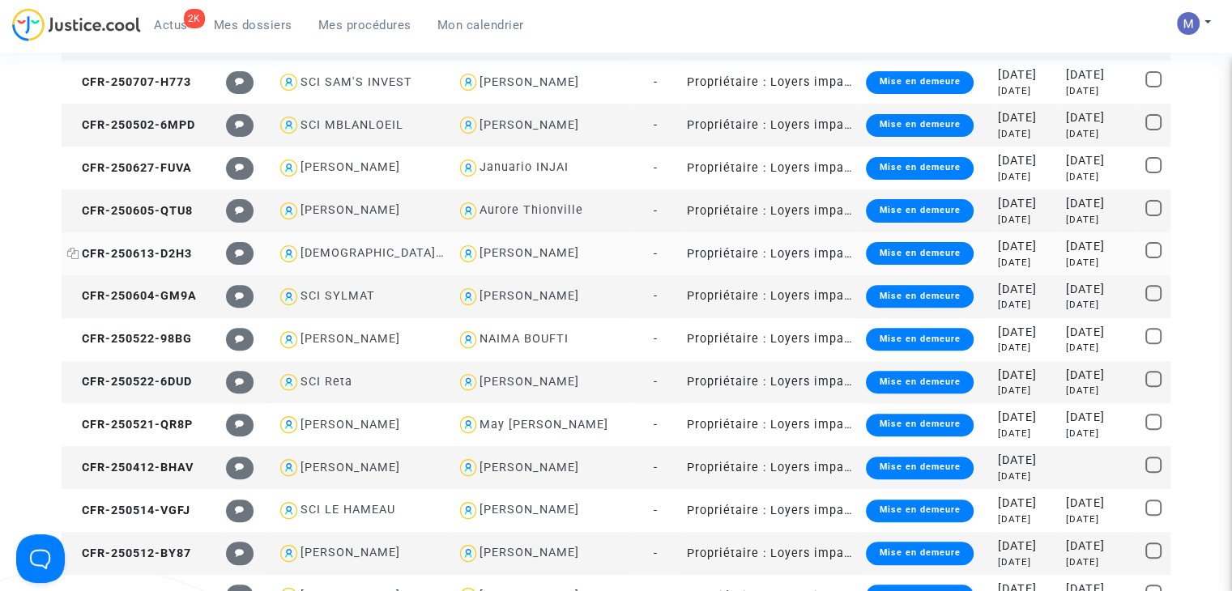
click at [155, 251] on span "CFR-250613-D2H3" at bounding box center [129, 254] width 125 height 14
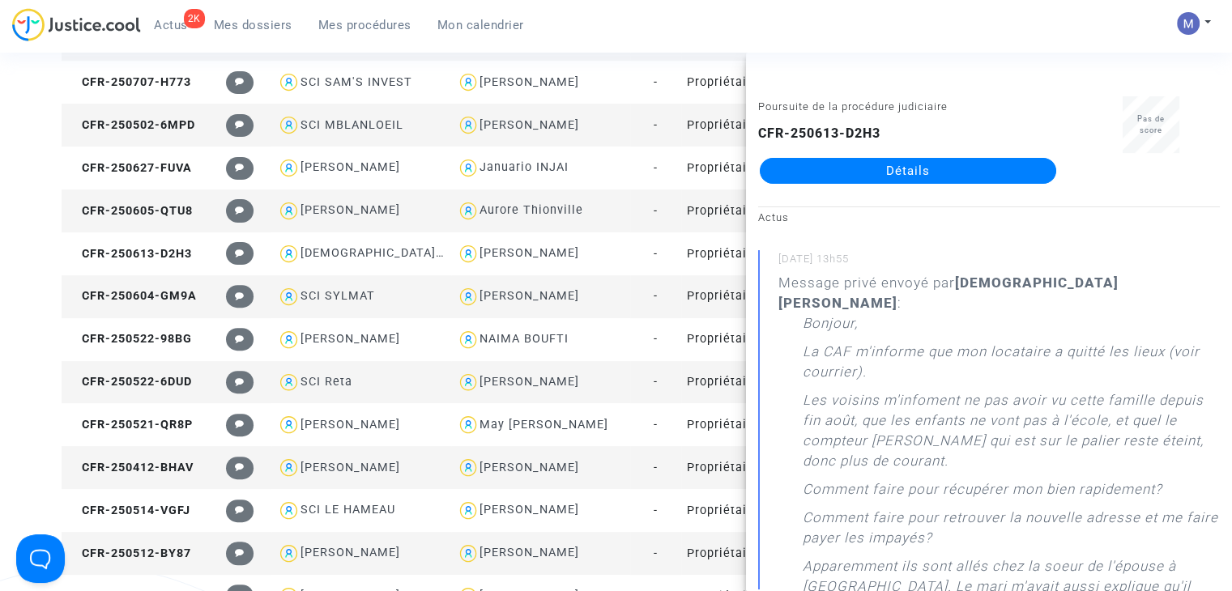
click at [897, 169] on link "Détails" at bounding box center [908, 171] width 296 height 26
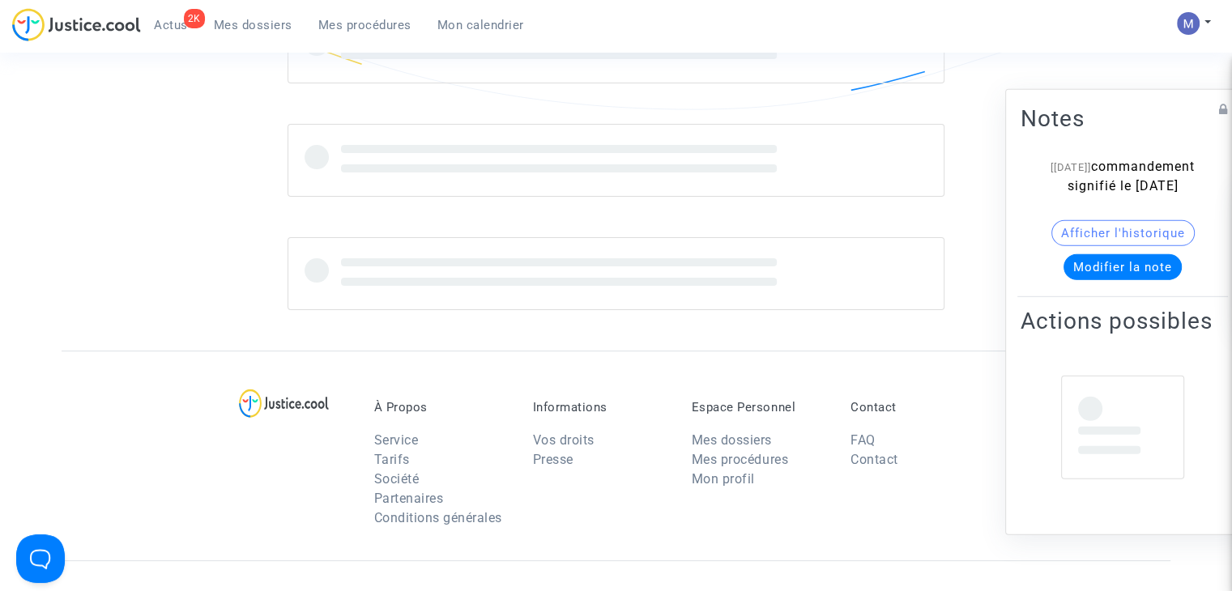
scroll to position [486, 0]
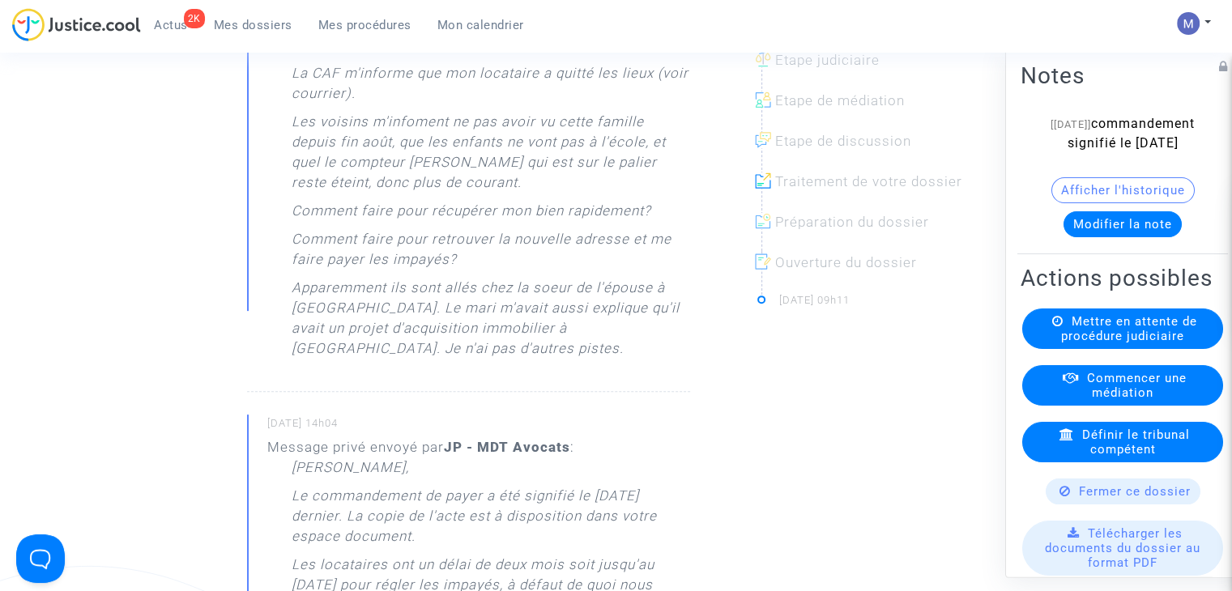
drag, startPoint x: 519, startPoint y: 510, endPoint x: 627, endPoint y: 519, distance: 108.1
click at [627, 519] on p "Le commandement de payer a été signifié le [DATE] dernier. La copie de l'acte e…" at bounding box center [491, 520] width 398 height 69
drag, startPoint x: 365, startPoint y: 539, endPoint x: 441, endPoint y: 539, distance: 75.3
click at [441, 539] on p "Le commandement de payer a été signifié le [DATE] dernier. La copie de l'acte e…" at bounding box center [491, 520] width 398 height 69
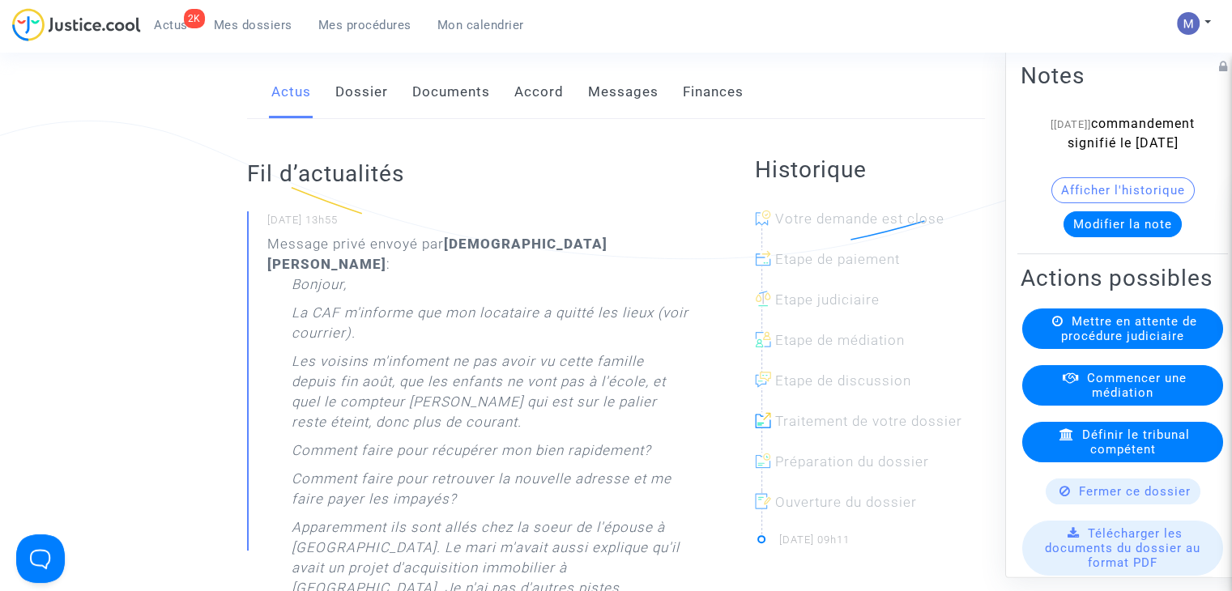
scroll to position [243, 0]
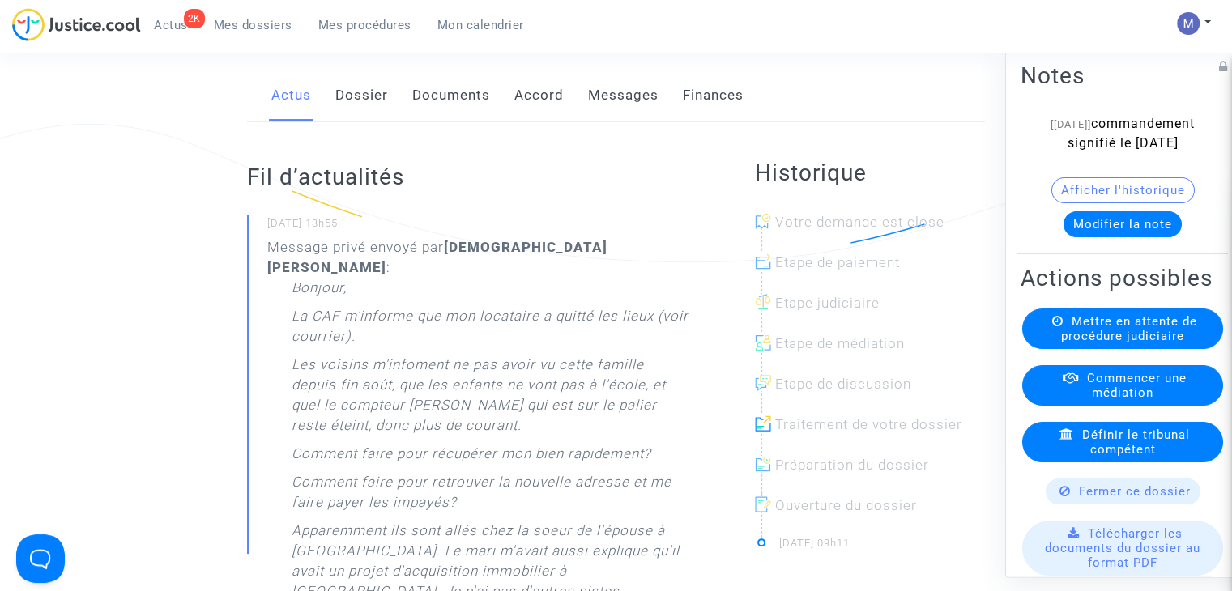
click at [373, 112] on link "Dossier" at bounding box center [361, 95] width 53 height 53
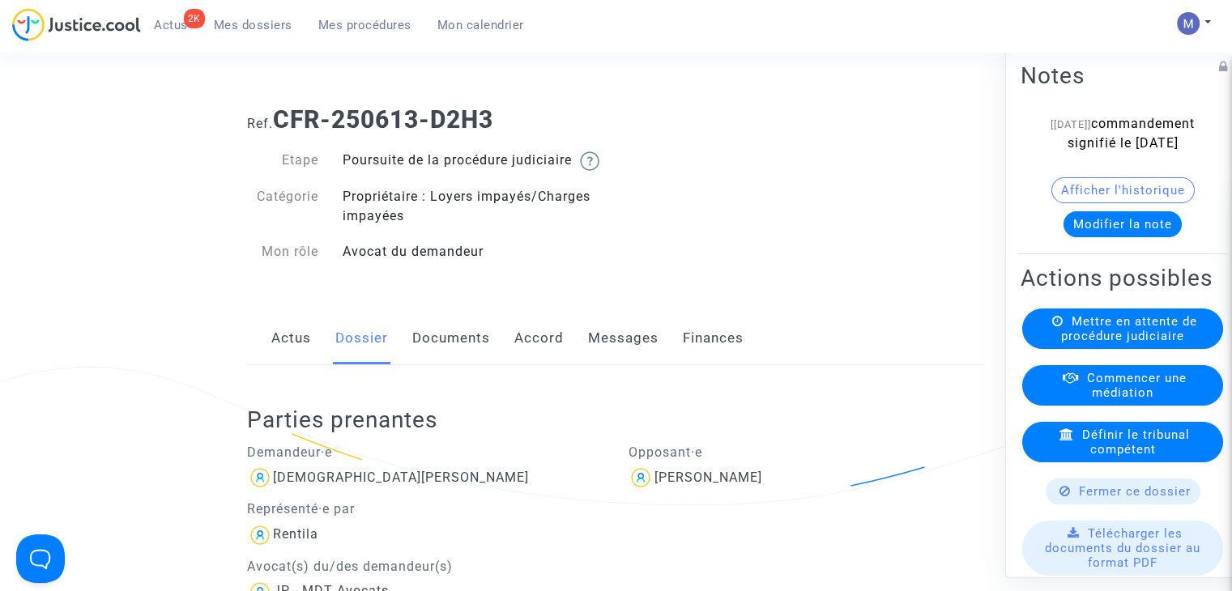
click at [618, 358] on link "Messages" at bounding box center [623, 338] width 70 height 53
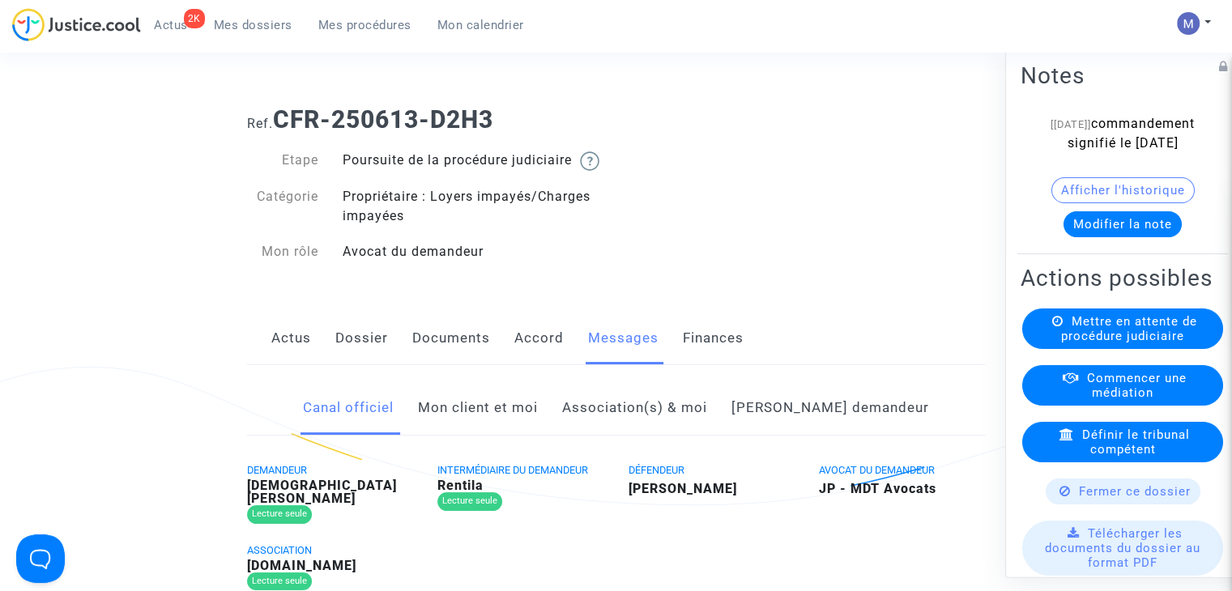
click at [508, 434] on link "Mon client et moi" at bounding box center [478, 407] width 120 height 53
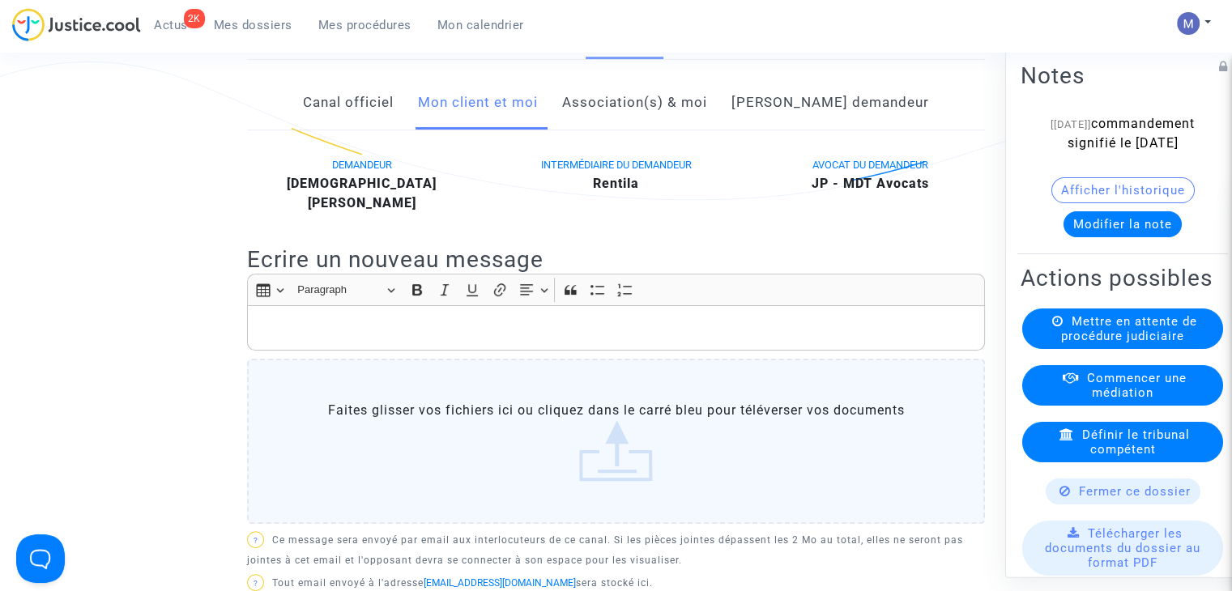
scroll to position [324, 0]
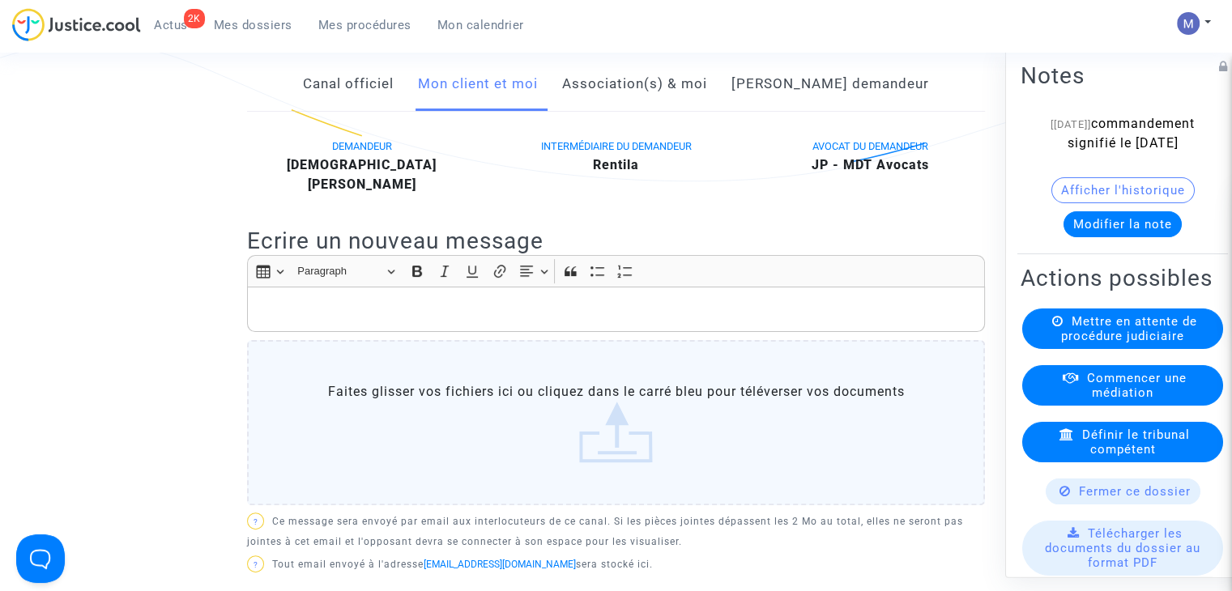
click at [284, 300] on p "Rich Text Editor, main" at bounding box center [616, 310] width 721 height 20
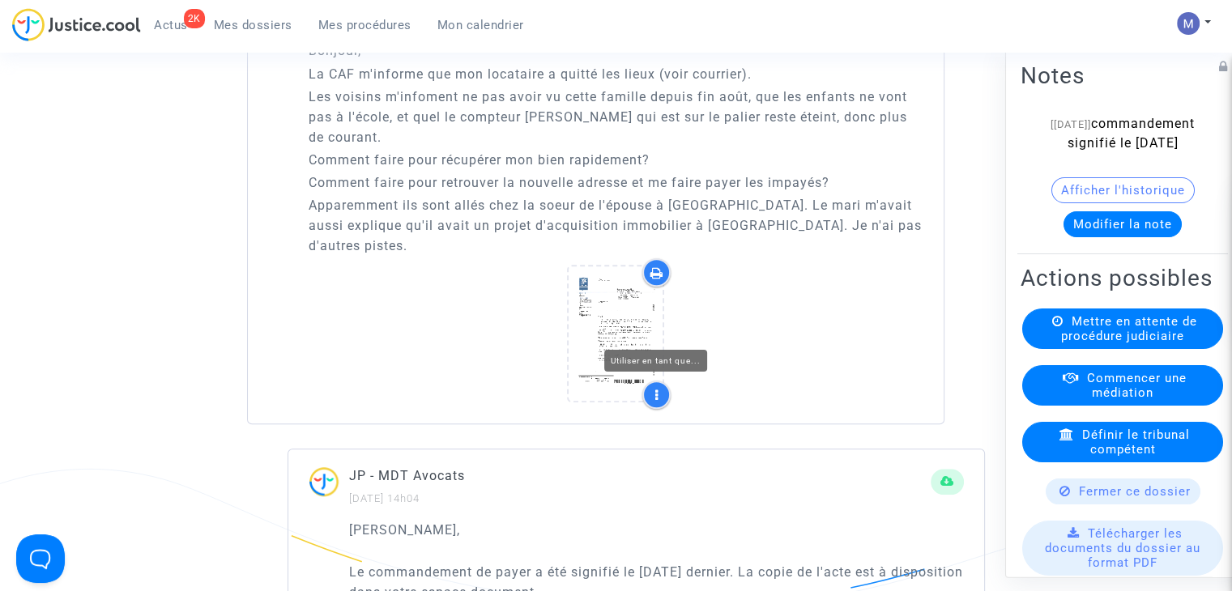
scroll to position [1296, 0]
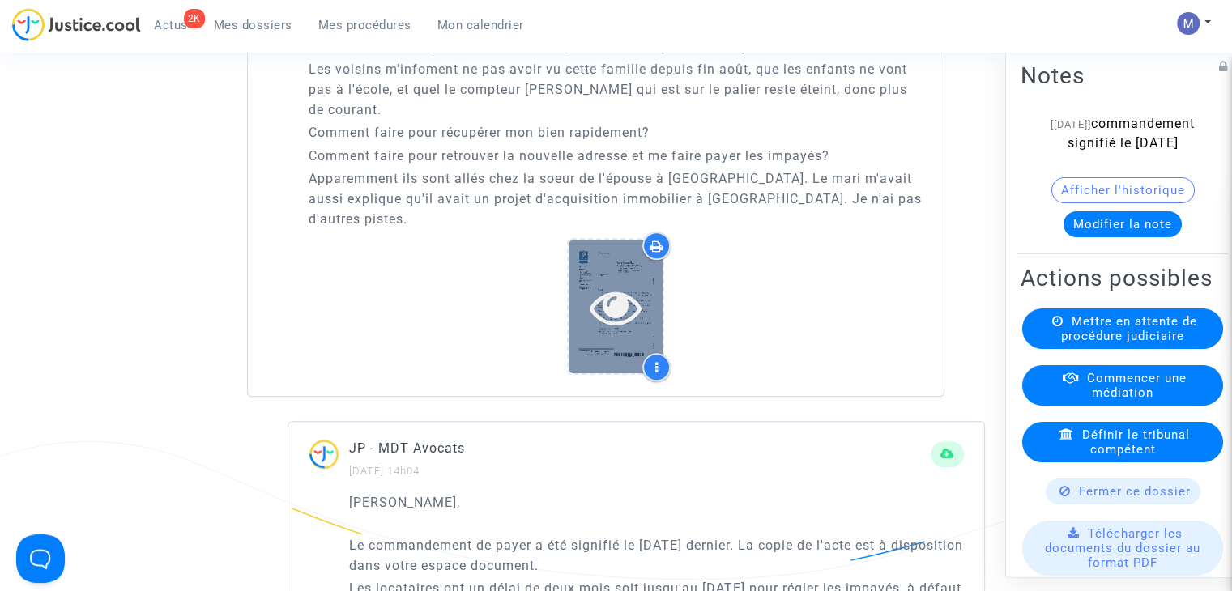
click at [630, 281] on icon at bounding box center [616, 307] width 53 height 52
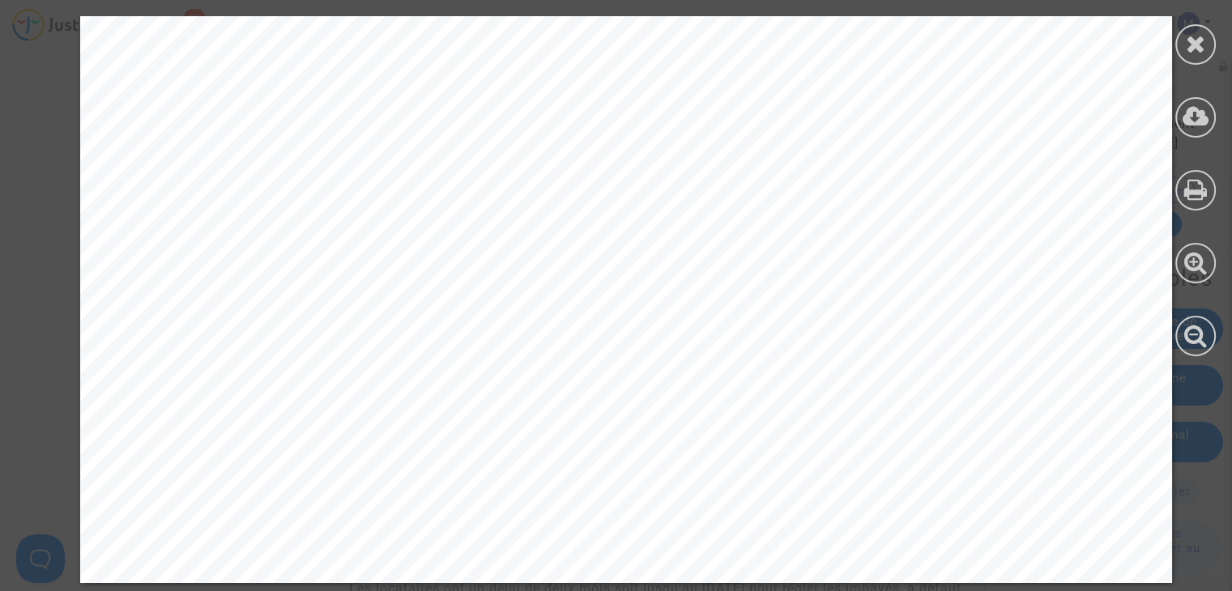
scroll to position [1701, 0]
click at [1181, 36] on div at bounding box center [1195, 44] width 40 height 40
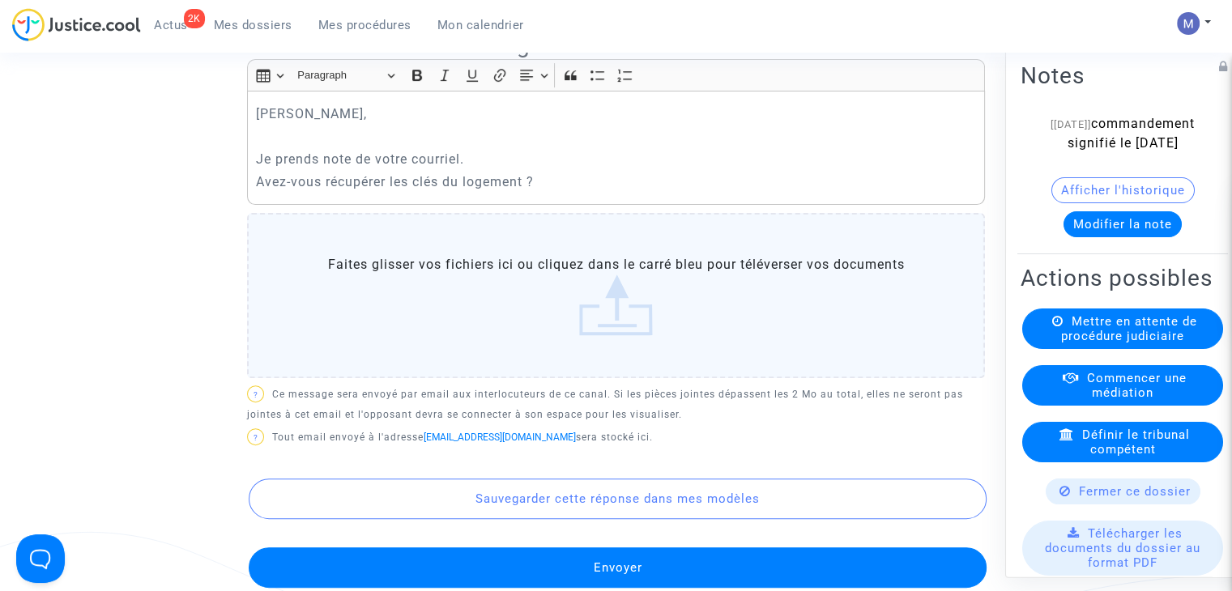
scroll to position [486, 0]
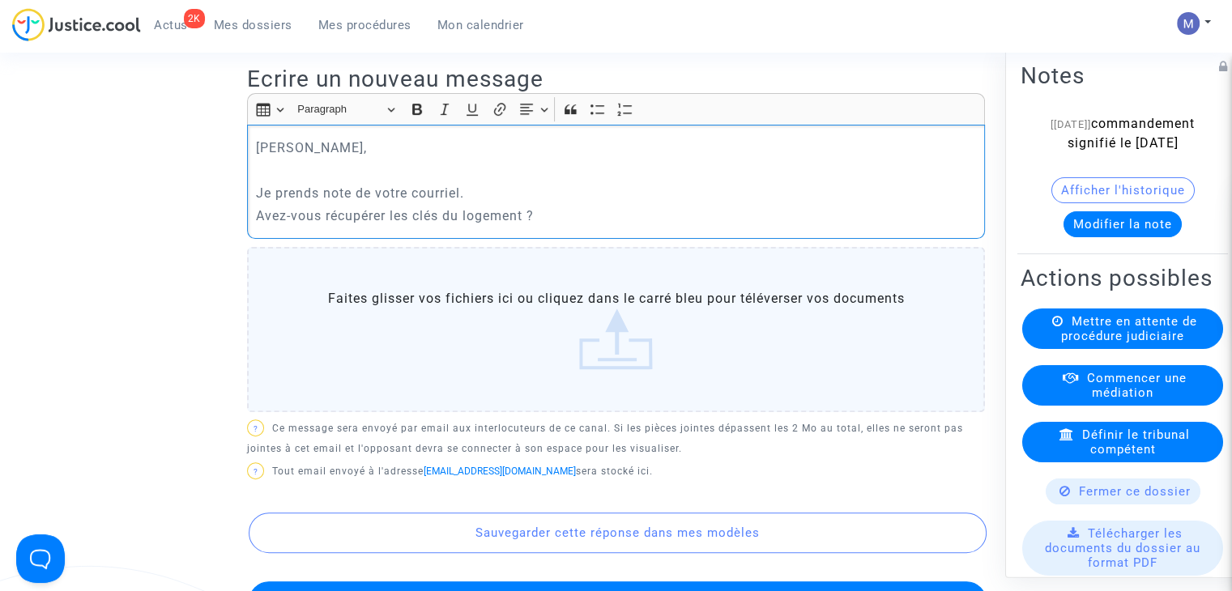
click at [553, 207] on p "Avez-vous récupérer les clés du logement ?" at bounding box center [616, 216] width 721 height 20
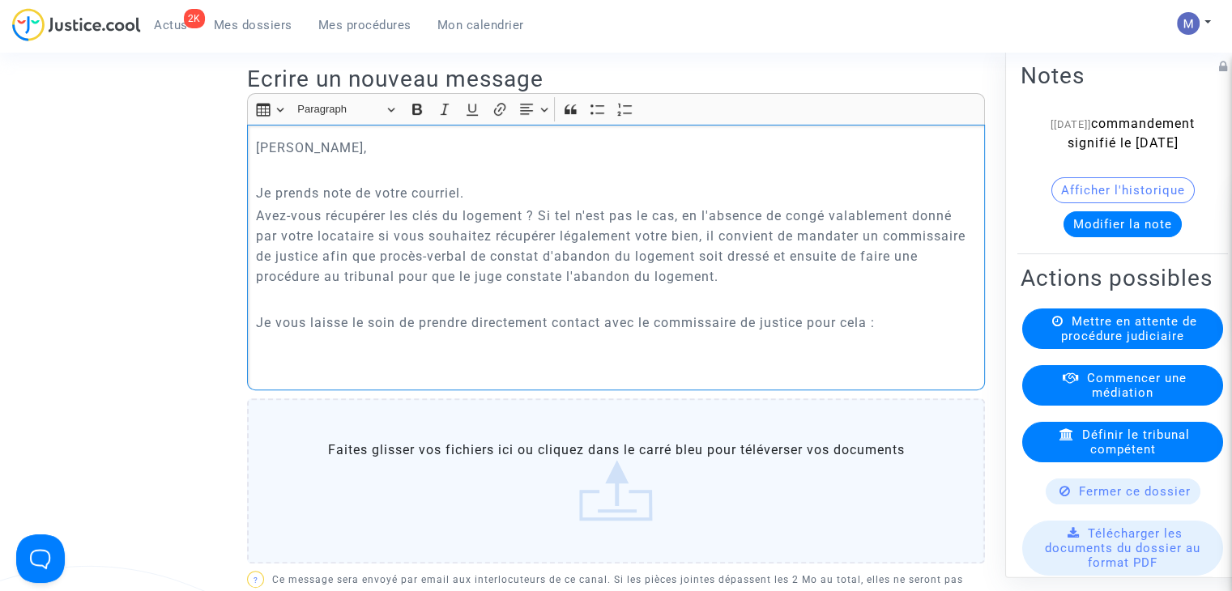
click at [318, 344] on p "Rich Text Editor, main" at bounding box center [616, 345] width 721 height 20
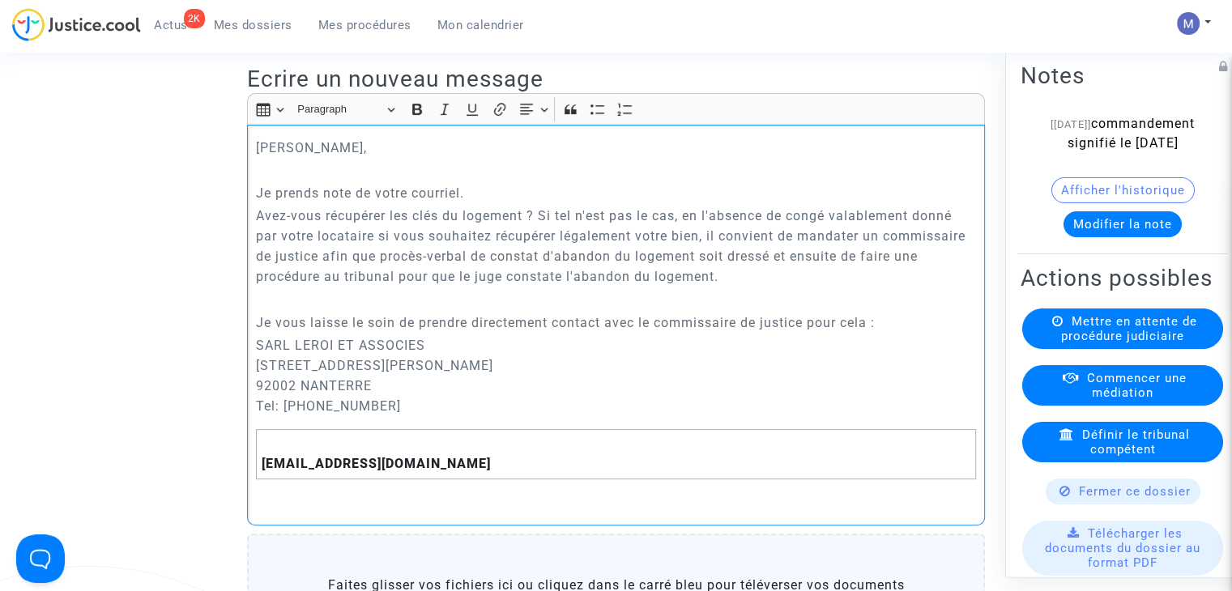
click at [383, 407] on p "[PERSON_NAME] ET ASSOCIES [STREET_ADDRESS] Tel: [PHONE_NUMBER]" at bounding box center [616, 375] width 721 height 81
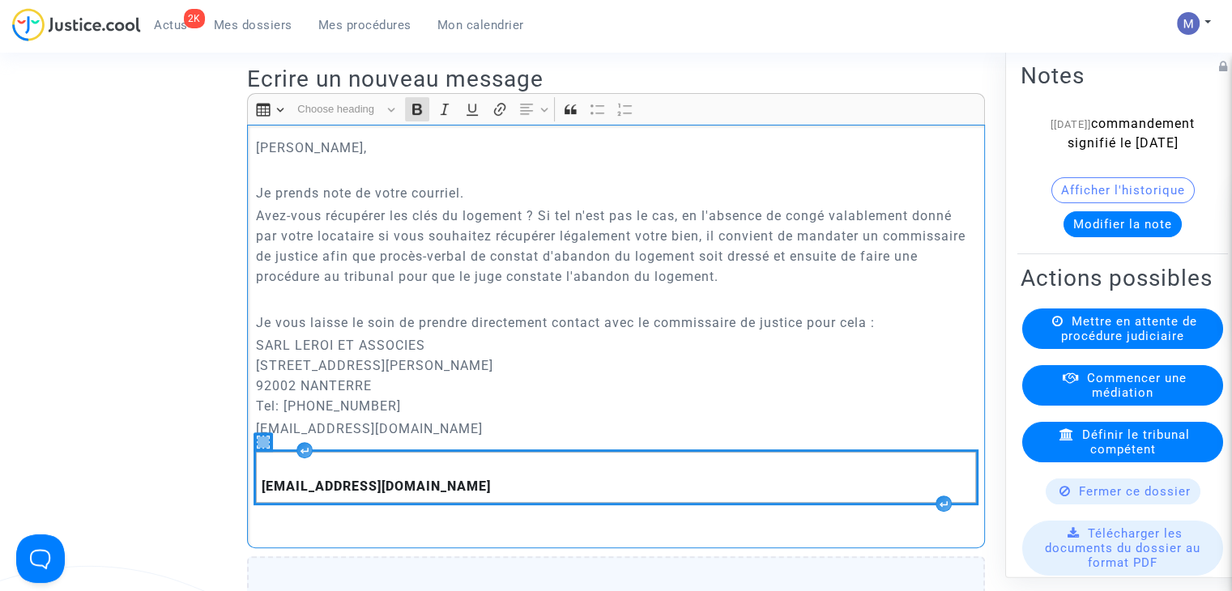
drag, startPoint x: 331, startPoint y: 530, endPoint x: 258, endPoint y: 458, distance: 103.1
click at [258, 458] on div "[PERSON_NAME] Monsieur, Je prends note de votre courriel. Avez-vous récupérer l…" at bounding box center [616, 337] width 738 height 424
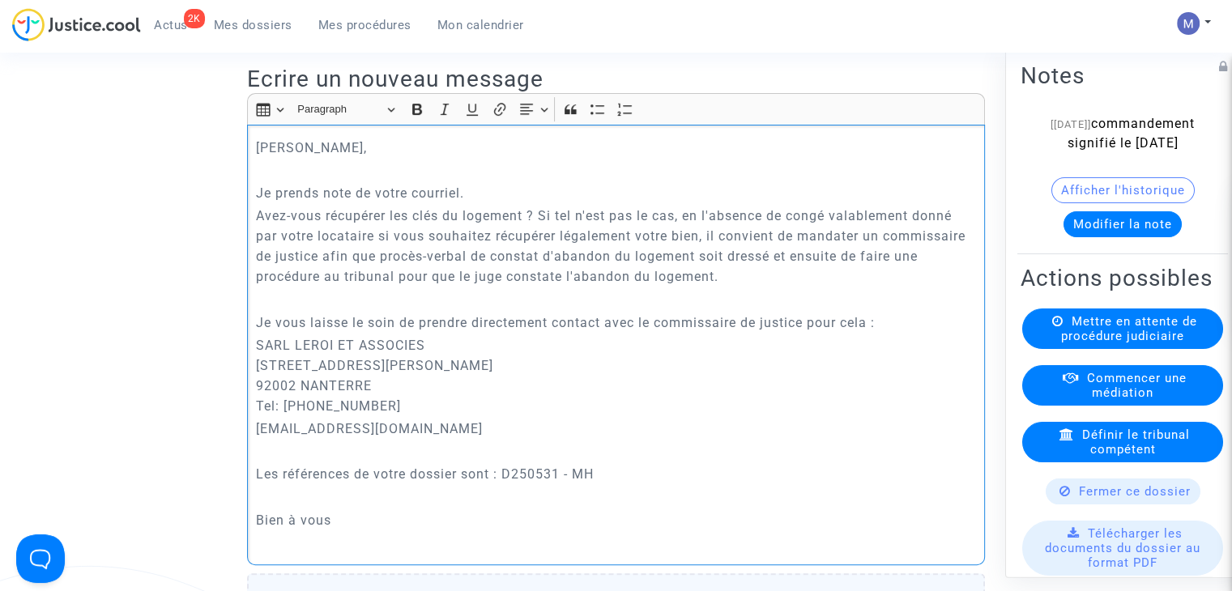
click at [543, 213] on p "Avez-vous récupérer les clés du logement ? Si tel n'est pas le cas, en l'absenc…" at bounding box center [616, 246] width 721 height 81
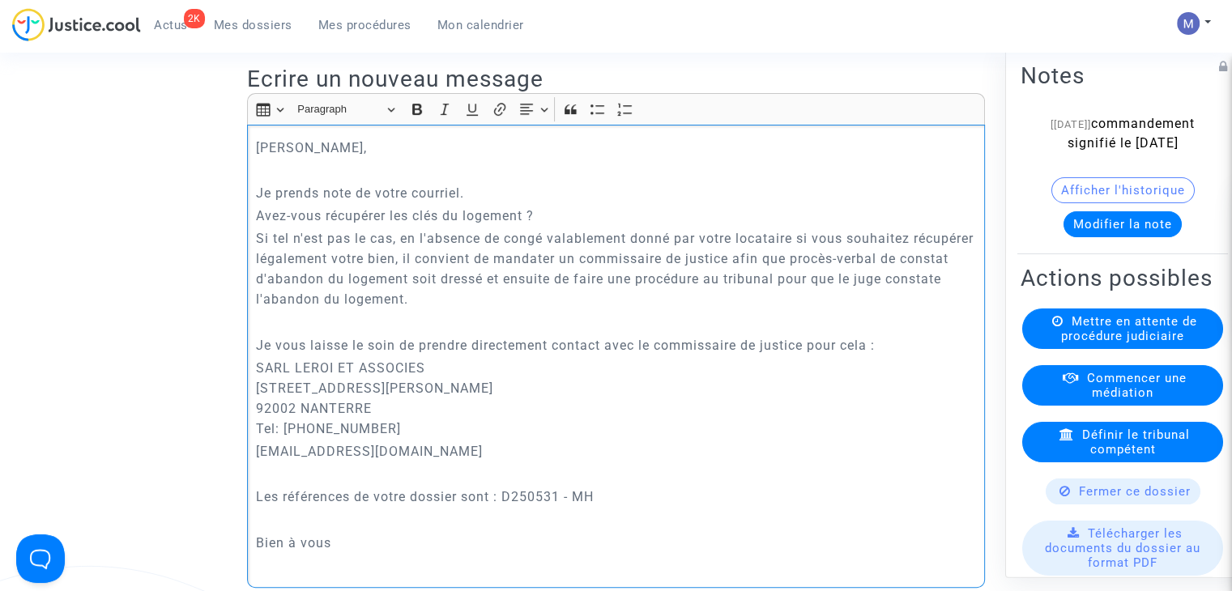
drag, startPoint x: 408, startPoint y: 237, endPoint x: 245, endPoint y: 237, distance: 162.8
click at [253, 235] on div "[PERSON_NAME] Monsieur, Je prends note de votre courriel. Avez-vous récupérer l…" at bounding box center [616, 356] width 738 height 463
click at [671, 256] on p "En l'absence de congé valablement donné par votre locataire si vous souhaitez r…" at bounding box center [616, 268] width 721 height 81
drag, startPoint x: 413, startPoint y: 279, endPoint x: 479, endPoint y: 279, distance: 66.4
click at [479, 279] on p "En l'absence de congé valablement donné par votre locataire si vous souhaitez r…" at bounding box center [616, 268] width 721 height 81
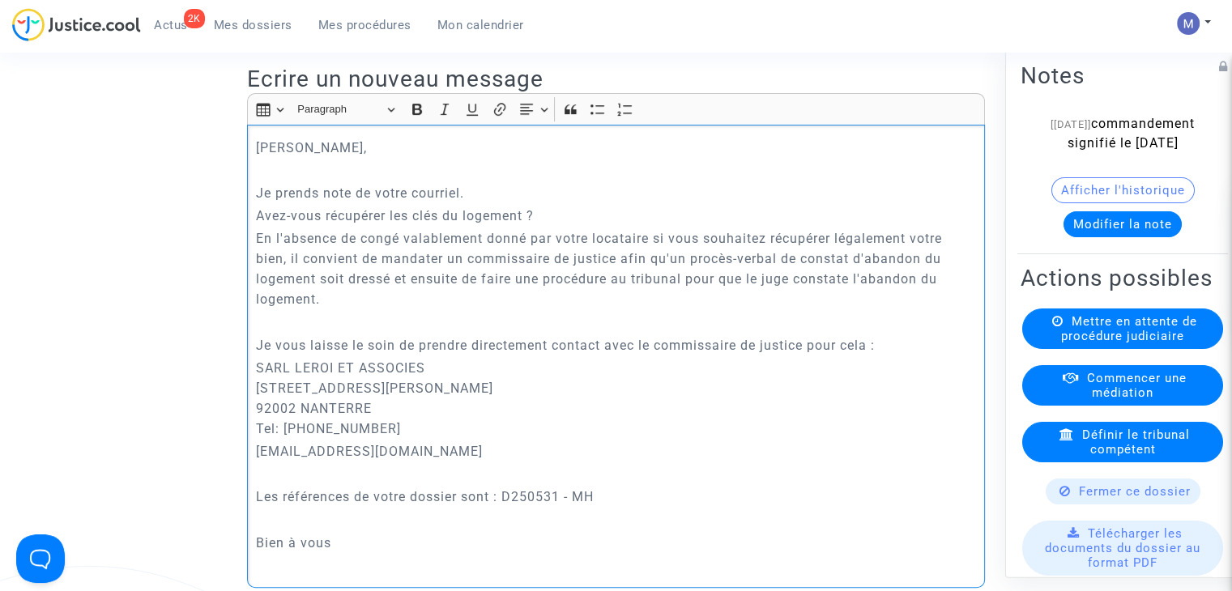
click at [495, 301] on p "En l'absence de congé valablement donné par votre locataire si vous souhaitez r…" at bounding box center [616, 268] width 721 height 81
drag, startPoint x: 513, startPoint y: 278, endPoint x: 470, endPoint y: 278, distance: 42.9
click at [470, 278] on p "En l'absence de congé valablement donné par votre locataire si vous souhaitez r…" at bounding box center [616, 268] width 721 height 81
click at [547, 307] on p "En l'absence de congé valablement donné par votre locataire si vous souhaitez r…" at bounding box center [616, 268] width 721 height 81
click at [695, 284] on p "En l'absence de congé valablement donné par votre locataire si vous souhaitez r…" at bounding box center [616, 268] width 721 height 81
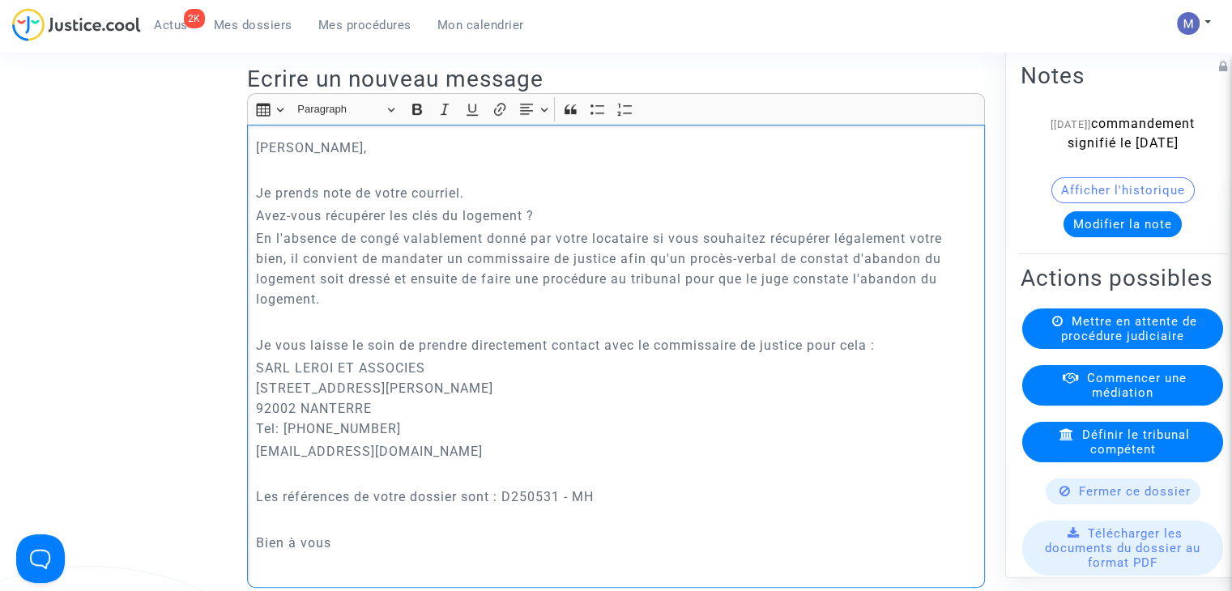
click at [690, 283] on p "En l'absence de congé valablement donné par votre locataire si vous souhaitez r…" at bounding box center [616, 268] width 721 height 81
click at [424, 298] on p "En l'absence de congé valablement donné par votre locataire si vous souhaitez r…" at bounding box center [616, 268] width 721 height 81
drag, startPoint x: 463, startPoint y: 496, endPoint x: 492, endPoint y: 492, distance: 28.6
click at [465, 496] on p "Les références de votre dossier sont : D250531 - MH" at bounding box center [616, 497] width 721 height 20
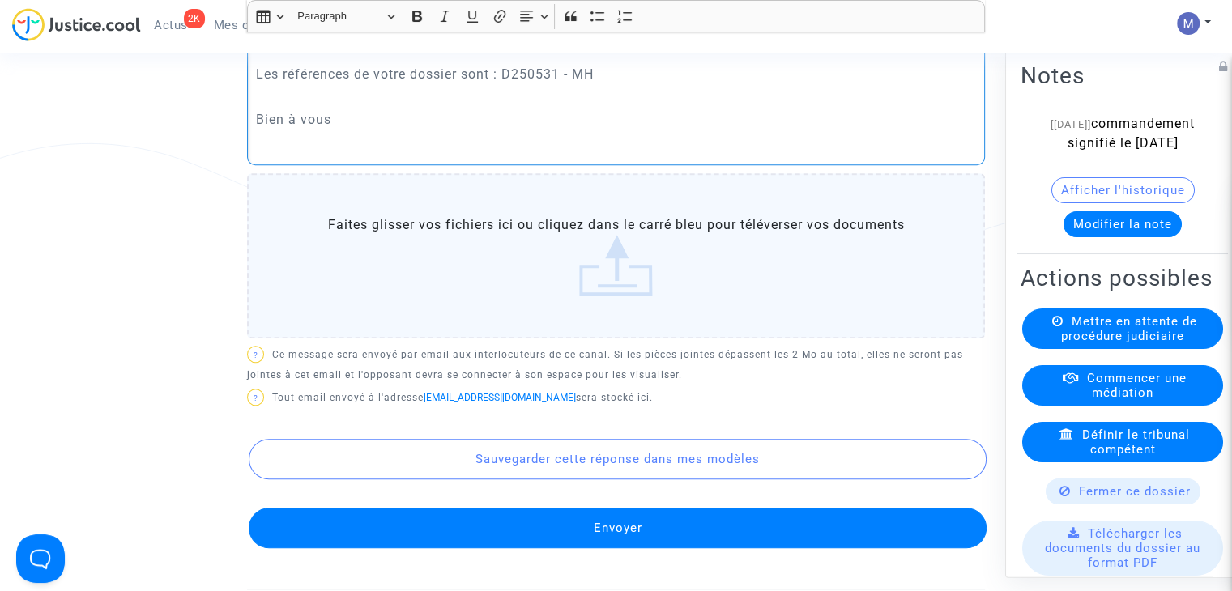
scroll to position [1053, 0]
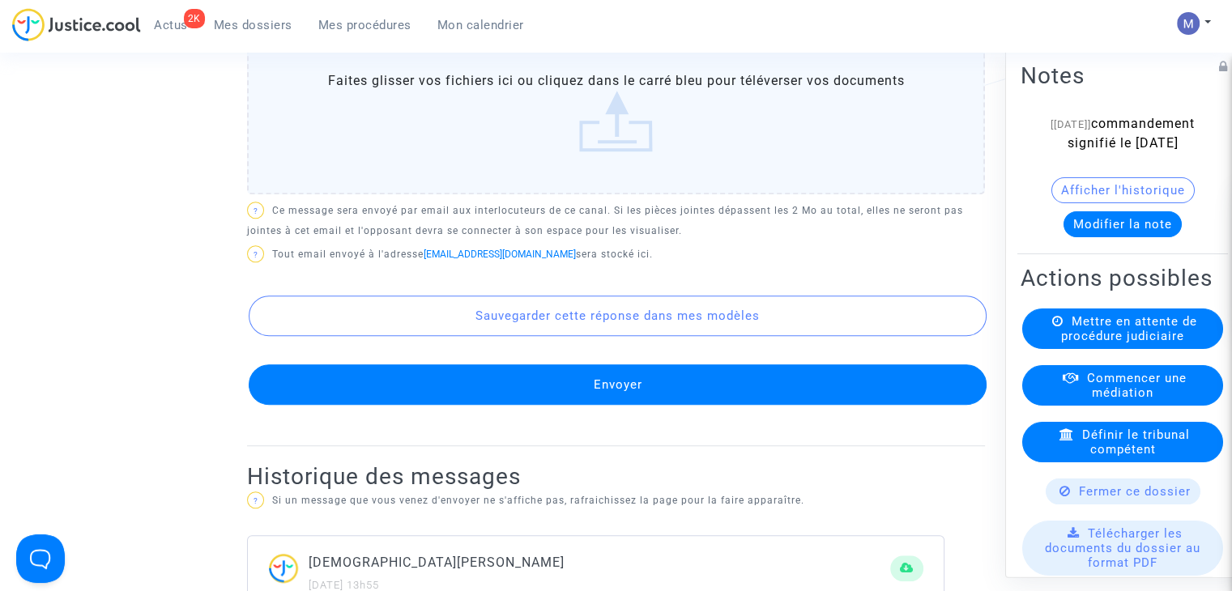
click at [611, 384] on button "Envoyer" at bounding box center [618, 384] width 738 height 40
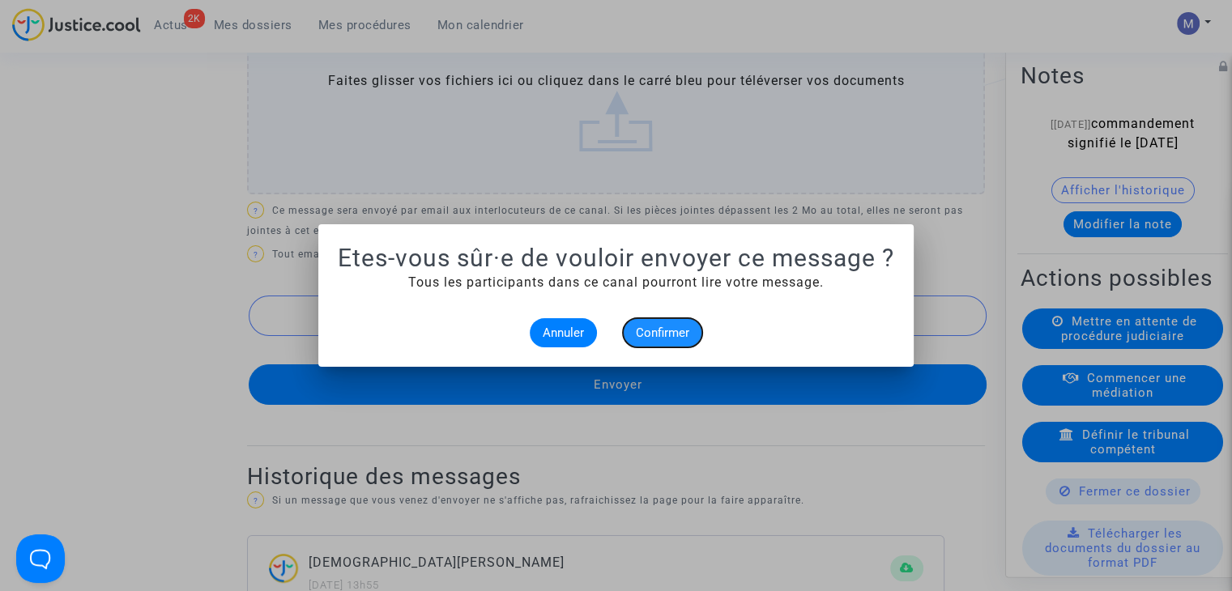
click at [650, 332] on span "Confirmer" at bounding box center [662, 333] width 53 height 15
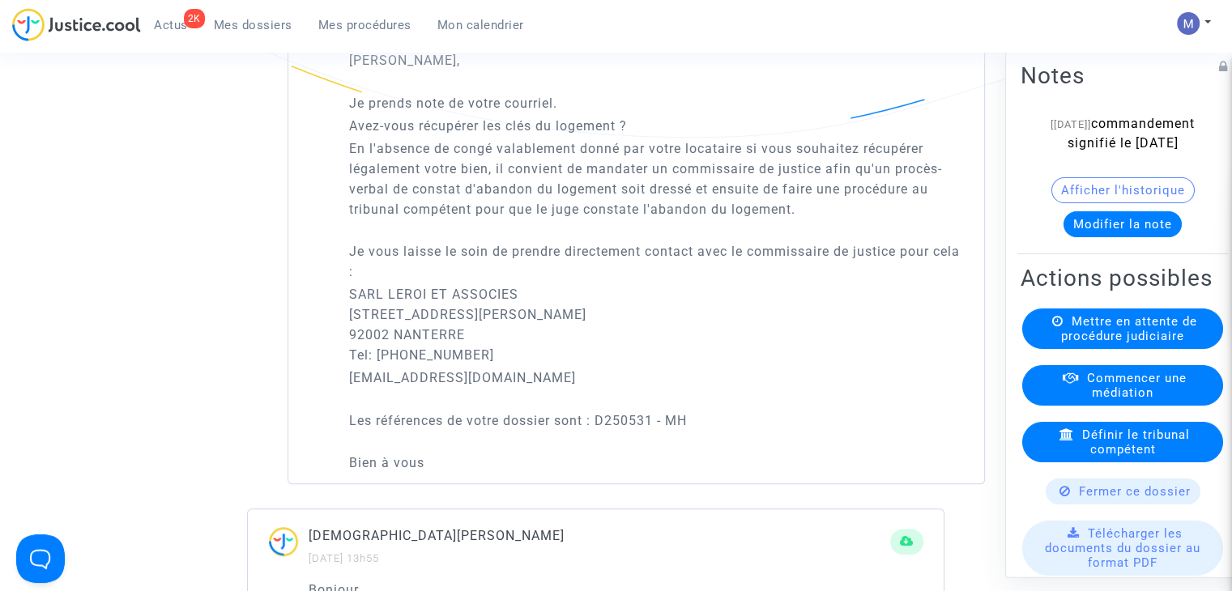
click at [1085, 237] on button "Modifier la note" at bounding box center [1122, 224] width 118 height 26
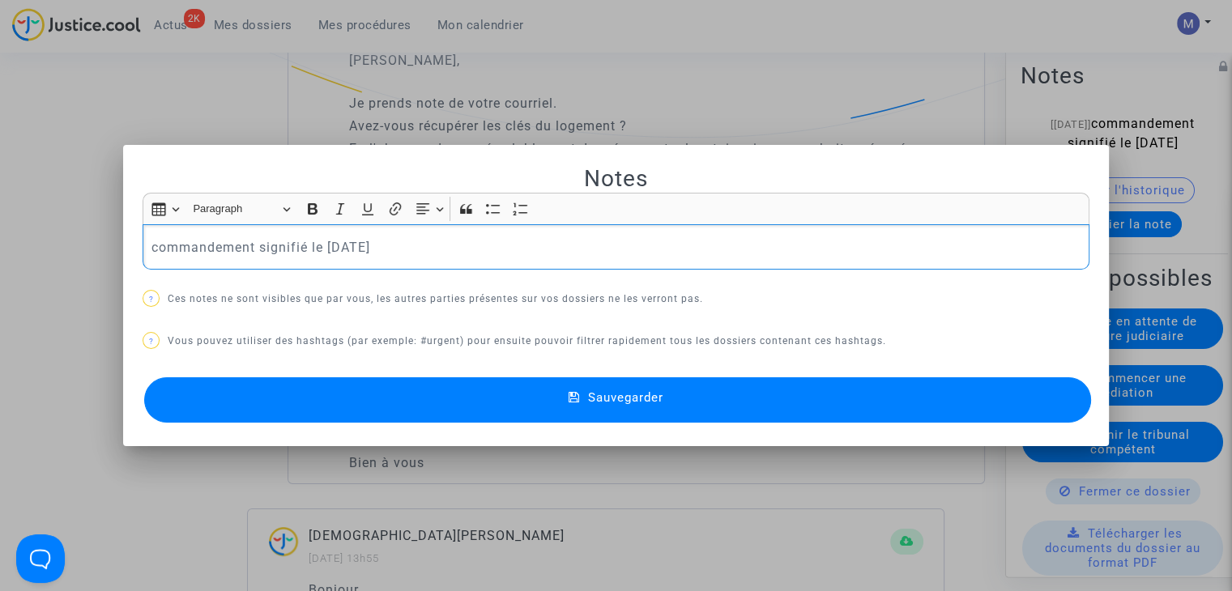
drag, startPoint x: 424, startPoint y: 253, endPoint x: 79, endPoint y: 244, distance: 345.1
click at [83, 250] on div "Notes Rich Text Editor Insert table Insert table Heading Paragraph Paragraph He…" at bounding box center [616, 295] width 1232 height 591
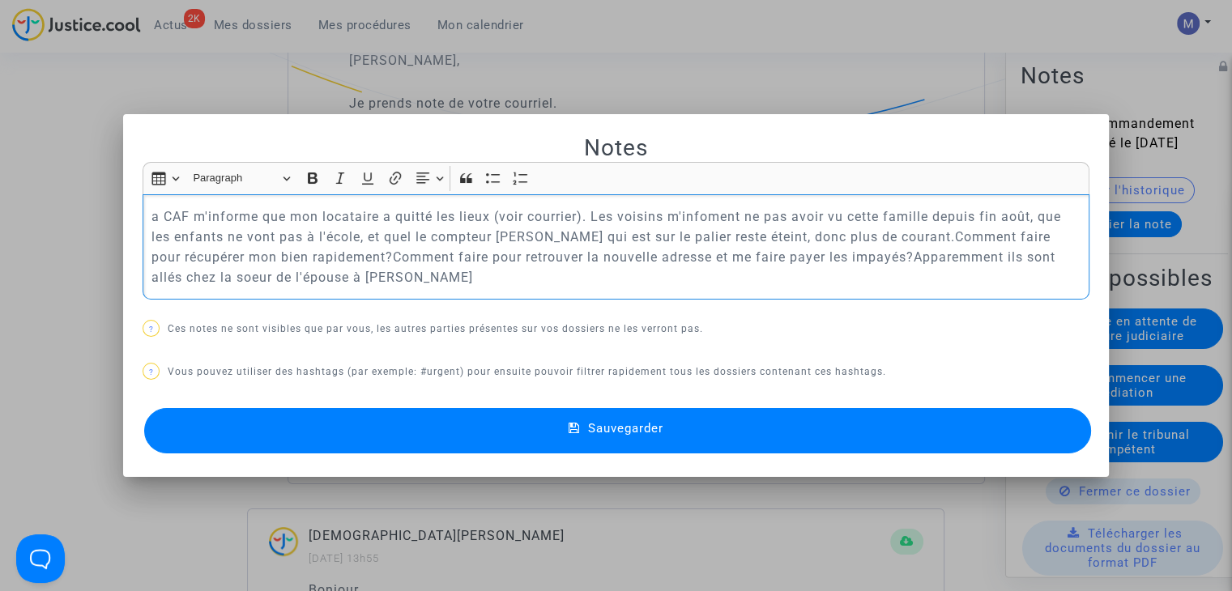
click at [144, 215] on div "a CAF m'informe que mon locataire a quitté les lieux (voir courrier). Les voisi…" at bounding box center [616, 247] width 947 height 106
click at [645, 428] on span "Sauvegarder" at bounding box center [625, 428] width 75 height 15
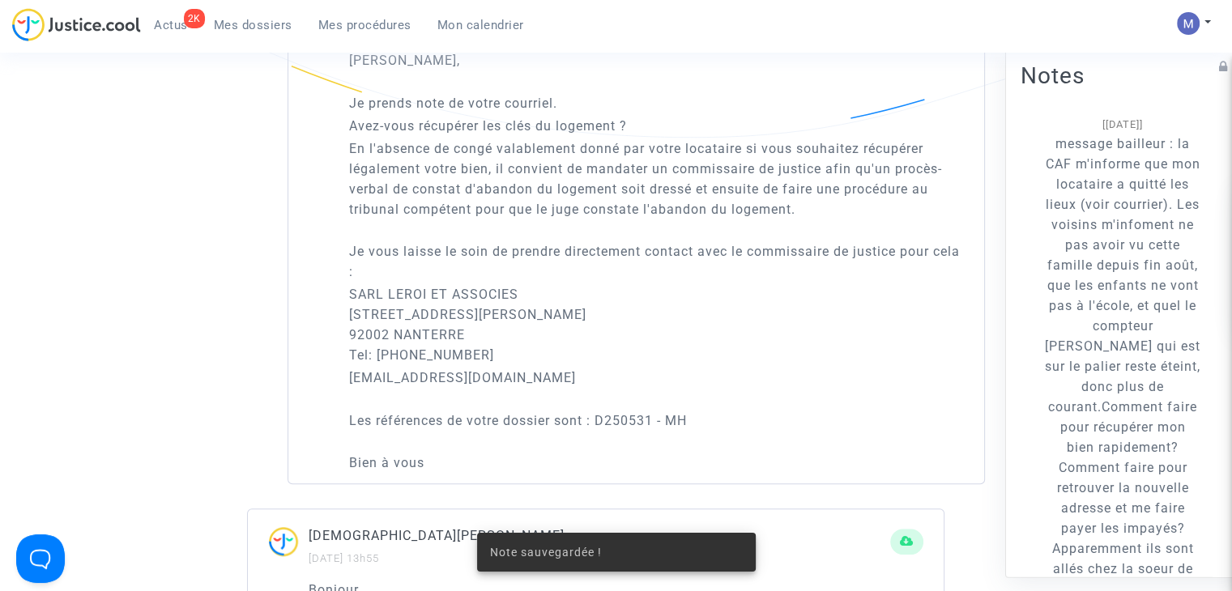
scroll to position [378, 0]
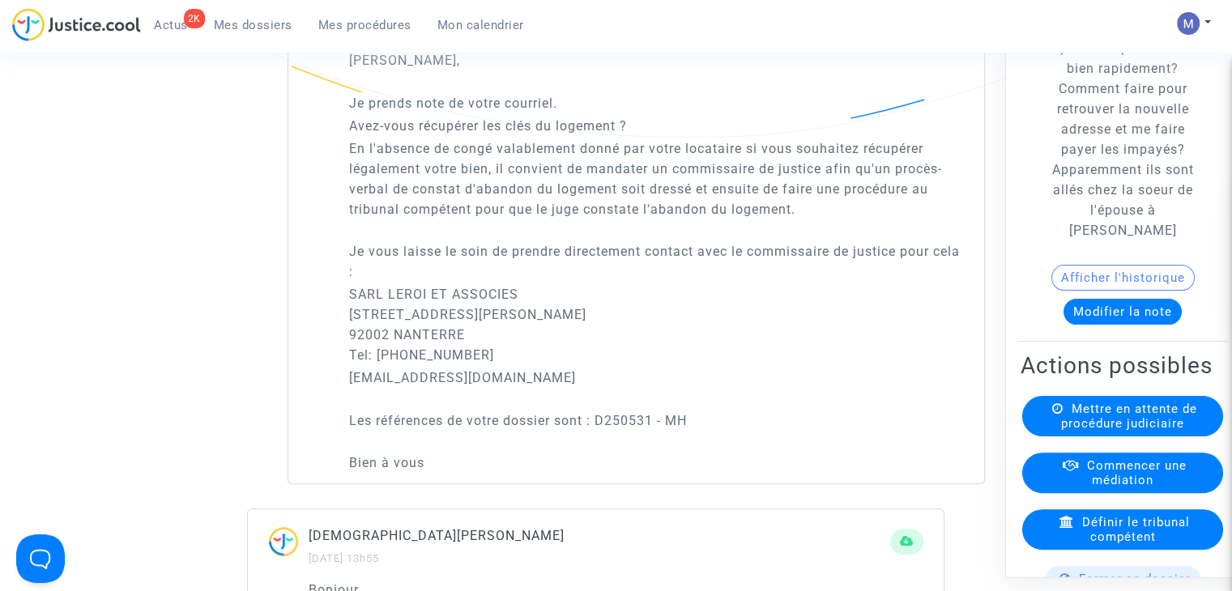
click at [243, 27] on span "Mes dossiers" at bounding box center [253, 25] width 79 height 15
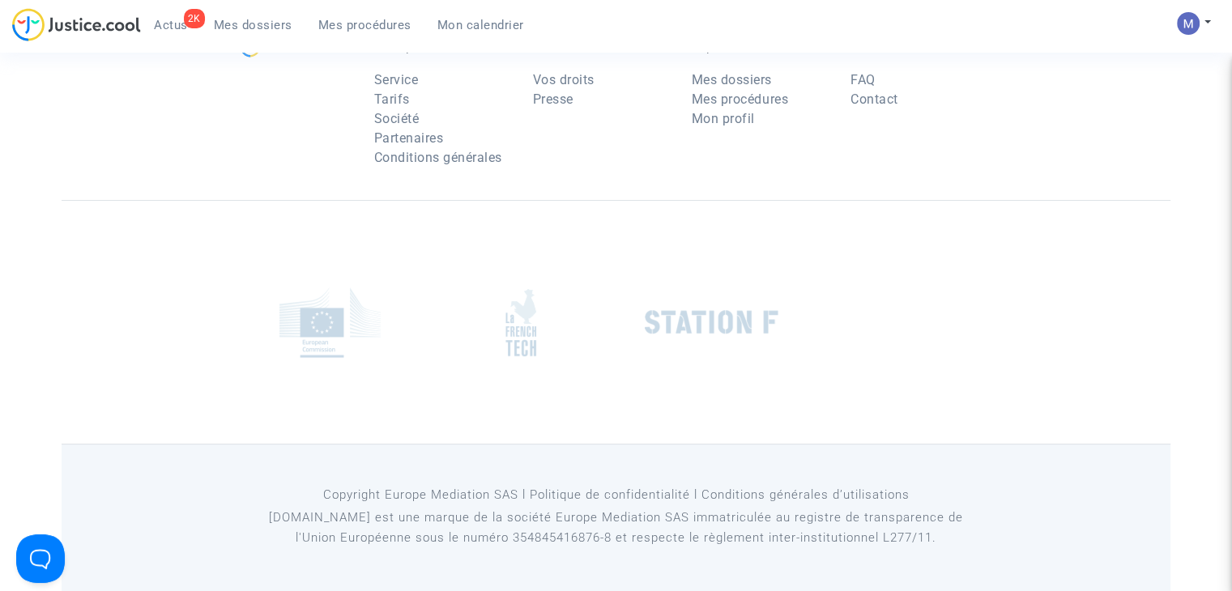
scroll to position [162, 0]
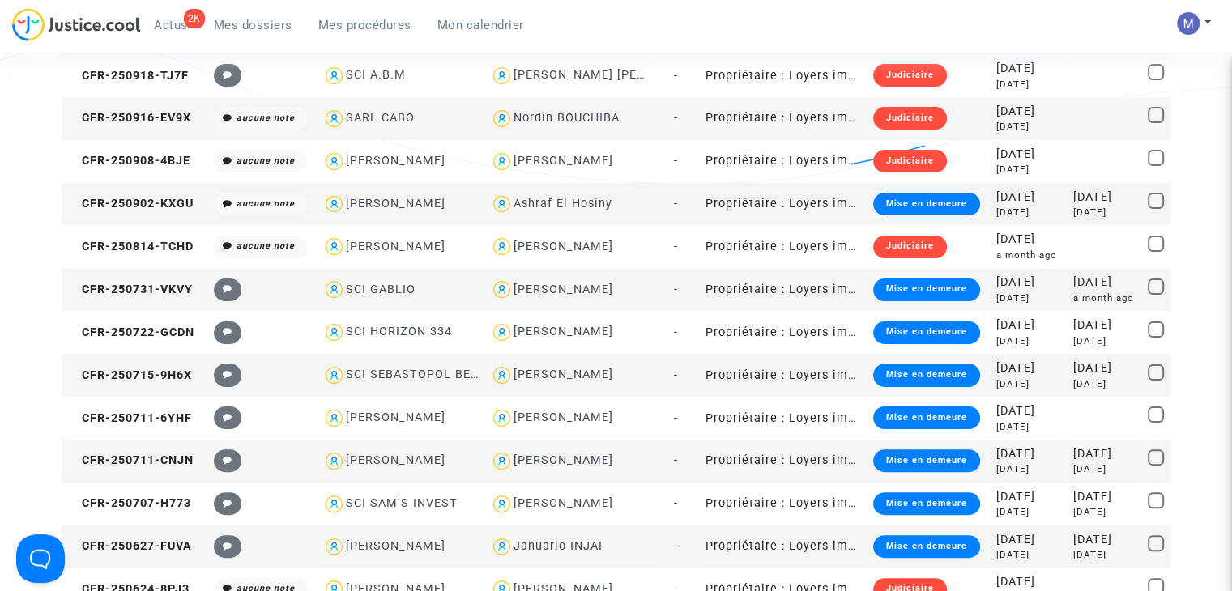
scroll to position [81, 0]
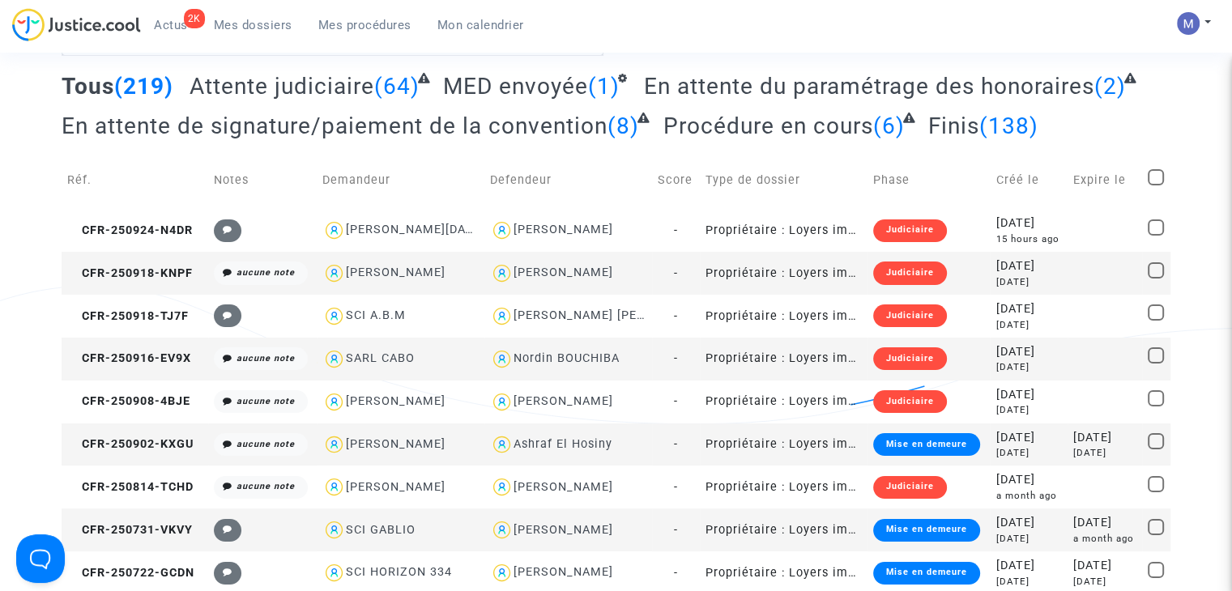
drag, startPoint x: 240, startPoint y: 24, endPoint x: 228, endPoint y: 84, distance: 61.0
click at [239, 24] on span "Mes dossiers" at bounding box center [253, 25] width 79 height 15
click at [181, 56] on textarea at bounding box center [333, 34] width 542 height 44
paste textarea "CFR-250918-TJ7F"
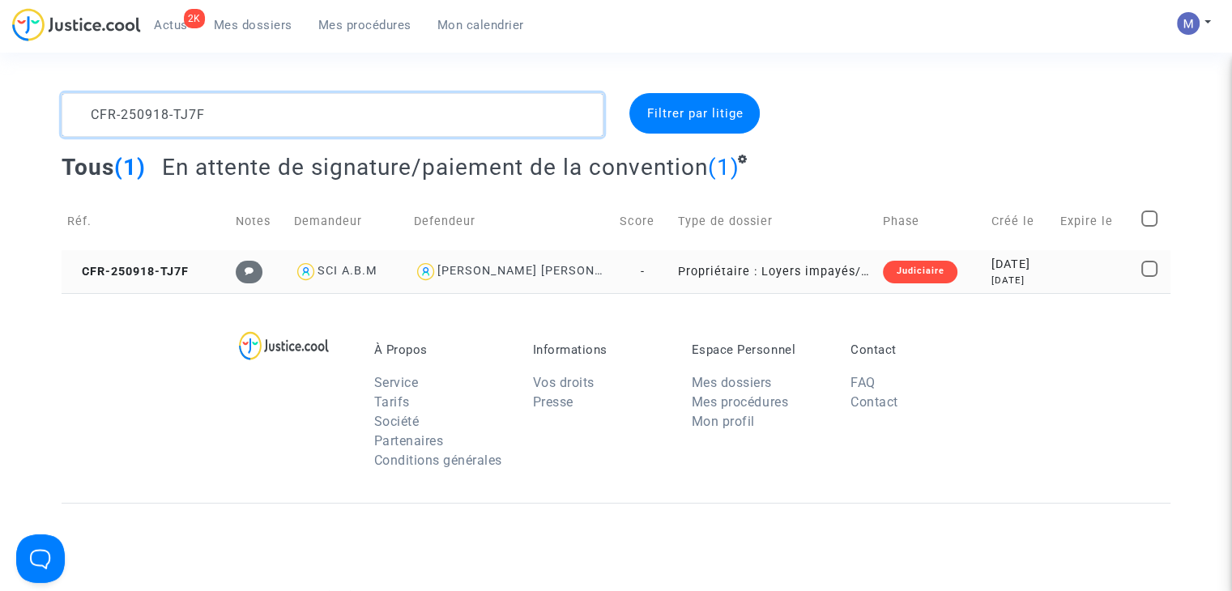
type textarea "CFR-250918-TJ7F"
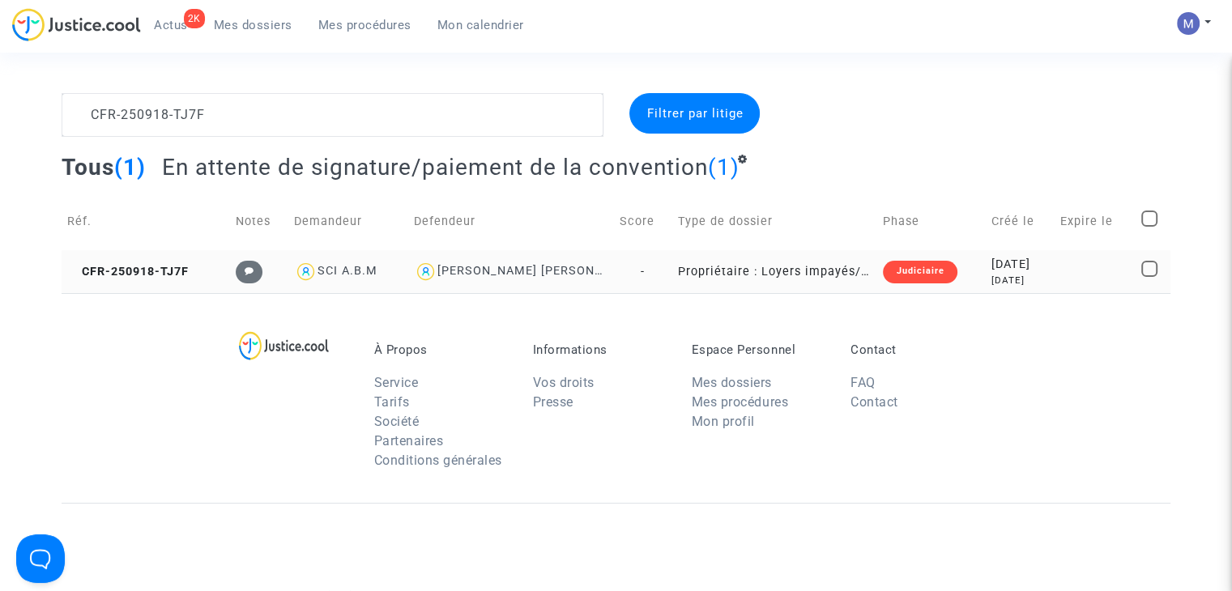
click at [152, 262] on td "CFR-250918-TJ7F" at bounding box center [146, 271] width 168 height 43
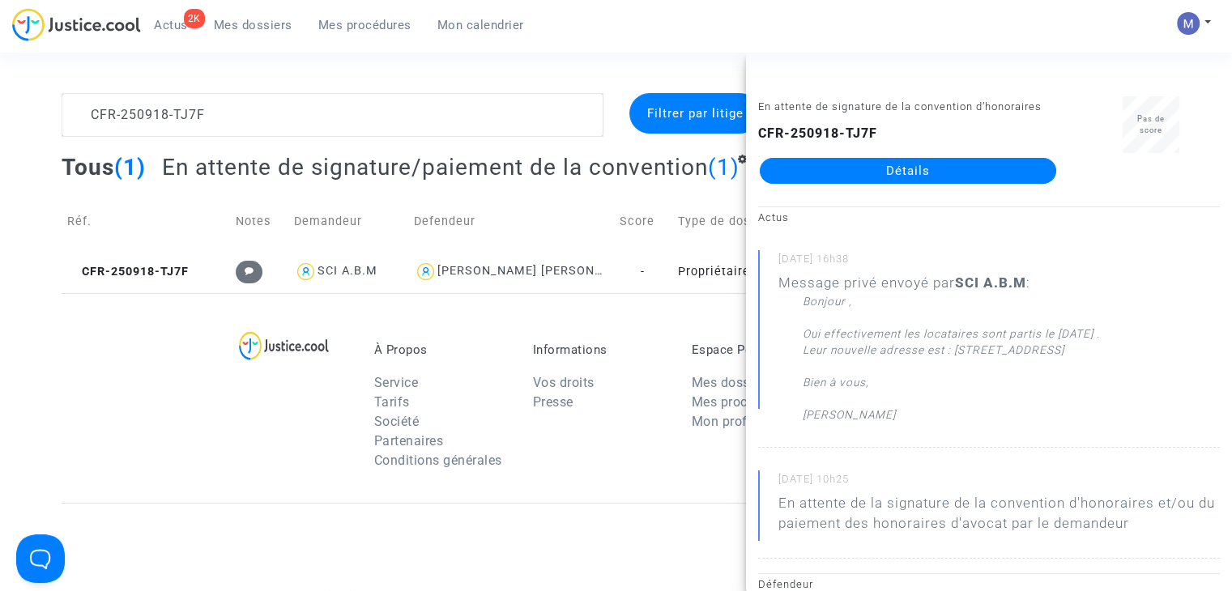
click at [891, 171] on link "Détails" at bounding box center [908, 171] width 296 height 26
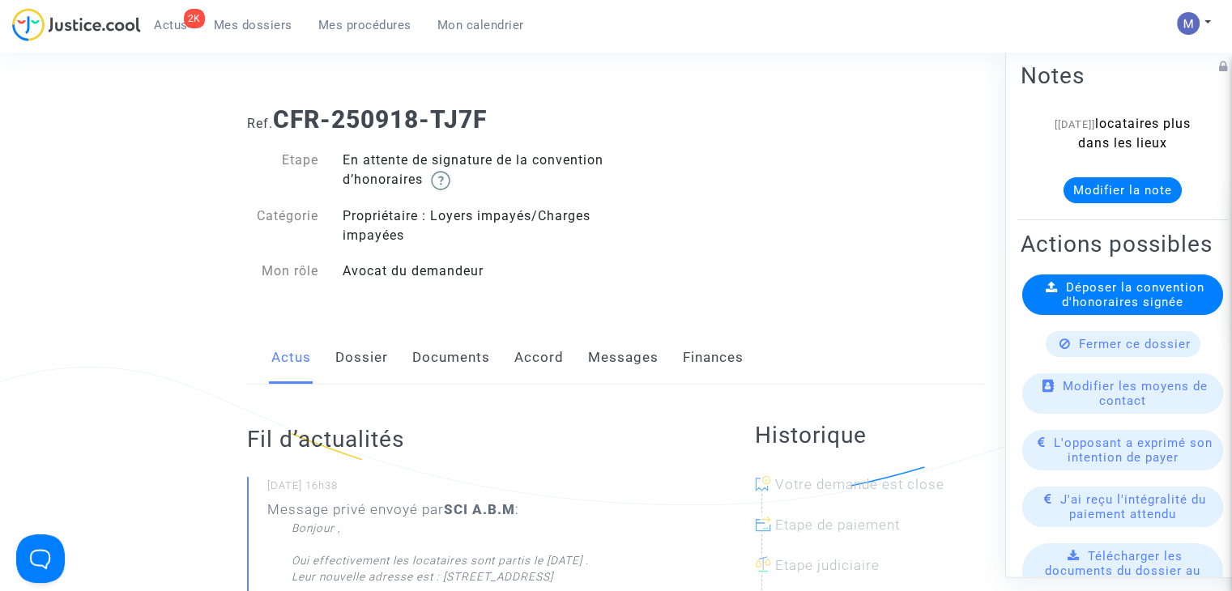
click at [255, 26] on span "Mes dossiers" at bounding box center [253, 25] width 79 height 15
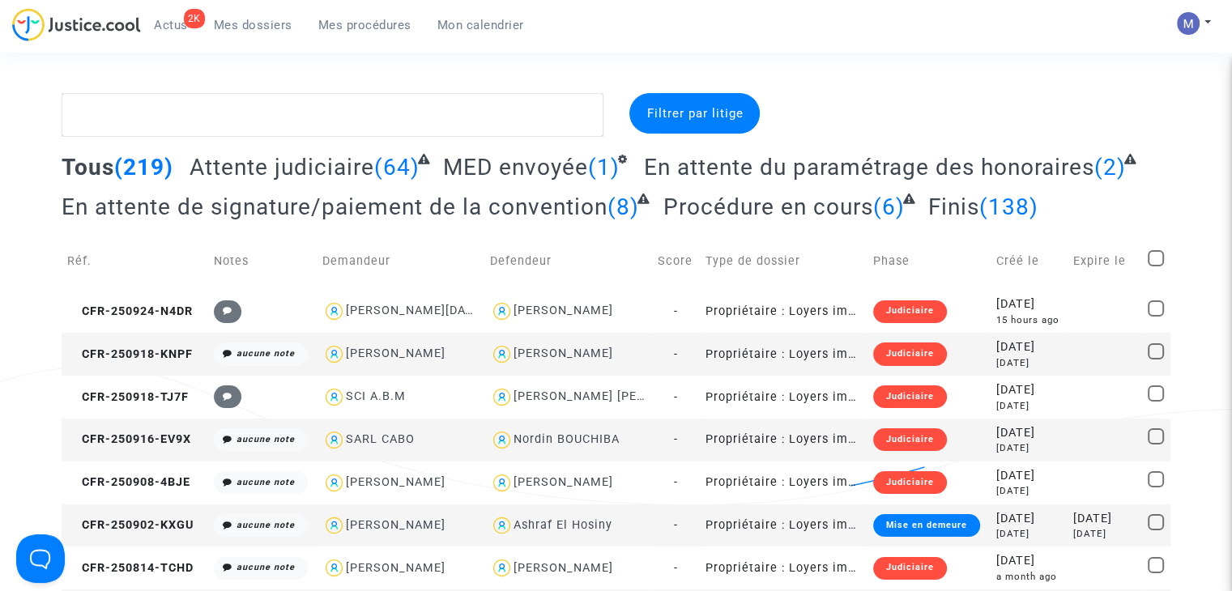
click at [697, 168] on span "En attente du paramétrage des honoraires" at bounding box center [869, 167] width 450 height 27
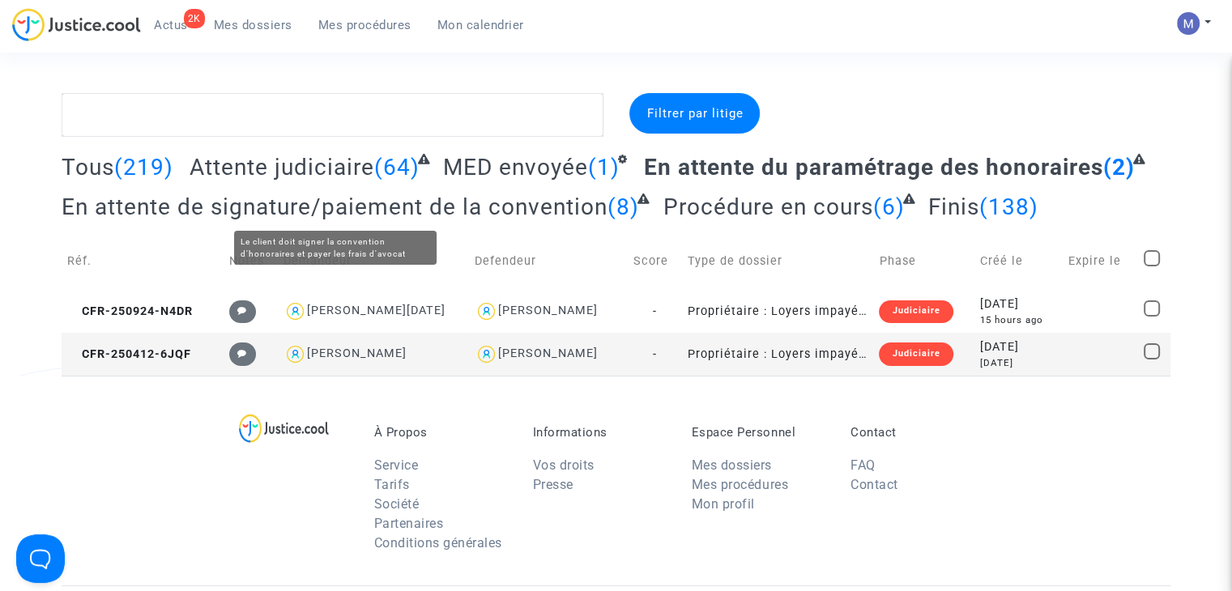
click at [251, 207] on span "En attente de signature/paiement de la convention" at bounding box center [335, 207] width 546 height 27
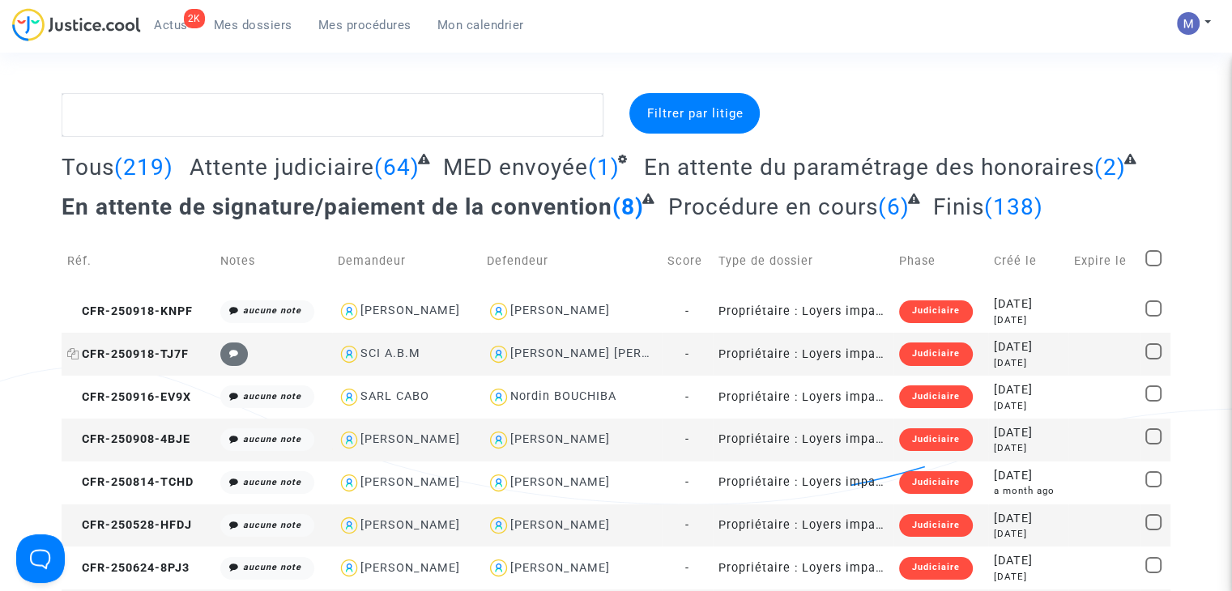
click at [171, 351] on span "CFR-250918-TJ7F" at bounding box center [127, 354] width 121 height 14
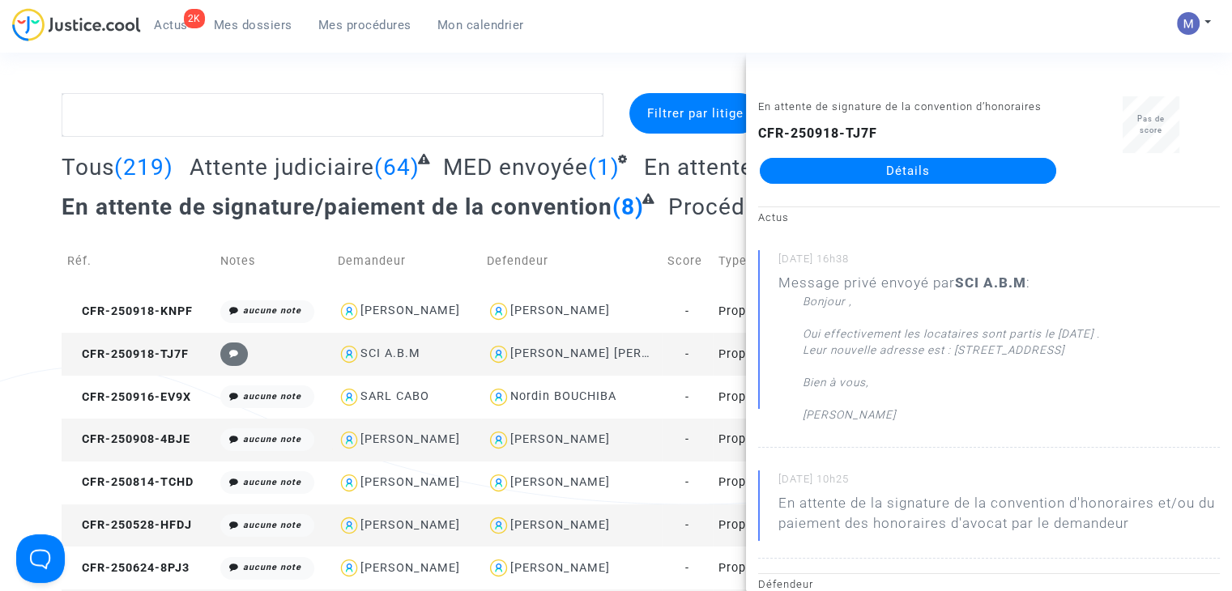
click at [886, 165] on link "Détails" at bounding box center [908, 171] width 296 height 26
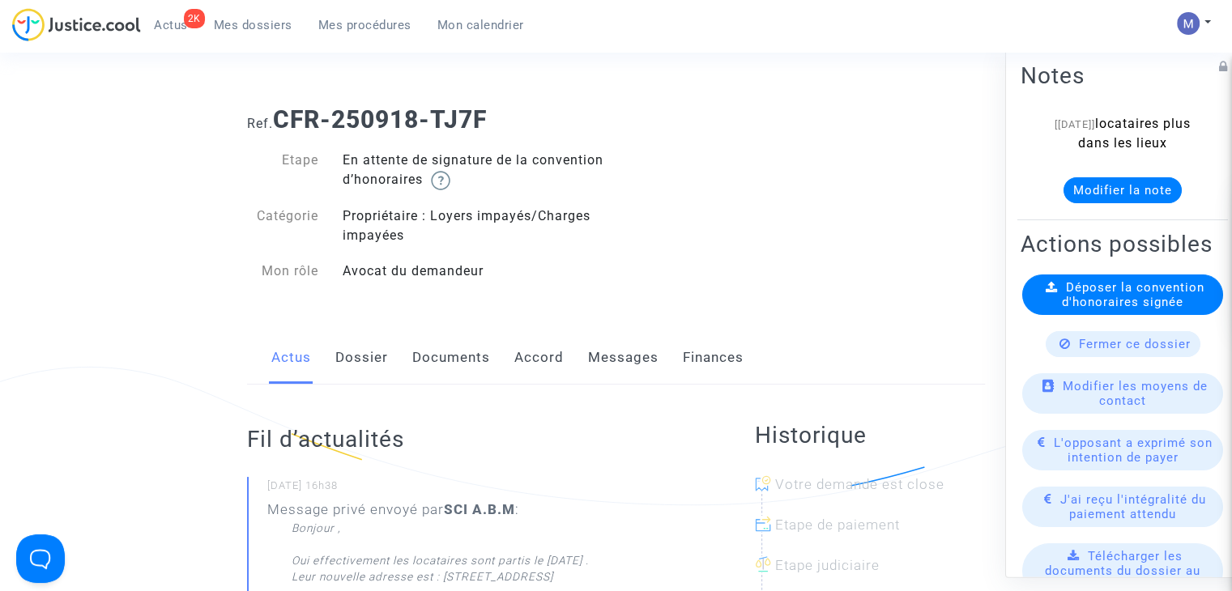
click at [617, 355] on link "Messages" at bounding box center [623, 357] width 70 height 53
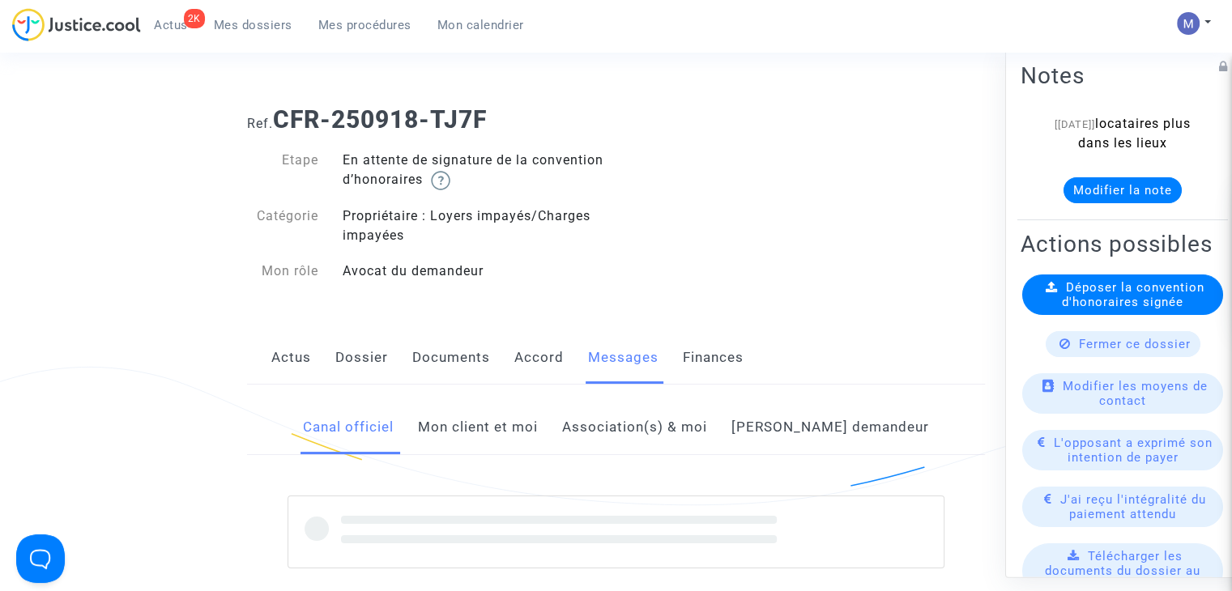
click at [506, 428] on link "Mon client et moi" at bounding box center [478, 427] width 120 height 53
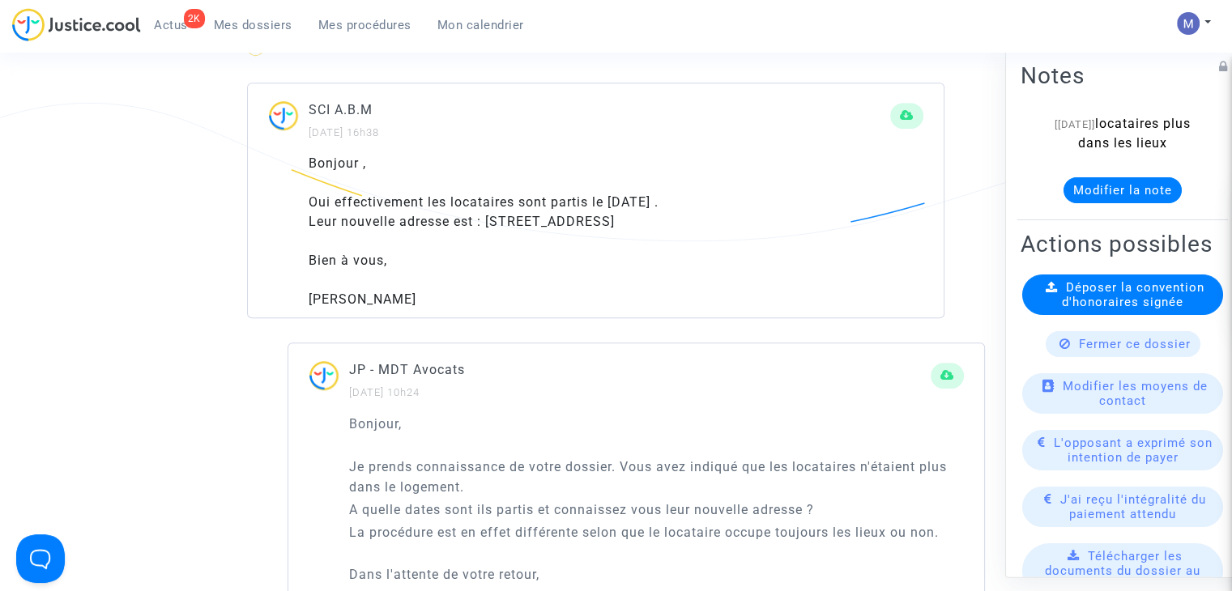
scroll to position [972, 0]
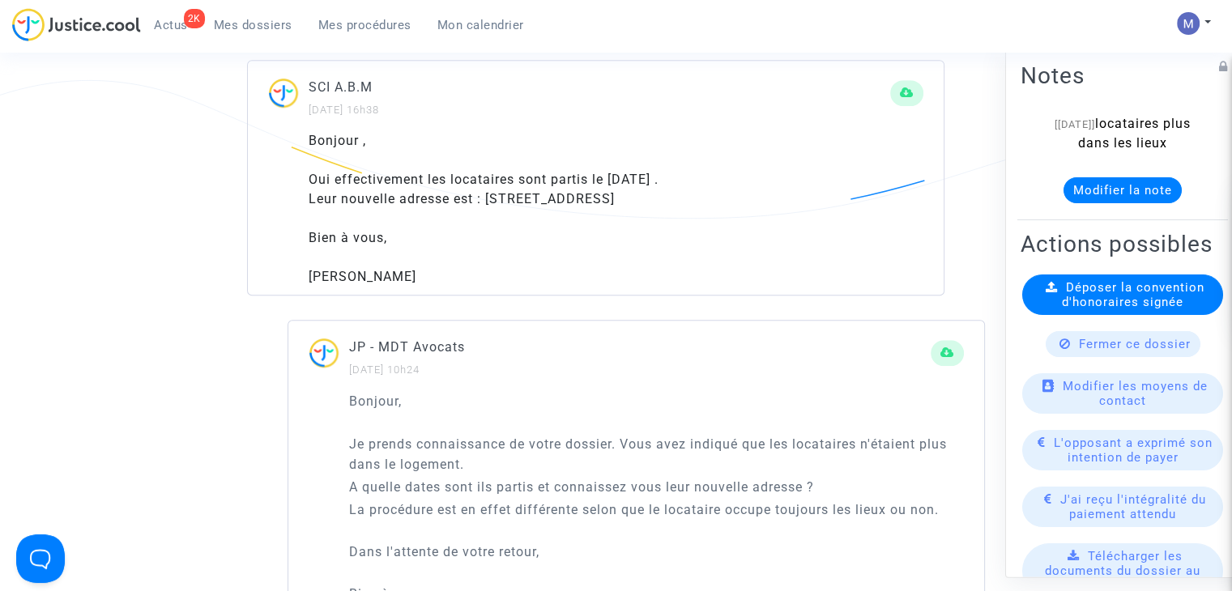
drag, startPoint x: 342, startPoint y: 198, endPoint x: 807, endPoint y: 208, distance: 465.0
click at [807, 208] on div "Bonjour , Oui effectivement les locataires sont partis le [DATE] . Leur nouvell…" at bounding box center [616, 208] width 615 height 155
copy div "nouvelle adresse est : [STREET_ADDRESS]"
click at [1099, 188] on button "Modifier la note" at bounding box center [1122, 190] width 118 height 26
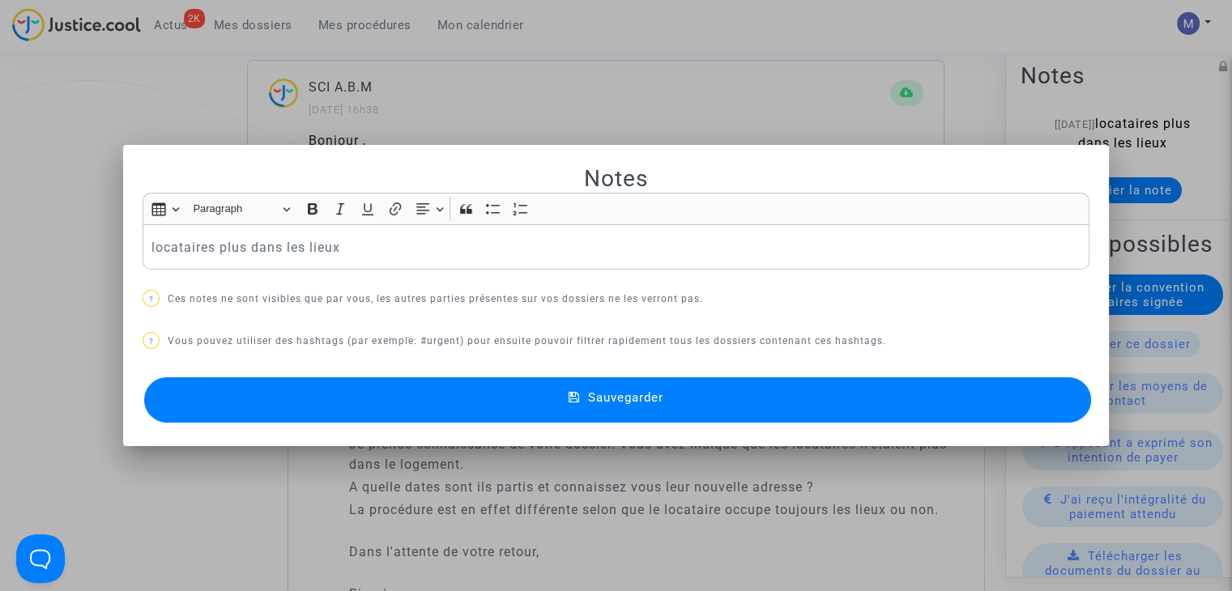
scroll to position [0, 0]
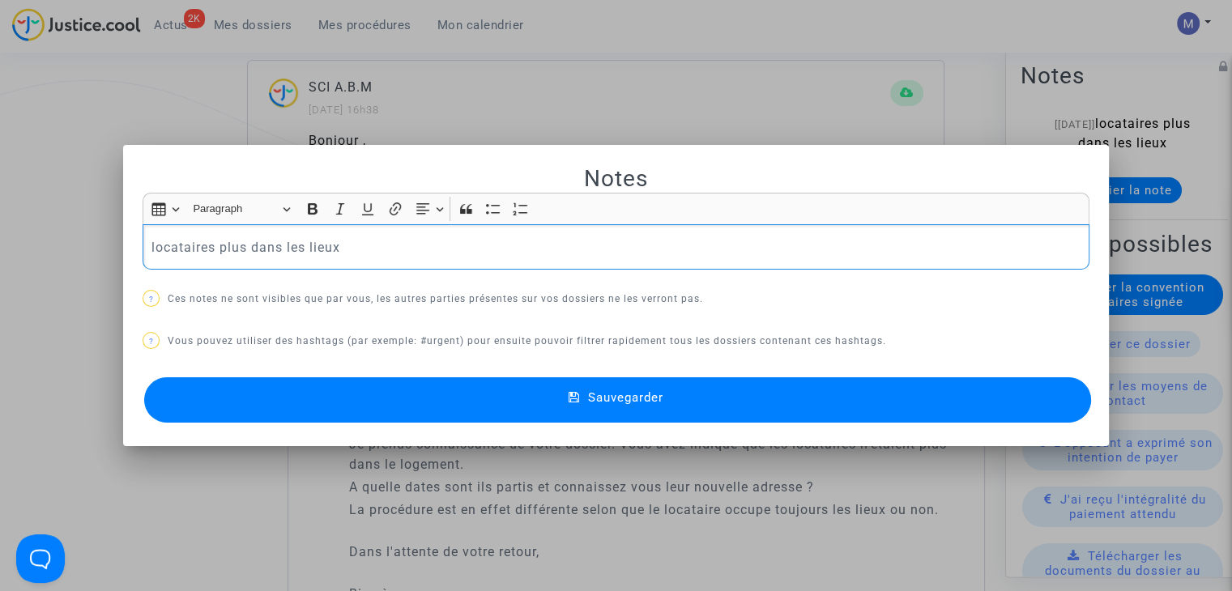
click at [364, 249] on p "locataires plus dans les lieux" at bounding box center [616, 247] width 930 height 20
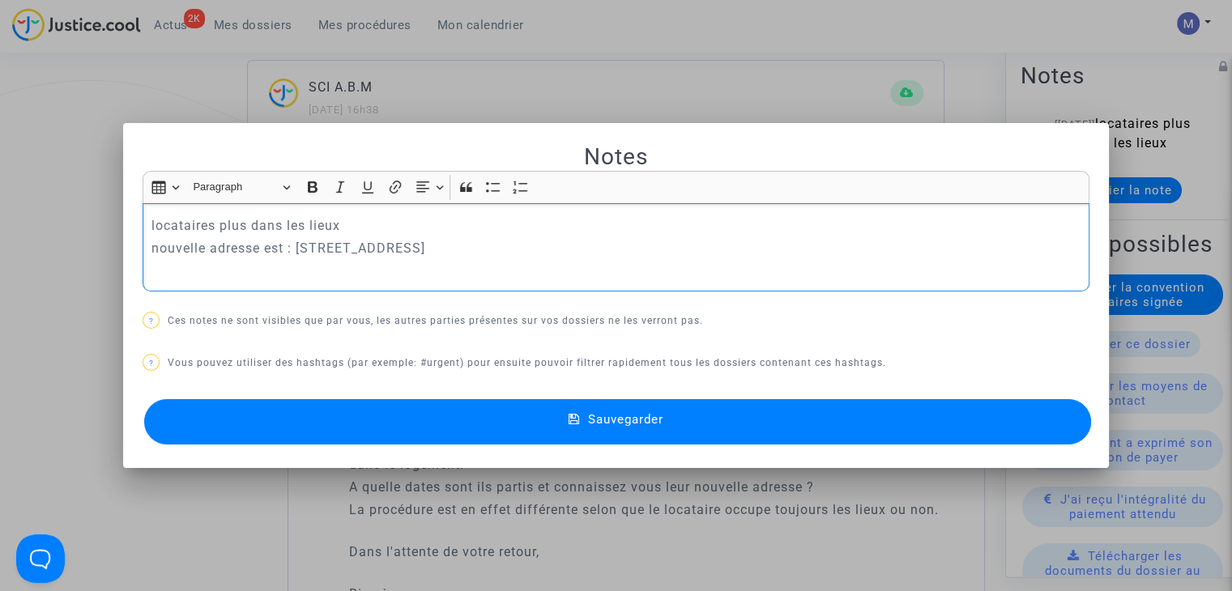
click at [652, 437] on button "Sauvegarder" at bounding box center [617, 421] width 947 height 45
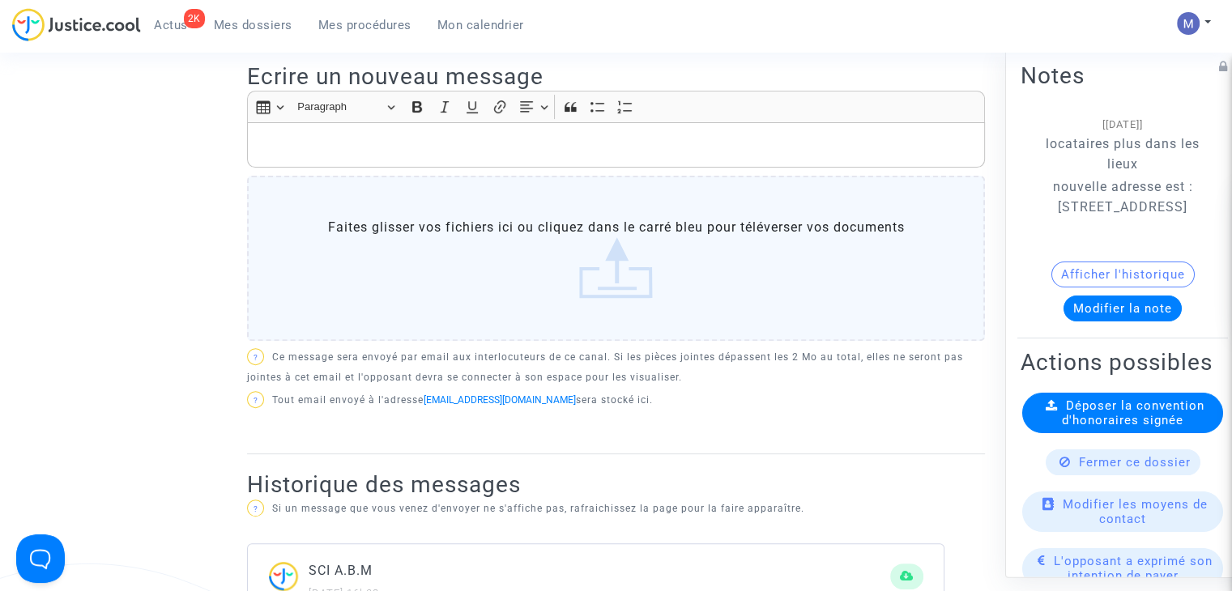
scroll to position [405, 0]
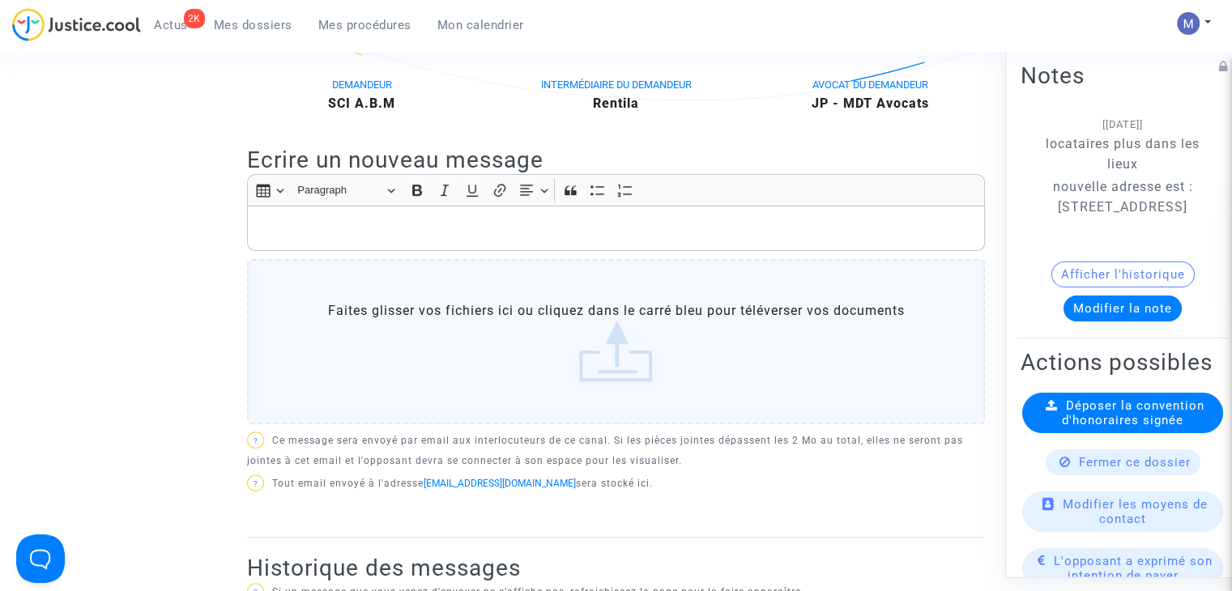
click at [273, 216] on div "Rich Text Editor, main" at bounding box center [616, 228] width 738 height 45
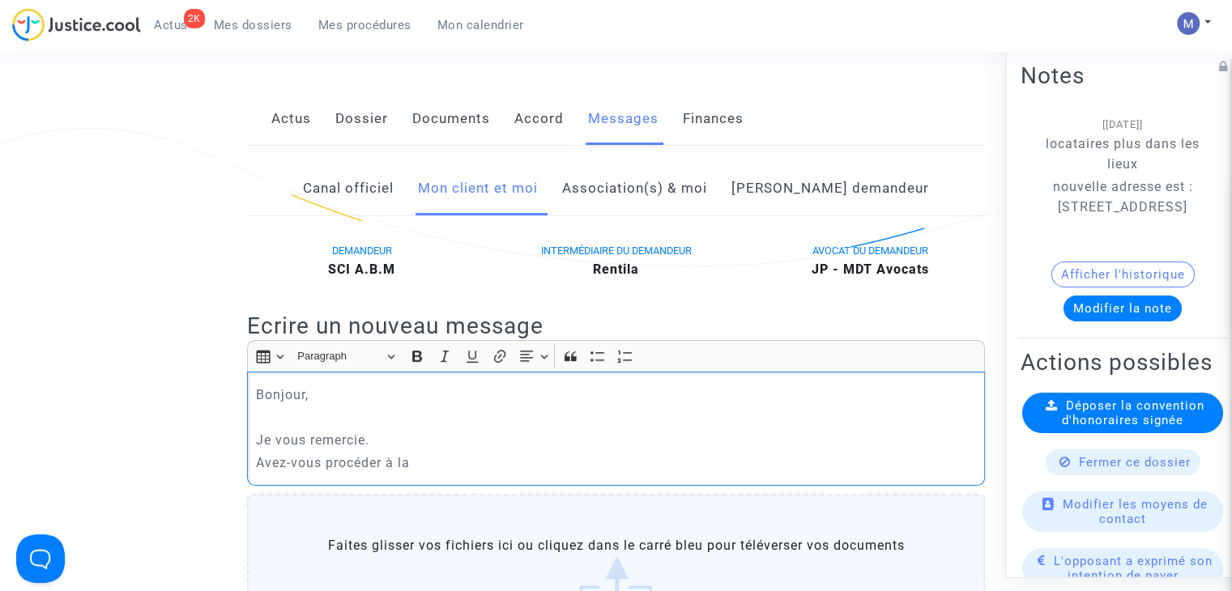
scroll to position [243, 0]
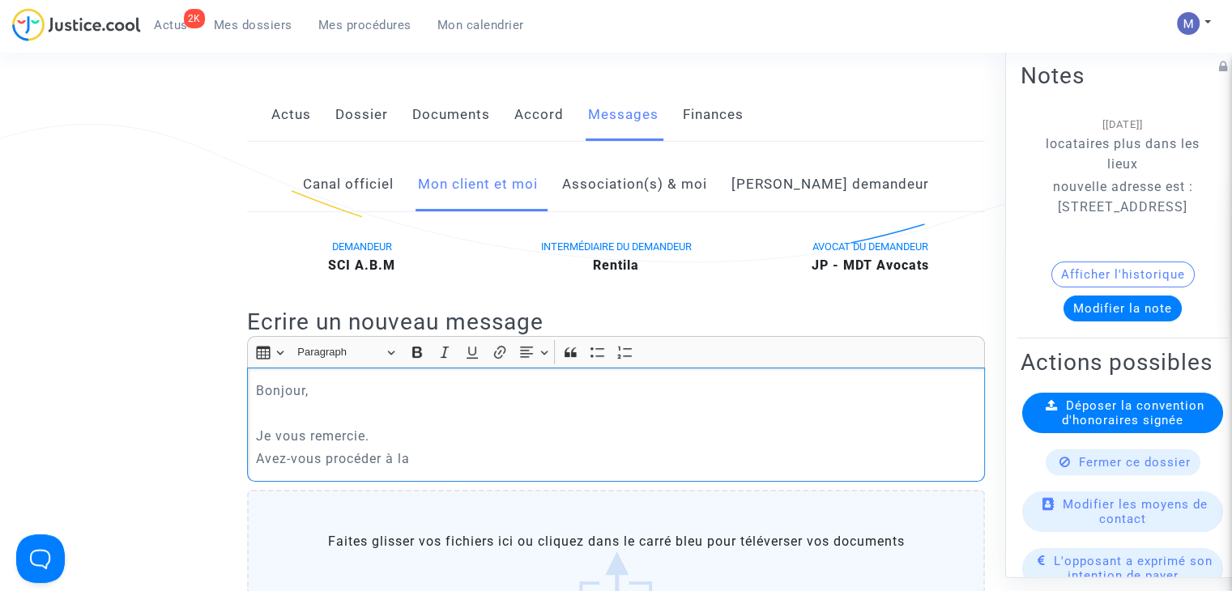
drag, startPoint x: 434, startPoint y: 459, endPoint x: 248, endPoint y: 472, distance: 186.7
click at [249, 473] on div "Bonjour, Je vous remercie. Avez-vous procéder à la" at bounding box center [616, 424] width 738 height 113
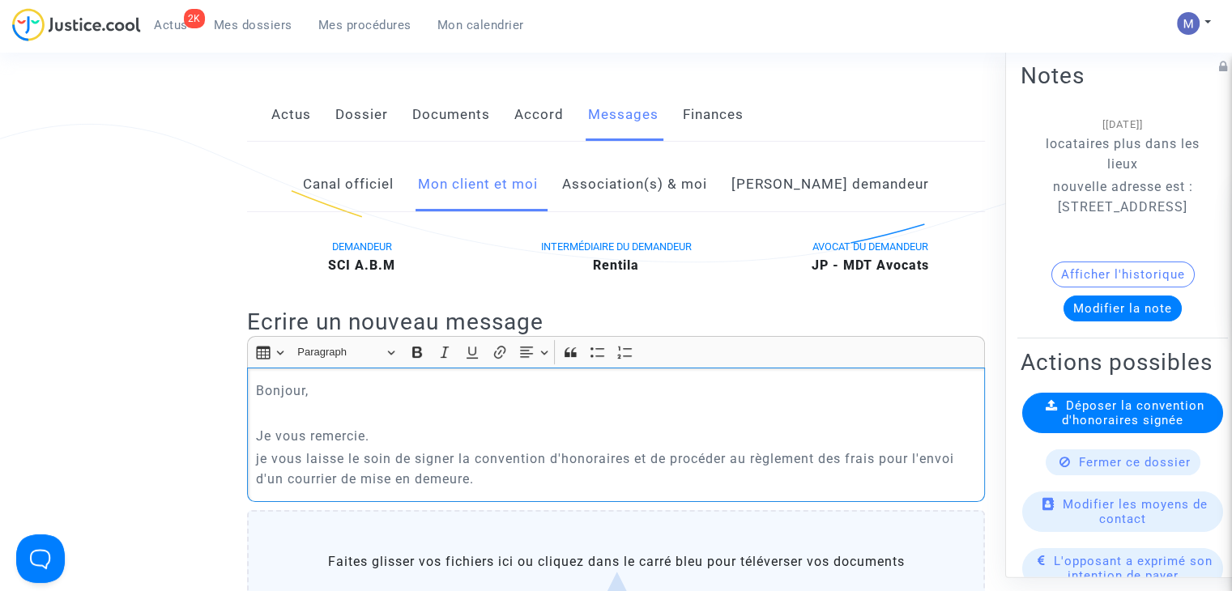
click at [633, 458] on p "je vous laisse le soin de signer la convention d'honoraires et de procéder au r…" at bounding box center [616, 469] width 721 height 40
click at [259, 458] on p "je vous laisse le soin de signer la convention d'honoraires adressée précédemme…" at bounding box center [616, 469] width 721 height 40
click at [771, 478] on p "Je vous laisse le soin de signer la convention d'honoraires adressée précédemme…" at bounding box center [616, 469] width 721 height 40
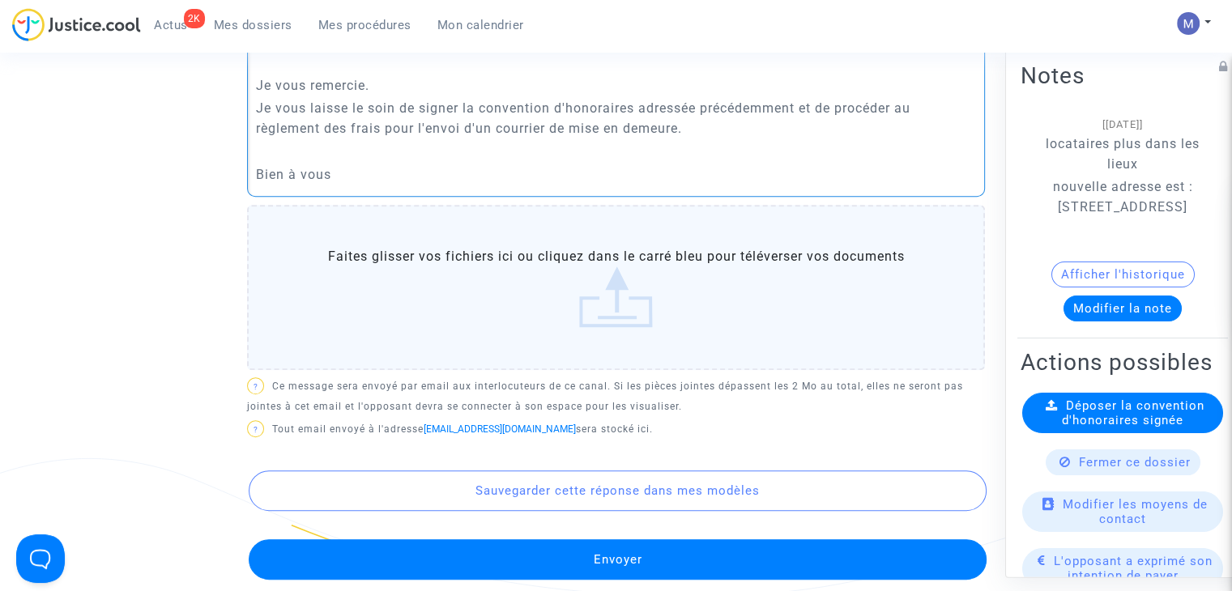
scroll to position [729, 0]
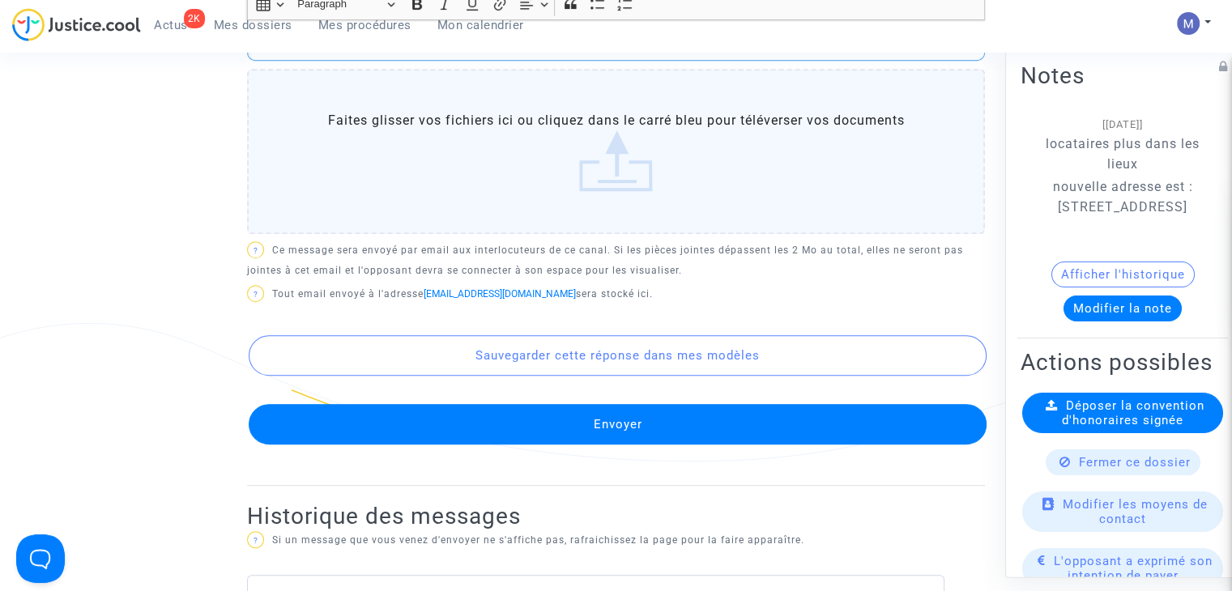
click at [635, 434] on button "Envoyer" at bounding box center [618, 424] width 738 height 40
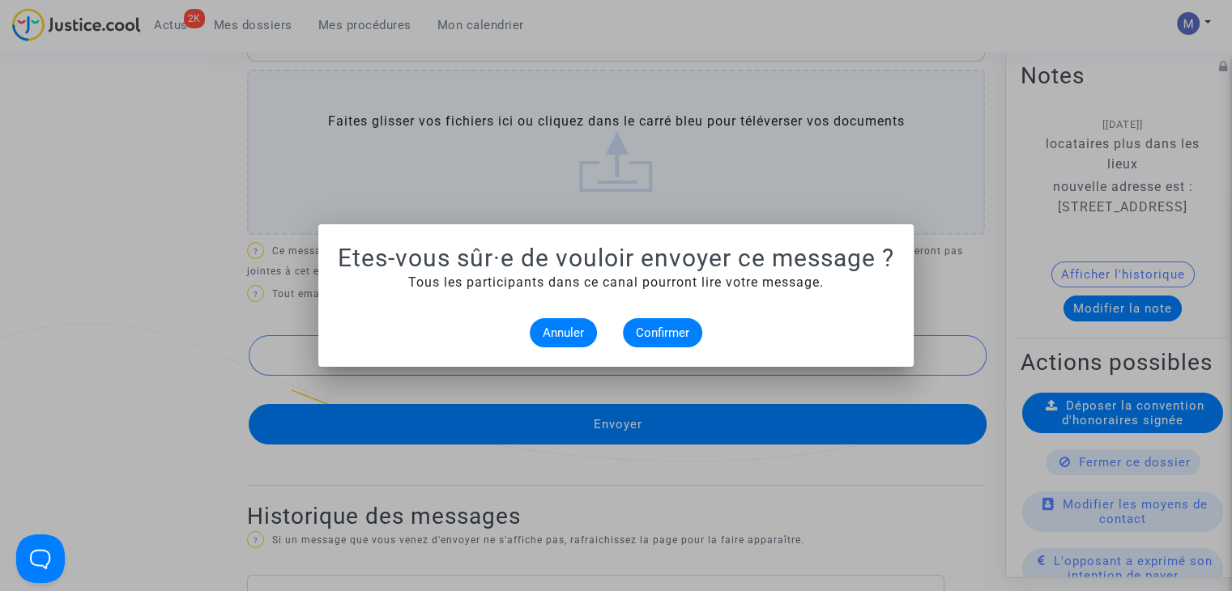
scroll to position [0, 0]
click at [651, 337] on span "Confirmer" at bounding box center [662, 333] width 53 height 15
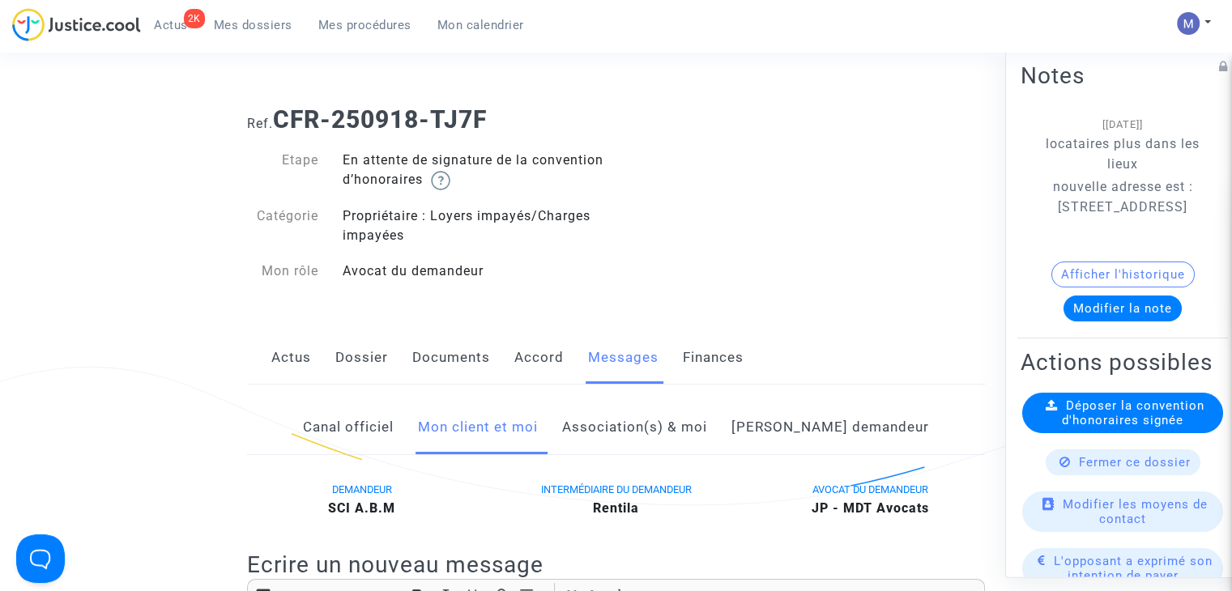
scroll to position [729, 0]
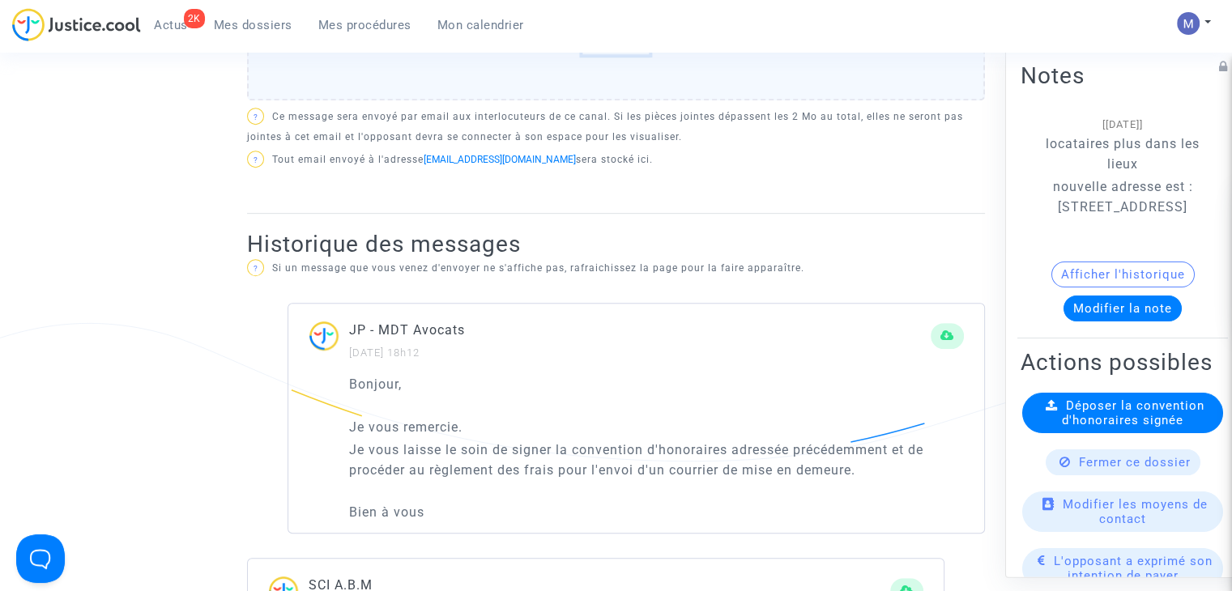
click at [267, 20] on span "Mes dossiers" at bounding box center [253, 25] width 79 height 15
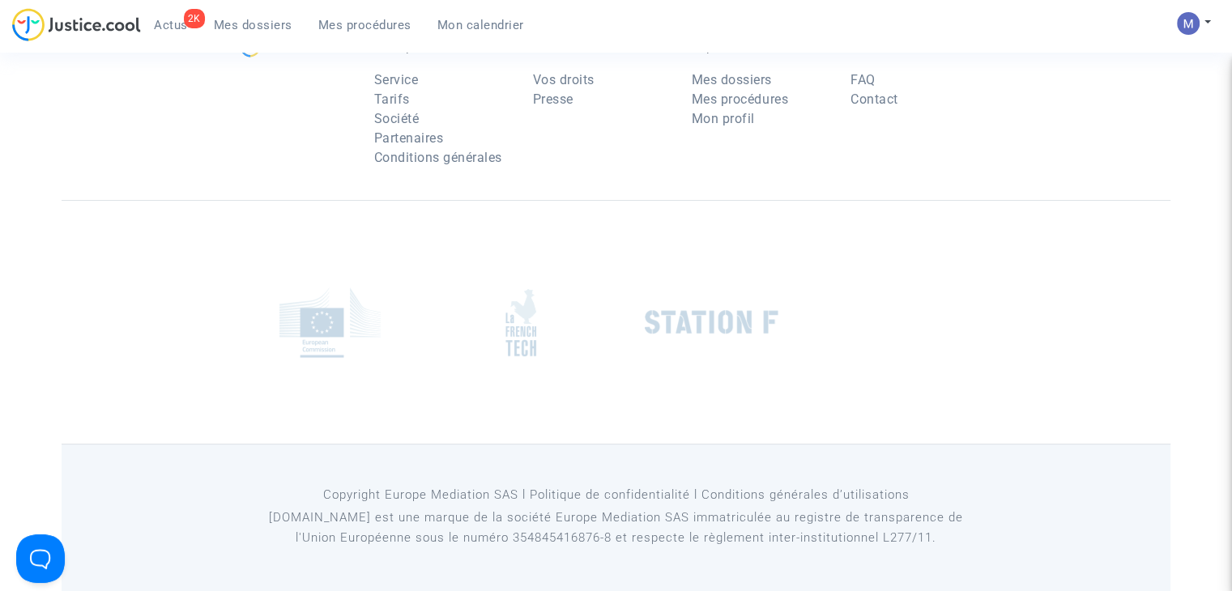
scroll to position [162, 0]
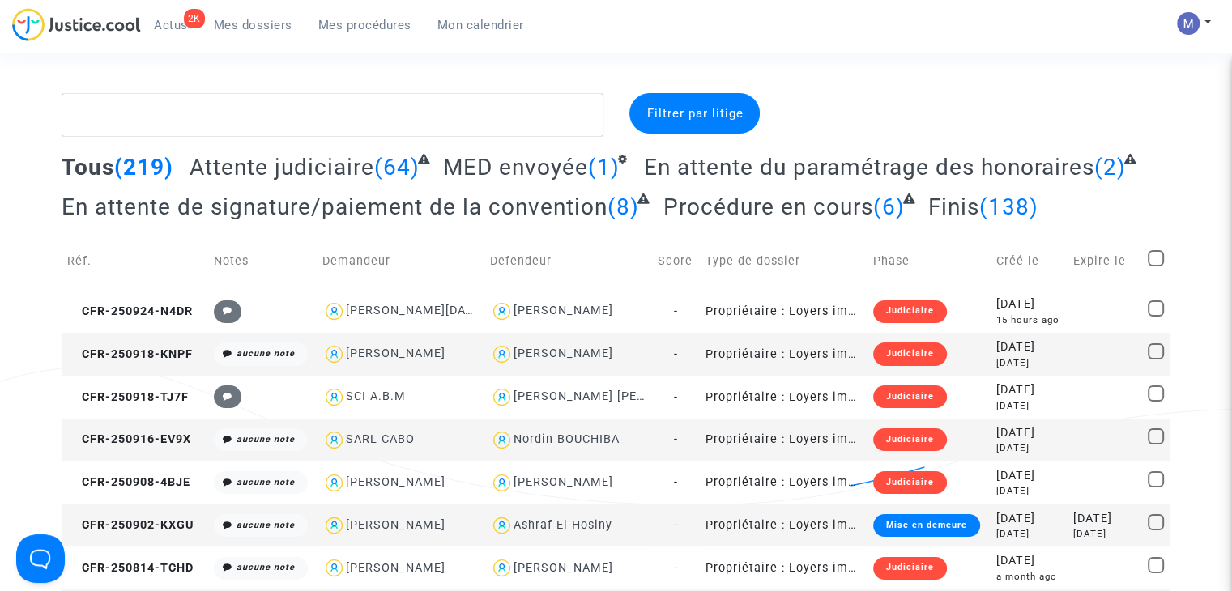
click at [324, 168] on span "Attente judiciaire" at bounding box center [282, 167] width 185 height 27
